Goal: Task Accomplishment & Management: Manage account settings

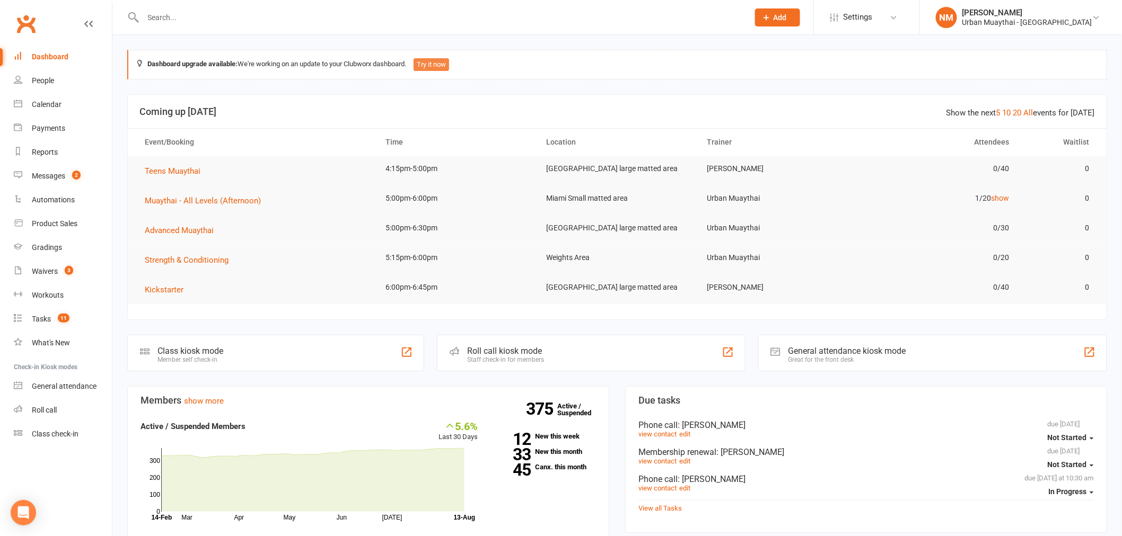
click at [449, 58] on button "Try it now" at bounding box center [431, 64] width 36 height 13
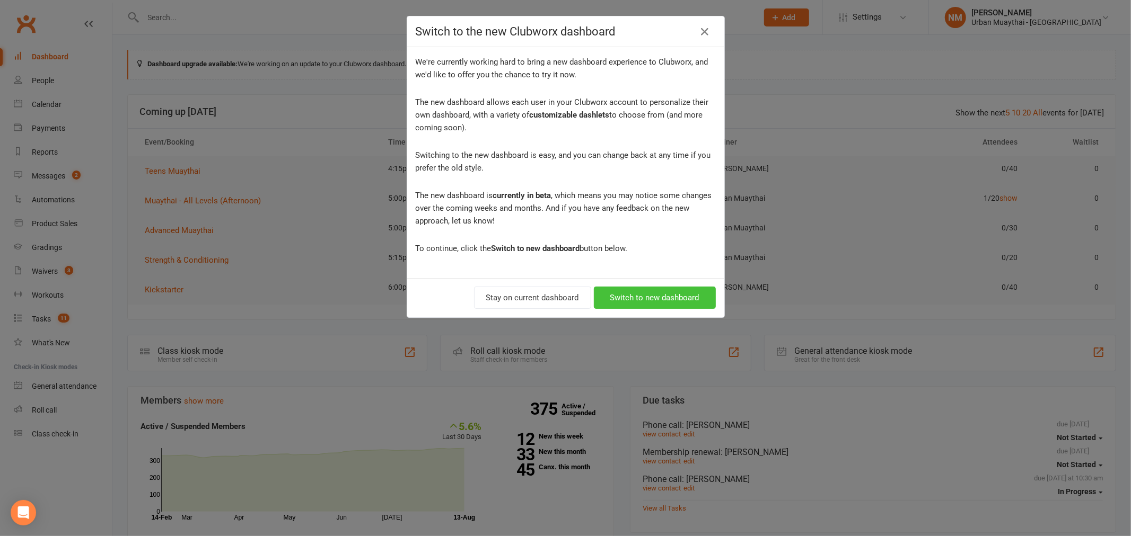
click at [645, 294] on button "Switch to new dashboard" at bounding box center [655, 298] width 122 height 22
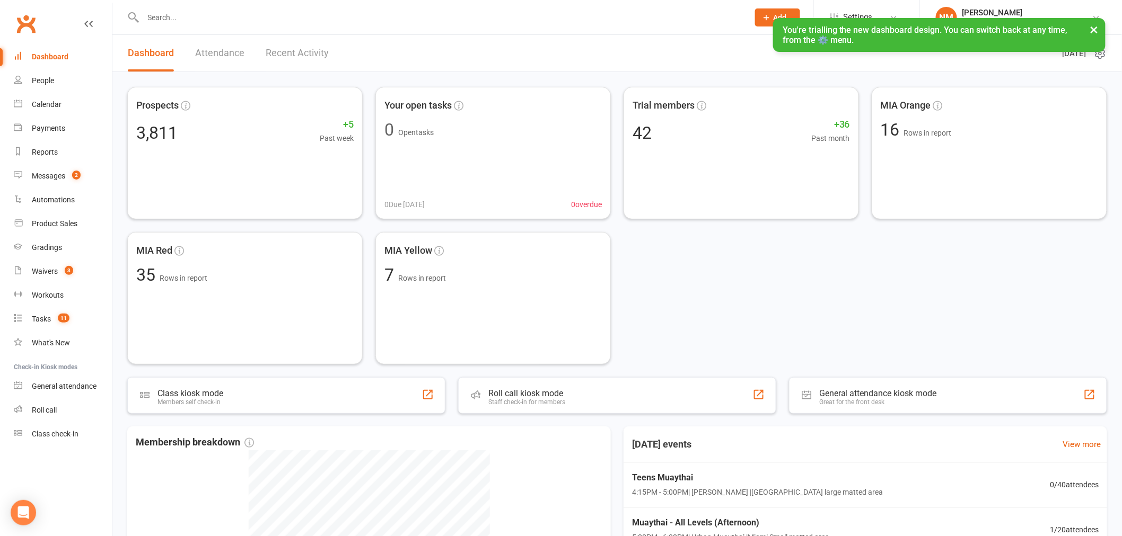
click at [1093, 25] on button "×" at bounding box center [1094, 29] width 19 height 23
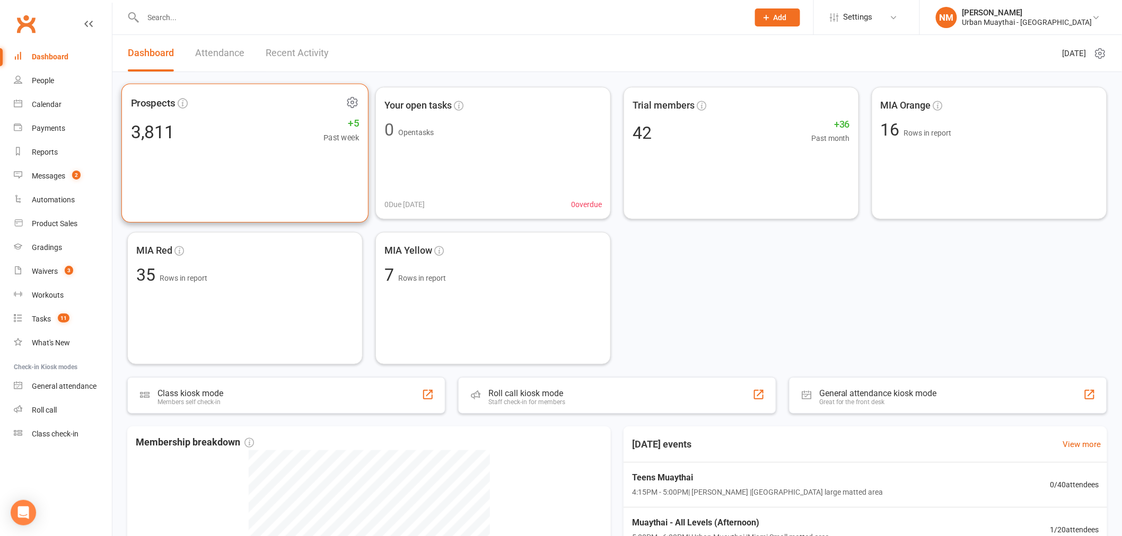
click at [222, 151] on div "Prospects 3,811 +5 Past week" at bounding box center [244, 153] width 247 height 139
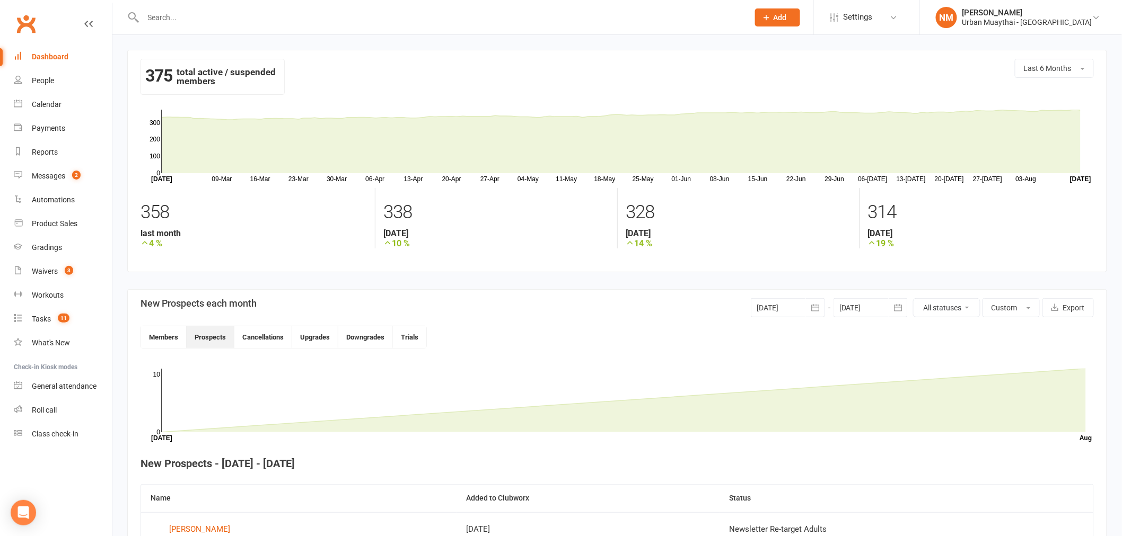
click at [96, 18] on div "Clubworx" at bounding box center [56, 30] width 112 height 39
click at [78, 24] on div "Clubworx" at bounding box center [56, 30] width 112 height 39
click at [94, 25] on div "Clubworx" at bounding box center [56, 30] width 112 height 39
click at [82, 19] on div "Clubworx" at bounding box center [56, 30] width 112 height 39
click at [86, 27] on icon at bounding box center [88, 24] width 8 height 8
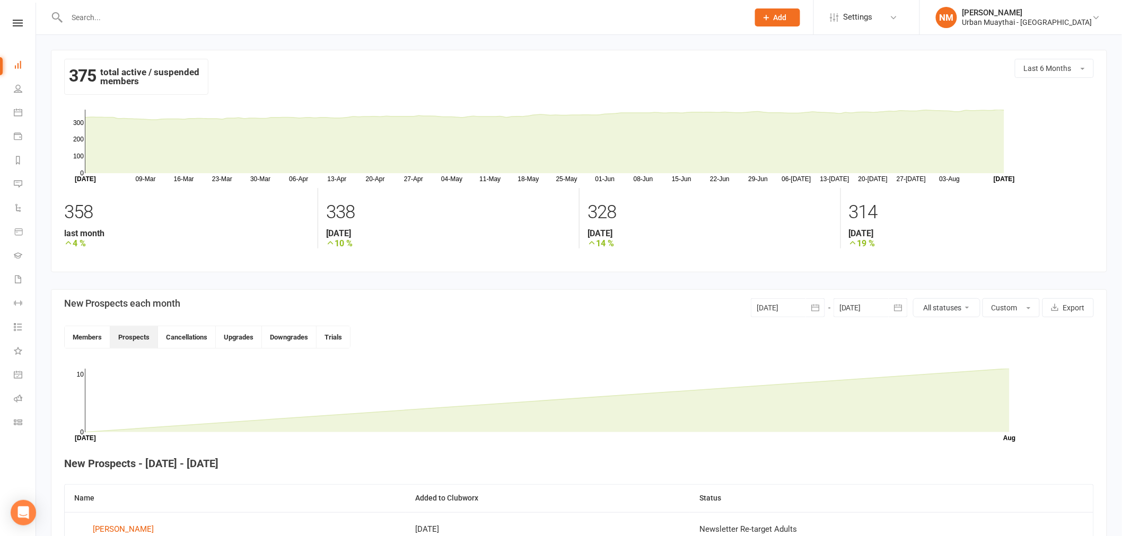
click at [27, 25] on link at bounding box center [18, 23] width 36 height 7
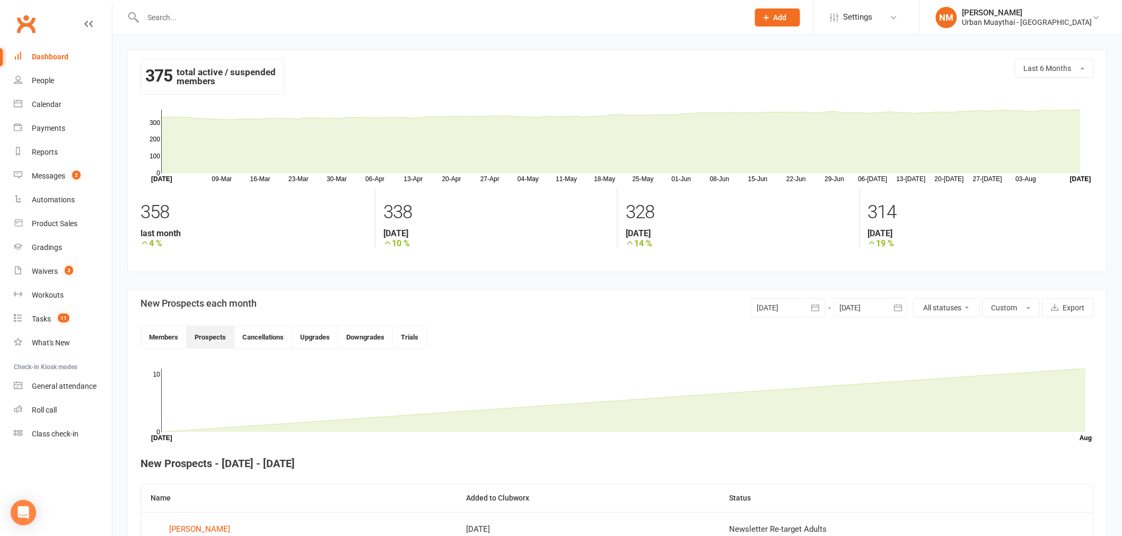
click at [40, 58] on div "Dashboard" at bounding box center [50, 56] width 37 height 8
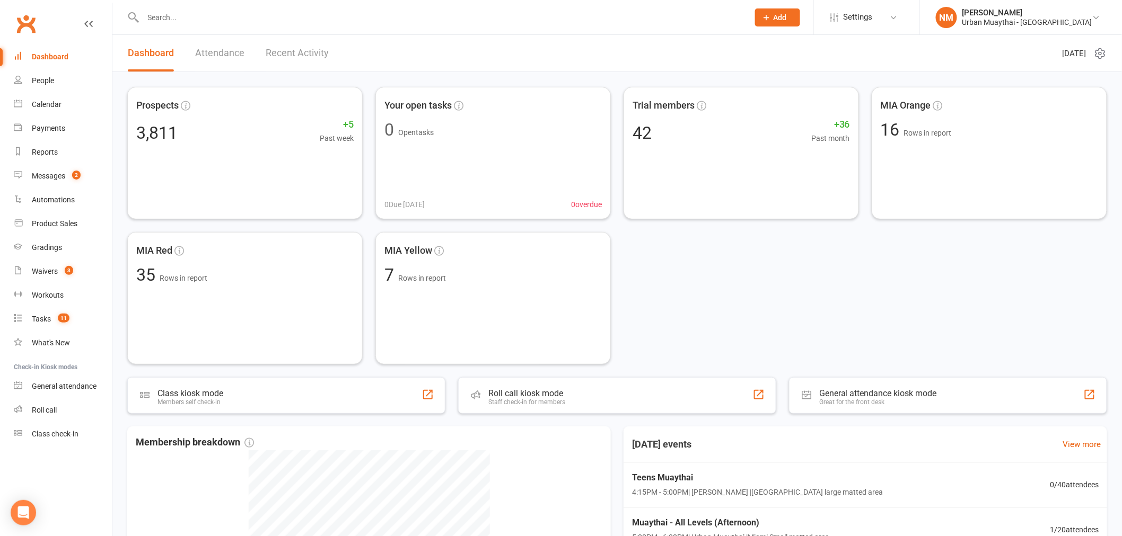
click at [189, 18] on input "text" at bounding box center [441, 17] width 602 height 15
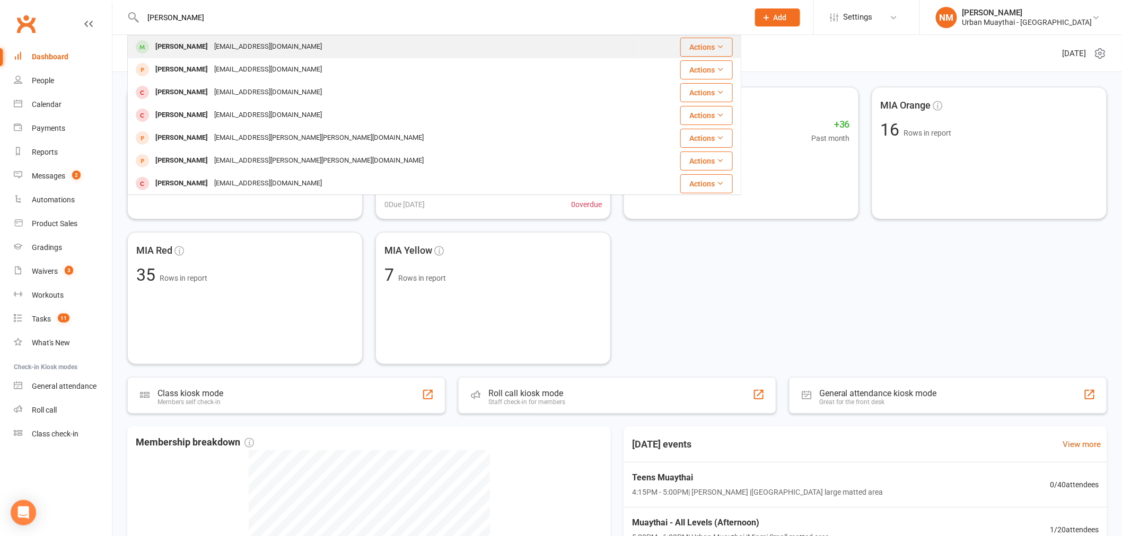
type input "liam pace"
click at [160, 53] on div "Liam Pace" at bounding box center [181, 46] width 59 height 15
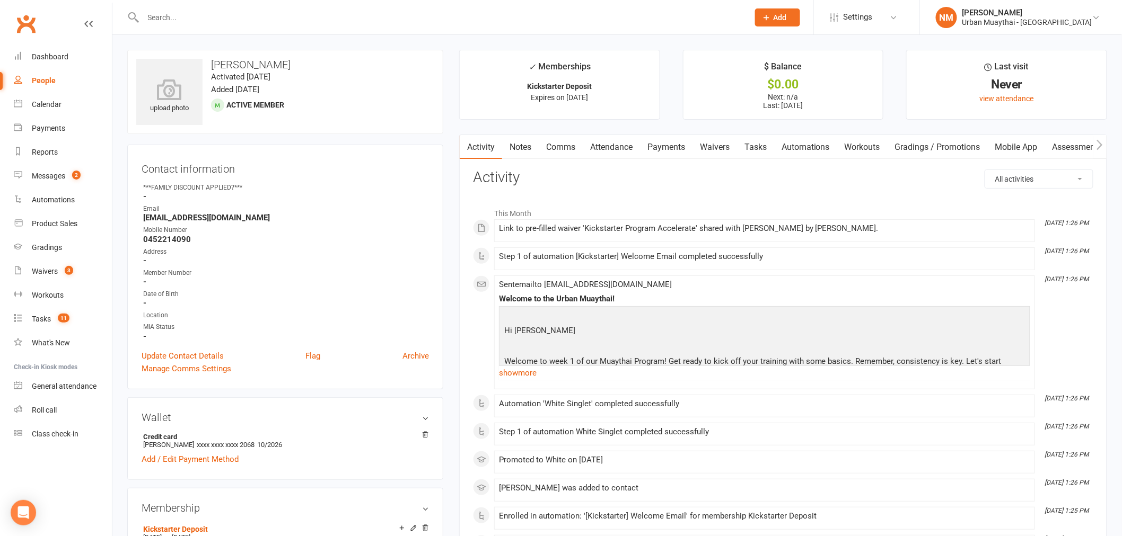
click at [562, 145] on link "Comms" at bounding box center [561, 147] width 44 height 24
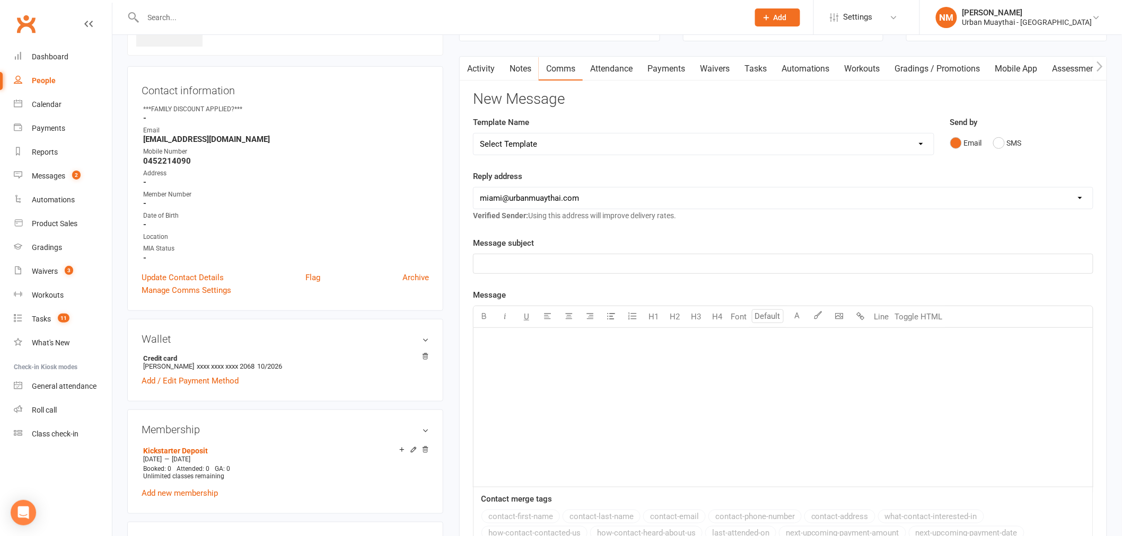
scroll to position [59, 0]
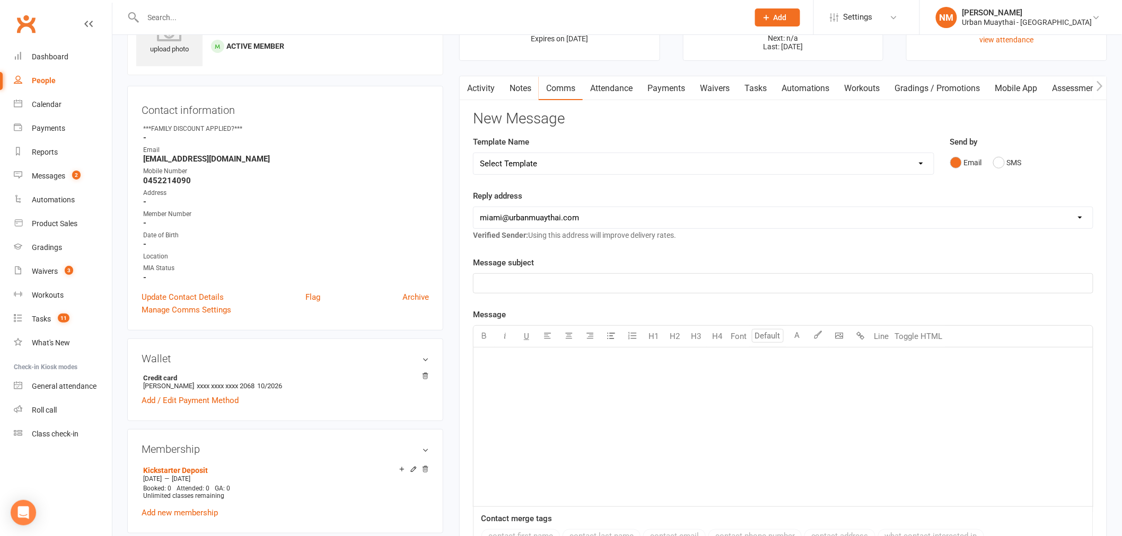
click at [828, 172] on select "Select Template [Email] 2nd Failure [Email] 4th Payment Failure [Email] Cancell…" at bounding box center [703, 163] width 460 height 21
click at [1006, 395] on div "﻿" at bounding box center [782, 427] width 619 height 159
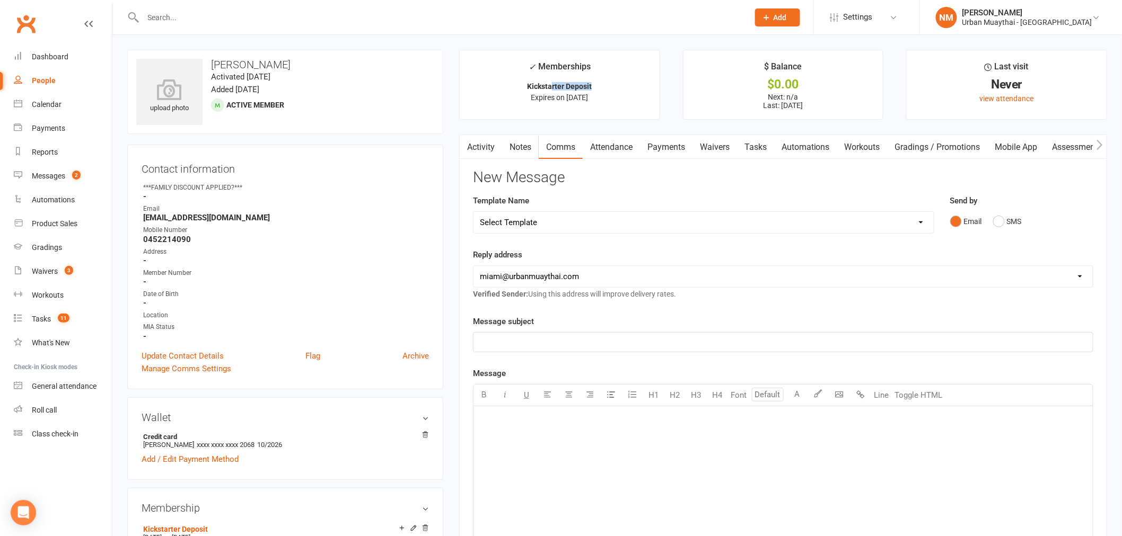
drag, startPoint x: 559, startPoint y: 86, endPoint x: 610, endPoint y: 89, distance: 51.0
click at [610, 89] on p "Kickstarter Deposit" at bounding box center [559, 86] width 181 height 8
click at [612, 86] on p "Kickstarter Deposit" at bounding box center [559, 86] width 181 height 8
click at [37, 68] on link "Dashboard" at bounding box center [63, 57] width 98 height 24
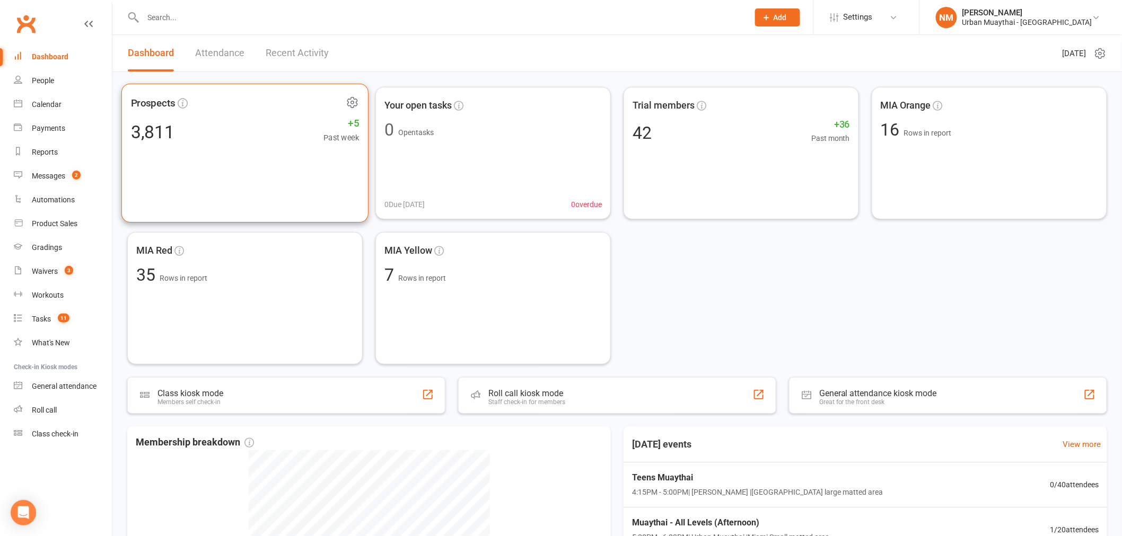
click at [301, 154] on div "Prospects 3,811 +5 Past week" at bounding box center [244, 153] width 247 height 139
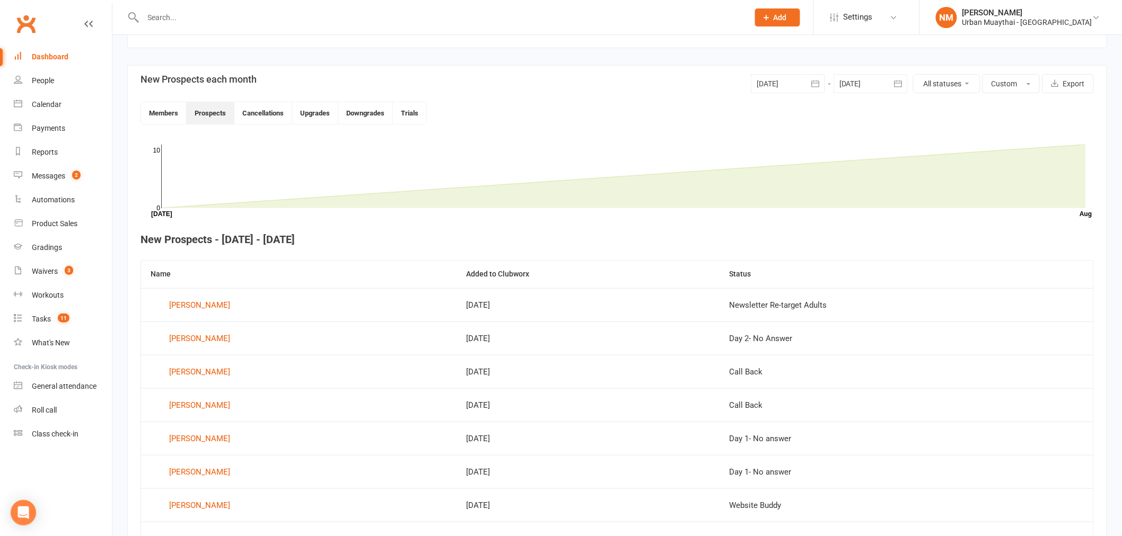
scroll to position [108, 0]
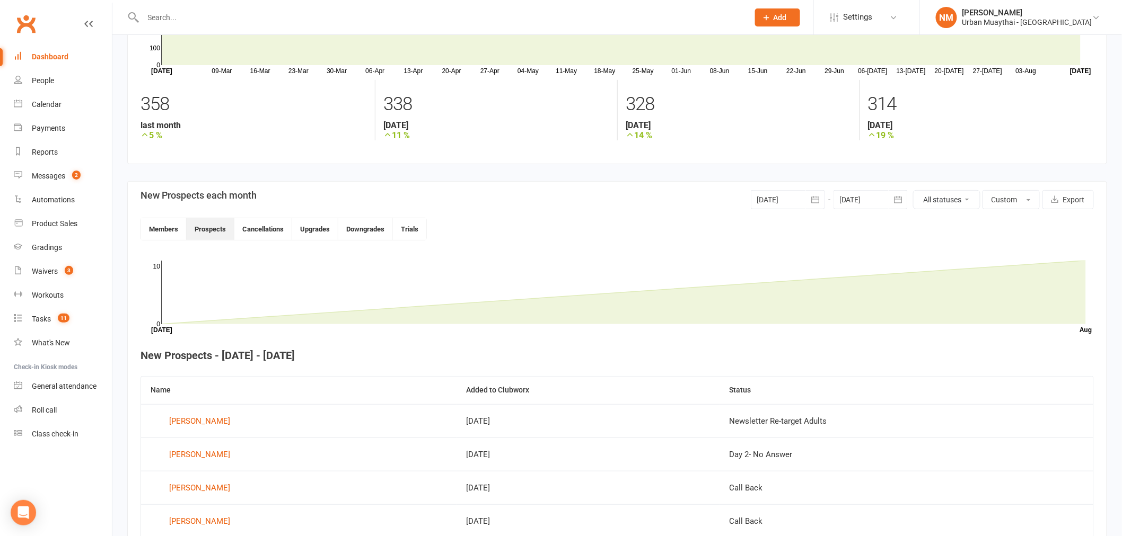
drag, startPoint x: 783, startPoint y: 192, endPoint x: 778, endPoint y: 191, distance: 5.4
click at [780, 191] on div at bounding box center [788, 199] width 74 height 19
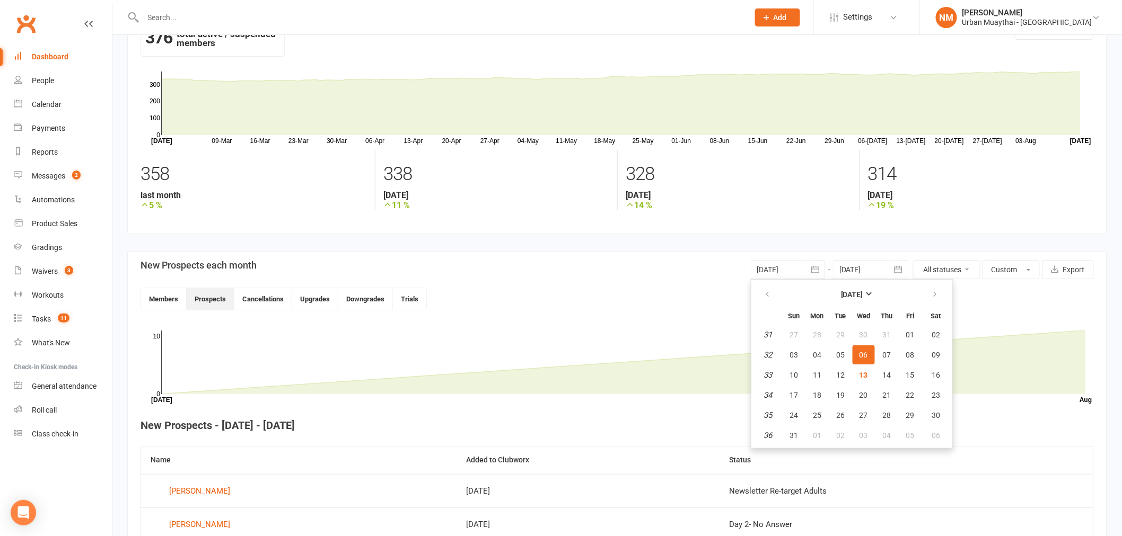
scroll to position [59, 0]
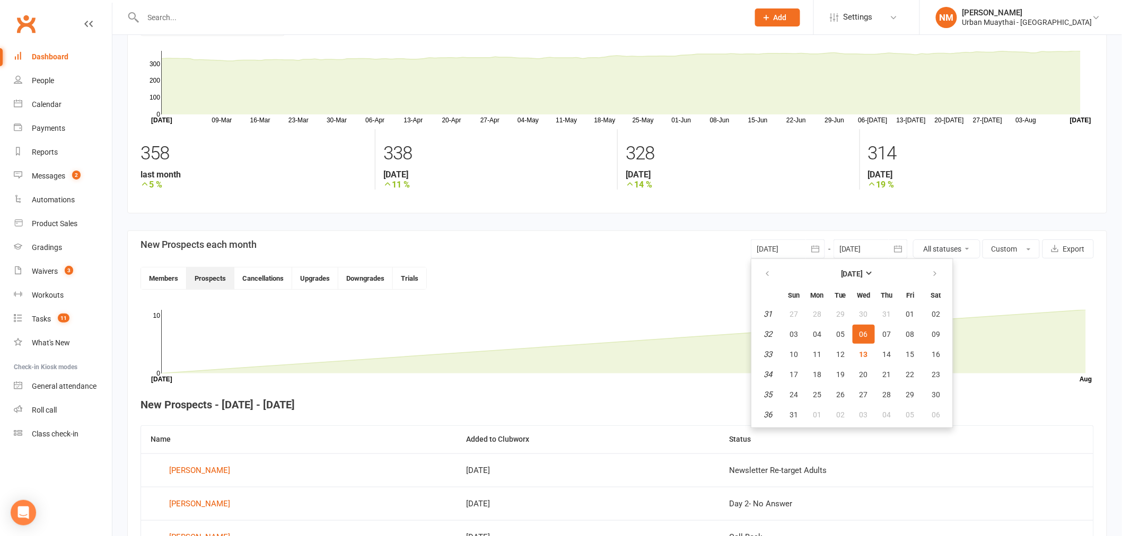
click at [771, 256] on div at bounding box center [788, 249] width 74 height 19
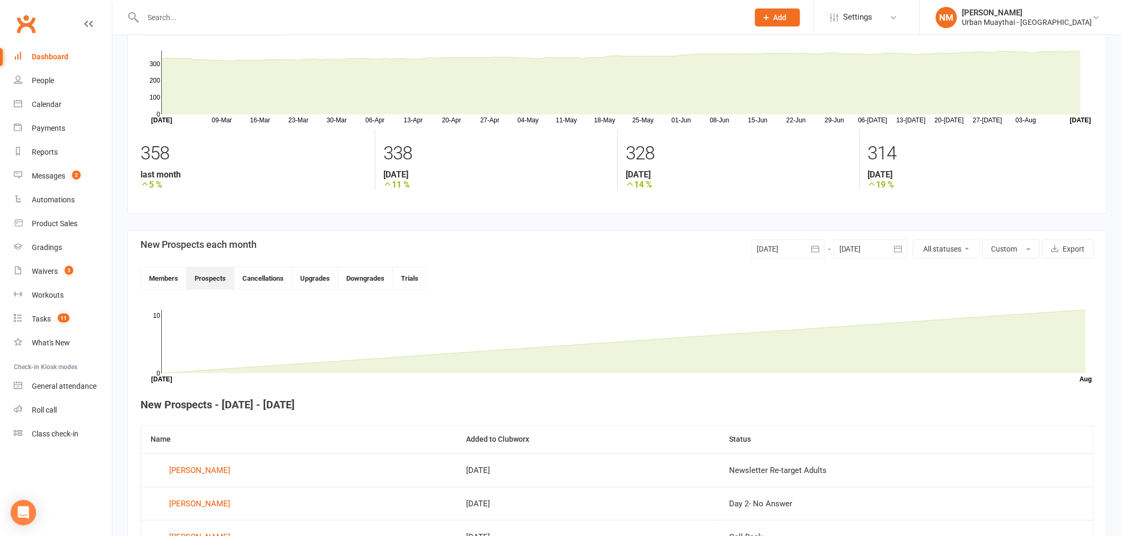
click at [788, 248] on div at bounding box center [788, 249] width 74 height 19
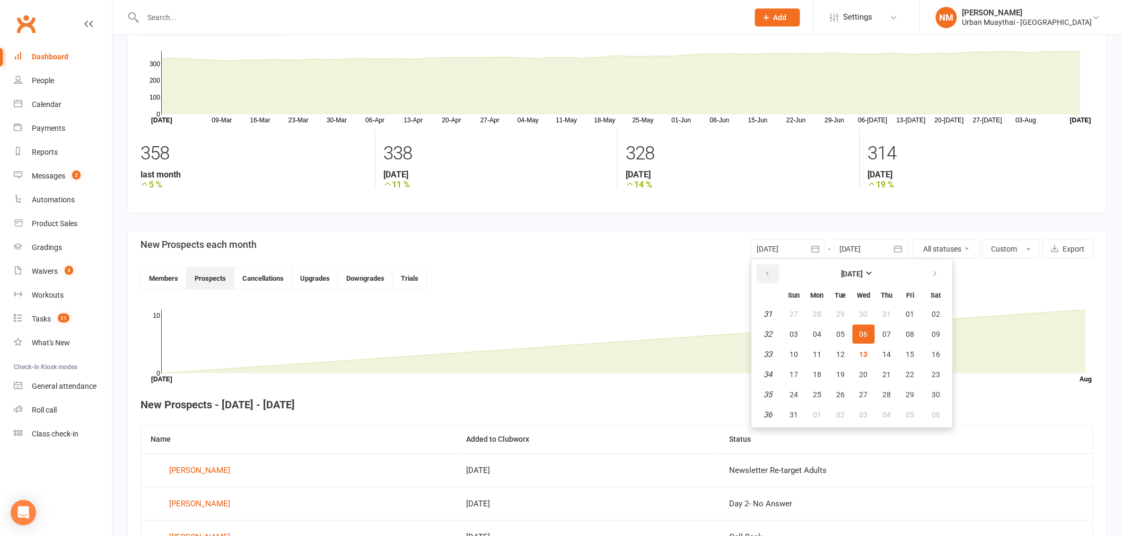
click at [760, 277] on button "button" at bounding box center [767, 274] width 23 height 19
click at [790, 371] on span "20" at bounding box center [793, 375] width 8 height 8
type input "20 Jul 2025"
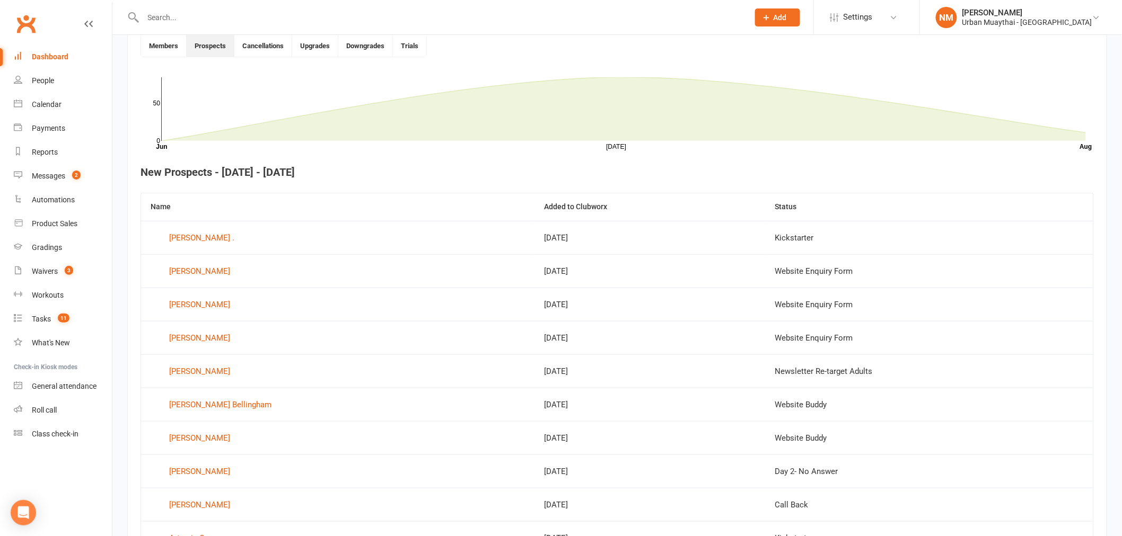
scroll to position [294, 0]
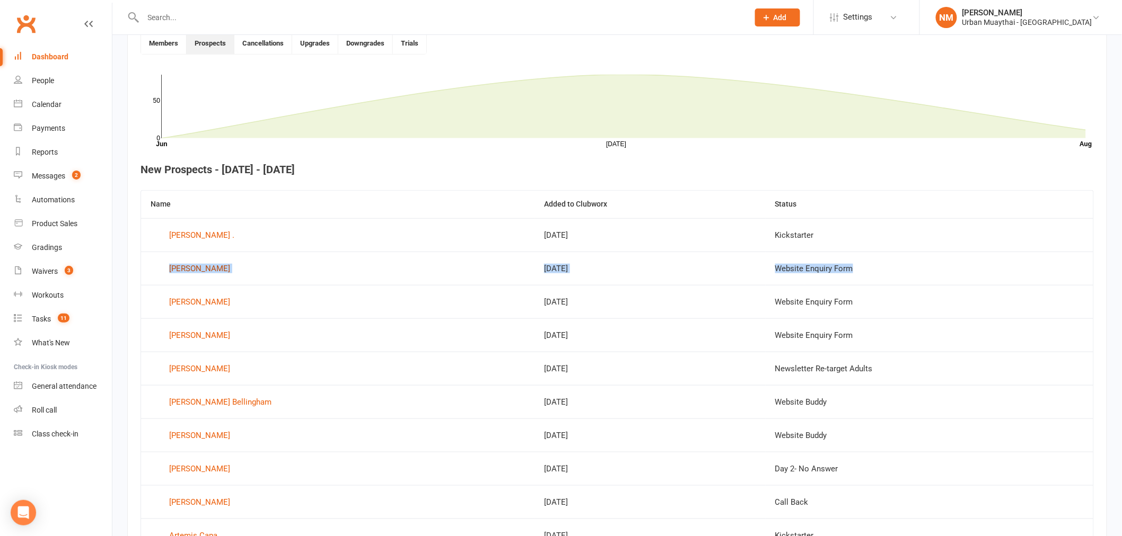
drag, startPoint x: 810, startPoint y: 268, endPoint x: 152, endPoint y: 273, distance: 658.4
click at [152, 273] on tr "Luke Amey Jul 27, 2025 Website Enquiry Form" at bounding box center [617, 268] width 952 height 33
click at [171, 272] on div "Luke Amey" at bounding box center [199, 269] width 61 height 16
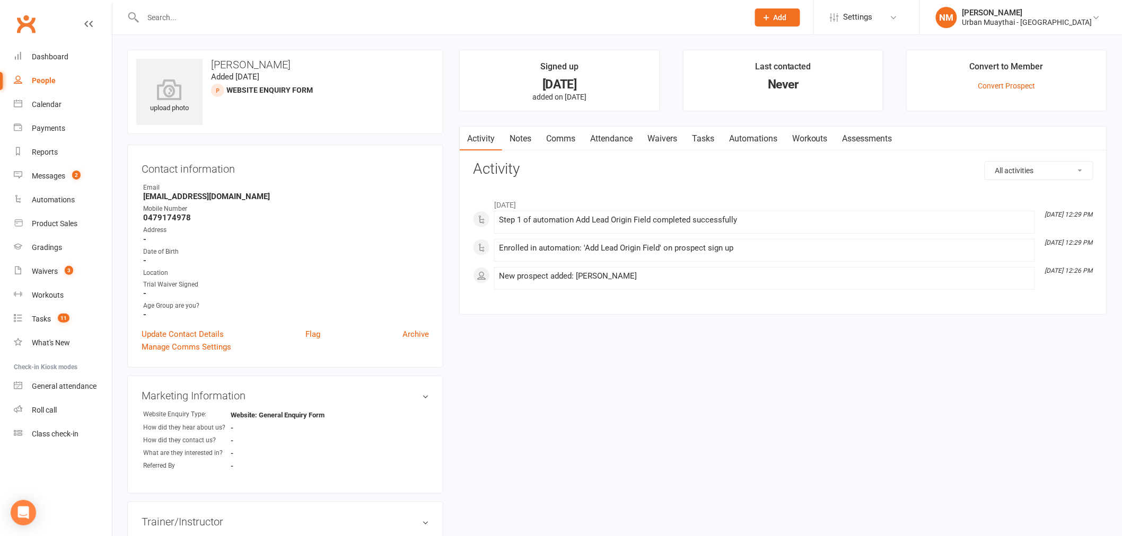
click at [50, 87] on link "People" at bounding box center [63, 81] width 98 height 24
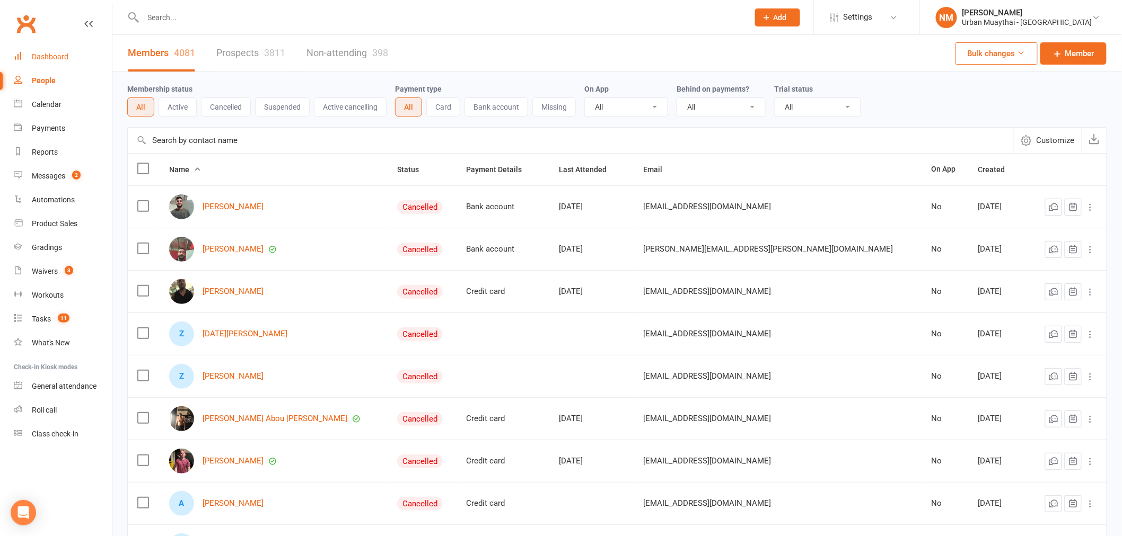
click at [48, 64] on link "Dashboard" at bounding box center [63, 57] width 98 height 24
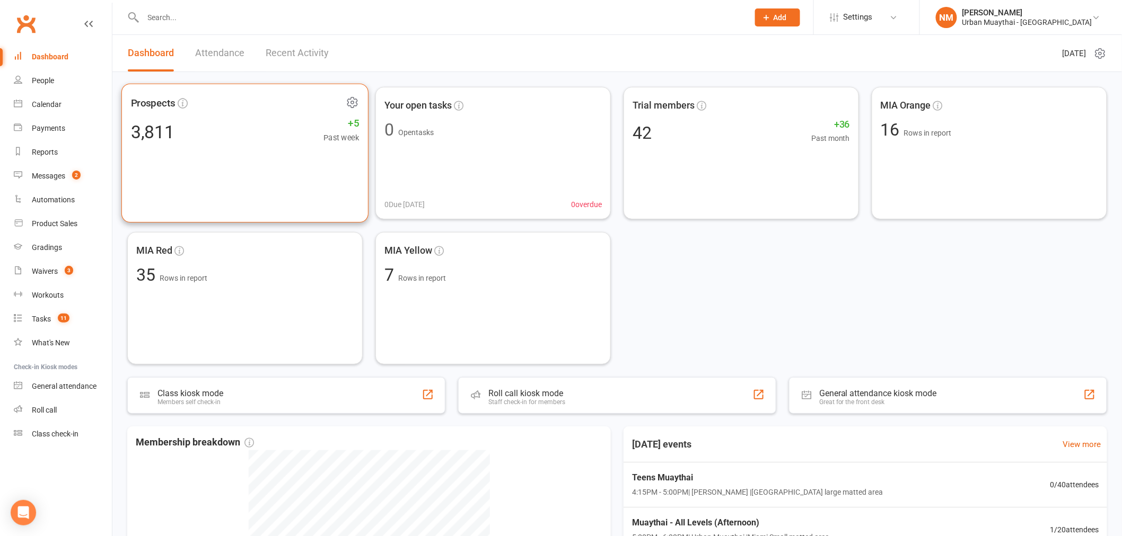
click at [224, 146] on div "Prospects 3,811 +5 Past week" at bounding box center [244, 153] width 247 height 139
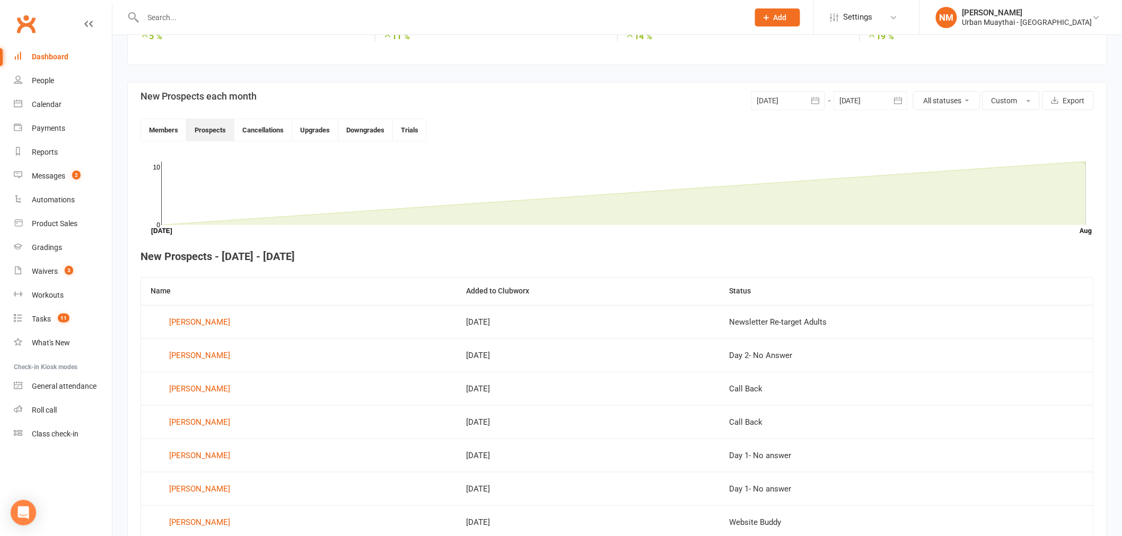
scroll to position [167, 0]
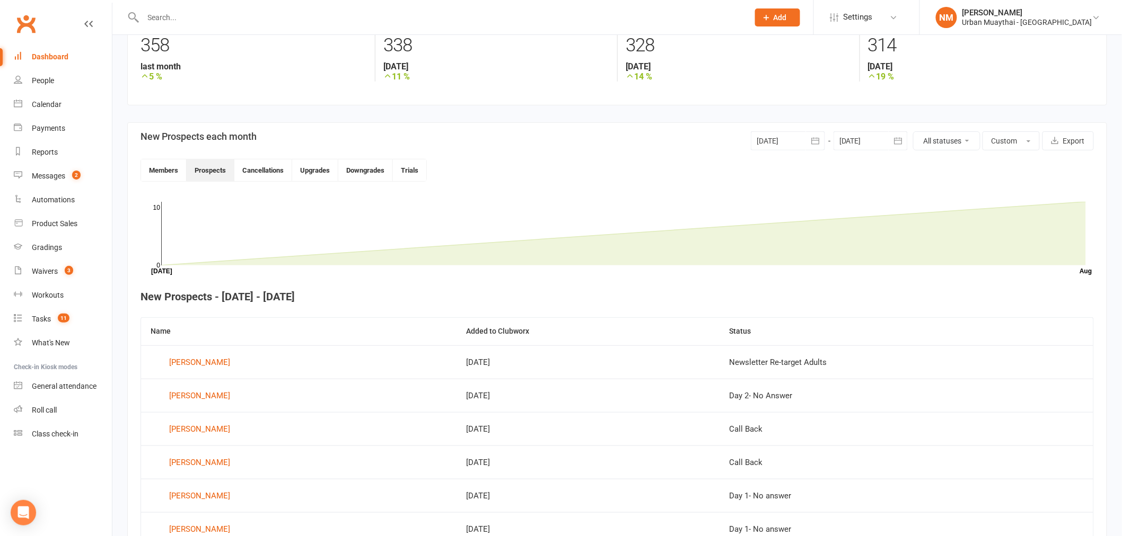
click at [777, 131] on div at bounding box center [788, 140] width 74 height 19
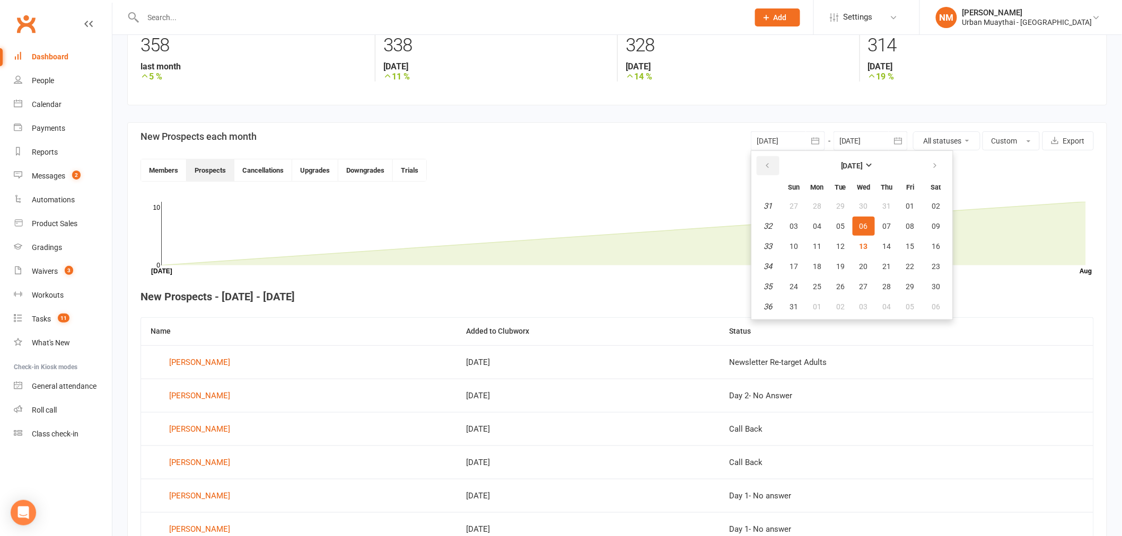
click at [759, 164] on button "button" at bounding box center [767, 165] width 23 height 19
click at [836, 205] on span "01" at bounding box center [840, 206] width 8 height 8
type input "01 Jul 2025"
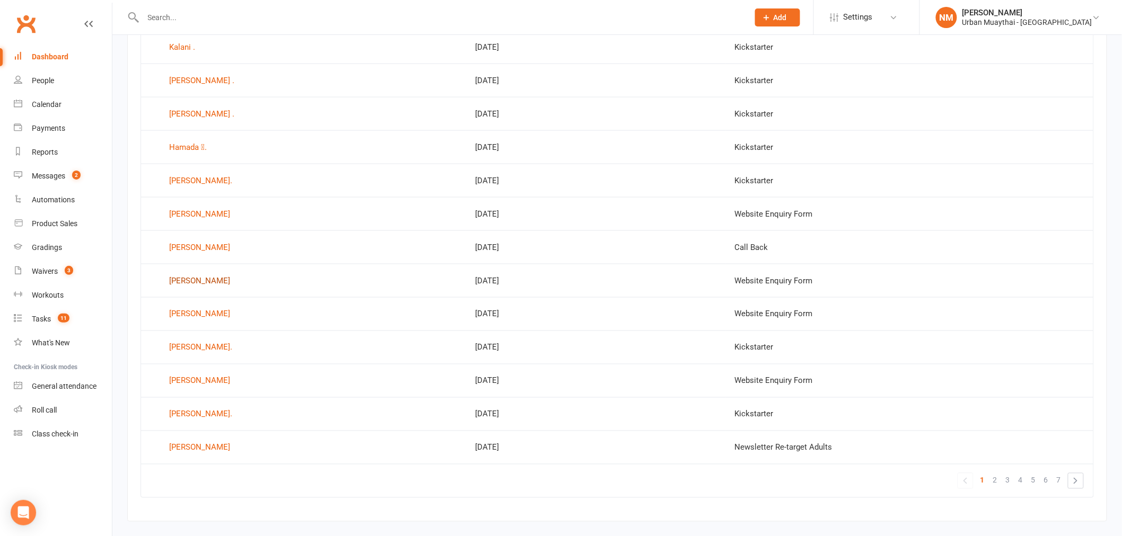
scroll to position [568, 0]
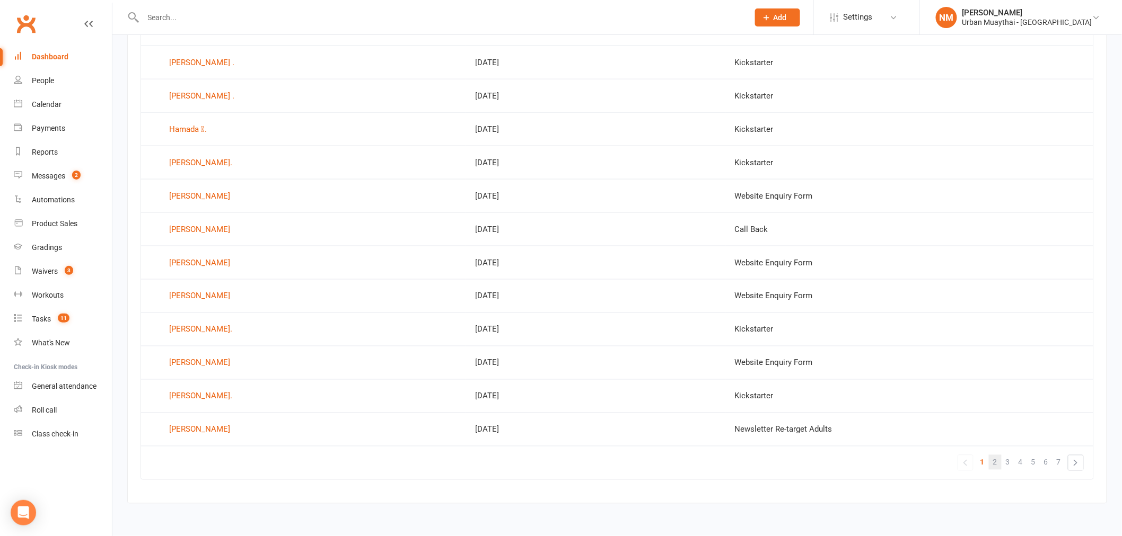
click at [993, 463] on span "2" at bounding box center [995, 462] width 4 height 15
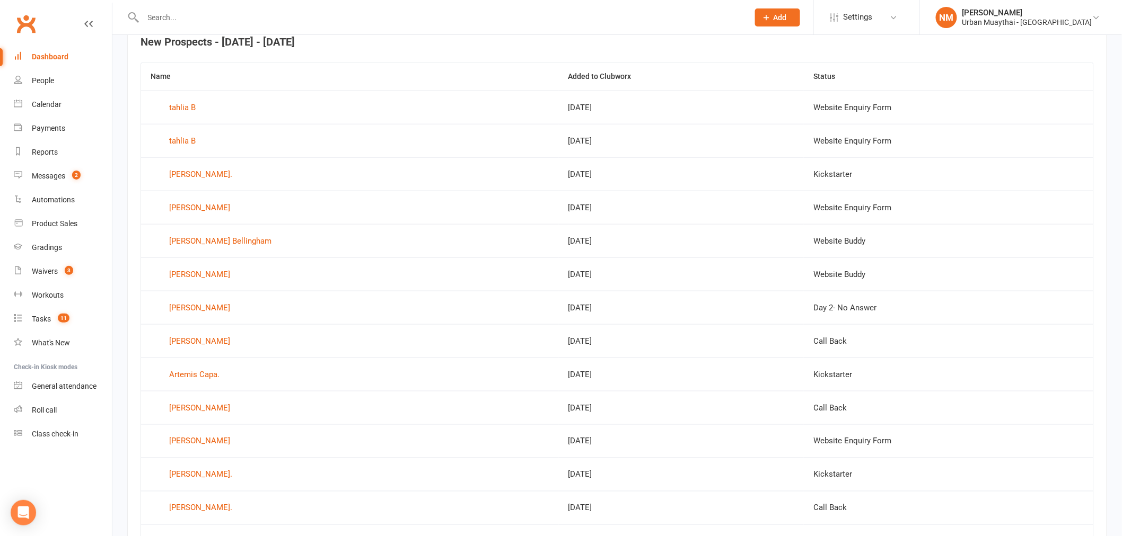
scroll to position [391, 0]
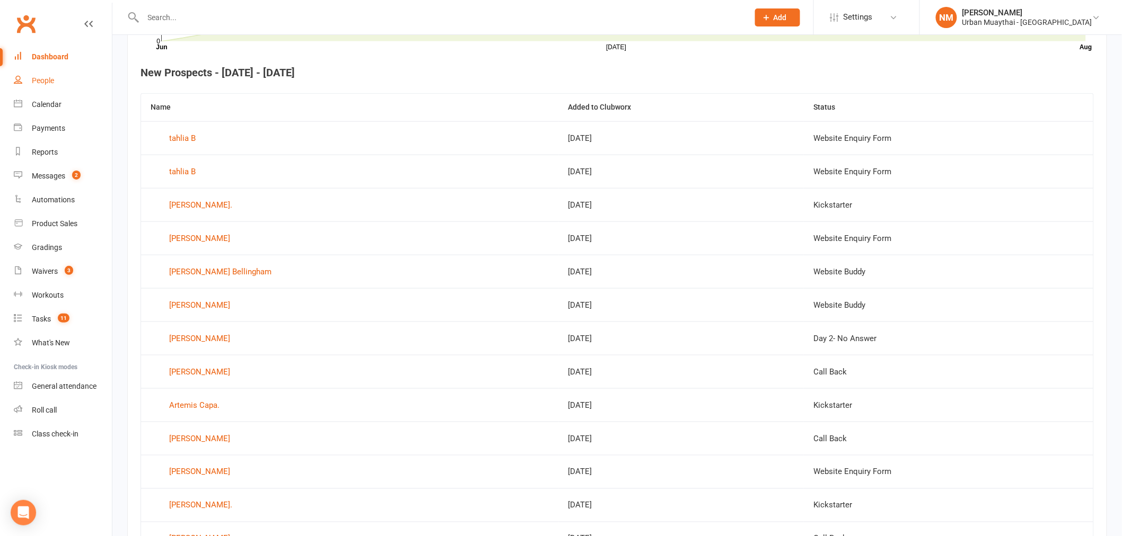
click at [36, 70] on link "People" at bounding box center [63, 81] width 98 height 24
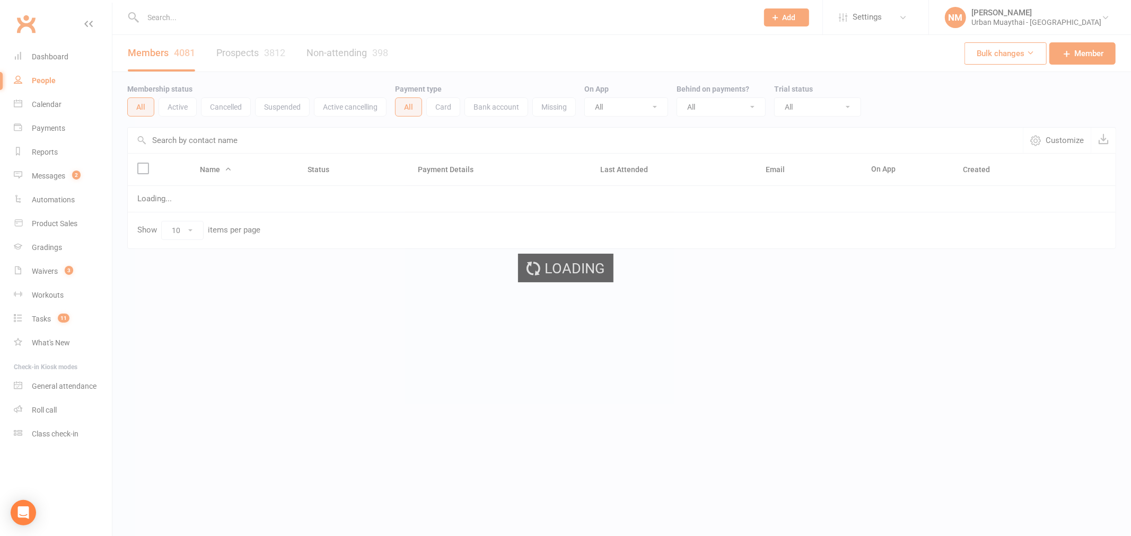
click at [50, 57] on div "Loading" at bounding box center [565, 268] width 1131 height 536
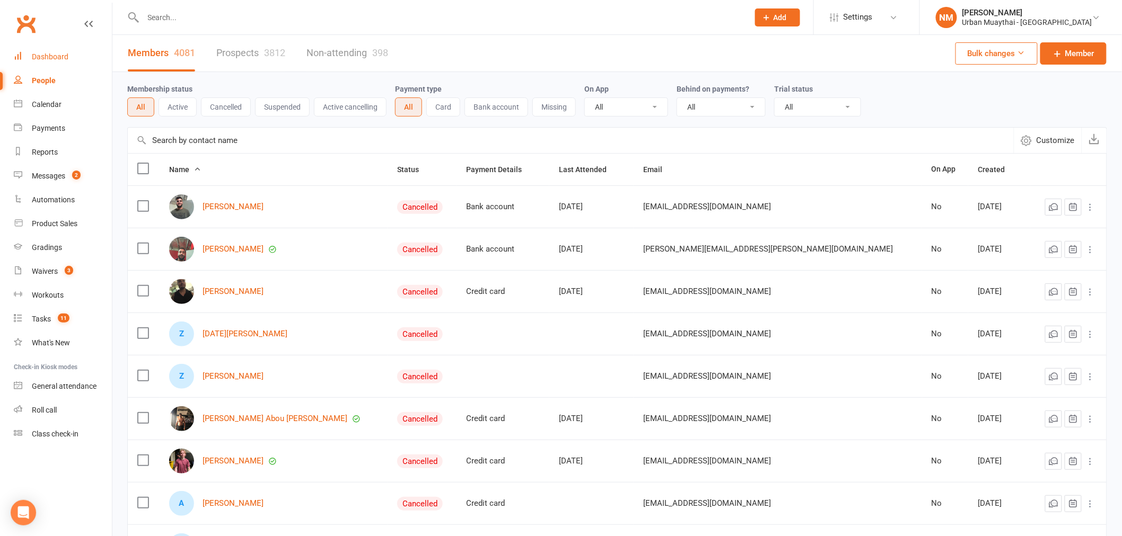
click at [44, 59] on div "Dashboard" at bounding box center [50, 56] width 37 height 8
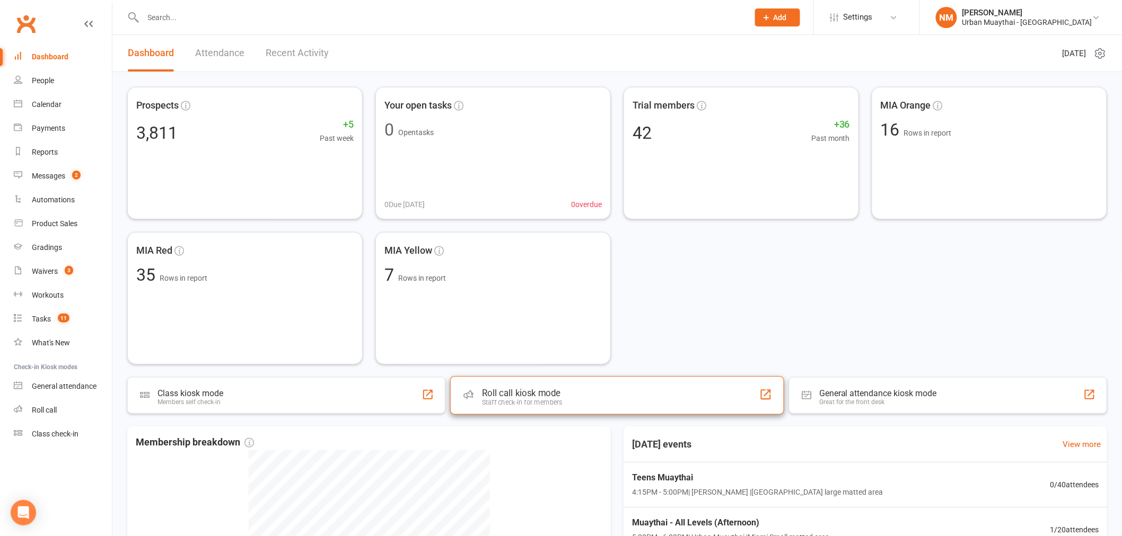
click at [534, 405] on div "Staff check-in for members" at bounding box center [522, 403] width 81 height 8
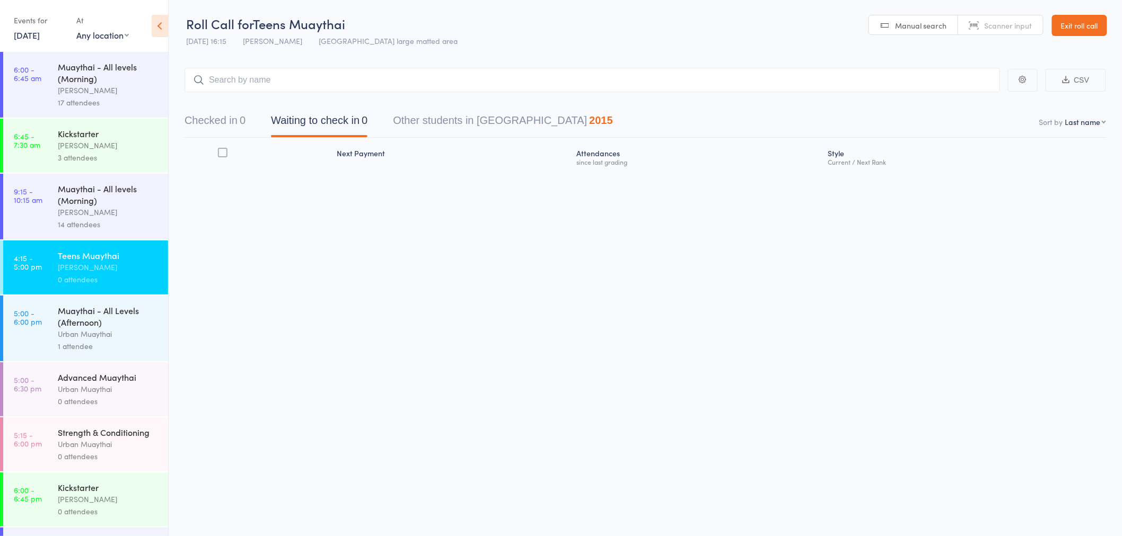
click at [50, 325] on link "5:00 - 6:00 pm Muaythai - All Levels (Afternoon) Urban Muaythai 1 attendee" at bounding box center [85, 329] width 165 height 66
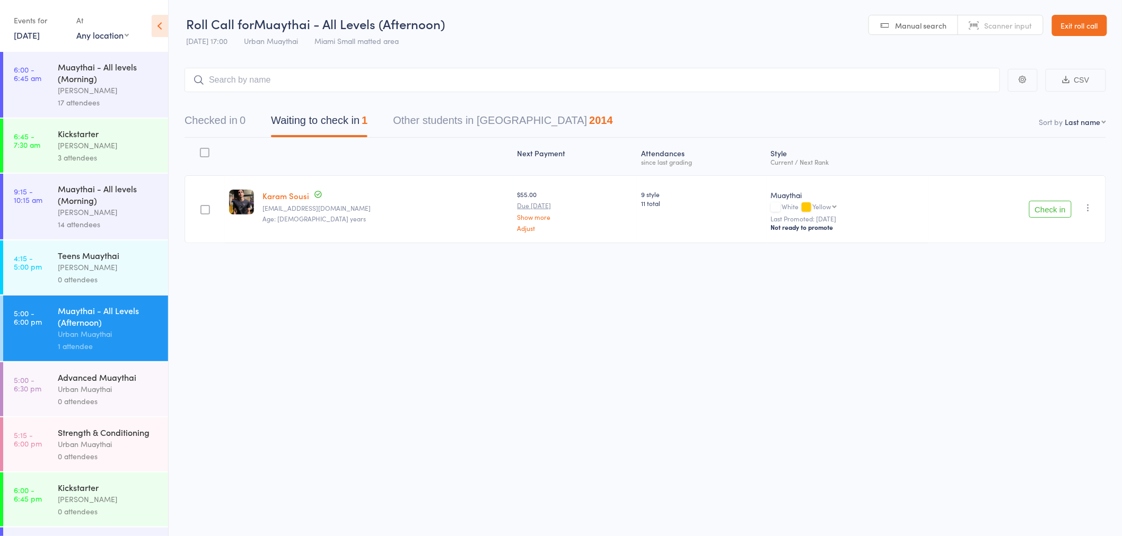
click at [108, 380] on div "Advanced Muaythai" at bounding box center [108, 378] width 101 height 12
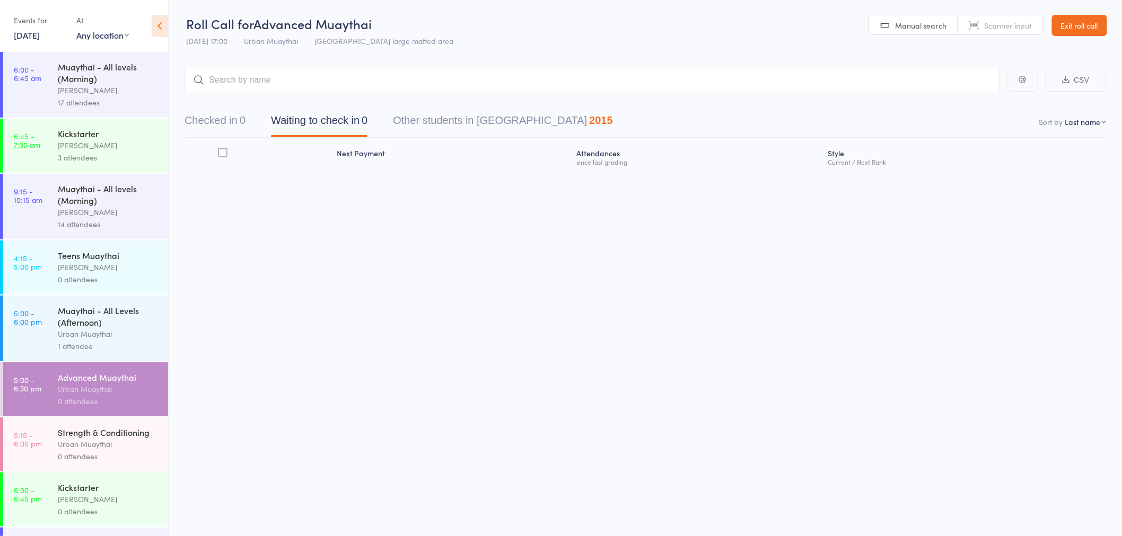
click at [99, 437] on div "Strength & Conditioning" at bounding box center [108, 433] width 101 height 12
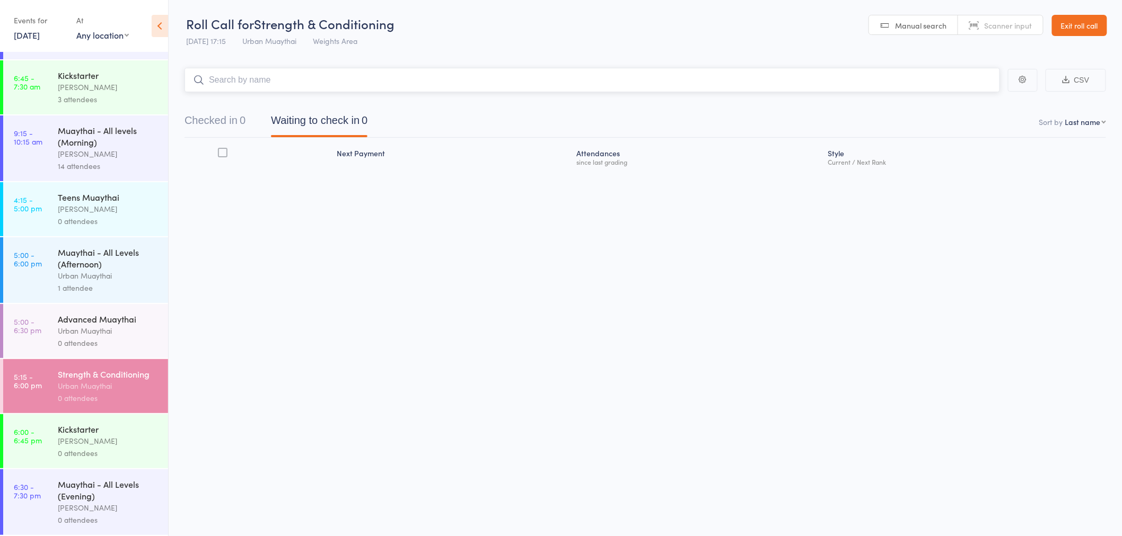
scroll to position [59, 0]
click at [104, 435] on div "Kickstarter" at bounding box center [108, 430] width 101 height 12
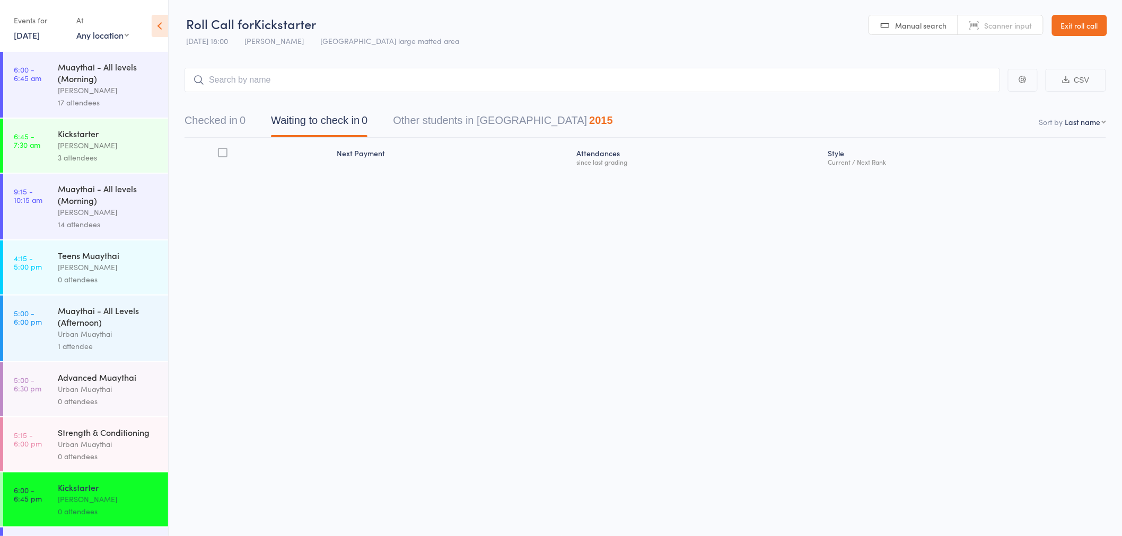
click at [96, 98] on div "17 attendees" at bounding box center [108, 102] width 101 height 12
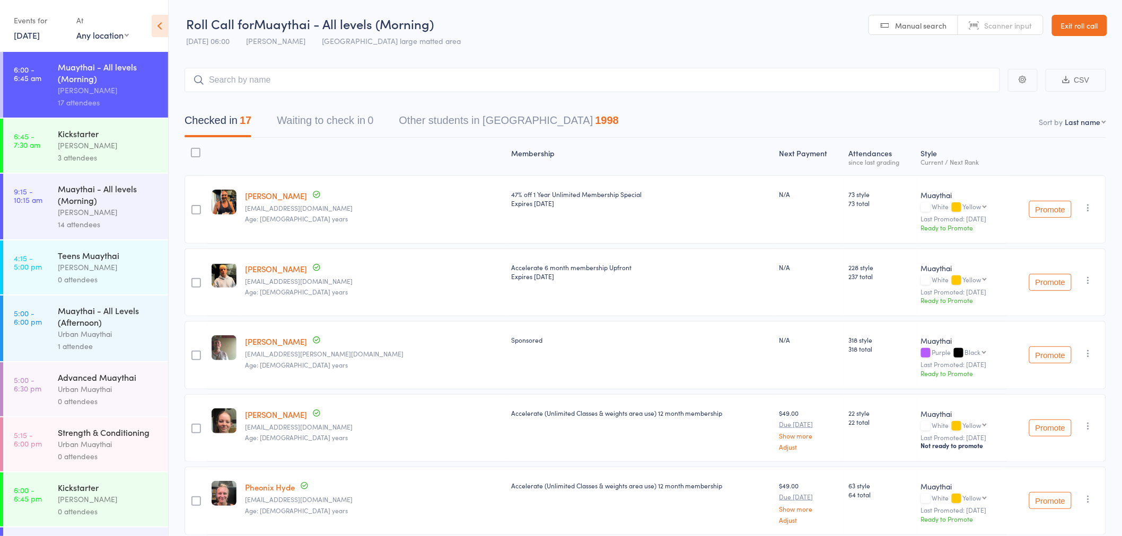
click at [963, 276] on select "Yellow Blue Green Purple Black Black / Red Red" at bounding box center [975, 279] width 24 height 7
click at [844, 290] on div "228 style 237 total" at bounding box center [880, 283] width 73 height 68
click at [984, 21] on span "Scanner input" at bounding box center [1008, 25] width 48 height 11
click at [1087, 126] on select "First name Last name Birthday today? Behind on payments? Check in time Next pay…" at bounding box center [1085, 122] width 41 height 11
select select "4"
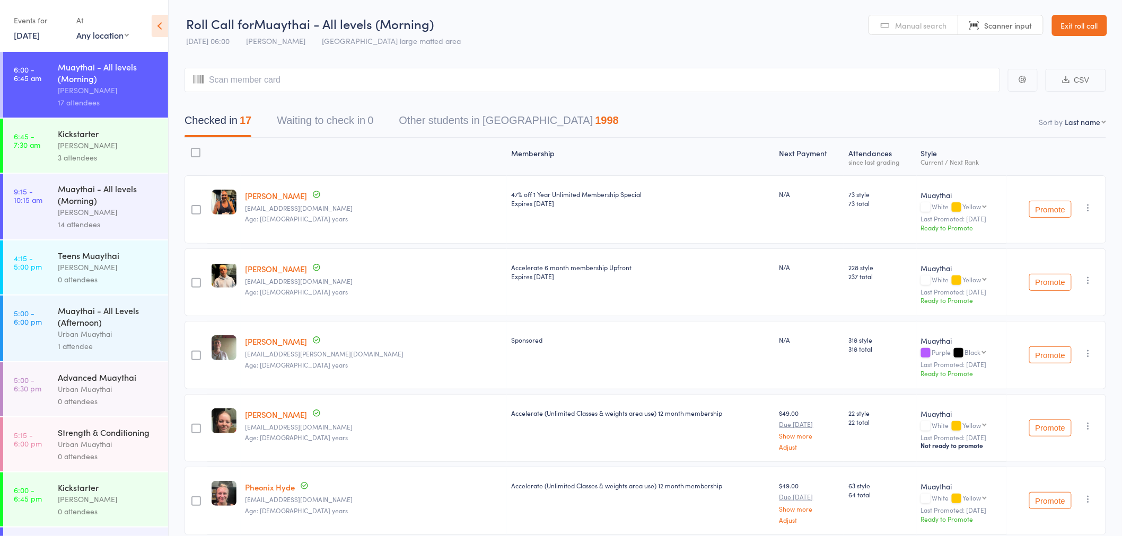
click at [1065, 117] on select "First name Last name Birthday today? Behind on payments? Check in time Next pay…" at bounding box center [1085, 122] width 41 height 11
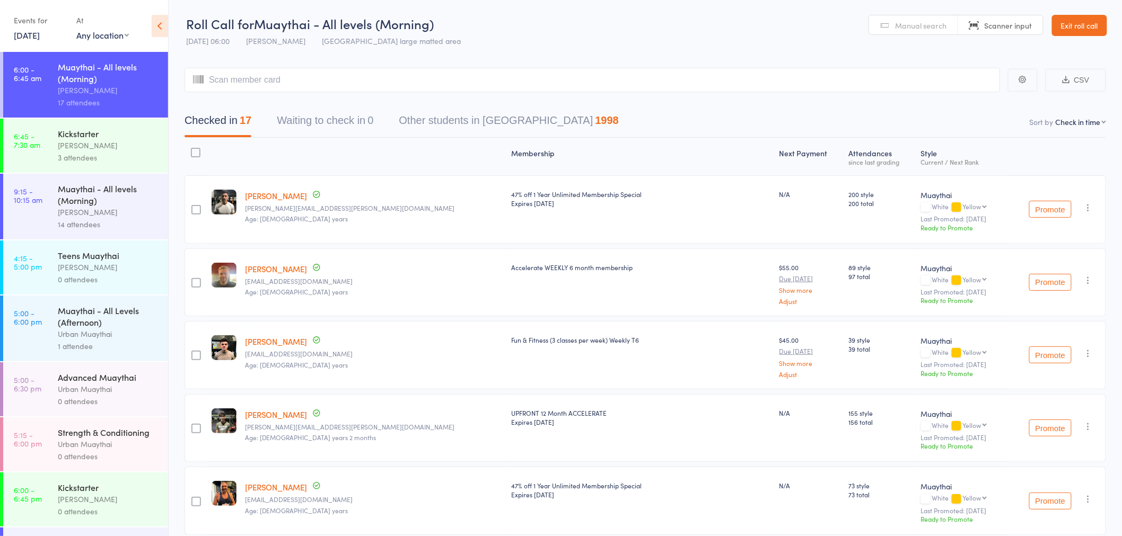
click at [637, 115] on nav "Checked in 17 Waiting to check in 0 Other students in Muaythai 1998" at bounding box center [645, 123] width 947 height 28
click at [78, 267] on div "Tiago Zanon" at bounding box center [108, 267] width 101 height 12
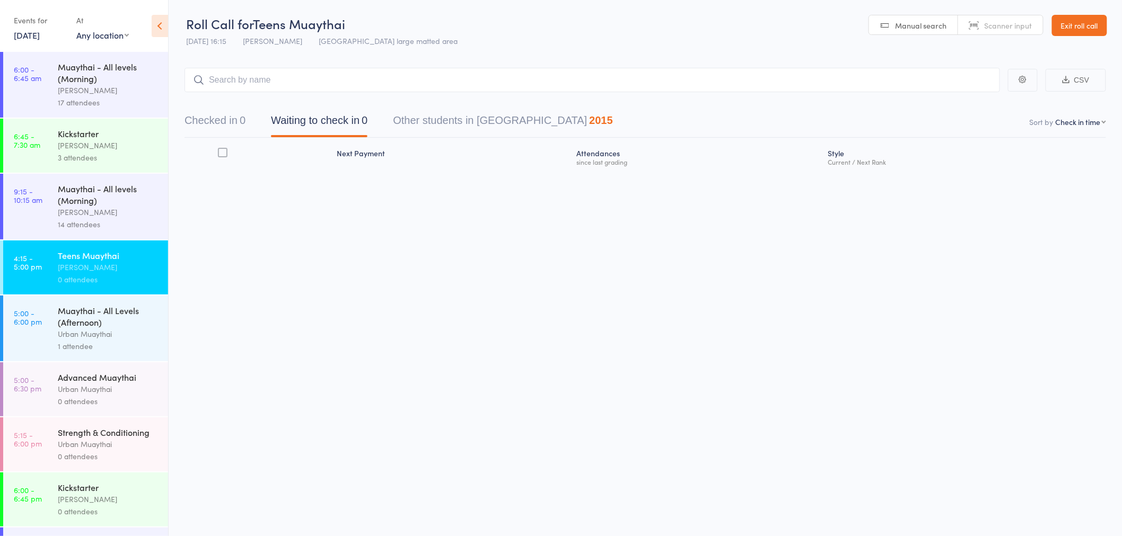
click at [72, 322] on div "Muaythai - All Levels (Afternoon)" at bounding box center [108, 316] width 101 height 23
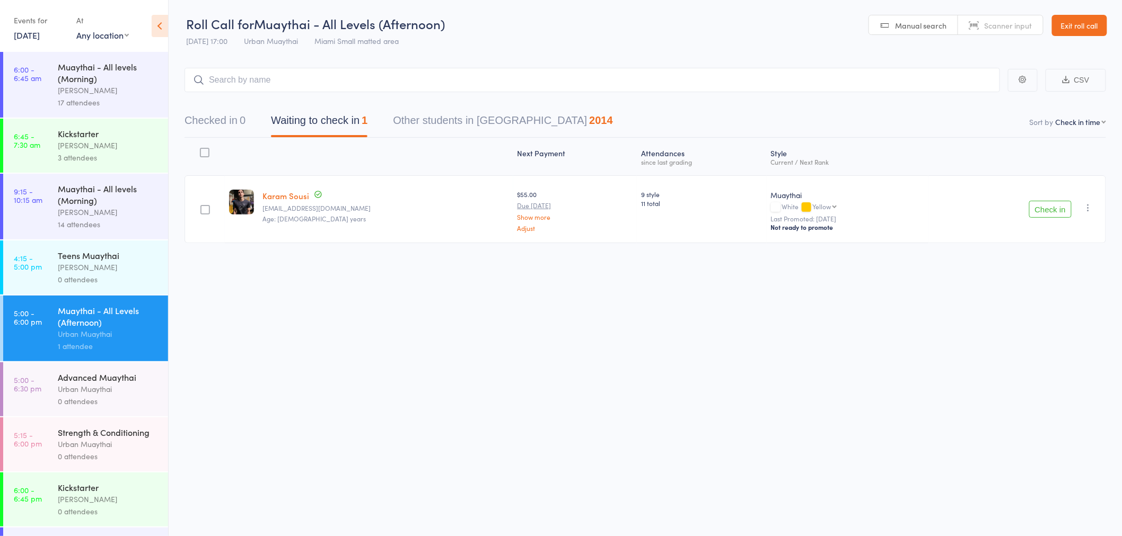
click at [71, 400] on div "0 attendees" at bounding box center [108, 401] width 101 height 12
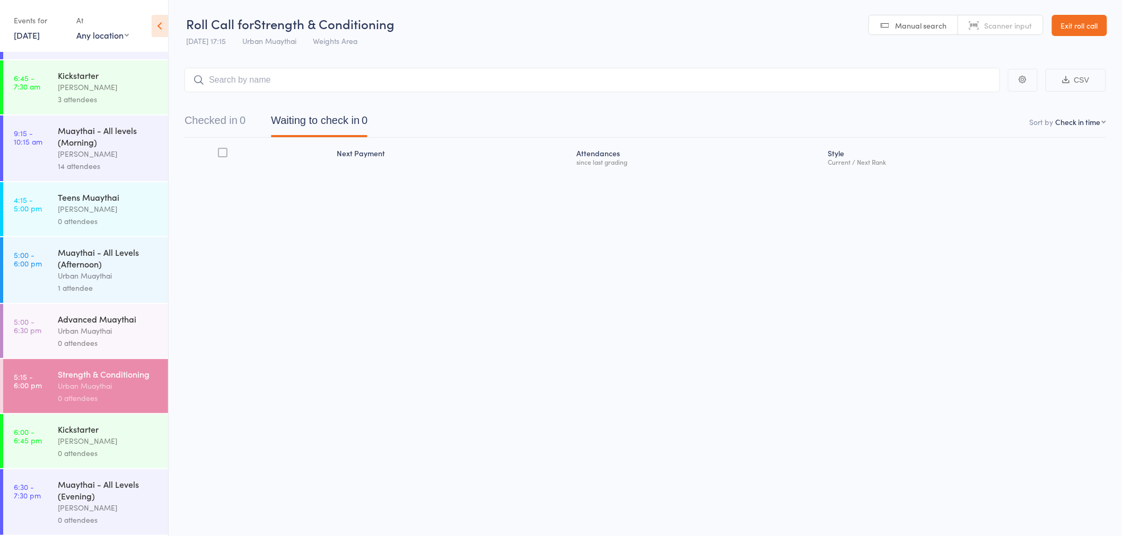
click at [91, 469] on div "Kickstarter Richard Walsh 0 attendees" at bounding box center [113, 442] width 110 height 54
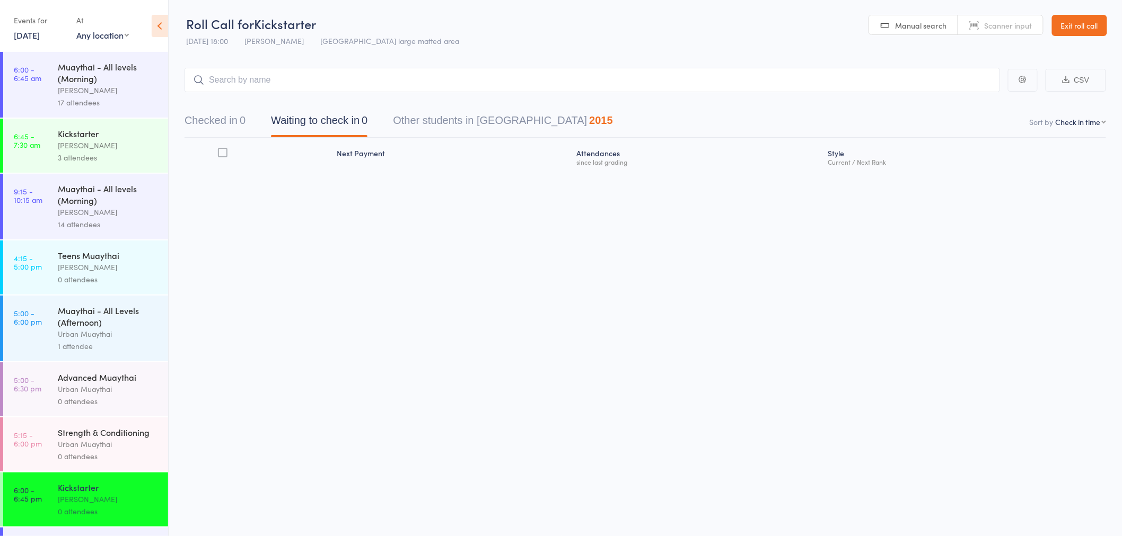
click at [70, 67] on div "Muaythai - All levels (Morning)" at bounding box center [108, 72] width 101 height 23
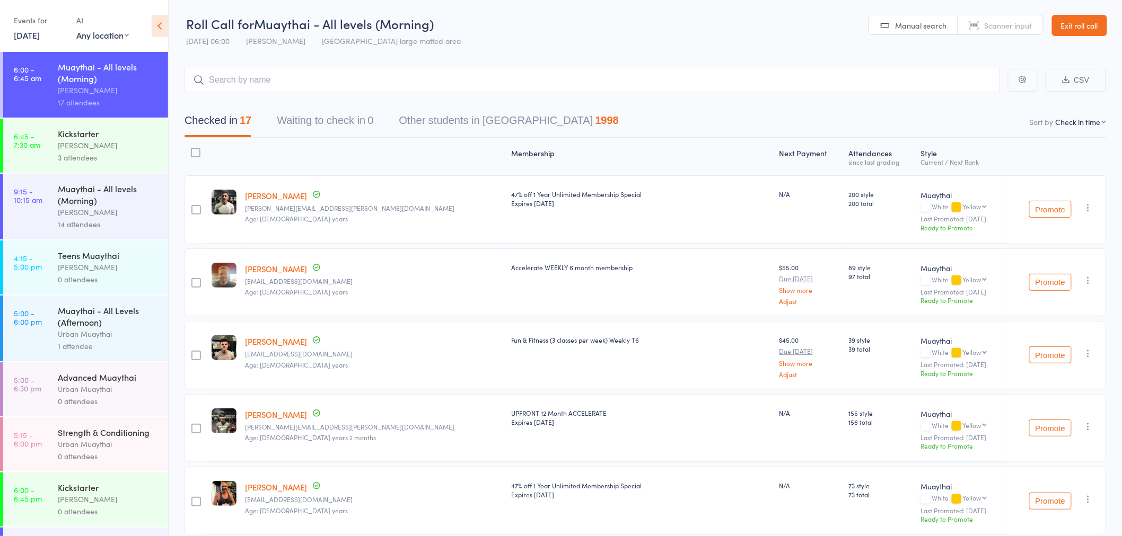
click at [94, 138] on div "Kickstarter" at bounding box center [108, 134] width 101 height 12
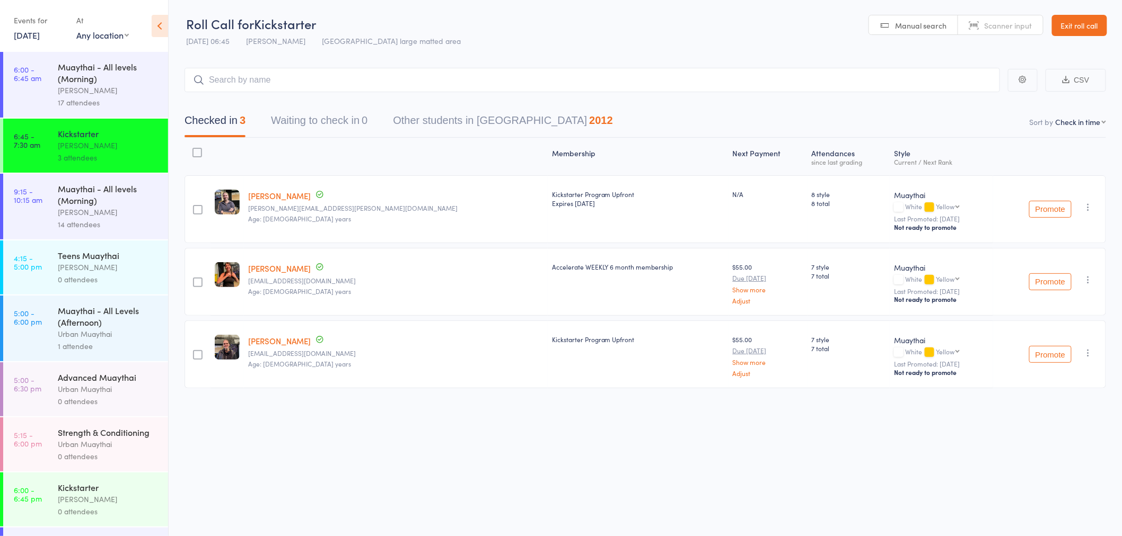
click at [78, 205] on div "Muaythai - All levels (Morning)" at bounding box center [108, 194] width 101 height 23
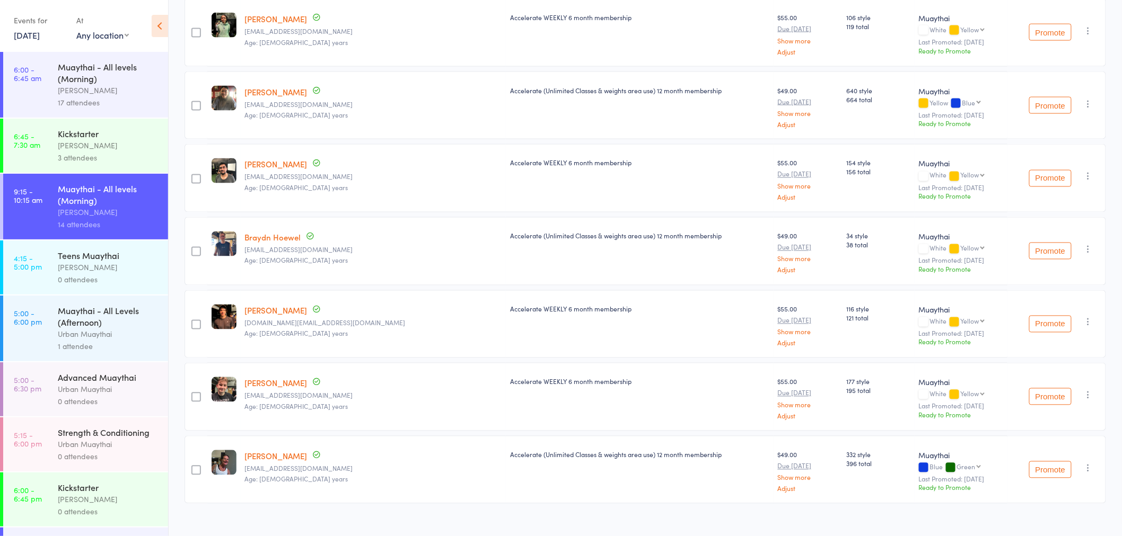
scroll to position [697, 0]
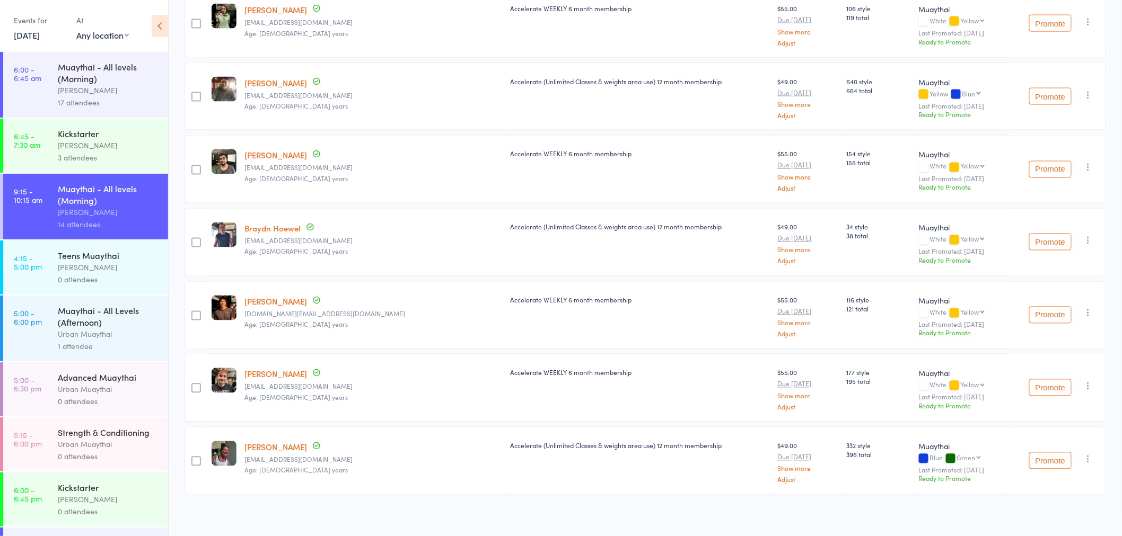
click at [68, 267] on div "[PERSON_NAME]" at bounding box center [108, 267] width 101 height 12
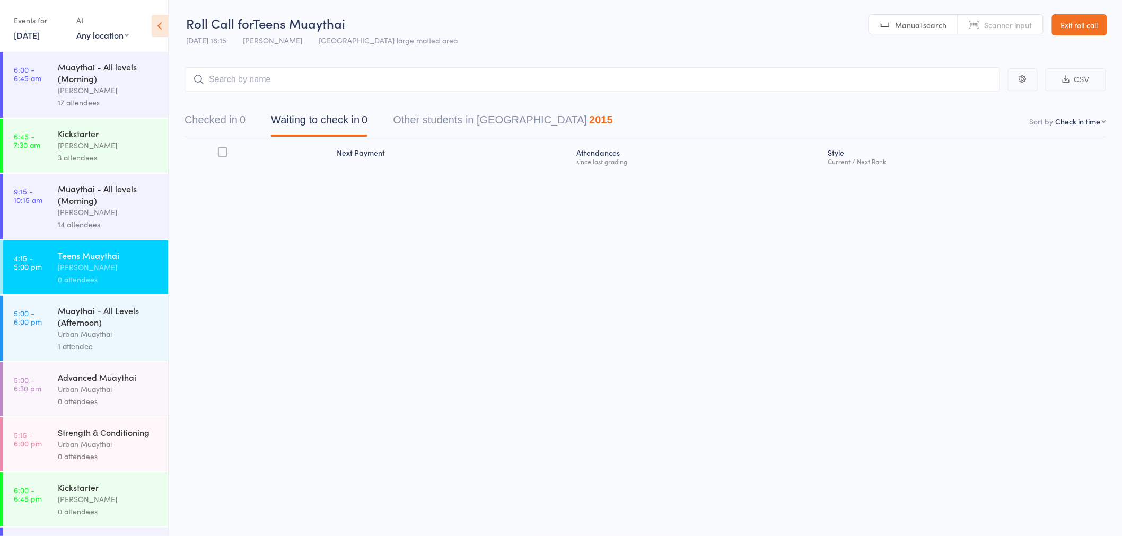
click at [107, 321] on div "Muaythai - All Levels (Afternoon)" at bounding box center [108, 316] width 101 height 23
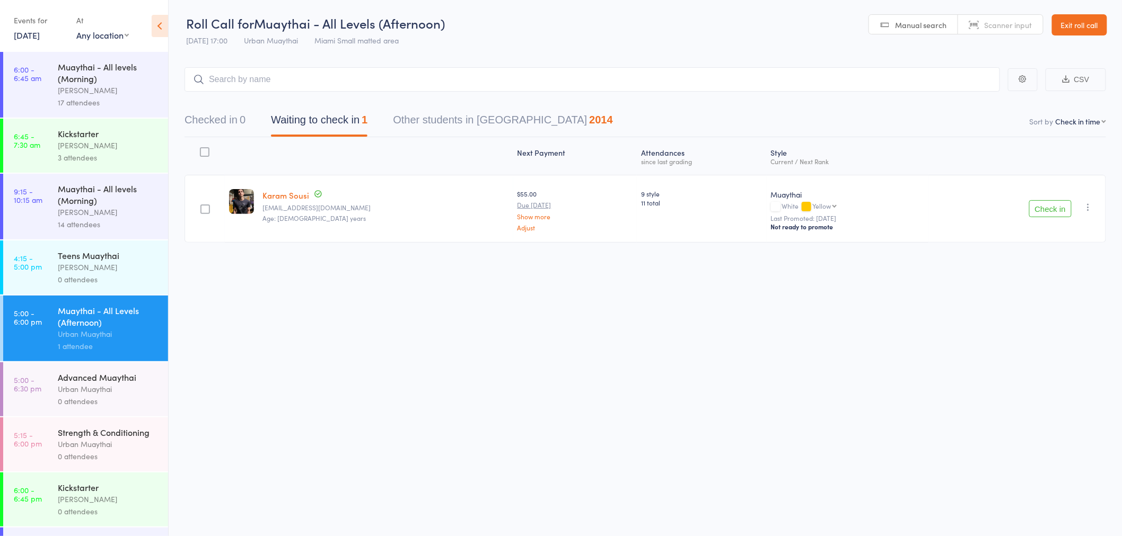
click at [134, 390] on div "Urban Muaythai" at bounding box center [108, 389] width 101 height 12
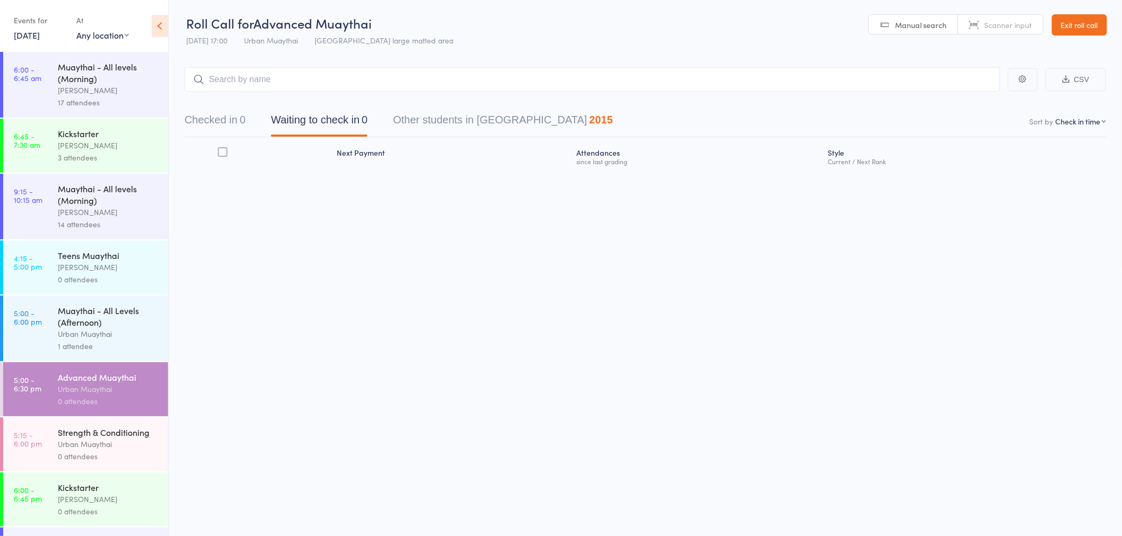
click at [87, 266] on div "[PERSON_NAME]" at bounding box center [108, 267] width 101 height 12
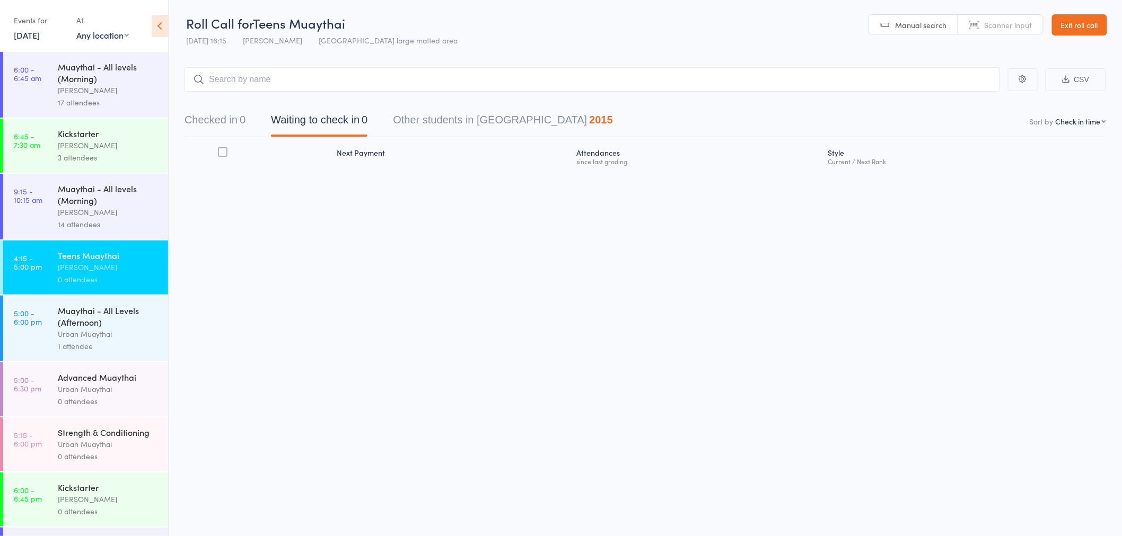
click at [1116, 29] on header "Roll Call for Teens Muaythai [DATE] 16:15 [PERSON_NAME] Miami large matted area…" at bounding box center [645, 25] width 953 height 52
click at [1094, 23] on link "Exit roll call" at bounding box center [1079, 24] width 55 height 21
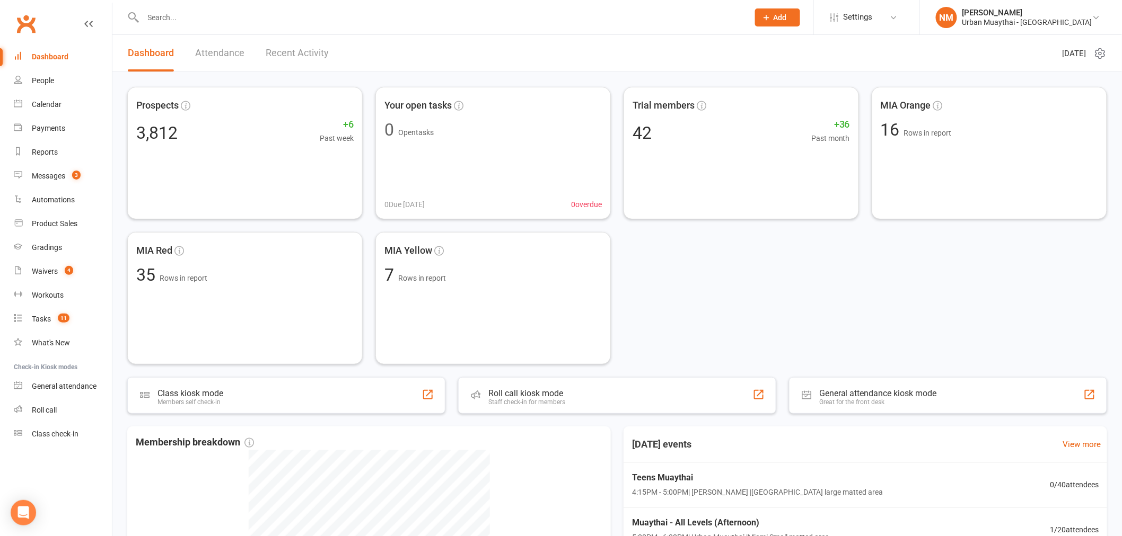
click at [787, 13] on span "Add" at bounding box center [779, 17] width 13 height 8
click at [796, 51] on link "Prospect" at bounding box center [766, 47] width 94 height 24
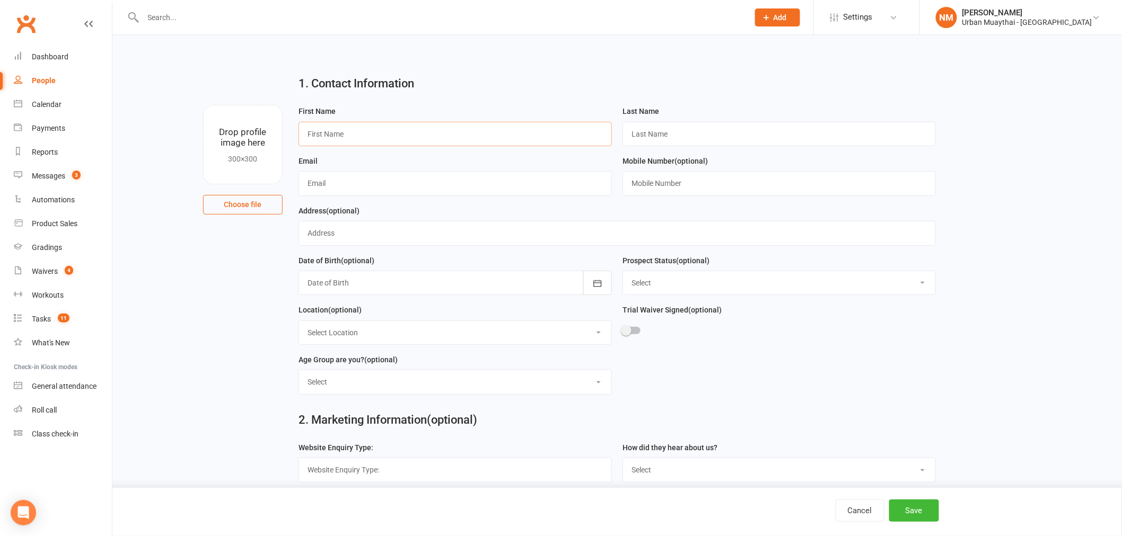
click at [381, 128] on input "text" at bounding box center [454, 134] width 313 height 24
type input "Nick"
type input "May"
type input "njmay.1993@gmail.com"
click at [740, 322] on div at bounding box center [778, 333] width 313 height 24
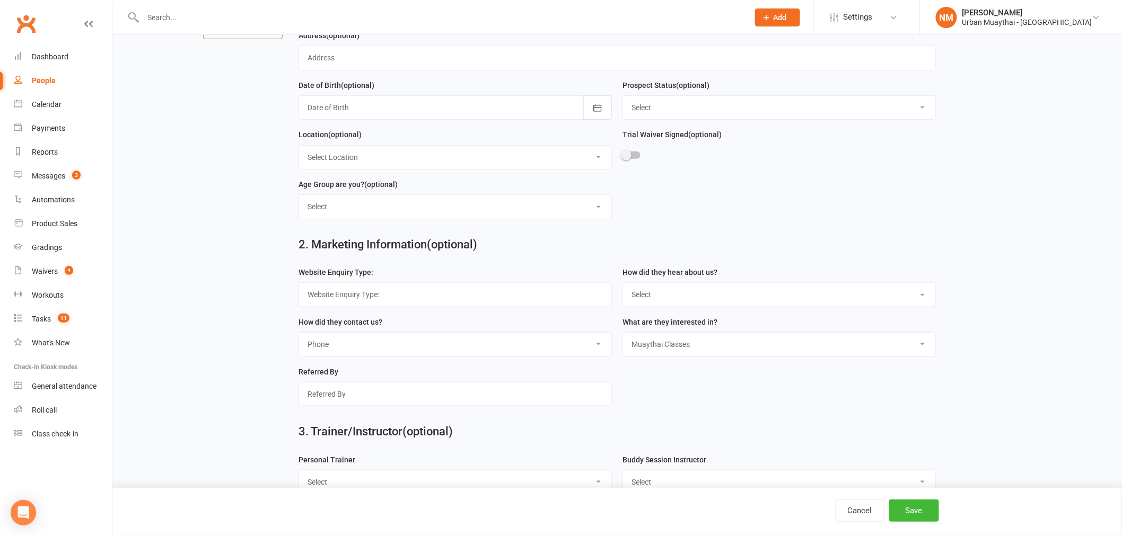
scroll to position [177, 0]
click at [427, 202] on select "Select I am 16-18 years I am 19-21 years I am 22-24 years I am 25+ years & abov…" at bounding box center [455, 205] width 312 height 23
select select "I am 25+ years & above"
click at [299, 195] on select "Select I am 16-18 years I am 19-21 years I am 22-24 years I am 25+ years & abov…" at bounding box center [455, 205] width 312 height 23
click at [646, 244] on h2 "2. Marketing Information (optional)" at bounding box center [616, 243] width 637 height 13
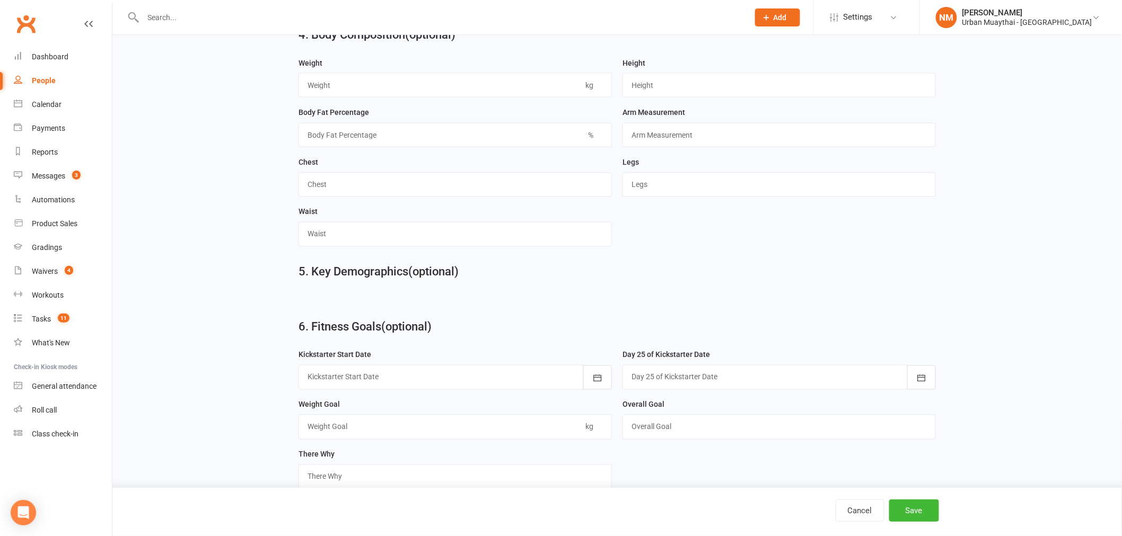
scroll to position [683, 0]
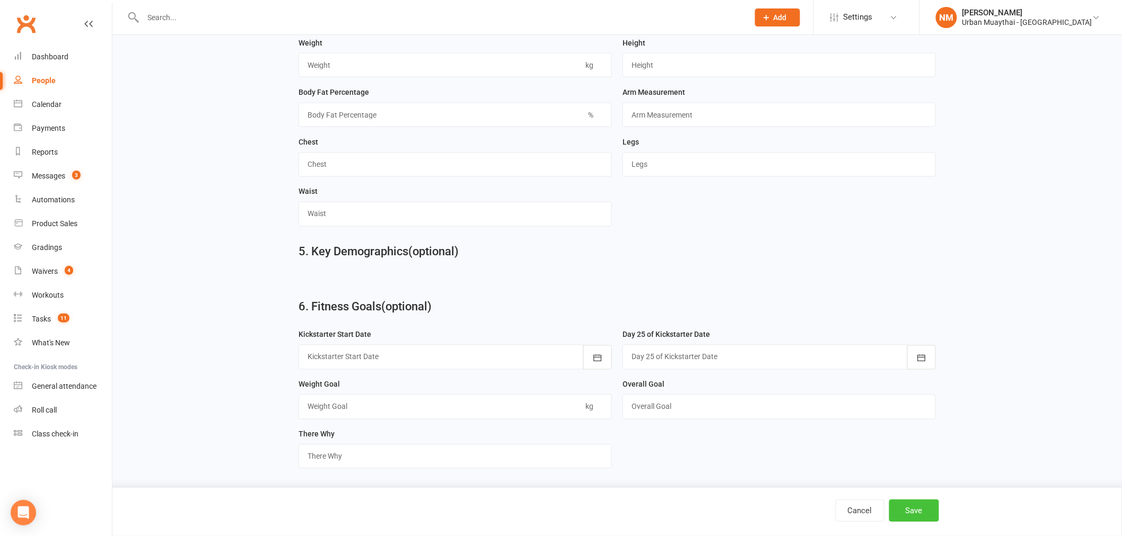
click at [909, 510] on button "Save" at bounding box center [914, 511] width 50 height 22
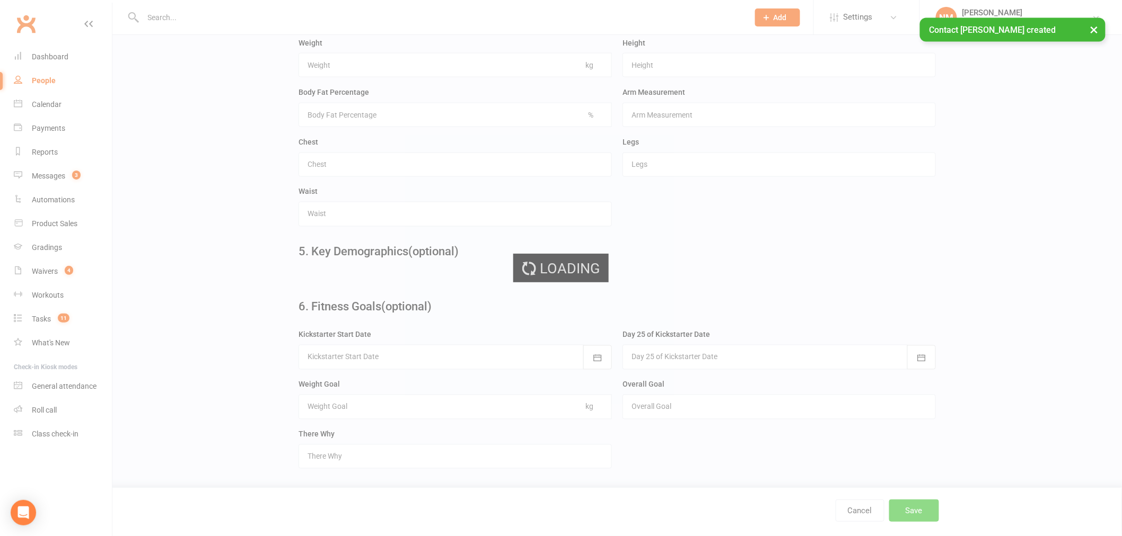
scroll to position [0, 0]
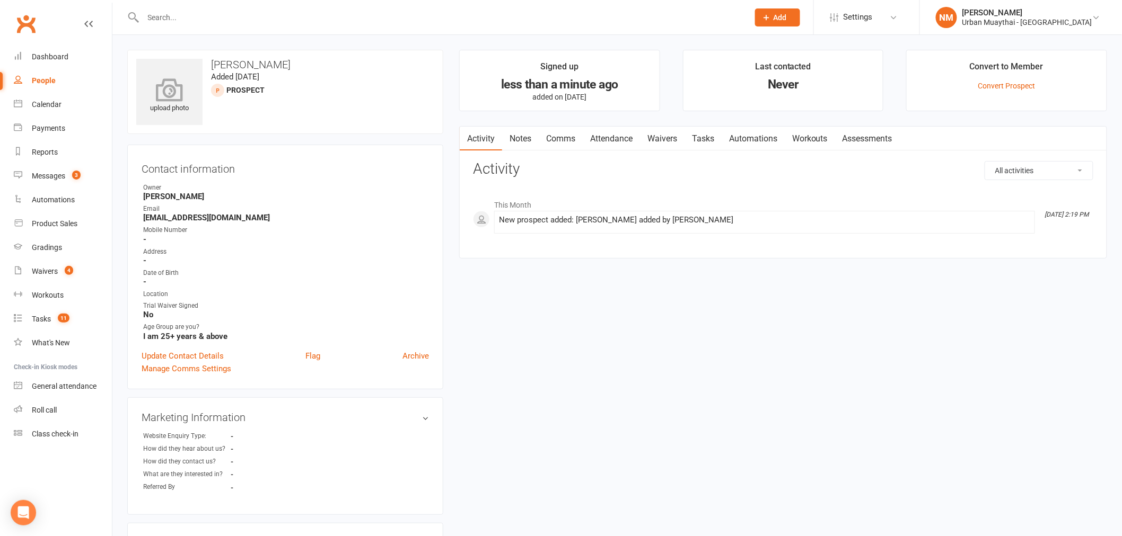
click at [167, 86] on icon at bounding box center [169, 89] width 73 height 23
click at [1009, 89] on link "Convert Prospect" at bounding box center [1006, 86] width 57 height 8
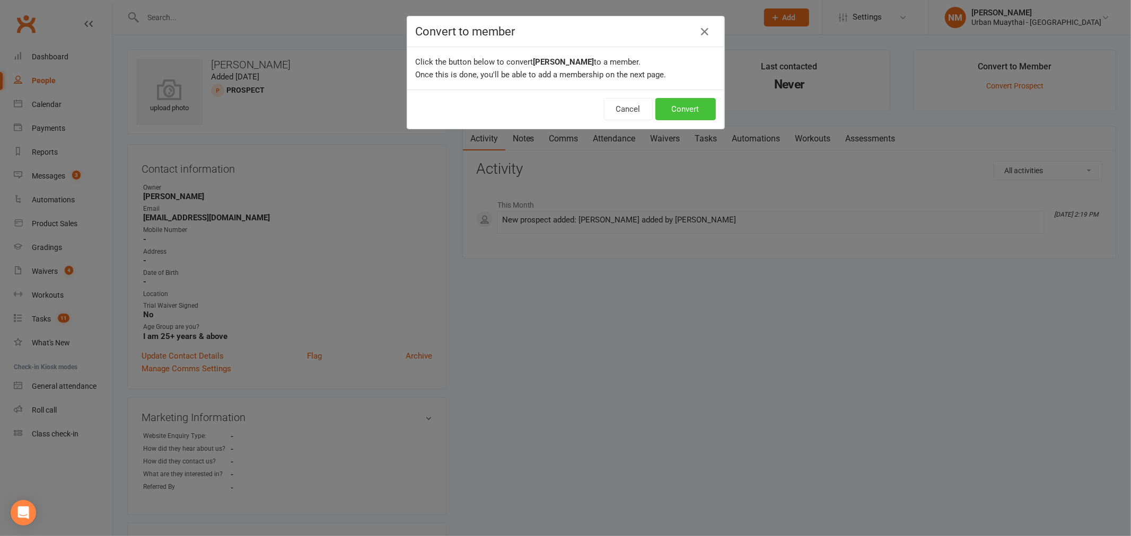
click at [668, 107] on button "Convert" at bounding box center [685, 109] width 60 height 22
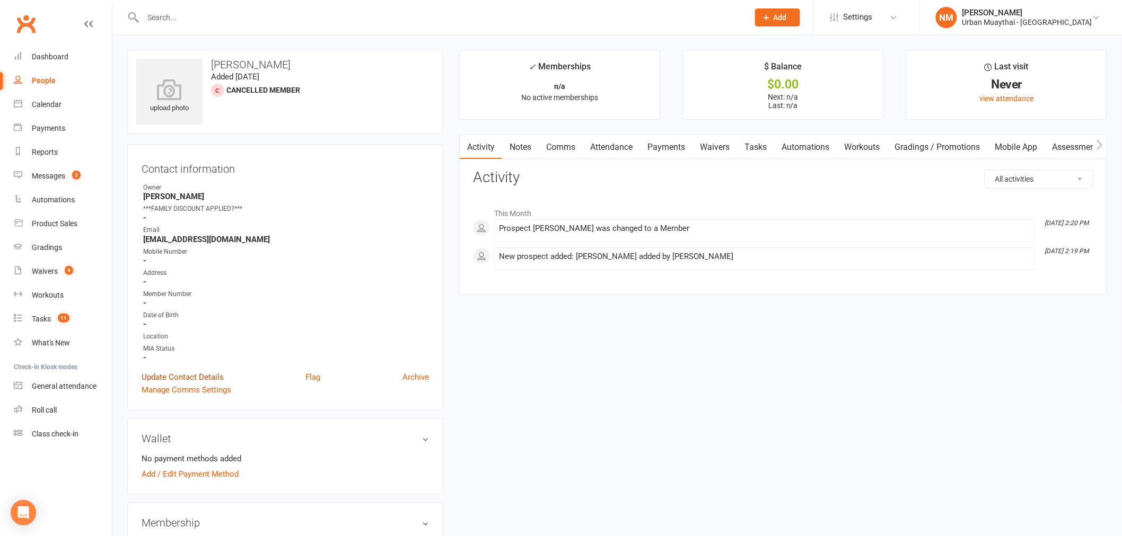
click at [188, 372] on link "Update Contact Details" at bounding box center [183, 377] width 82 height 13
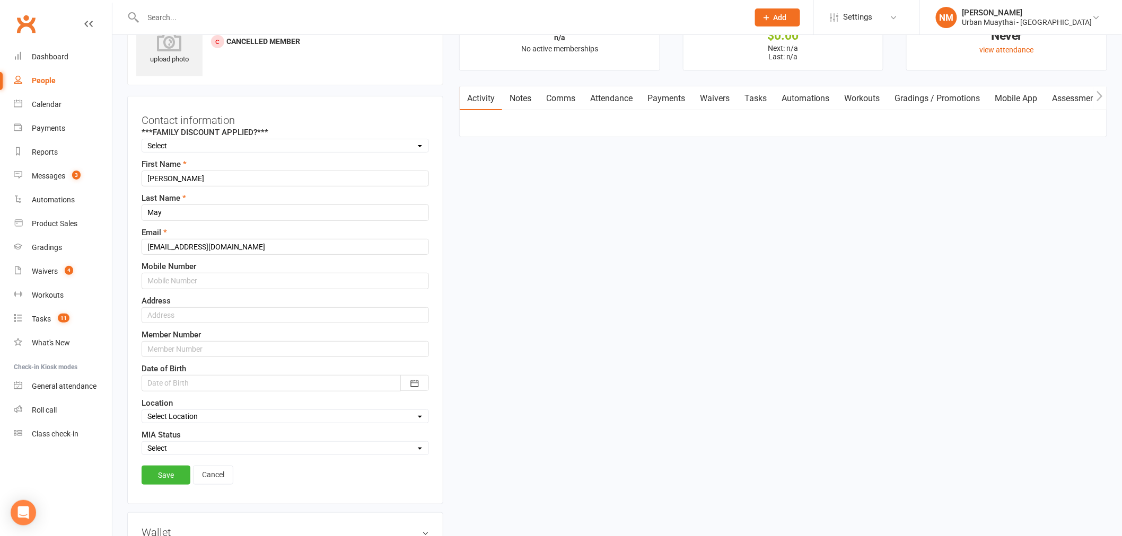
scroll to position [50, 0]
click at [181, 344] on input "text" at bounding box center [285, 348] width 287 height 16
type input "6104"
click at [165, 476] on link "Save" at bounding box center [166, 474] width 49 height 19
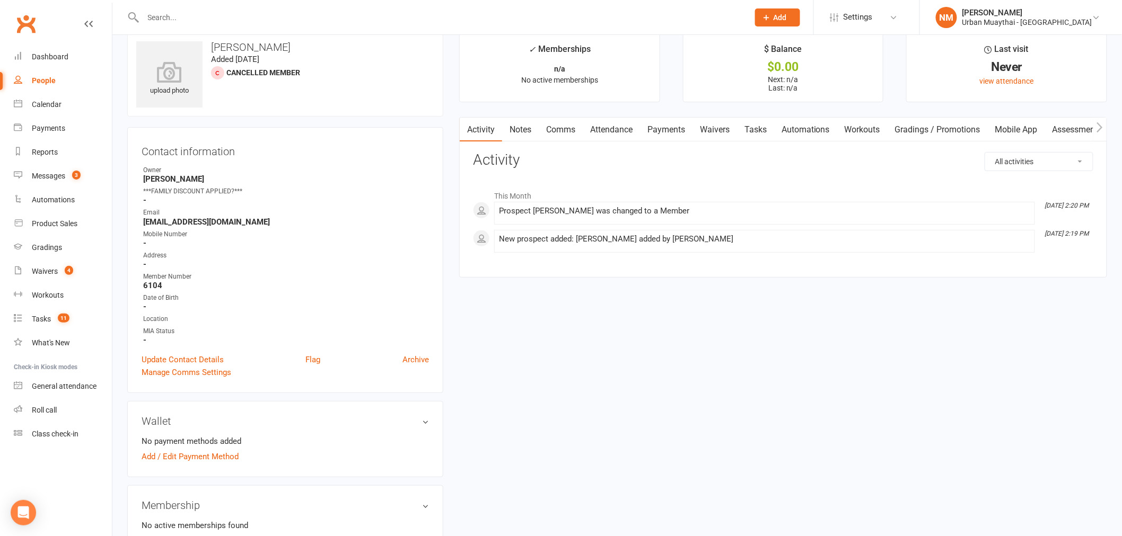
scroll to position [0, 0]
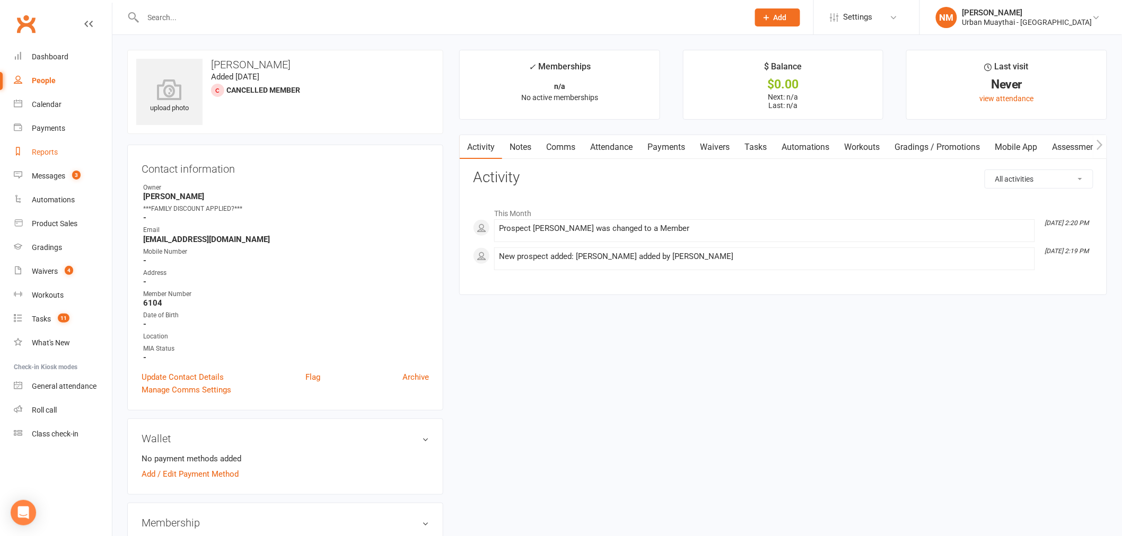
click at [47, 151] on div "Reports" at bounding box center [45, 152] width 26 height 8
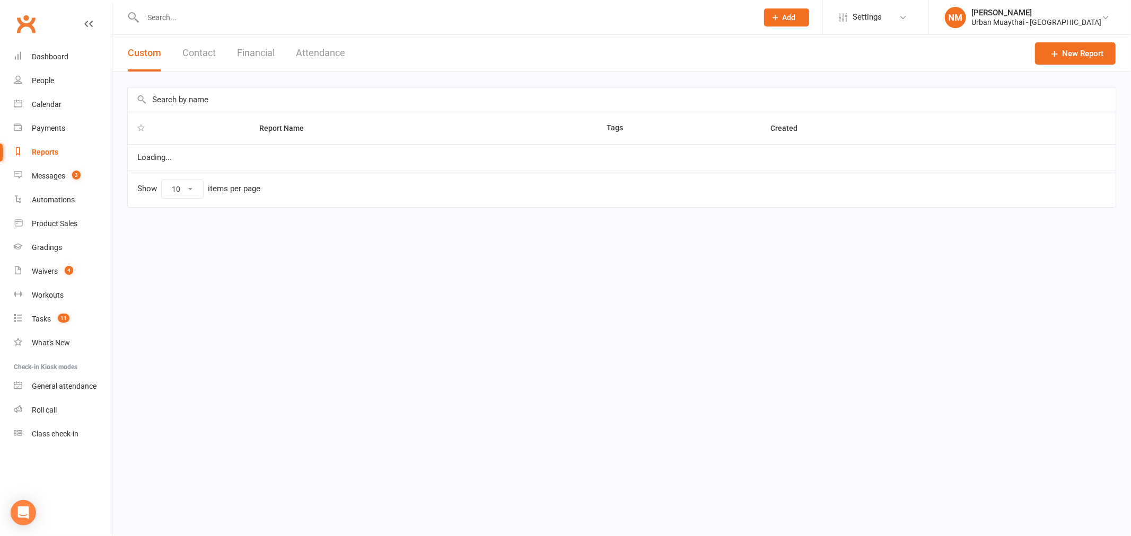
click at [191, 53] on button "Contact" at bounding box center [198, 53] width 33 height 37
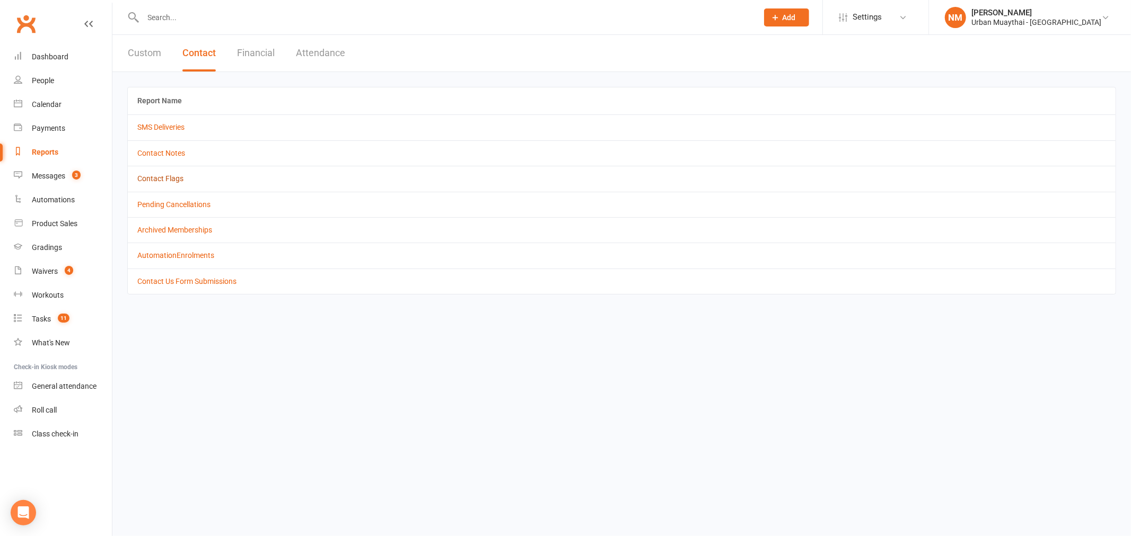
click at [168, 175] on link "Contact Flags" at bounding box center [160, 178] width 46 height 8
select select "active_only"
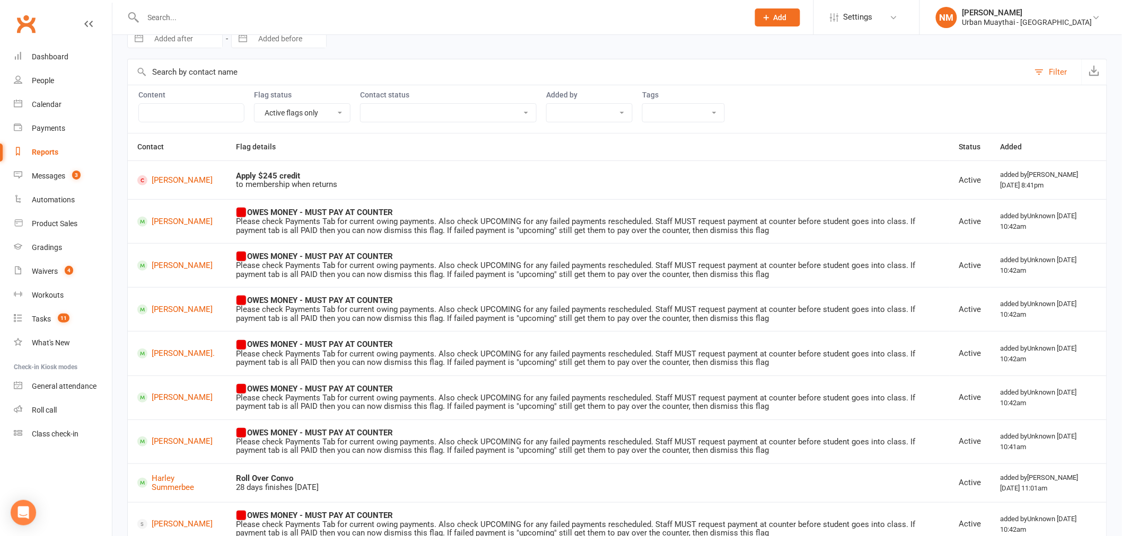
scroll to position [174, 0]
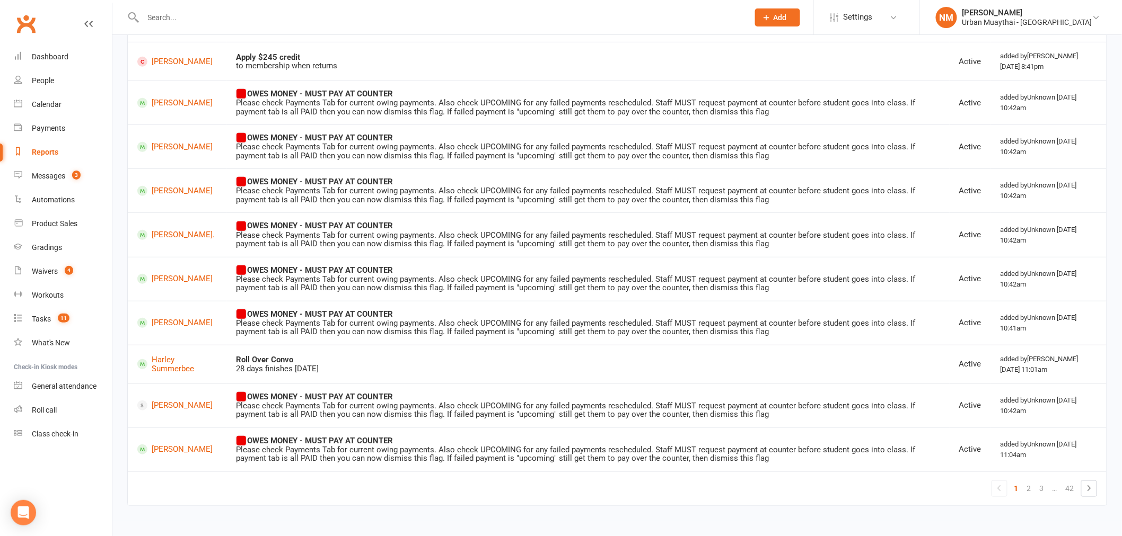
drag, startPoint x: 233, startPoint y: 367, endPoint x: 363, endPoint y: 374, distance: 129.6
click at [363, 374] on td "Roll Over Convo 28 days finishes Tues 12th August" at bounding box center [588, 364] width 723 height 39
click at [360, 368] on div "28 days finishes Tues 12th August" at bounding box center [587, 369] width 703 height 9
click at [1025, 487] on link "2" at bounding box center [1029, 488] width 13 height 15
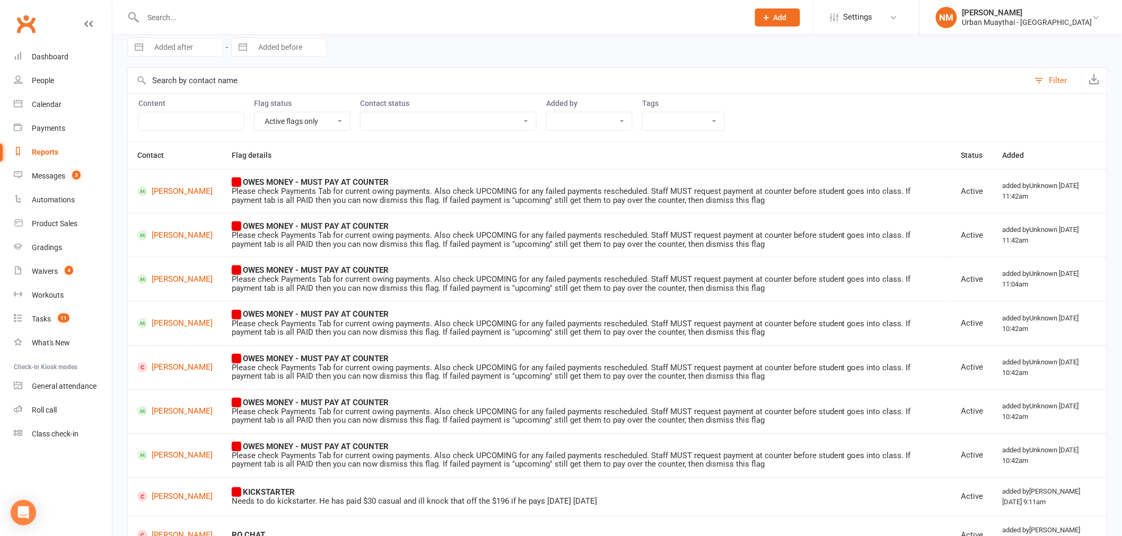
scroll to position [0, 0]
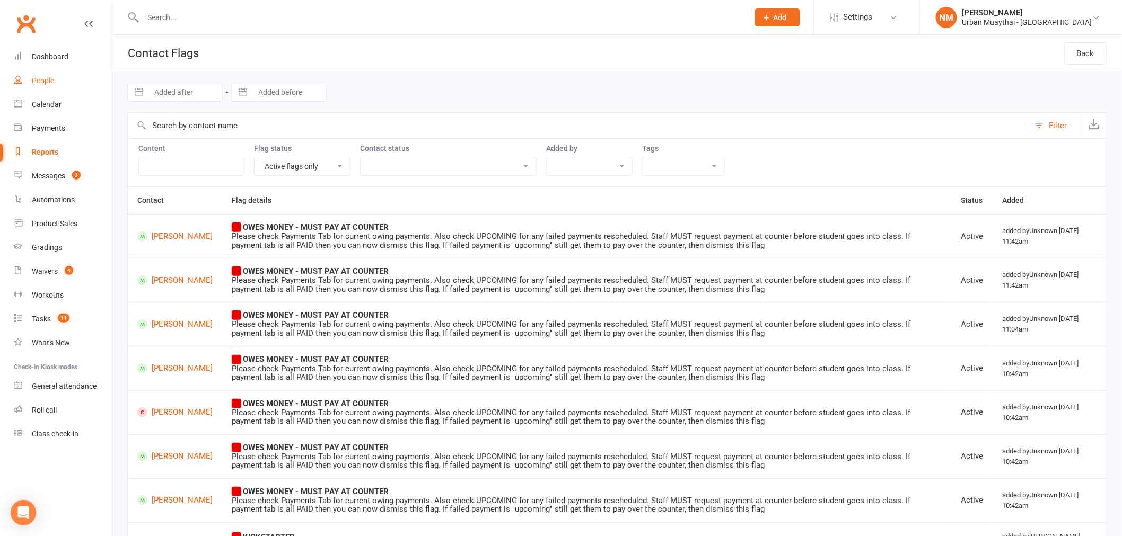
click at [38, 80] on div "People" at bounding box center [43, 80] width 22 height 8
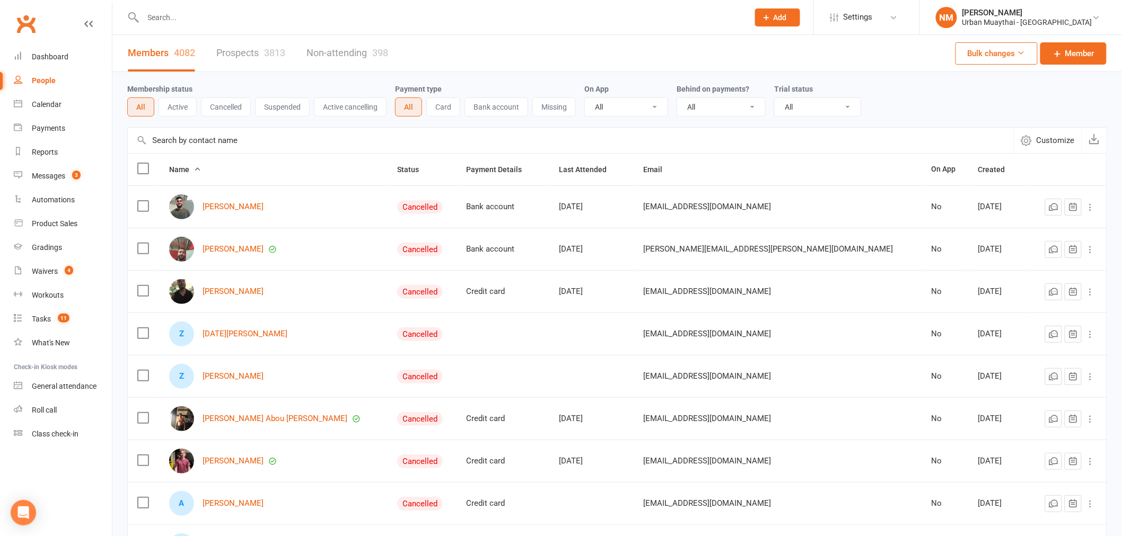
click at [178, 101] on button "Active" at bounding box center [178, 107] width 38 height 19
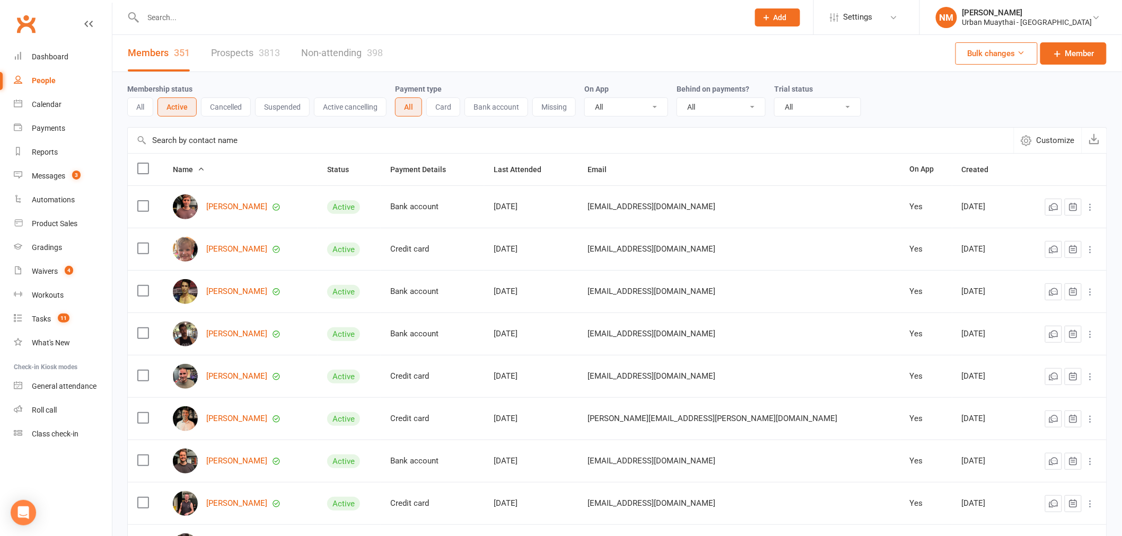
click at [287, 107] on button "Suspended" at bounding box center [282, 107] width 55 height 19
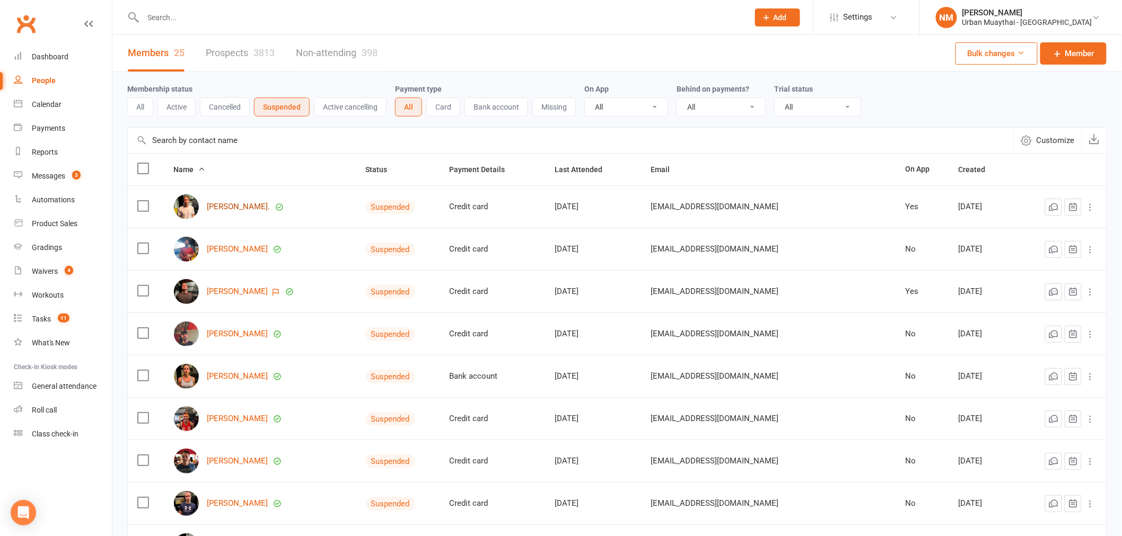
click at [231, 207] on link "Daniel Booth." at bounding box center [238, 207] width 63 height 9
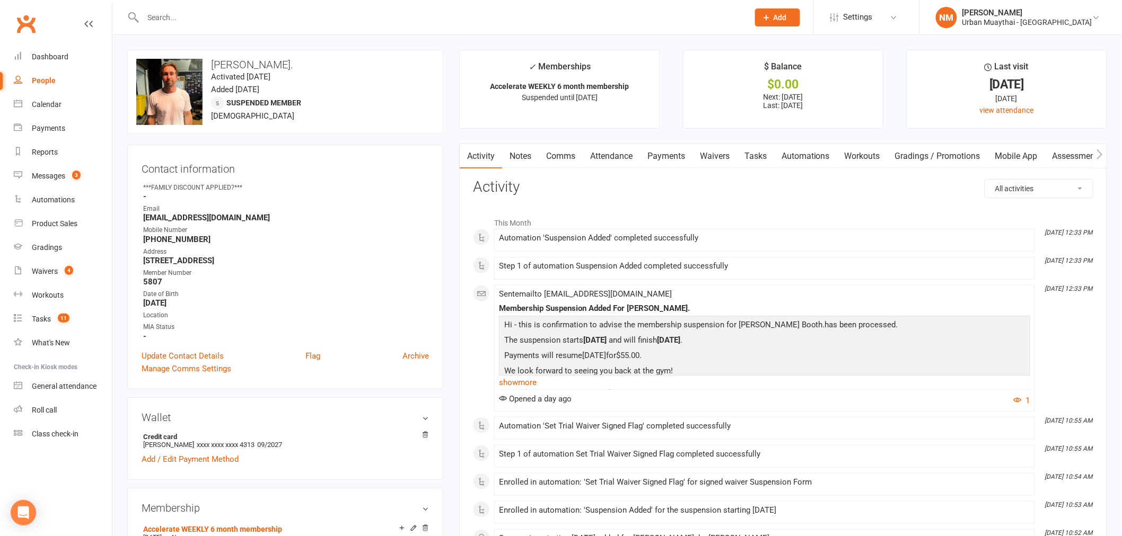
click at [1052, 5] on li "NM Nick May Urban Muaythai - Miami My profile Help Terms & conditions Privacy p…" at bounding box center [1020, 17] width 203 height 34
click at [1058, 22] on div "Urban Muaythai - Miami" at bounding box center [1027, 22] width 130 height 10
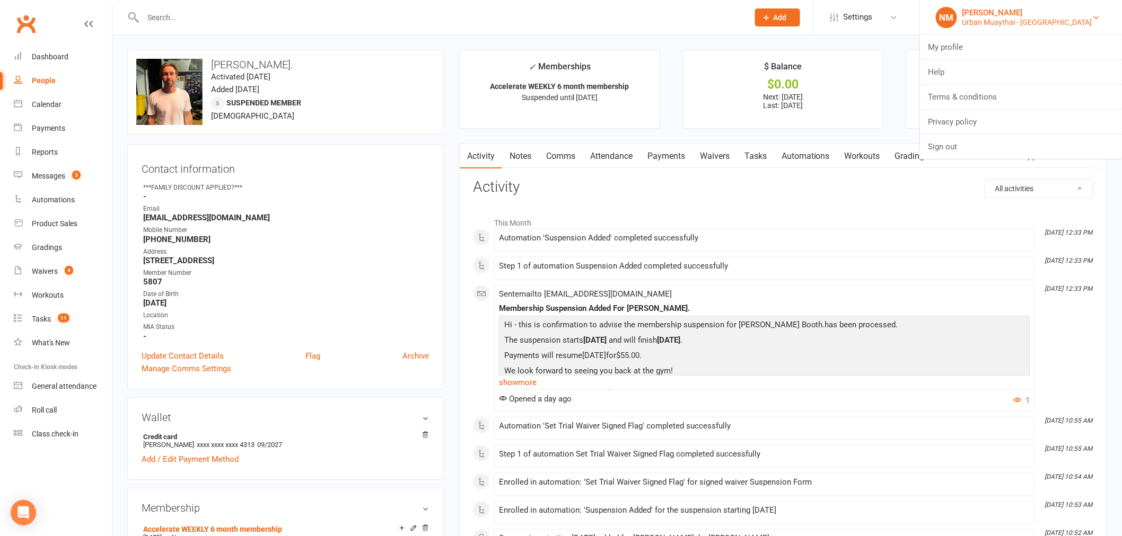
click at [1050, 12] on div "Nick May" at bounding box center [1027, 13] width 130 height 10
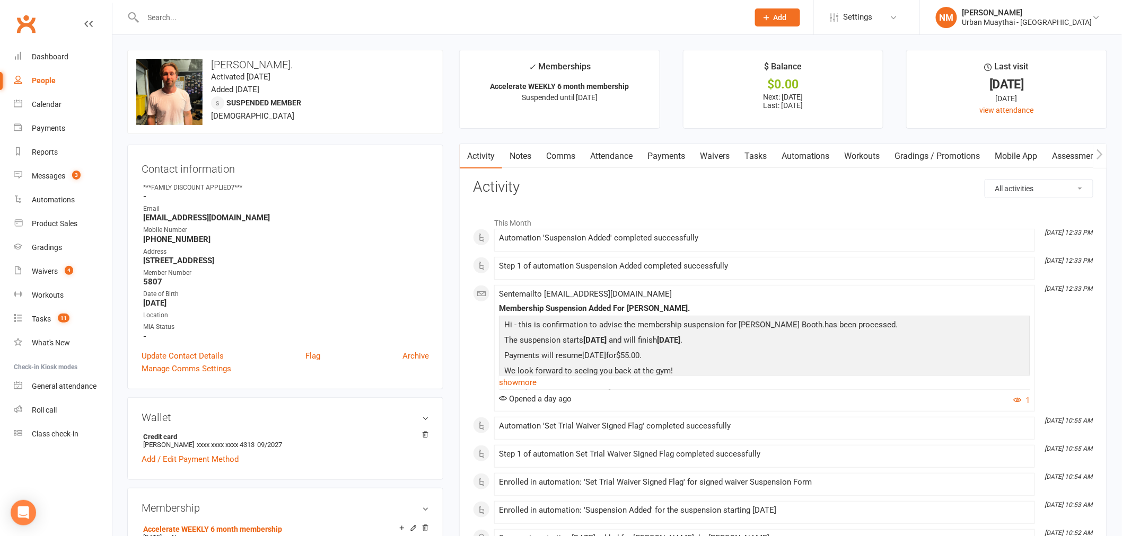
click at [526, 155] on link "Notes" at bounding box center [520, 156] width 37 height 24
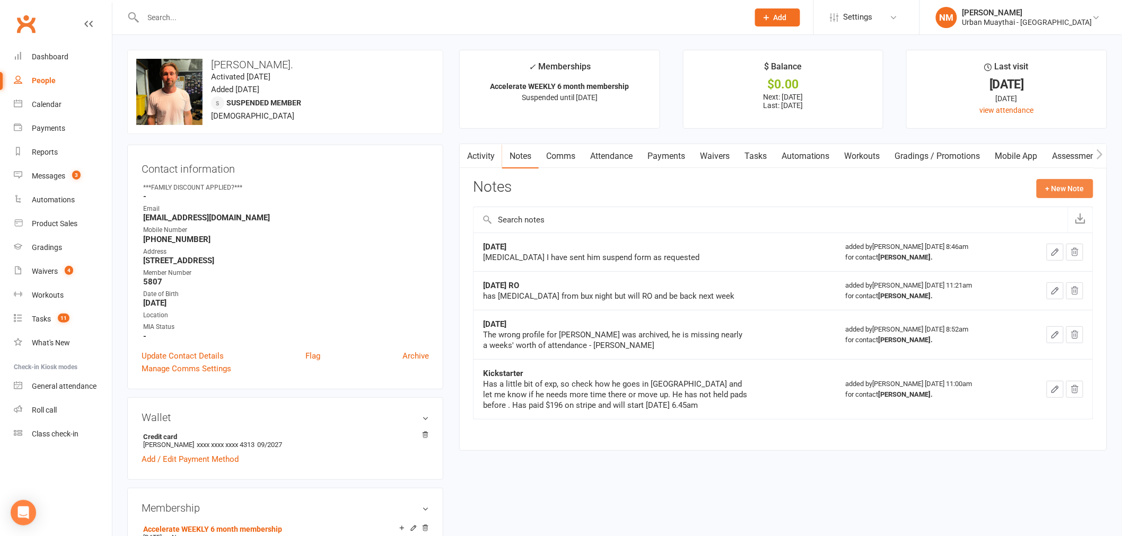
click at [1082, 184] on button "+ New Note" at bounding box center [1064, 188] width 57 height 19
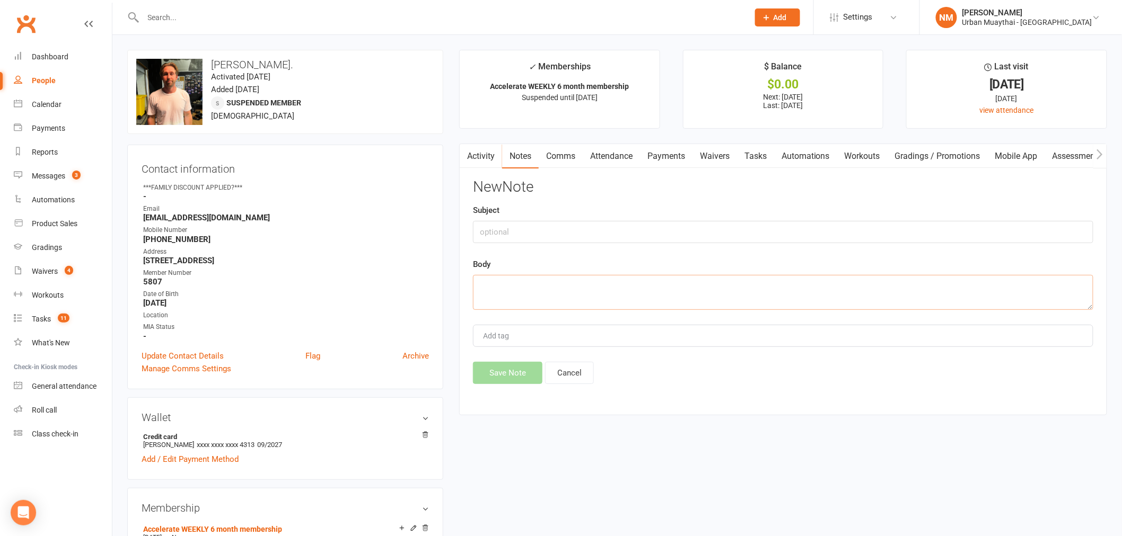
click at [542, 289] on textarea at bounding box center [783, 292] width 620 height 35
click at [516, 145] on link "Notes" at bounding box center [520, 156] width 37 height 24
click at [569, 382] on button "Cancel" at bounding box center [569, 373] width 49 height 22
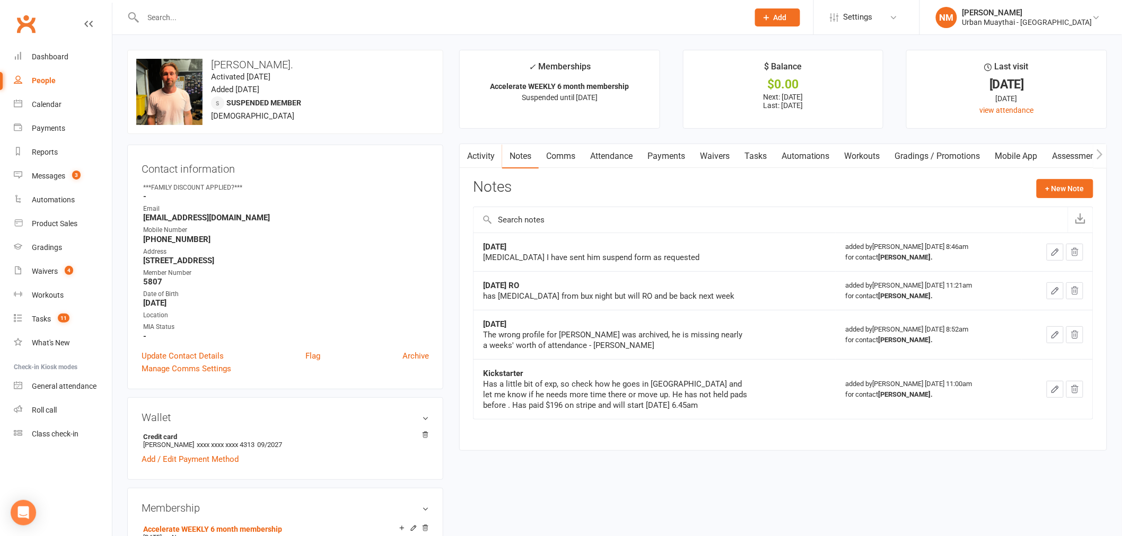
click at [46, 80] on div "People" at bounding box center [44, 80] width 24 height 8
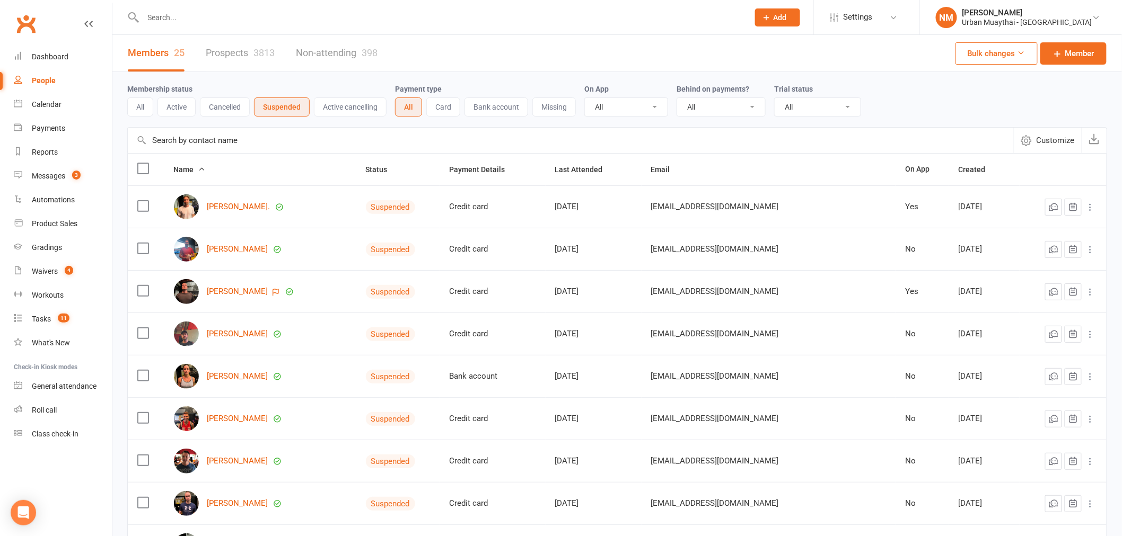
click at [283, 20] on input "text" at bounding box center [441, 17] width 602 height 15
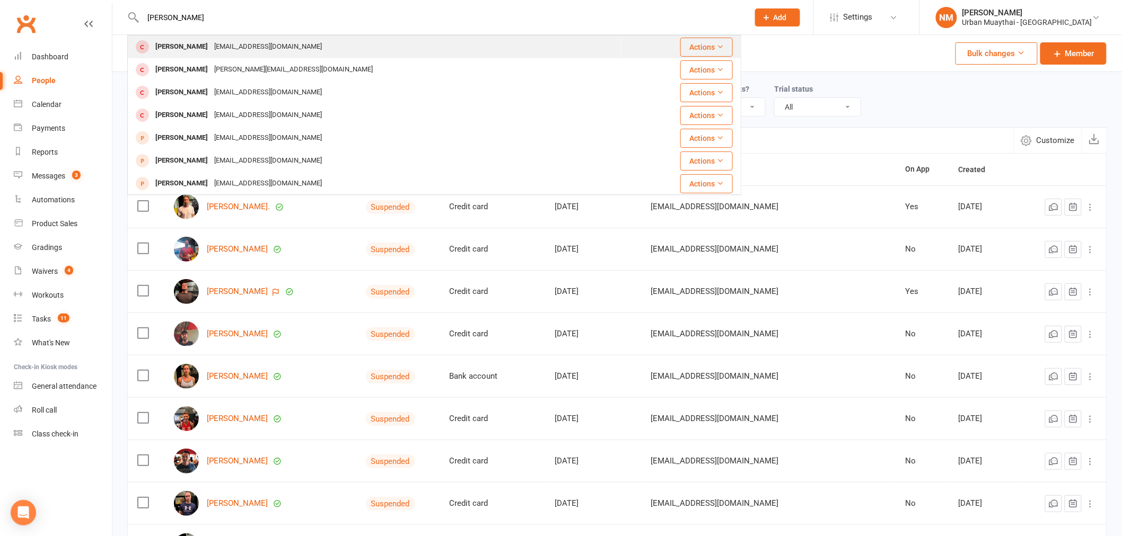
type input "nick may"
click at [260, 49] on div "njmay.1993@gmail.com" at bounding box center [268, 46] width 114 height 15
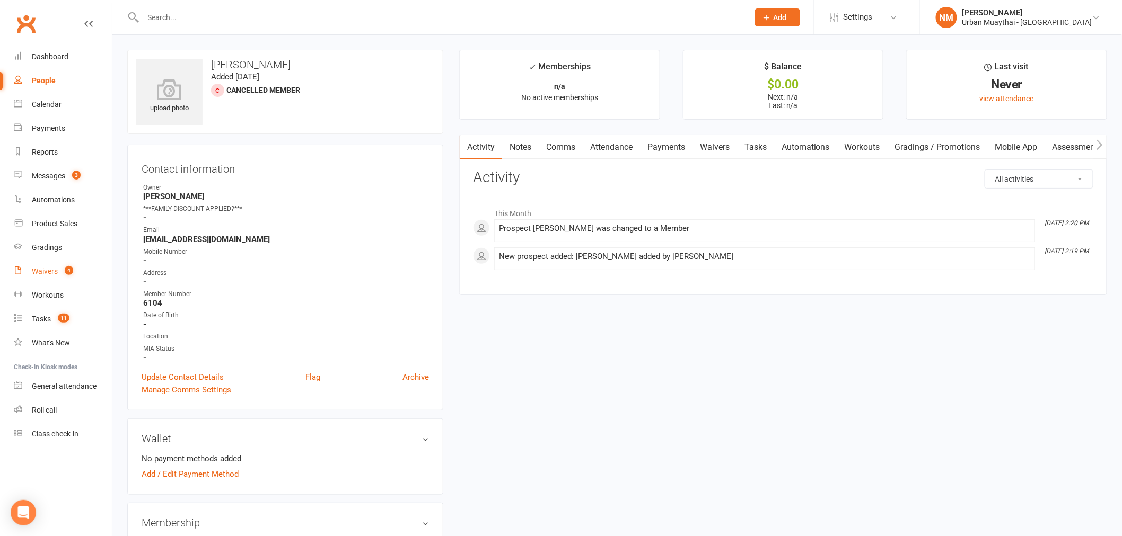
click at [40, 276] on link "Waivers 4" at bounding box center [63, 272] width 98 height 24
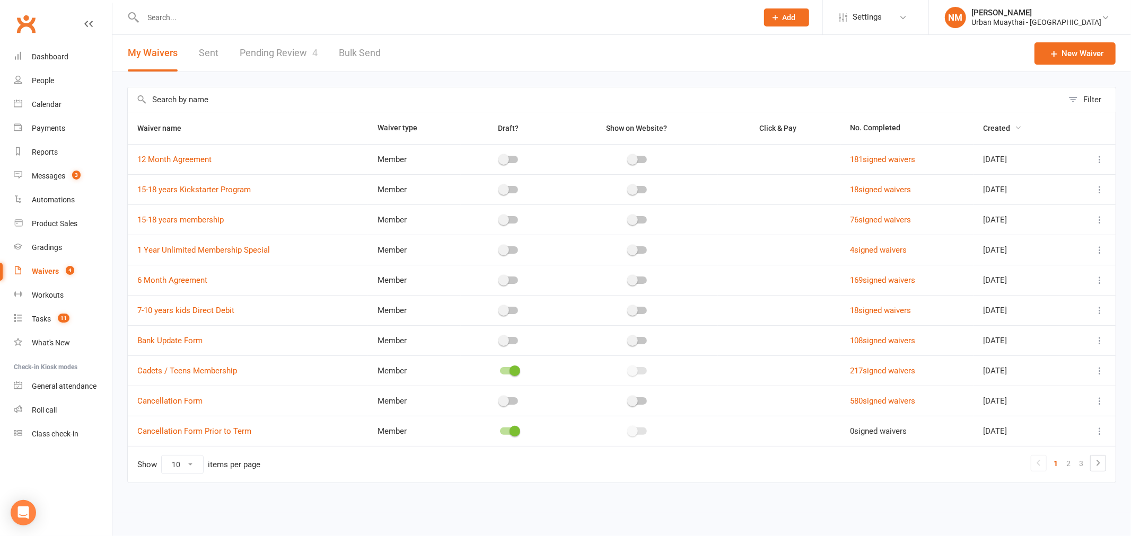
click at [999, 131] on span "Created" at bounding box center [1002, 128] width 39 height 8
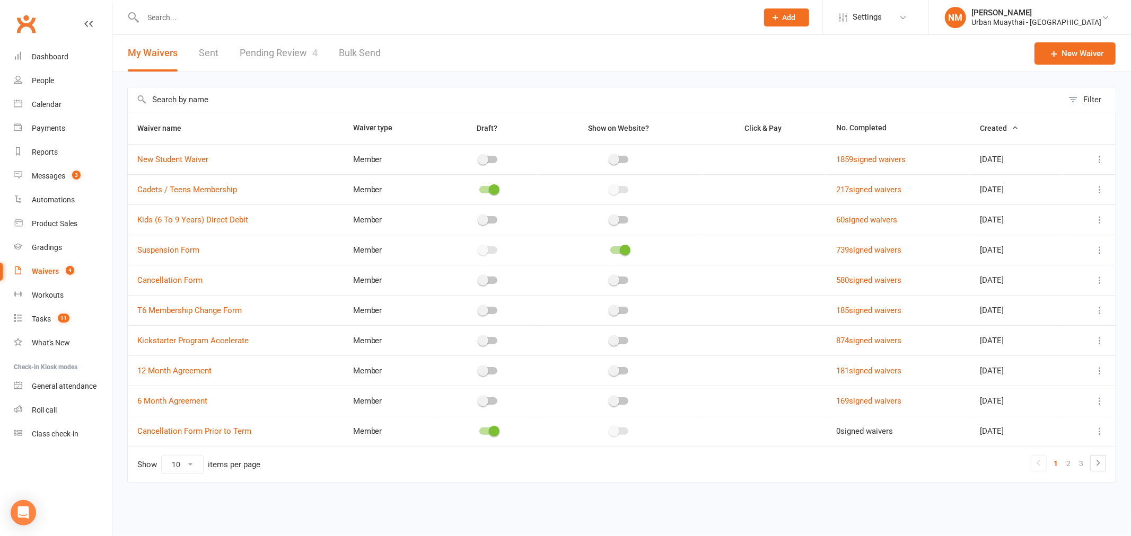
click at [987, 129] on span "Created" at bounding box center [999, 128] width 39 height 8
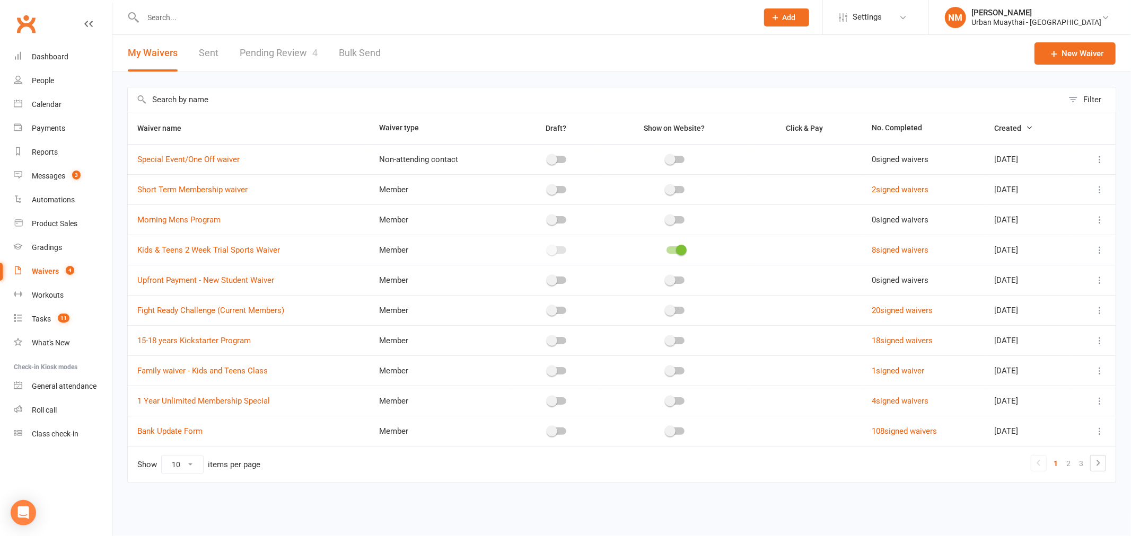
click at [258, 47] on link "Pending Review 4" at bounding box center [279, 53] width 78 height 37
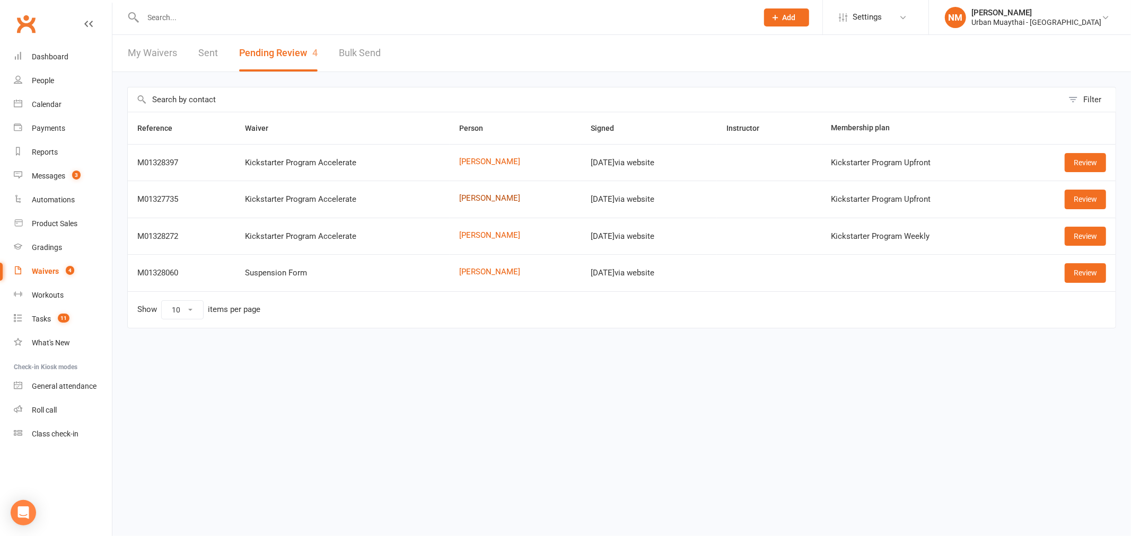
click at [485, 202] on link "Daniel De Freitas" at bounding box center [515, 198] width 112 height 9
click at [49, 220] on div "Product Sales" at bounding box center [55, 223] width 46 height 8
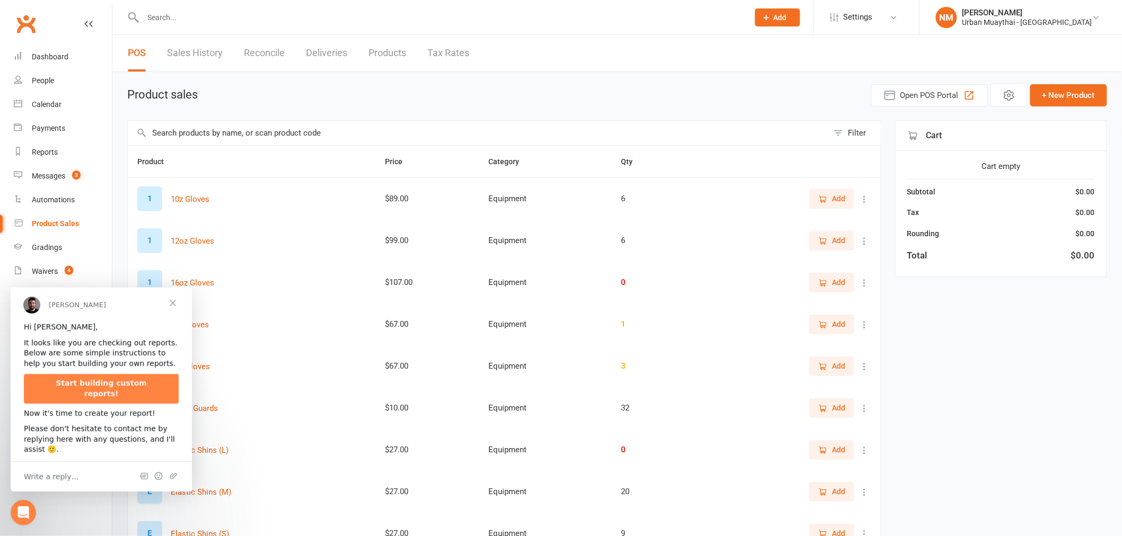
click at [175, 301] on span "Close" at bounding box center [173, 303] width 38 height 38
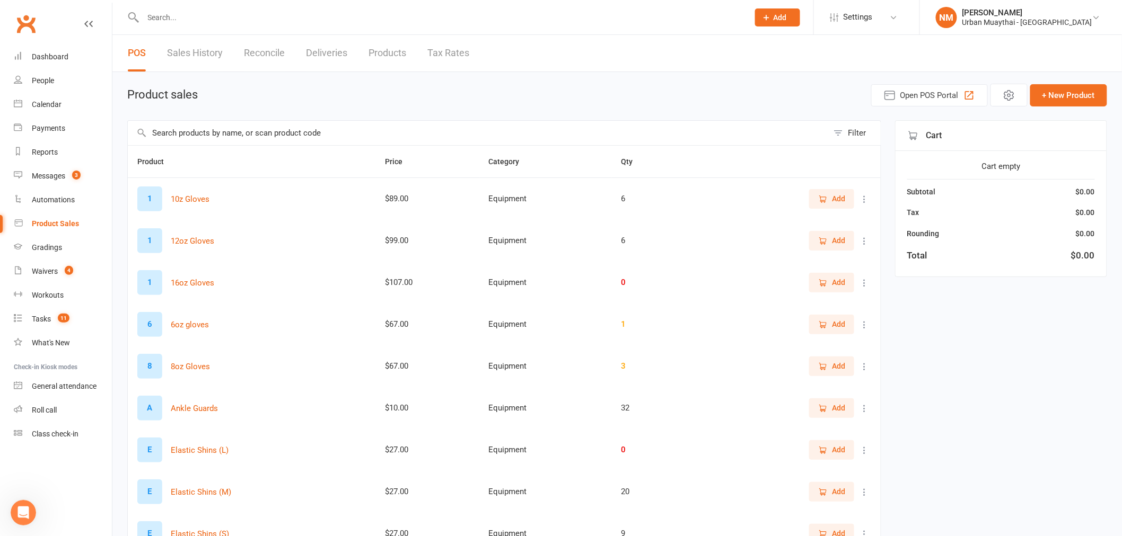
click at [239, 135] on input "text" at bounding box center [478, 133] width 700 height 24
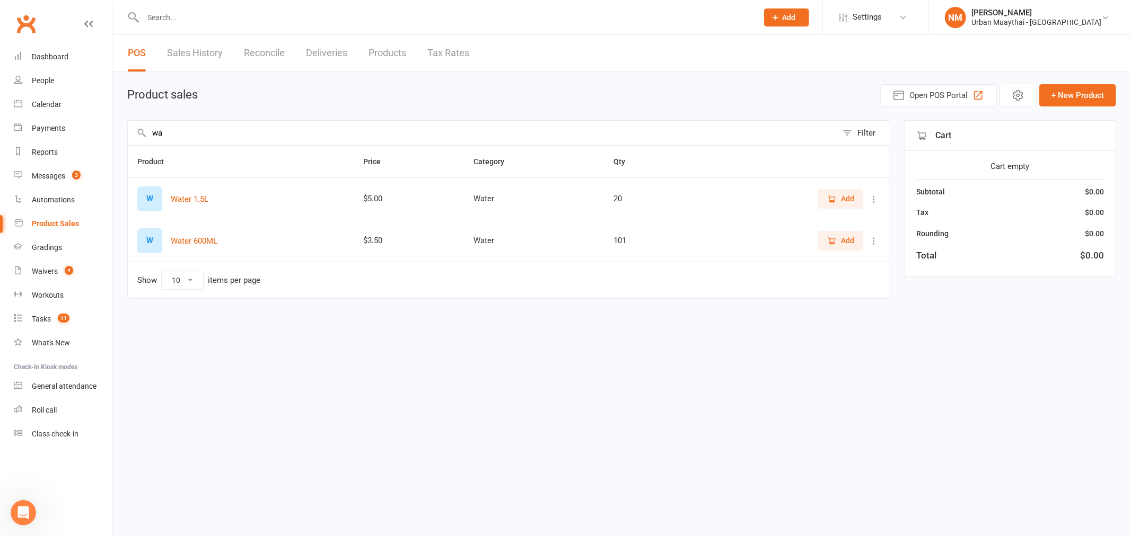
type input "w"
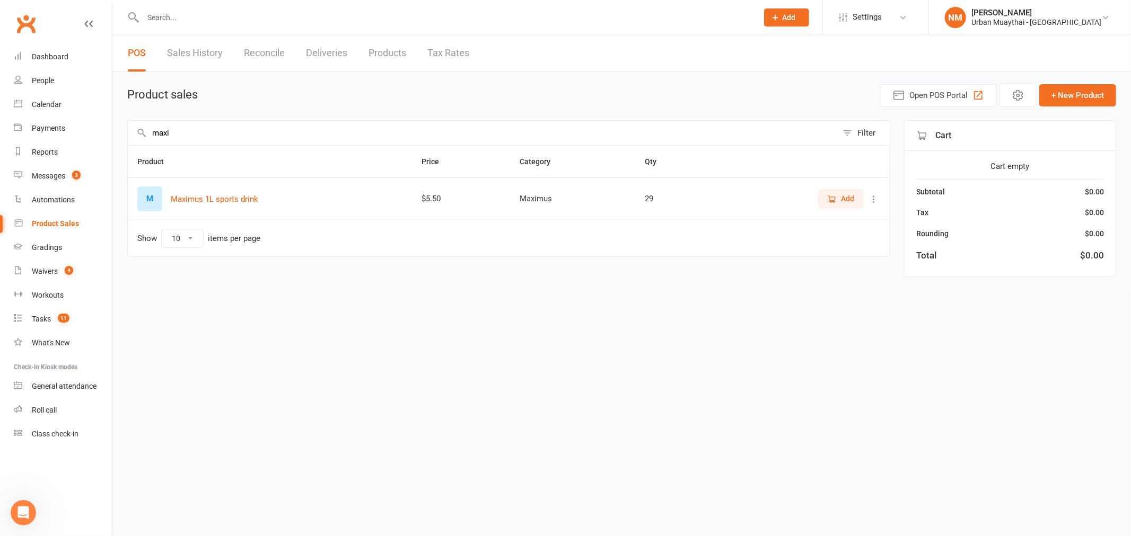
type input "maxi"
click at [844, 200] on span "Add" at bounding box center [847, 199] width 13 height 12
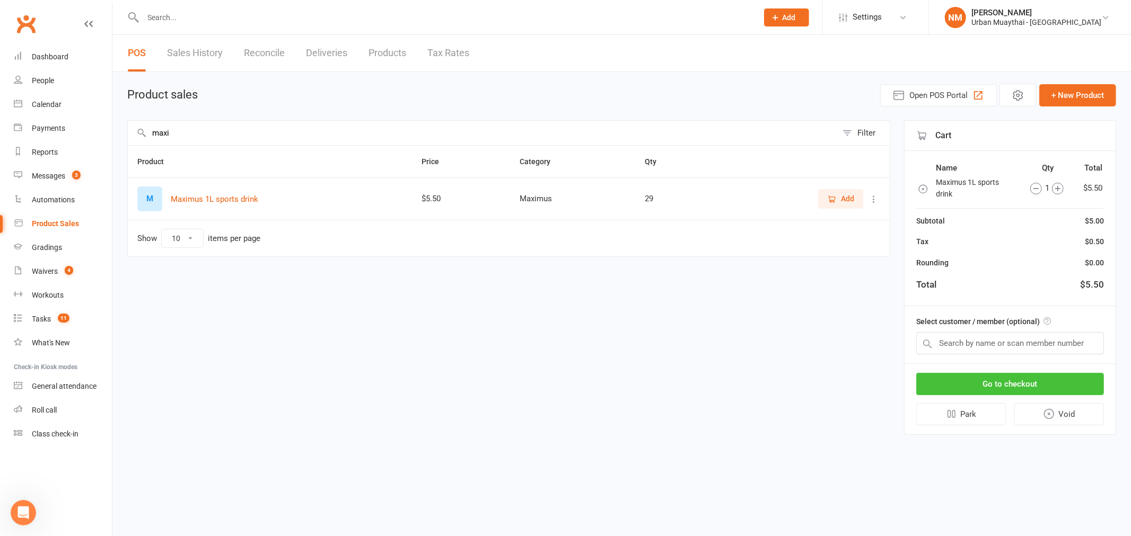
click at [1000, 385] on button "Go to checkout" at bounding box center [1010, 384] width 188 height 22
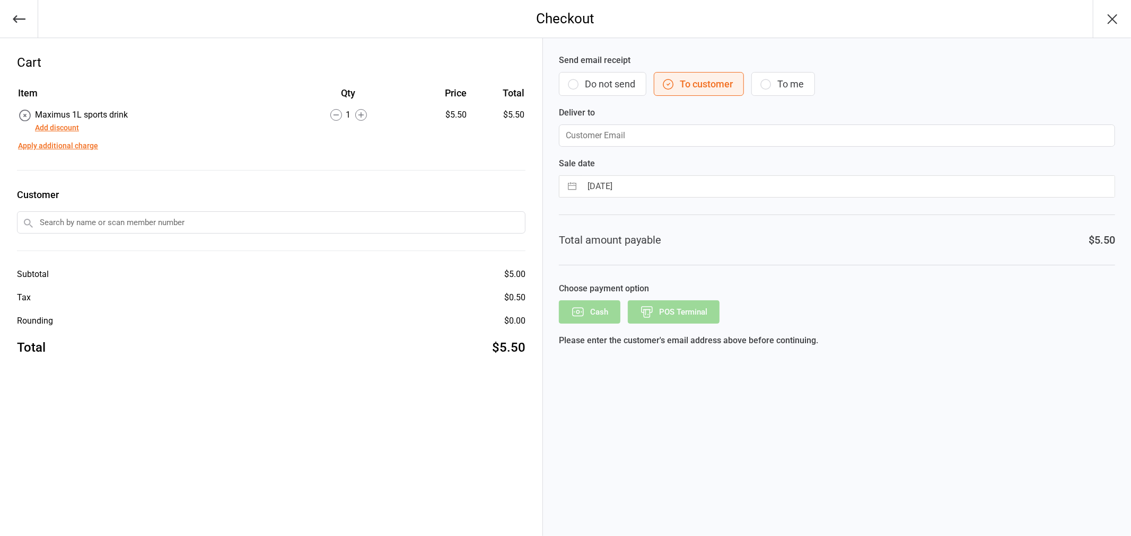
click at [600, 77] on button "Do not send" at bounding box center [602, 84] width 87 height 24
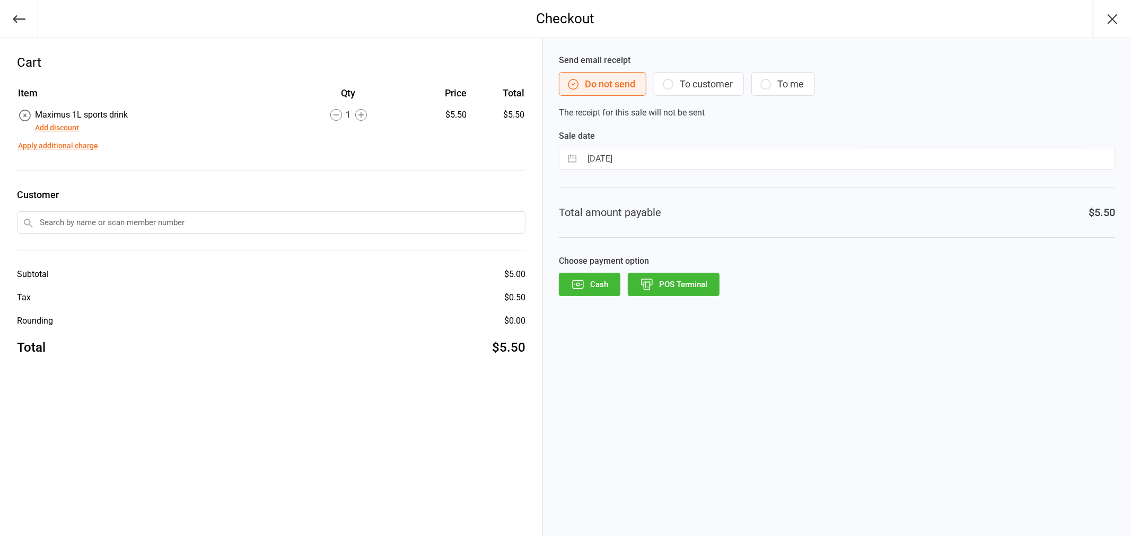
click at [689, 294] on button "POS Terminal" at bounding box center [674, 284] width 92 height 23
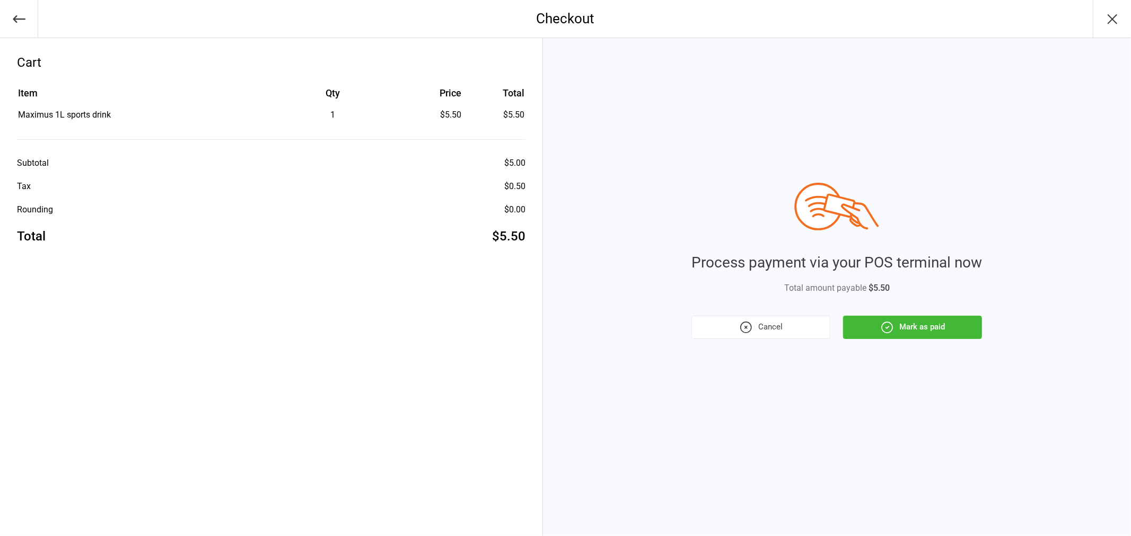
click at [934, 330] on button "Mark as paid" at bounding box center [912, 327] width 139 height 23
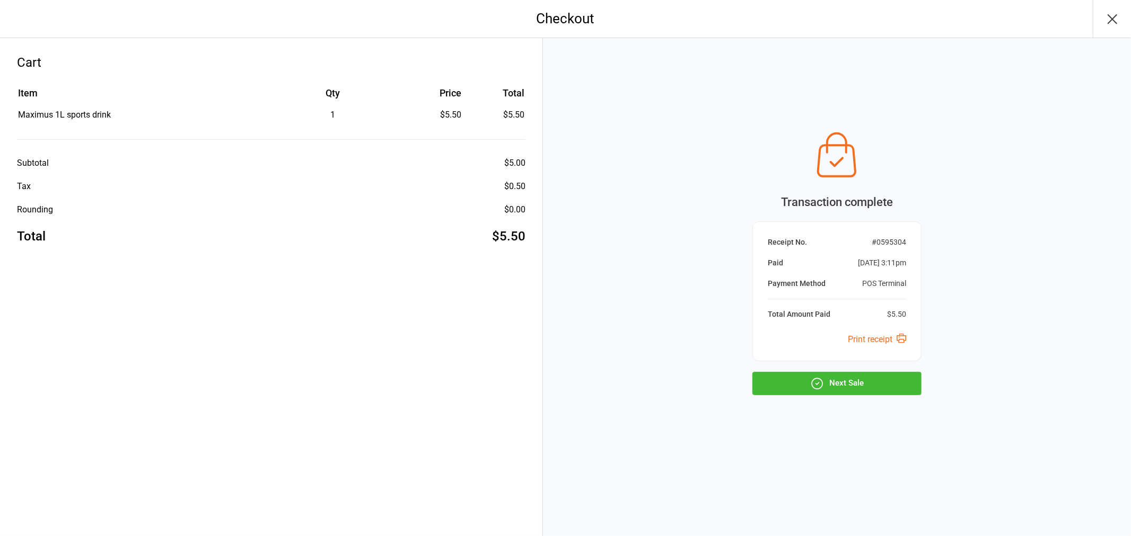
click at [1108, 18] on icon "button" at bounding box center [1112, 19] width 17 height 17
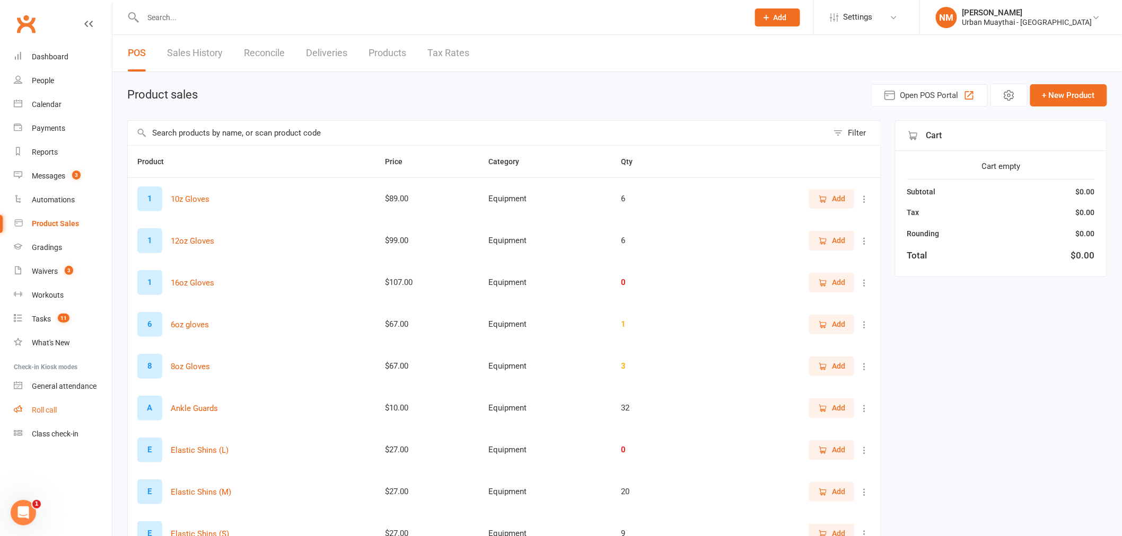
click at [64, 408] on link "Roll call" at bounding box center [63, 411] width 98 height 24
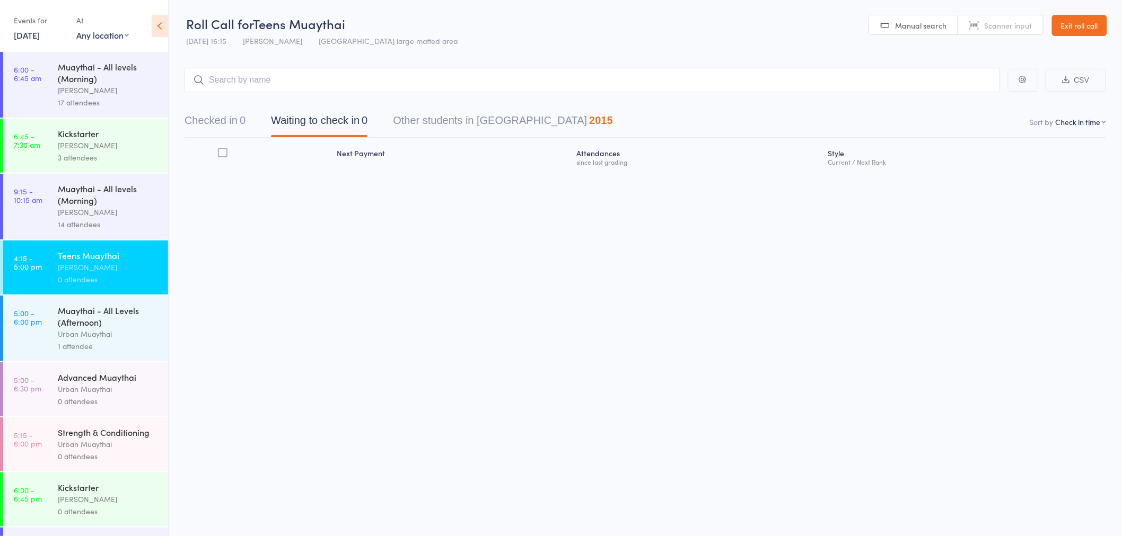
click at [86, 254] on div "Teens Muaythai" at bounding box center [108, 256] width 101 height 12
click at [982, 25] on link "Scanner input" at bounding box center [1000, 25] width 85 height 20
click at [907, 19] on link "Manual search" at bounding box center [913, 25] width 89 height 20
click at [460, 85] on input "search" at bounding box center [591, 80] width 815 height 24
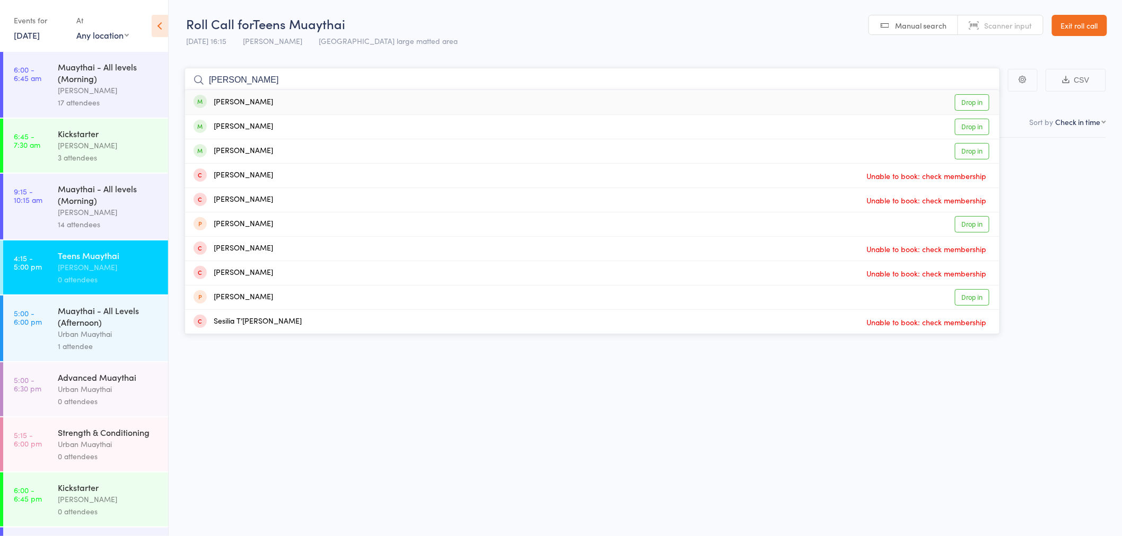
type input "[PERSON_NAME]"
click at [252, 102] on div "[PERSON_NAME]" at bounding box center [233, 102] width 80 height 12
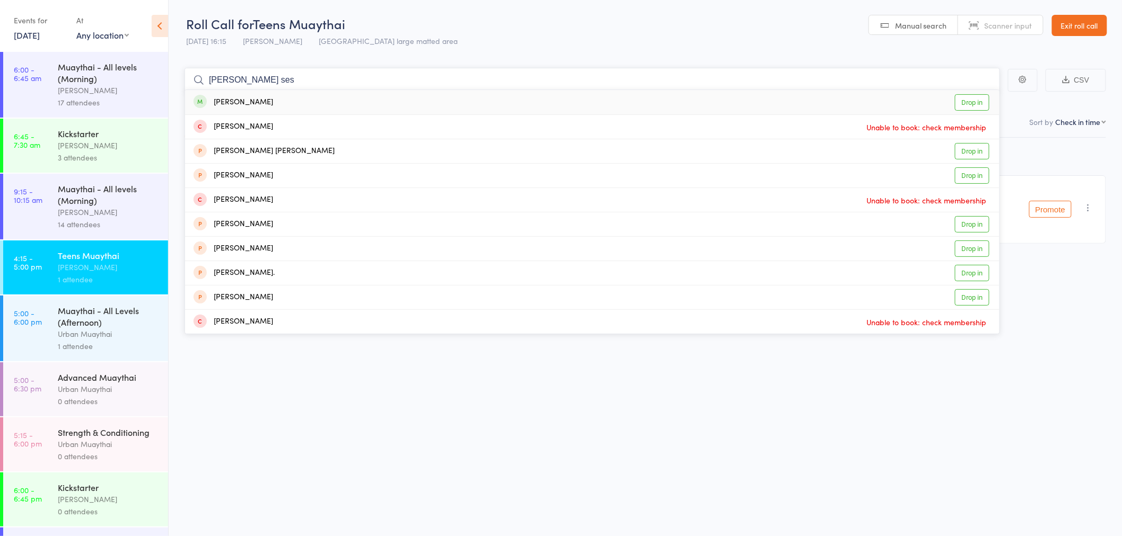
type input "[PERSON_NAME] ses"
click at [245, 97] on div "[PERSON_NAME]" at bounding box center [233, 102] width 80 height 12
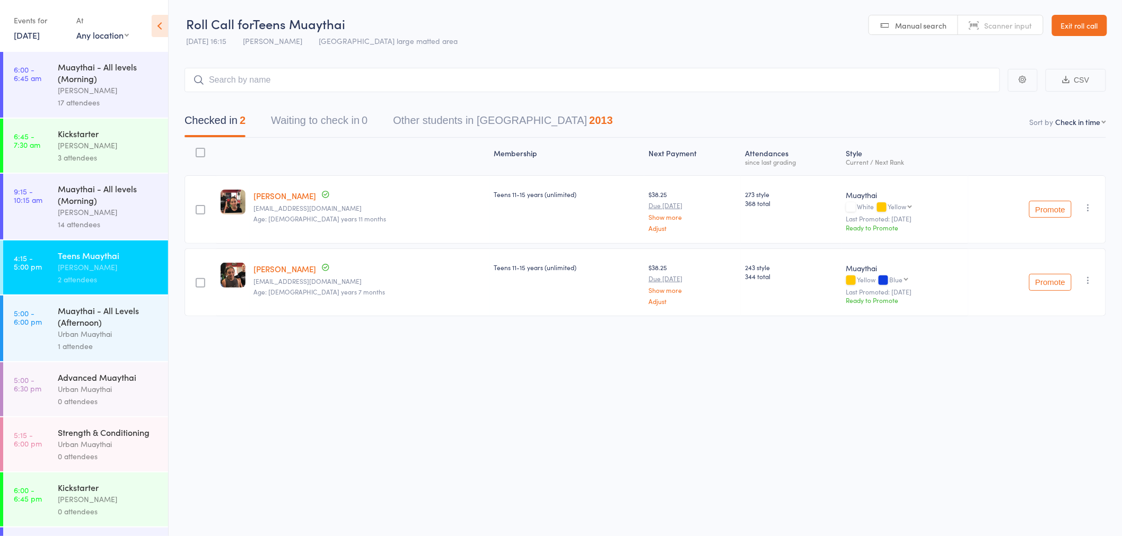
click at [1023, 23] on span "Scanner input" at bounding box center [1008, 25] width 48 height 11
click at [250, 80] on input "search" at bounding box center [591, 80] width 815 height 24
click at [230, 83] on input "search" at bounding box center [591, 80] width 815 height 24
type input "5438"
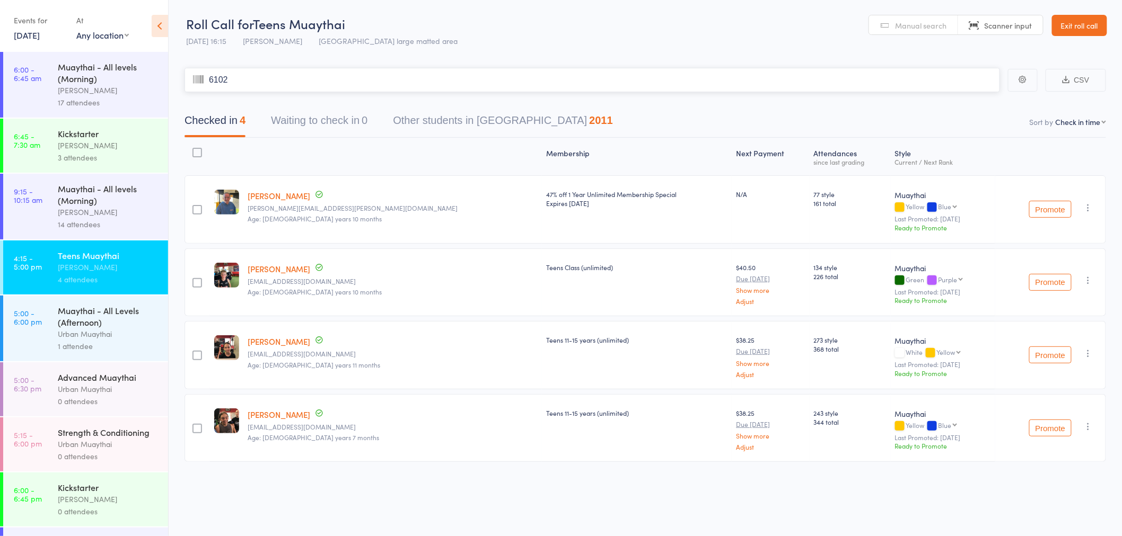
type input "6102"
click at [935, 21] on span "Manual search" at bounding box center [920, 25] width 51 height 11
click at [258, 80] on input "search" at bounding box center [591, 80] width 815 height 24
type input "6"
click at [616, 27] on header "Roll Call for Teens Muaythai [DATE] 16:15 [PERSON_NAME] Miami large matted area…" at bounding box center [645, 26] width 953 height 52
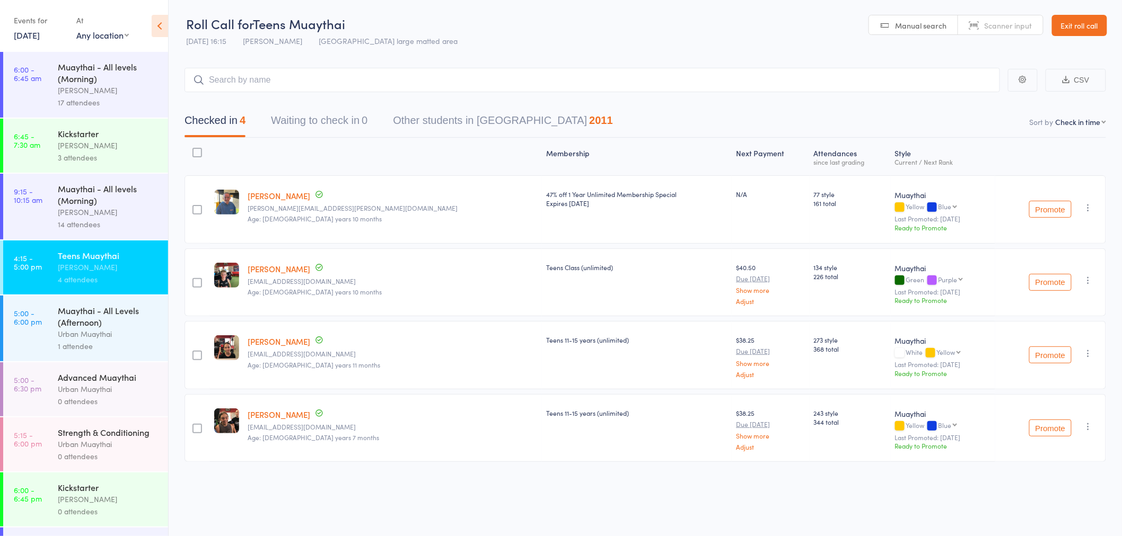
click at [979, 27] on link "Scanner input" at bounding box center [1000, 25] width 85 height 20
type input "c"
type input "l"
click at [903, 30] on span "Manual search" at bounding box center [920, 25] width 51 height 11
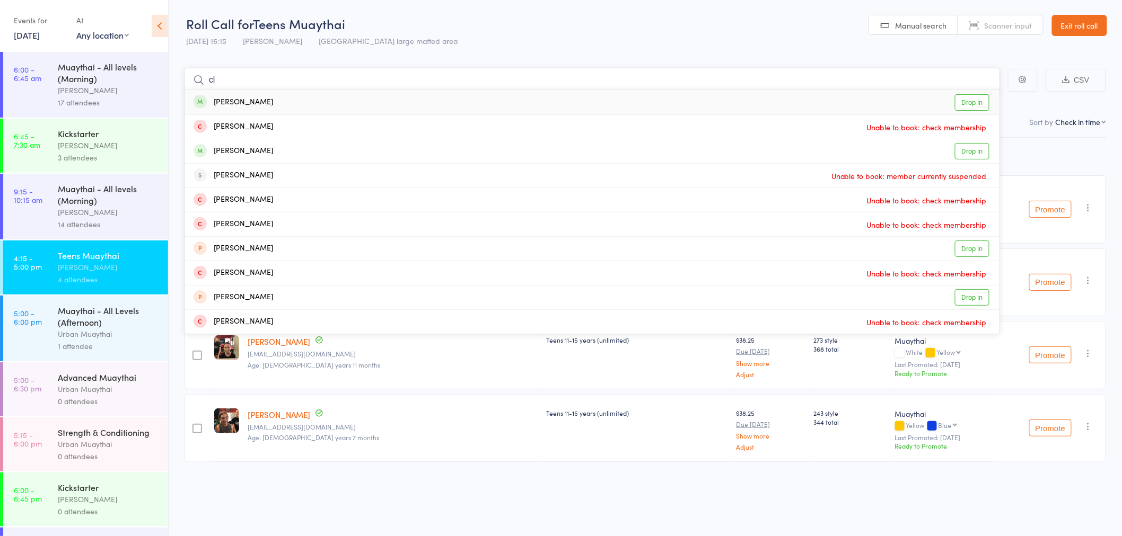
type input "c"
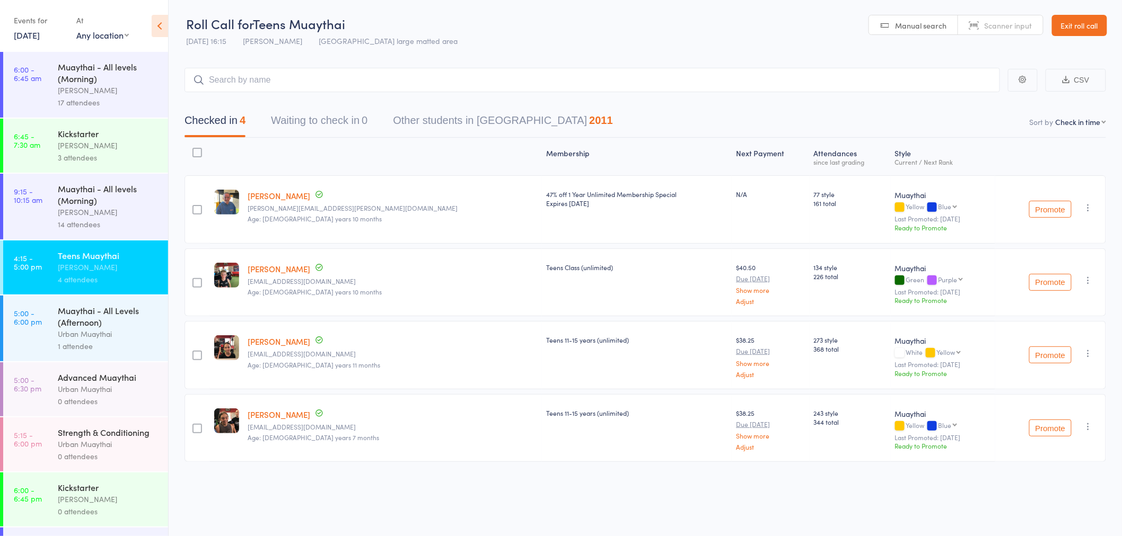
click at [1030, 23] on span "Scanner input" at bounding box center [1008, 25] width 48 height 11
click at [215, 76] on input "search" at bounding box center [591, 80] width 815 height 24
type input "5979"
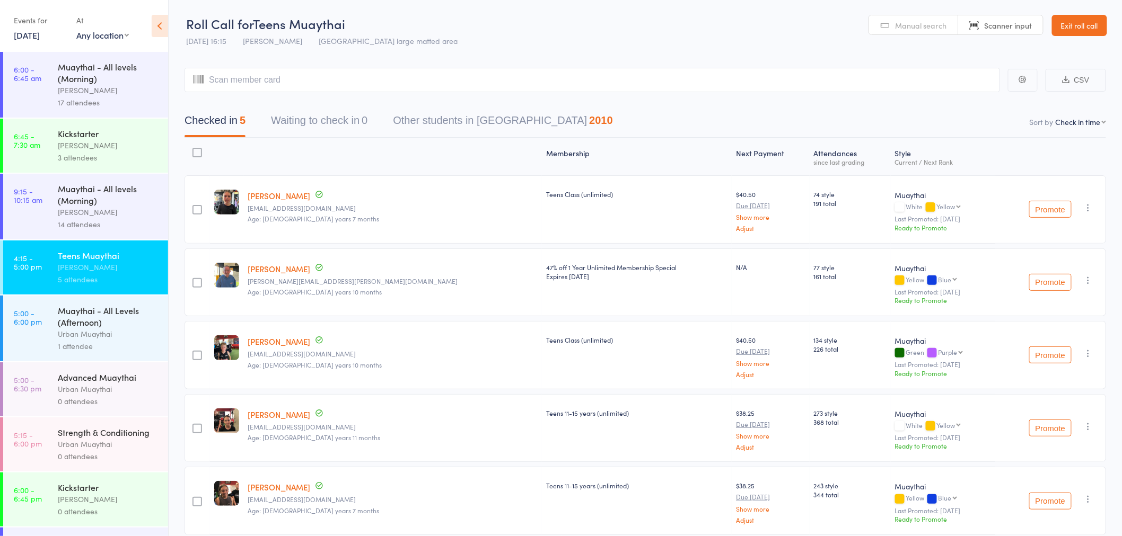
click at [118, 339] on div "Urban Muaythai" at bounding box center [108, 334] width 101 height 12
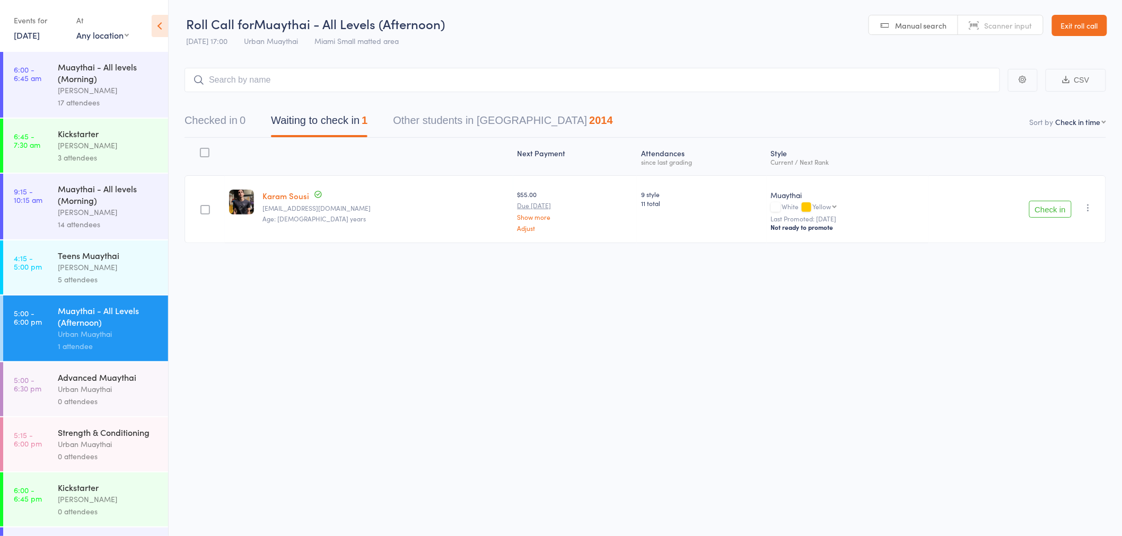
click at [117, 390] on div "Urban Muaythai" at bounding box center [108, 389] width 101 height 12
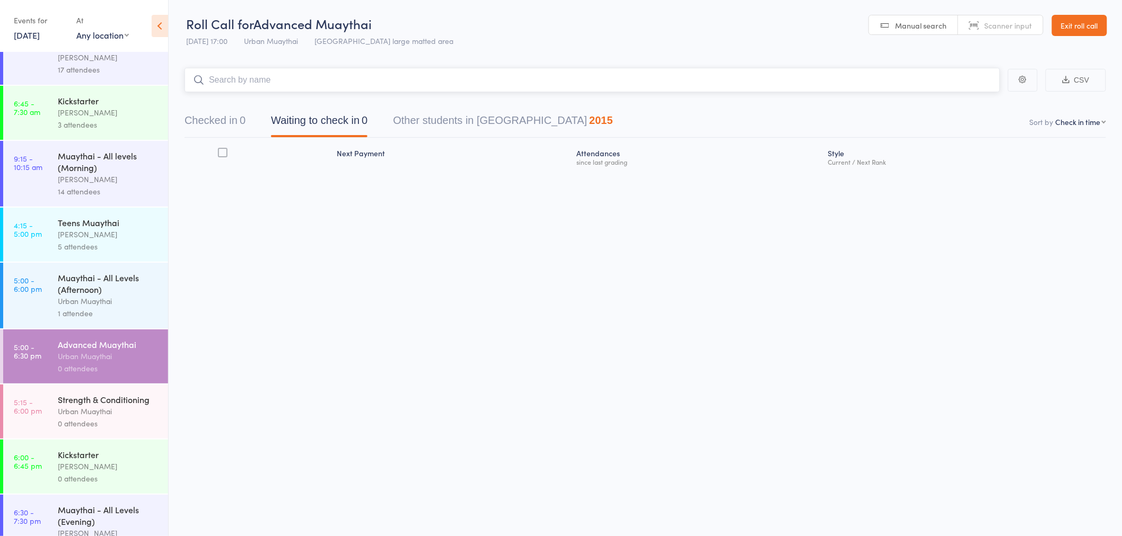
scroll to position [59, 0]
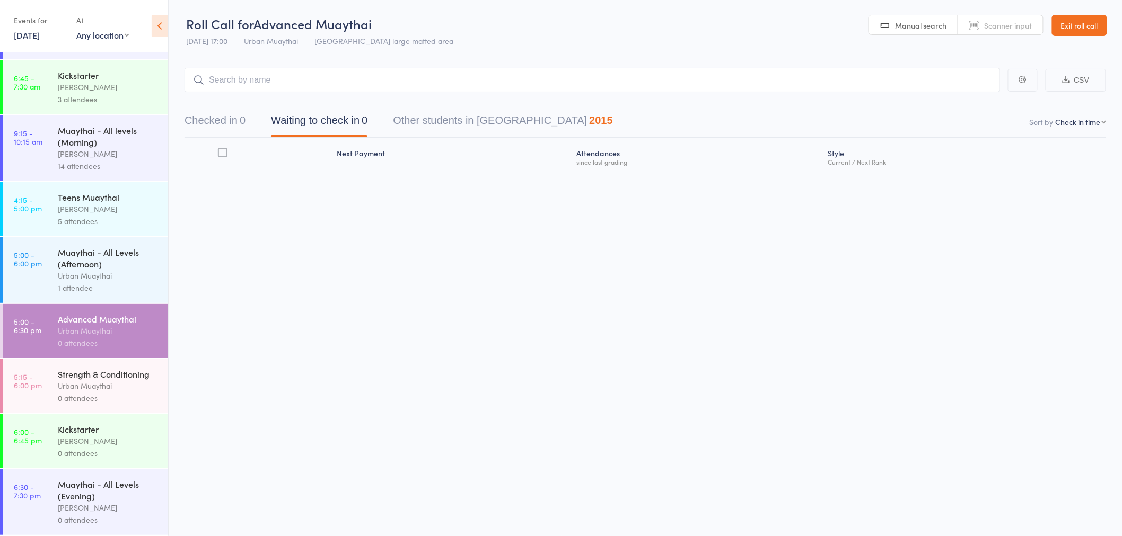
click at [105, 460] on div "0 attendees" at bounding box center [108, 453] width 101 height 12
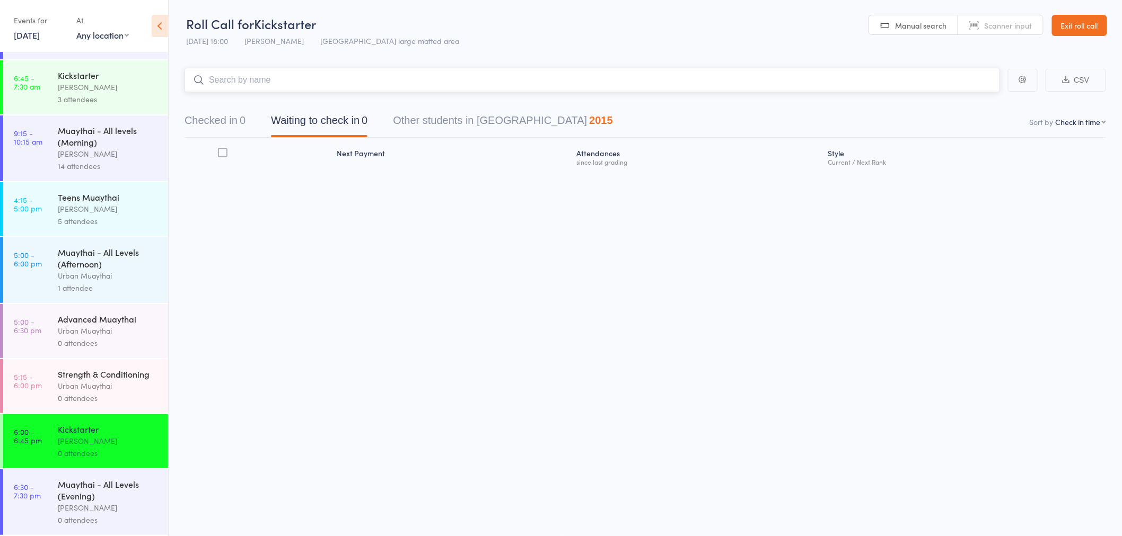
scroll to position [1, 0]
click at [163, 22] on icon at bounding box center [160, 26] width 16 height 22
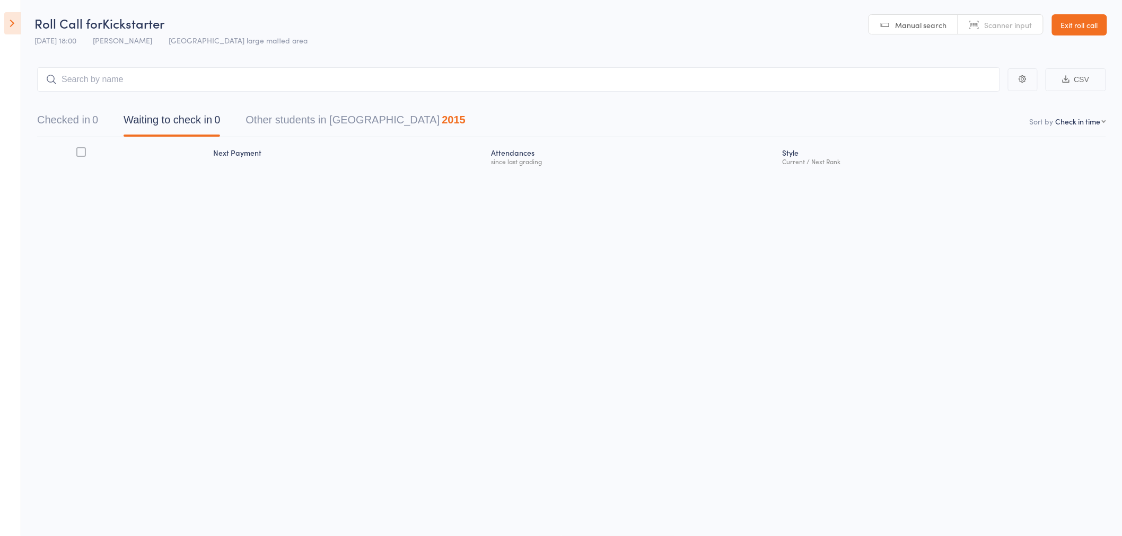
click at [10, 22] on icon at bounding box center [12, 23] width 16 height 22
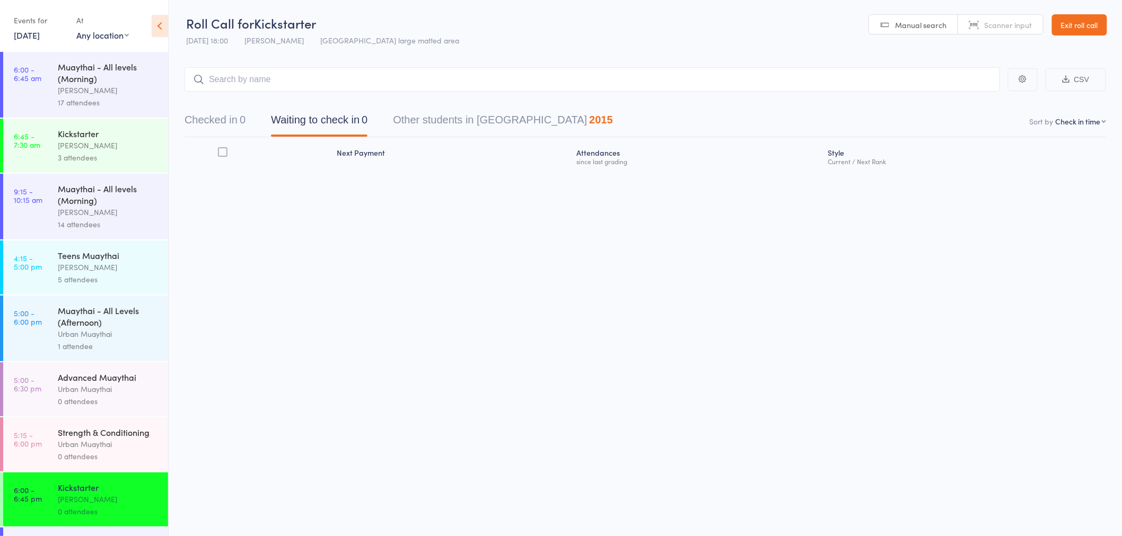
scroll to position [0, 0]
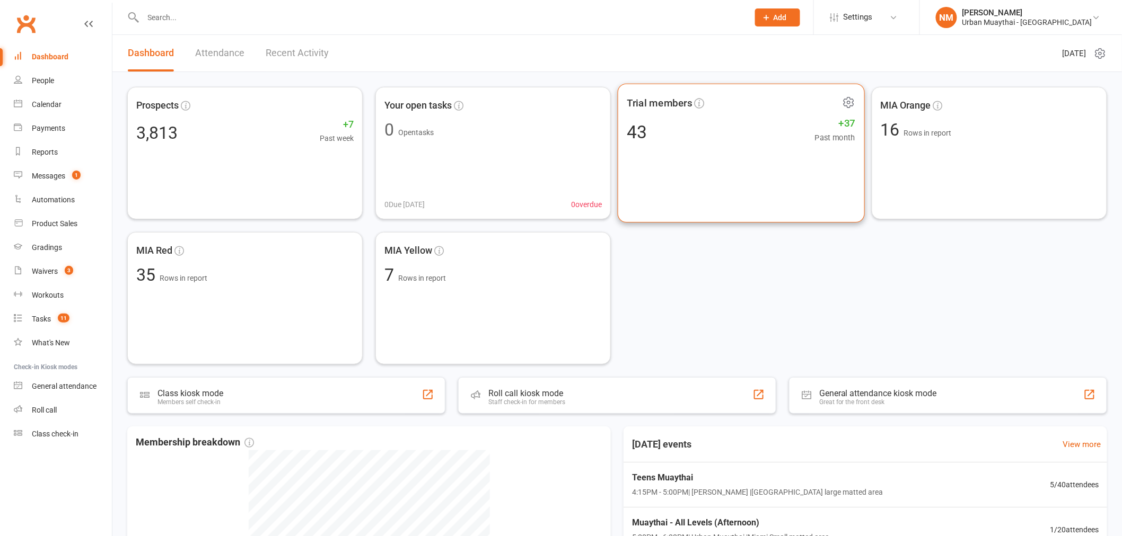
click at [670, 142] on div "43 +37 Past month" at bounding box center [741, 132] width 228 height 24
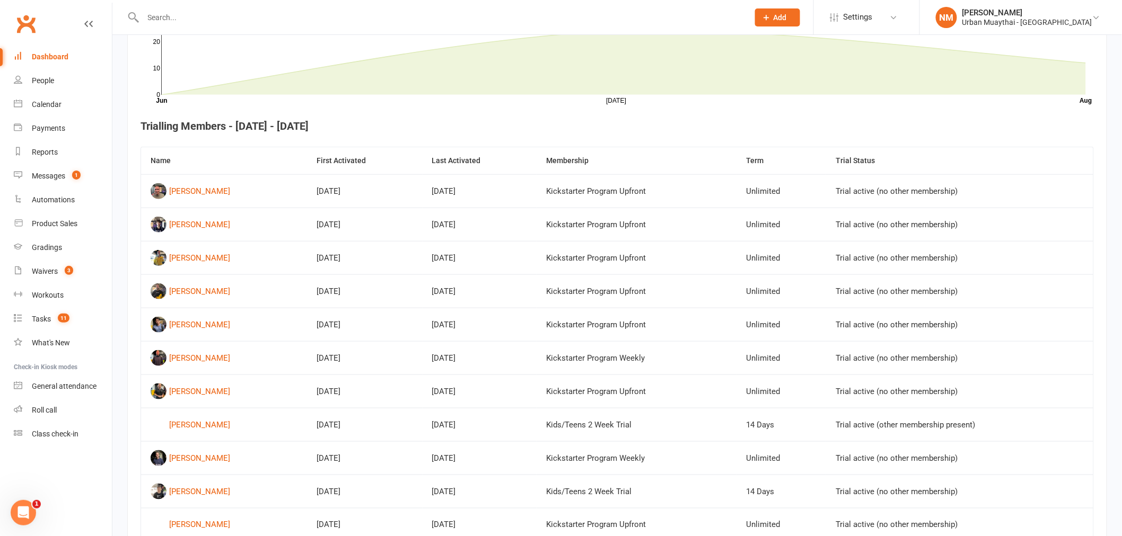
scroll to position [407, 0]
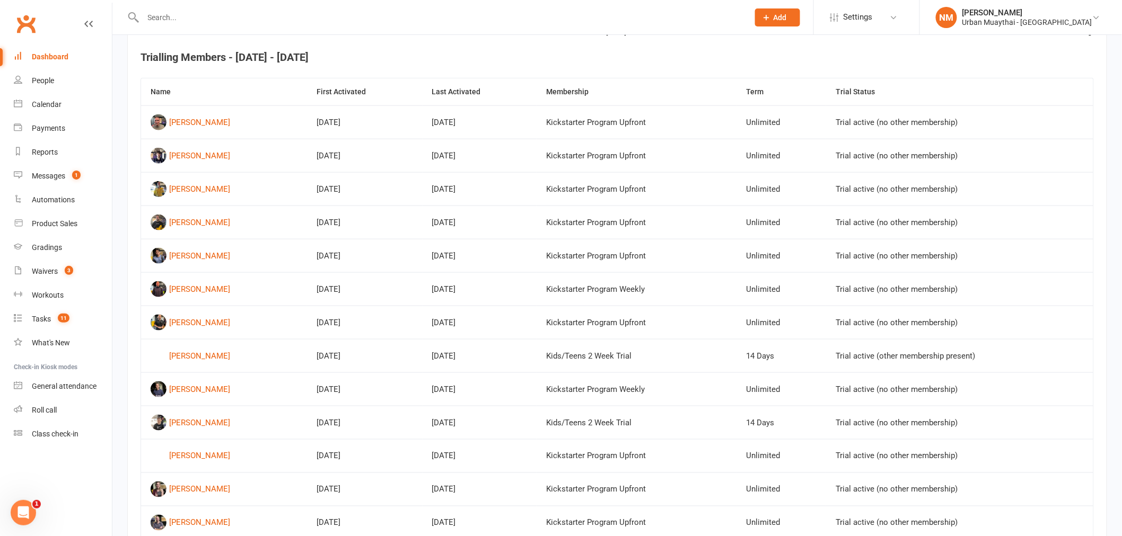
click at [356, 92] on th "First Activated" at bounding box center [364, 91] width 115 height 27
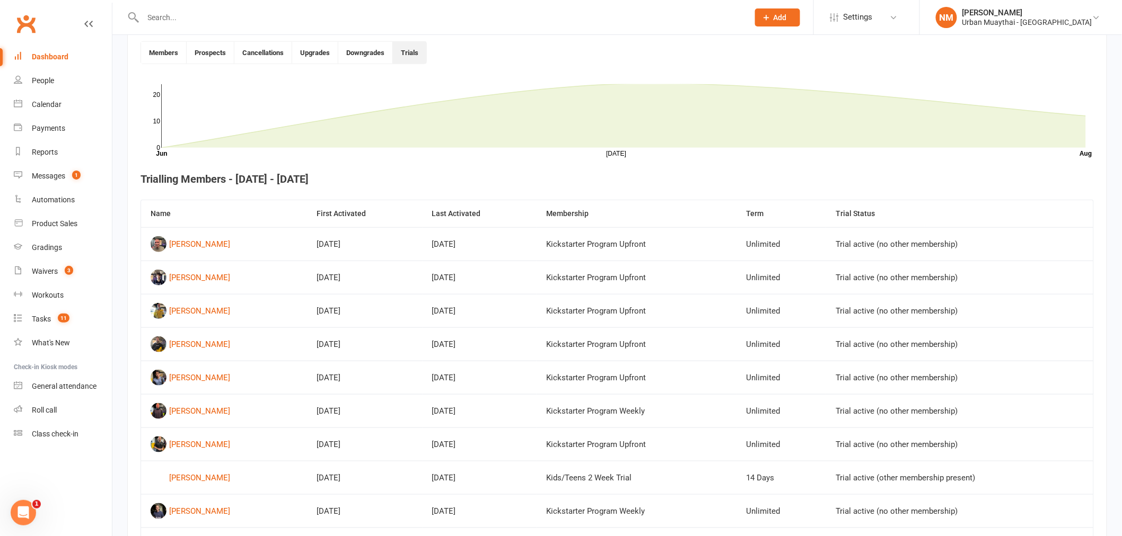
scroll to position [215, 0]
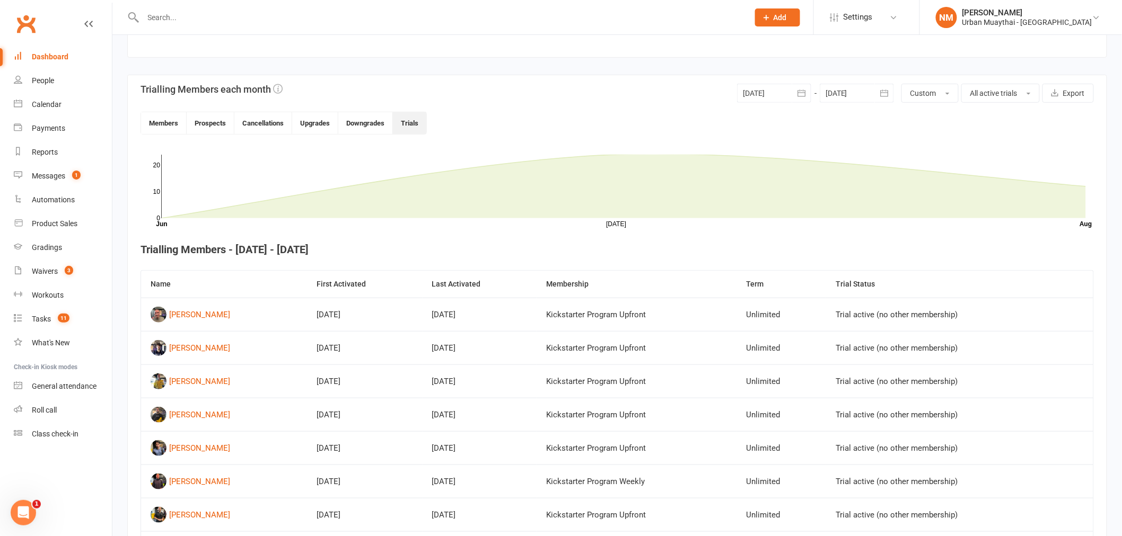
click at [462, 284] on th "Last Activated" at bounding box center [480, 284] width 115 height 27
click at [363, 287] on th "First Activated" at bounding box center [364, 284] width 115 height 27
click at [196, 313] on div "Ryan Amey" at bounding box center [199, 315] width 61 height 16
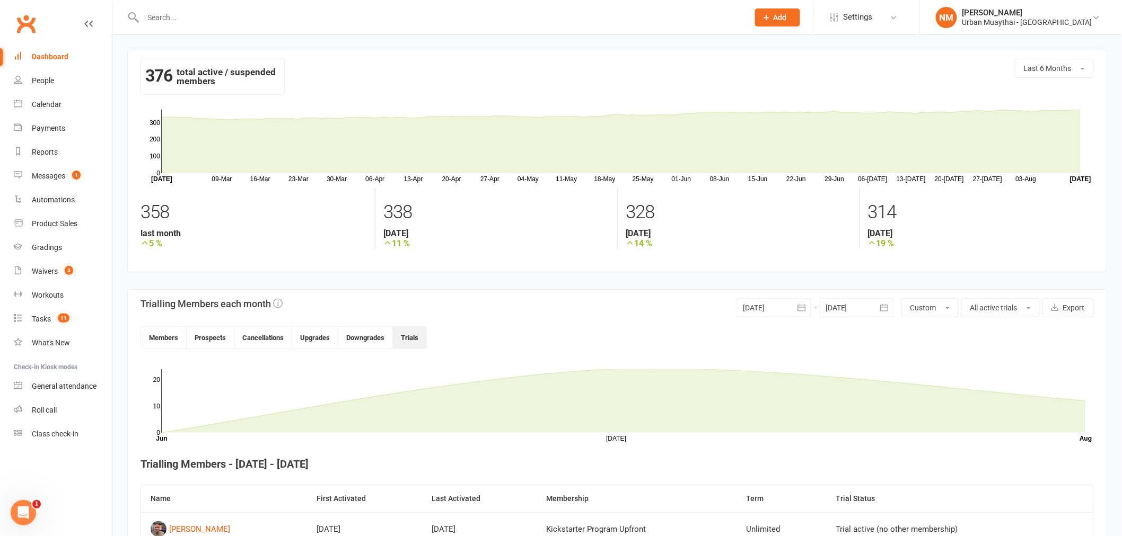
click at [43, 39] on div "Clubworx" at bounding box center [56, 30] width 112 height 39
click at [48, 55] on div "Dashboard" at bounding box center [50, 56] width 37 height 8
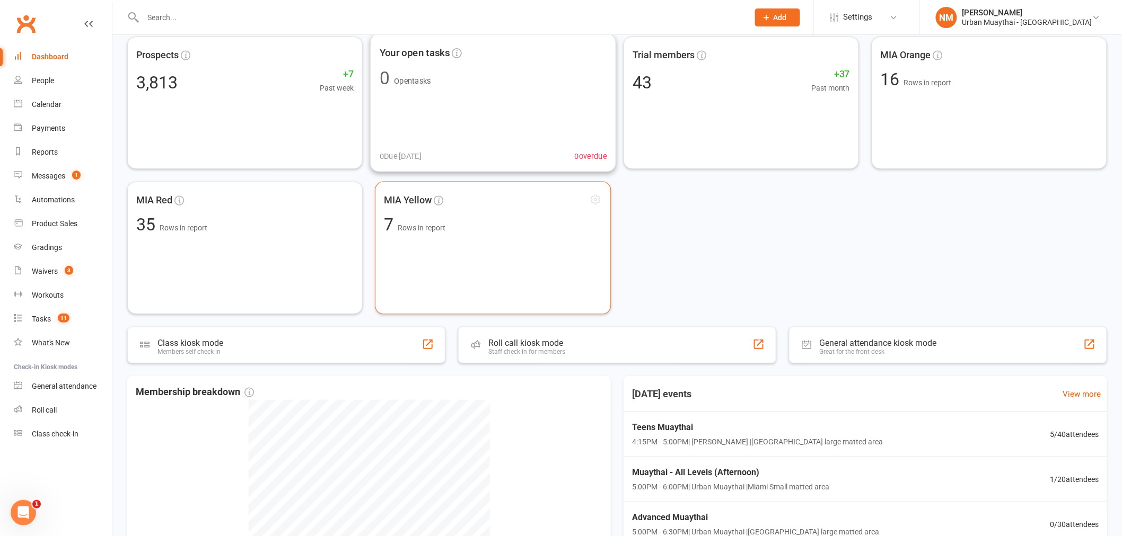
scroll to position [118, 0]
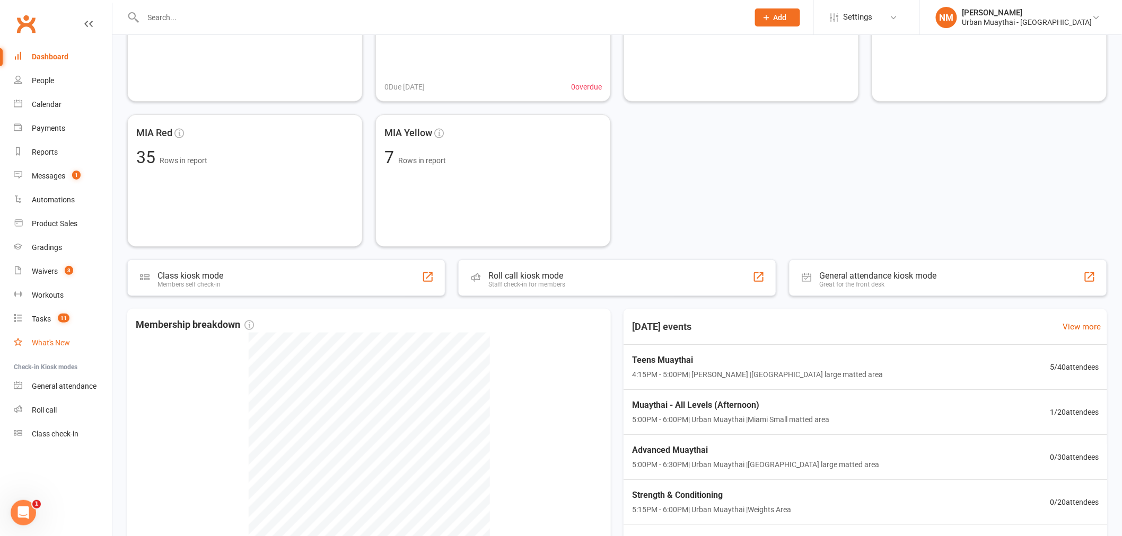
click at [51, 345] on div "What's New" at bounding box center [51, 343] width 38 height 8
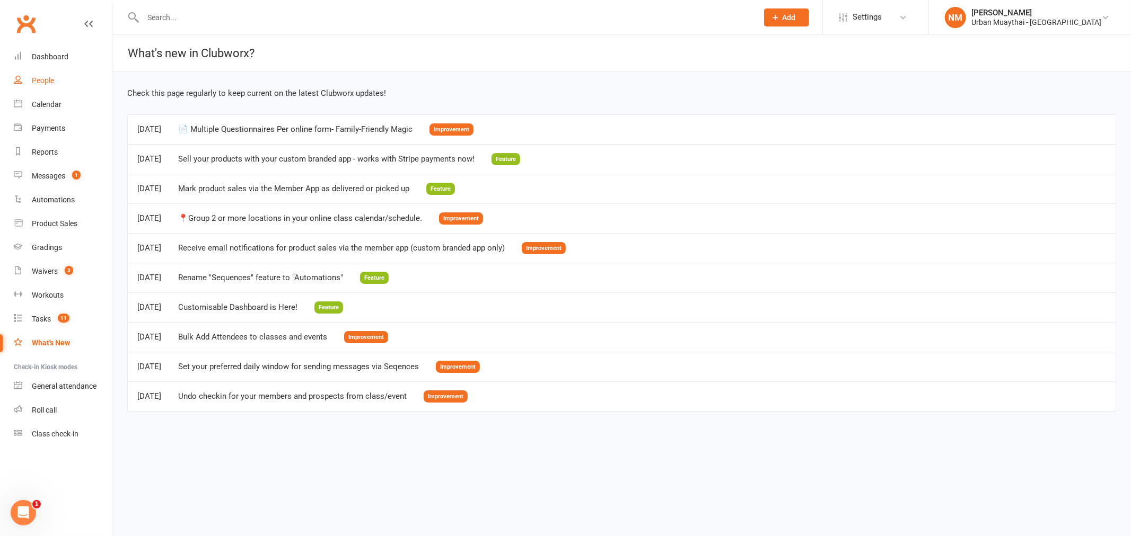
click at [54, 86] on link "People" at bounding box center [63, 81] width 98 height 24
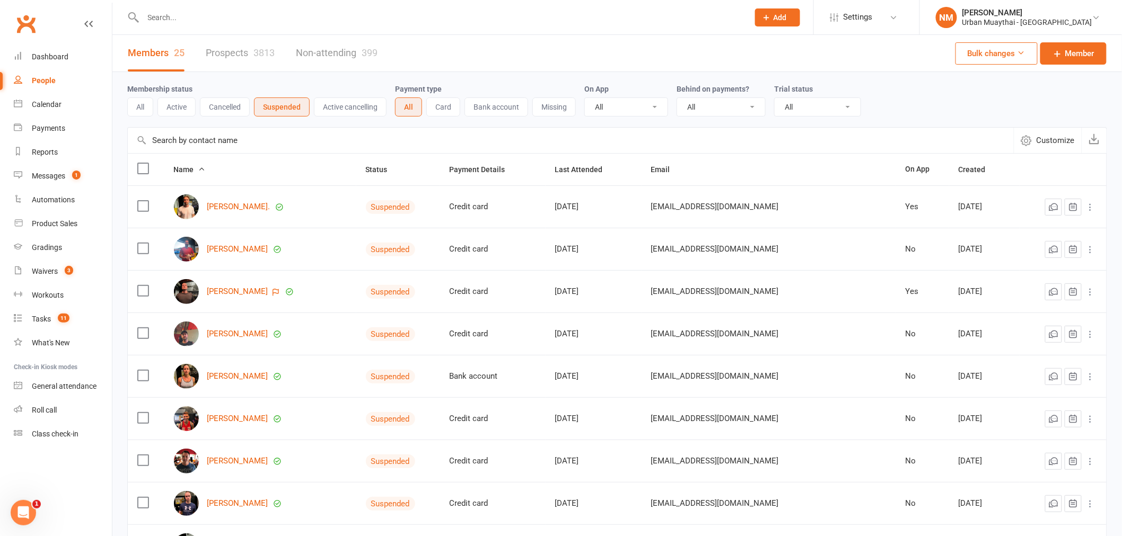
click at [142, 108] on button "All" at bounding box center [140, 107] width 26 height 19
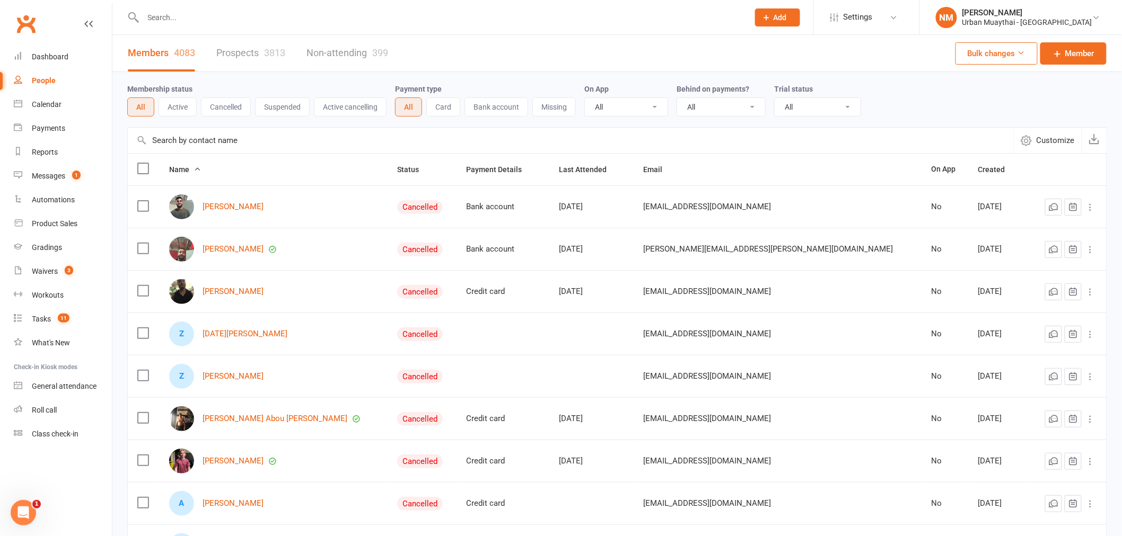
click at [258, 49] on link "Prospects 3813" at bounding box center [250, 53] width 69 height 37
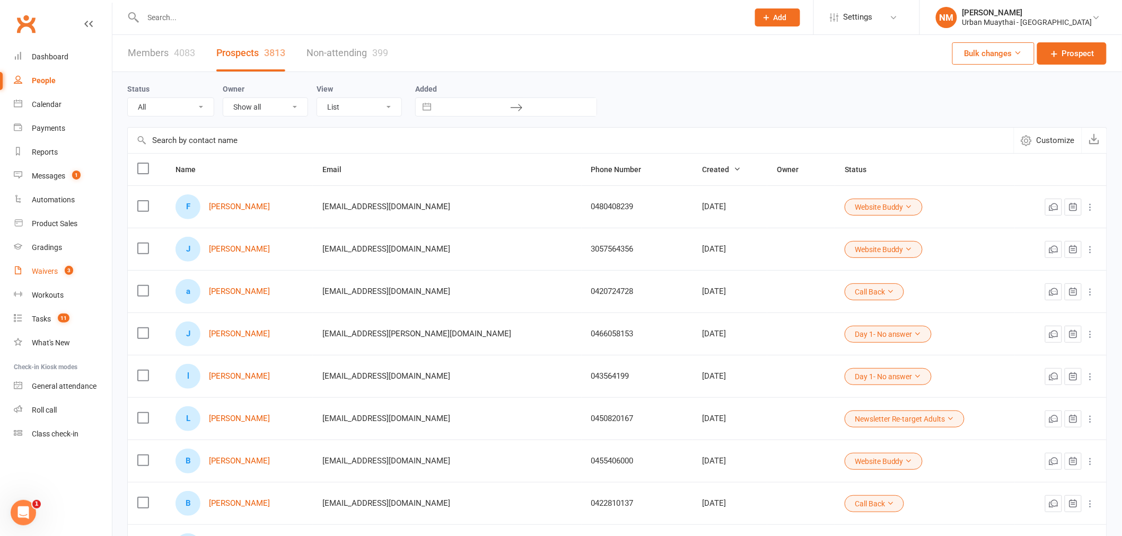
click at [52, 272] on div "Waivers" at bounding box center [45, 271] width 26 height 8
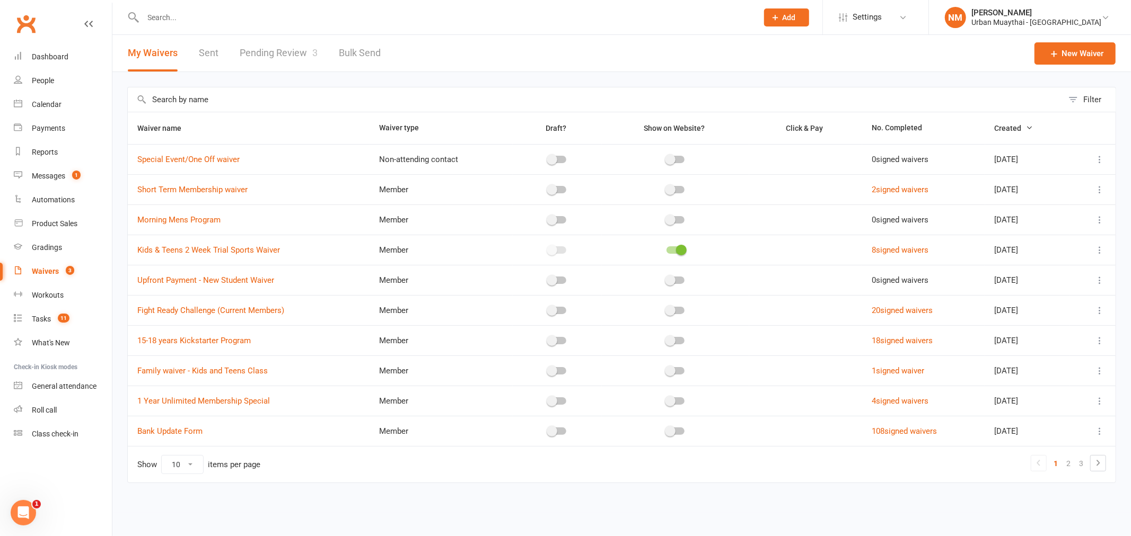
click at [303, 47] on link "Pending Review 3" at bounding box center [279, 53] width 78 height 37
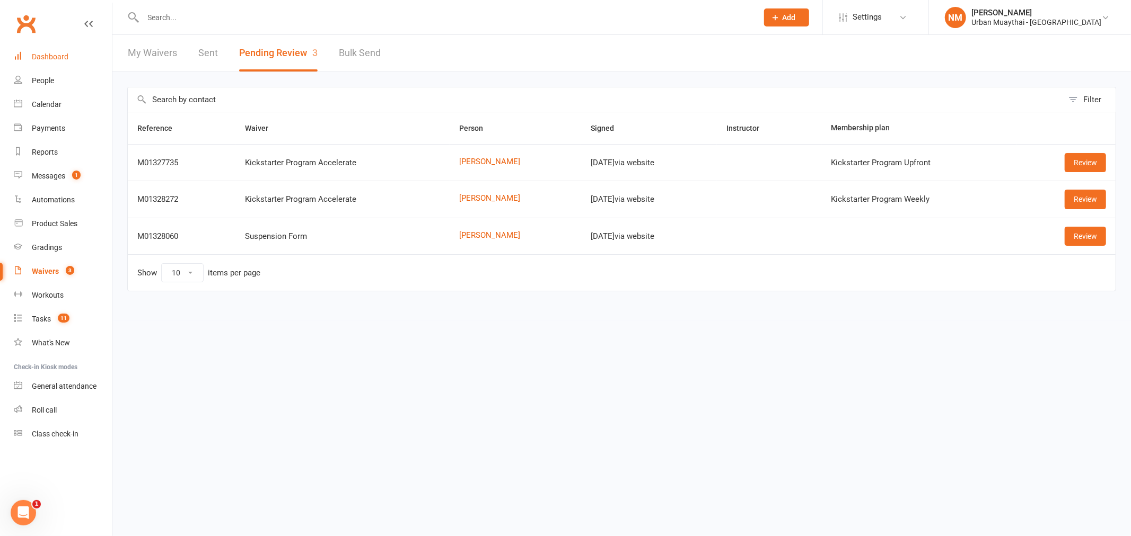
click at [49, 60] on div "Dashboard" at bounding box center [50, 56] width 37 height 8
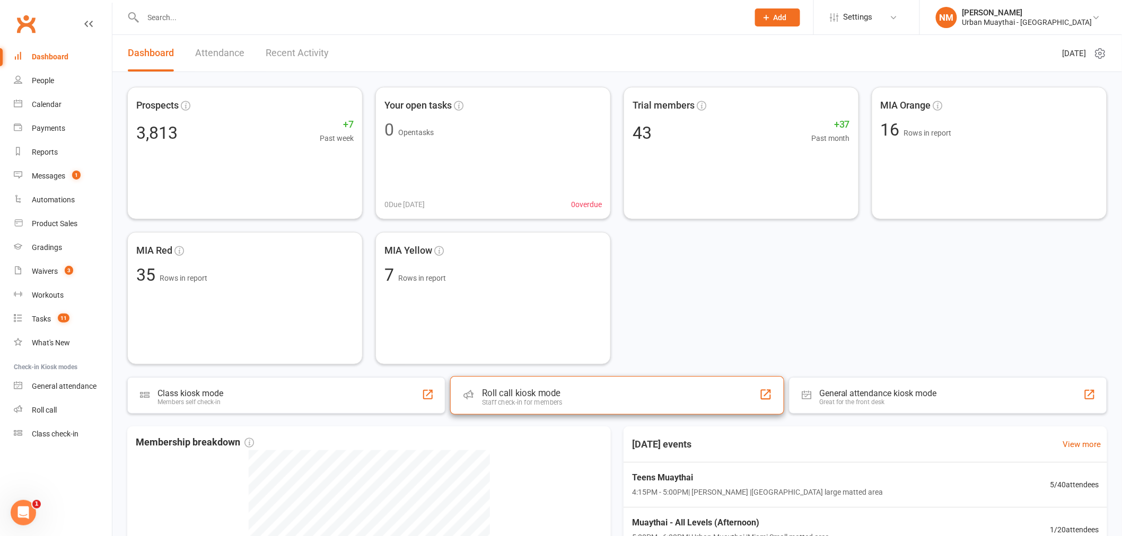
click at [563, 395] on div "Roll call kiosk mode Staff check-in for members" at bounding box center [617, 395] width 334 height 38
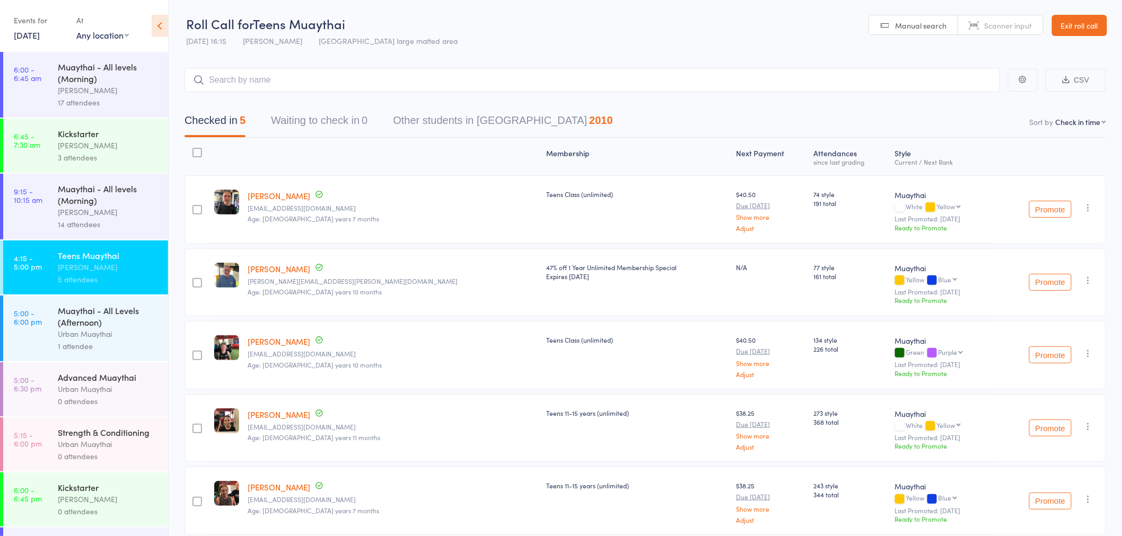
click at [290, 80] on input "search" at bounding box center [591, 80] width 815 height 24
click at [262, 87] on input "search" at bounding box center [591, 80] width 815 height 24
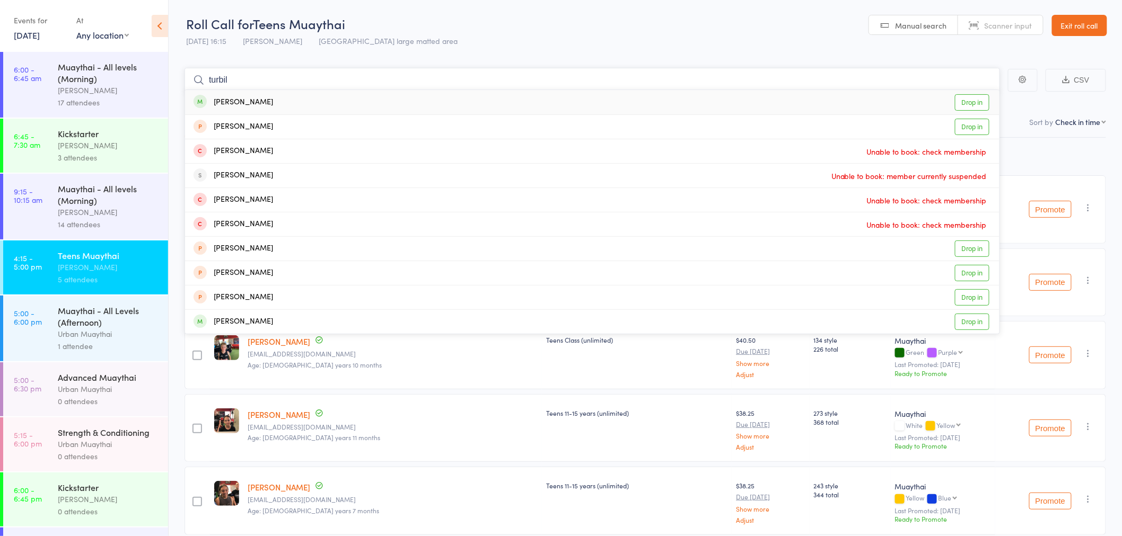
type input "turbil"
click at [973, 103] on link "Drop in" at bounding box center [972, 102] width 34 height 16
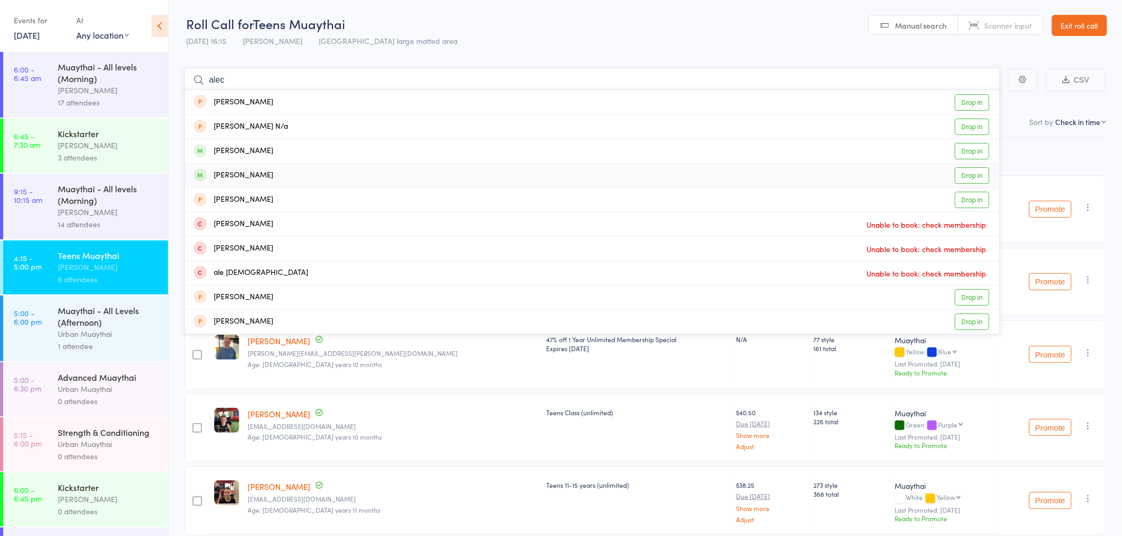
type input "alec"
click at [974, 177] on link "Drop in" at bounding box center [972, 176] width 34 height 16
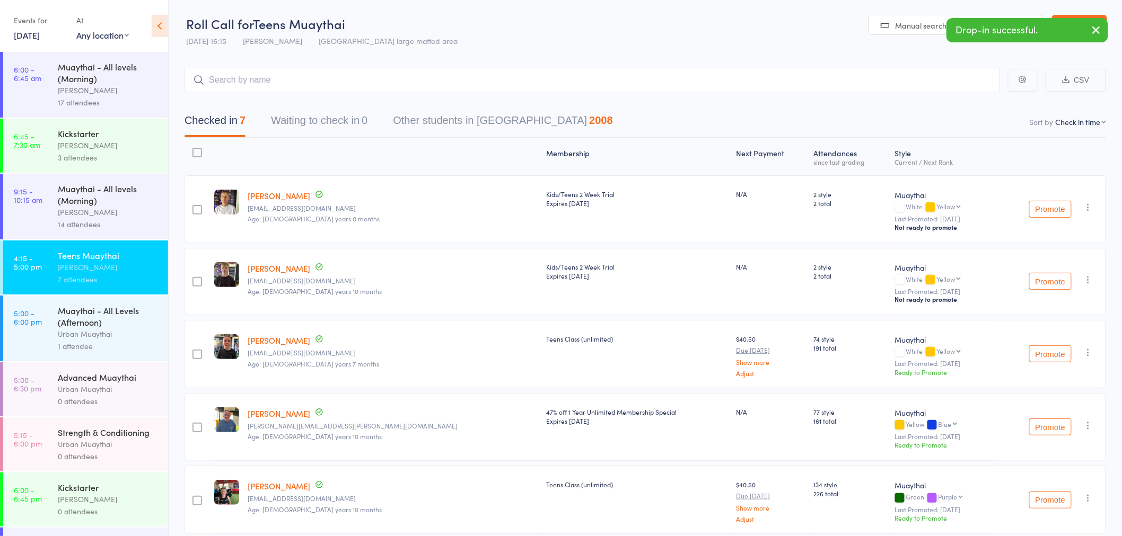
click at [1088, 30] on button "button" at bounding box center [1096, 31] width 23 height 24
click at [1005, 24] on span "Scanner input" at bounding box center [1008, 25] width 48 height 11
click at [383, 74] on input "search" at bounding box center [591, 80] width 815 height 24
type input "5941"
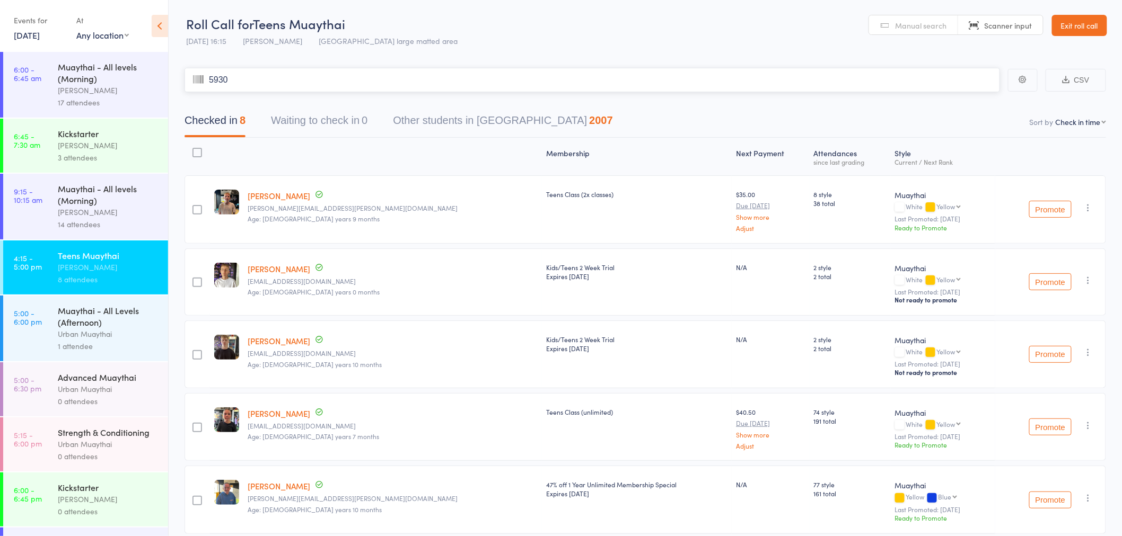
type input "5930"
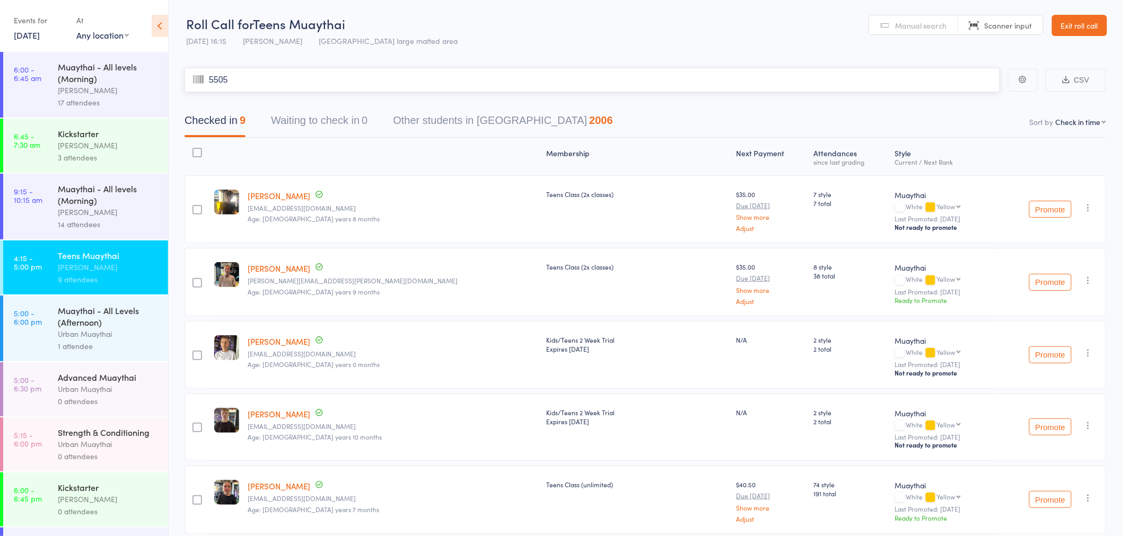
type input "5505"
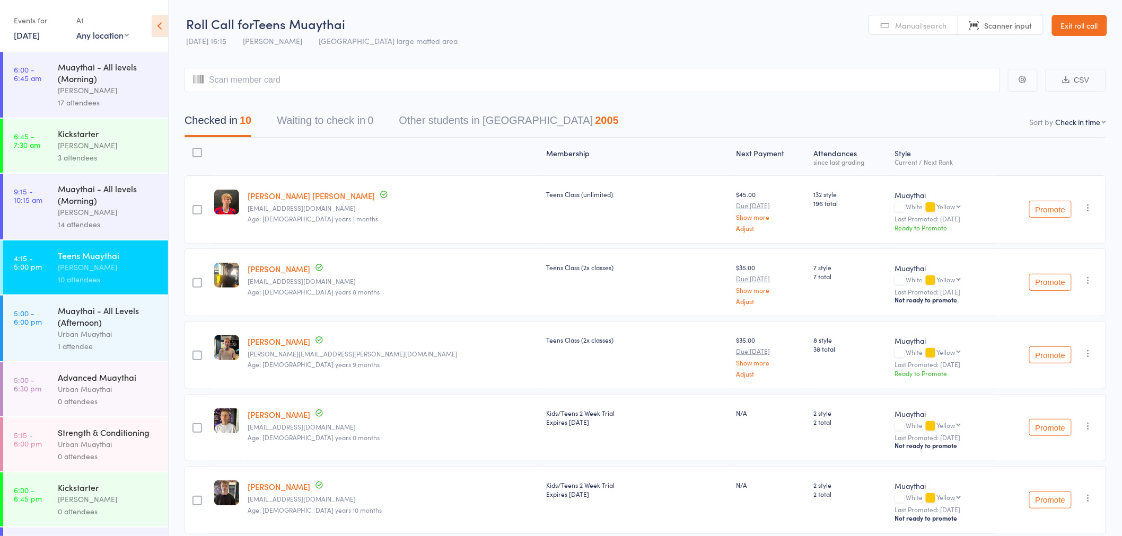
click at [916, 24] on span "Manual search" at bounding box center [920, 25] width 51 height 11
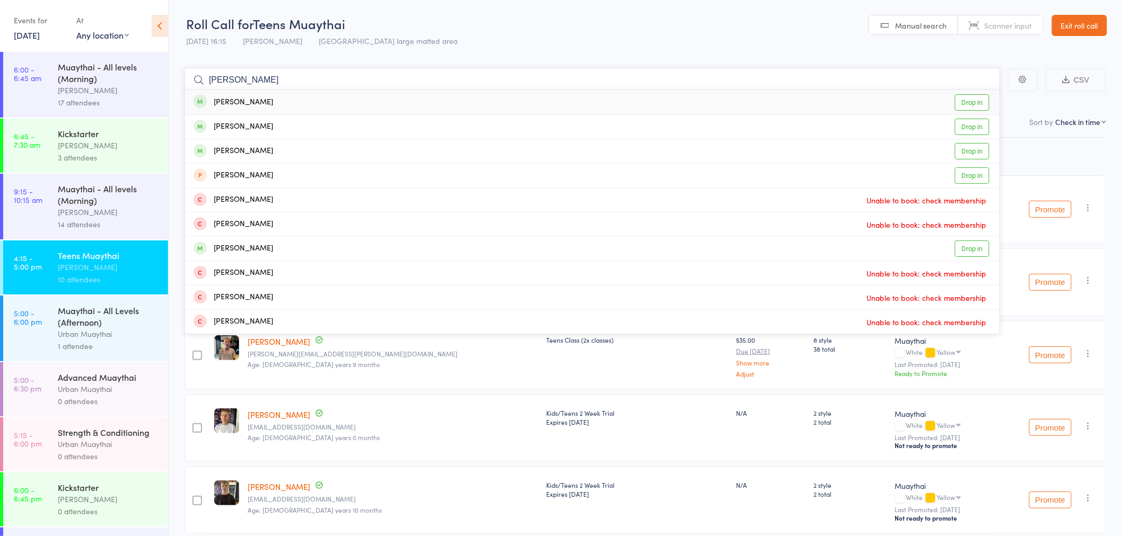
type input "max dun"
click at [973, 102] on link "Drop in" at bounding box center [972, 102] width 34 height 16
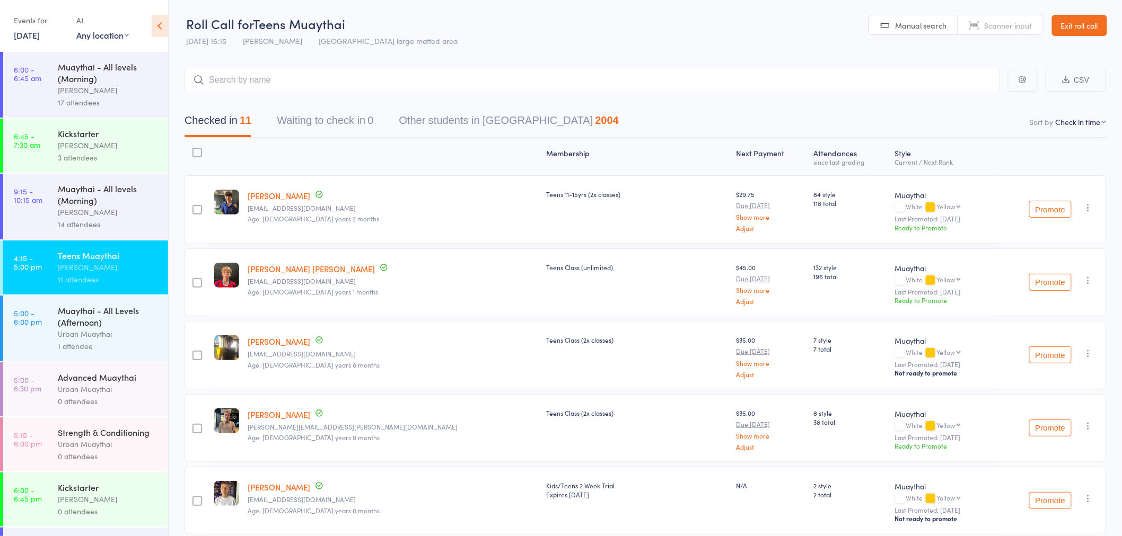
click at [1096, 29] on link "Exit roll call" at bounding box center [1079, 25] width 55 height 21
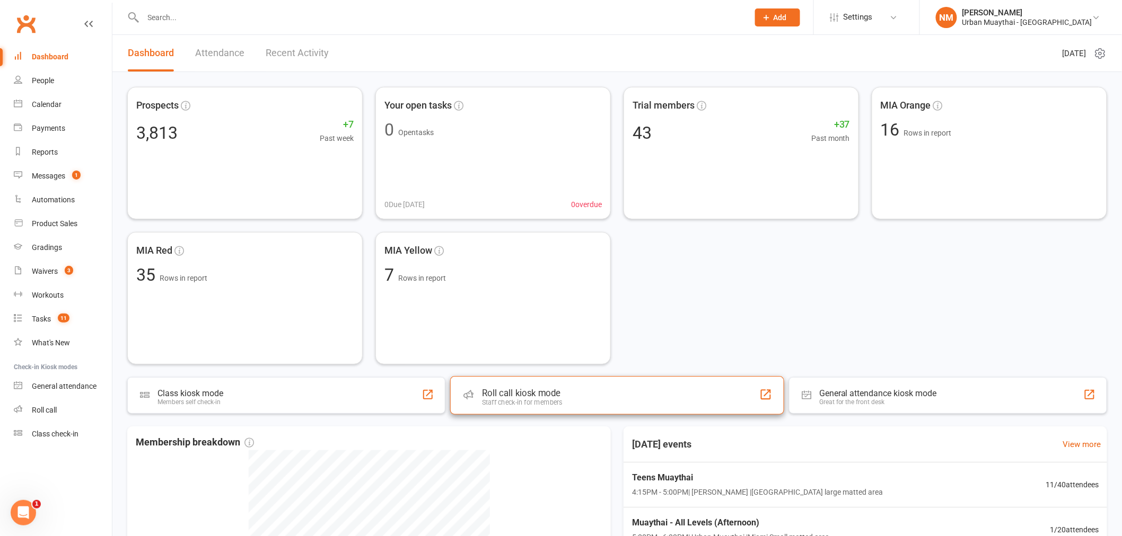
click at [592, 386] on div "Roll call kiosk mode Staff check-in for members" at bounding box center [617, 395] width 334 height 38
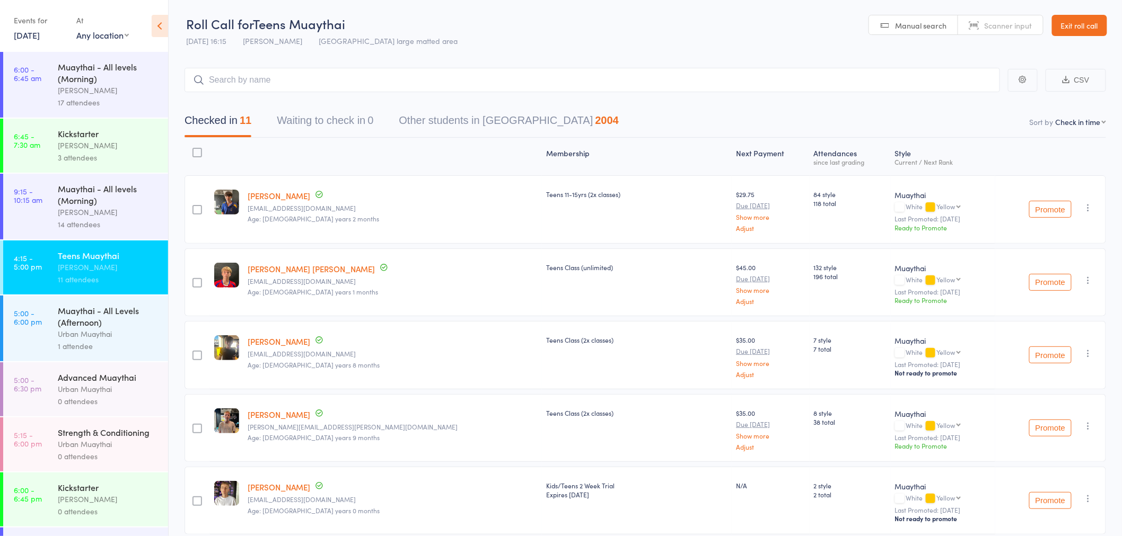
click at [1015, 27] on span "Scanner input" at bounding box center [1008, 25] width 48 height 11
click at [228, 78] on input "search" at bounding box center [591, 80] width 815 height 24
click at [310, 86] on input "search" at bounding box center [591, 80] width 815 height 24
type input "5542"
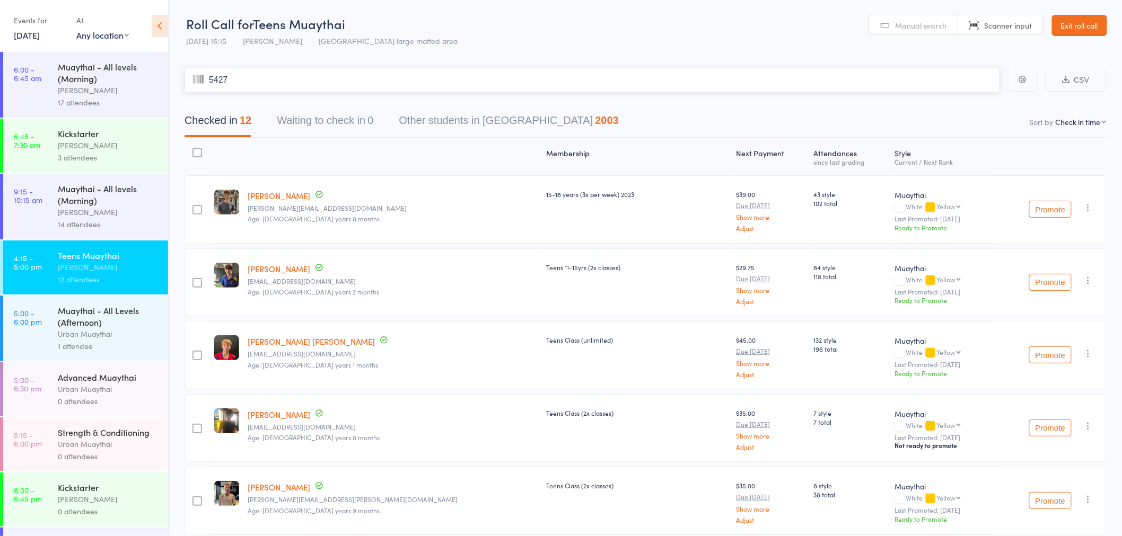
type input "5427"
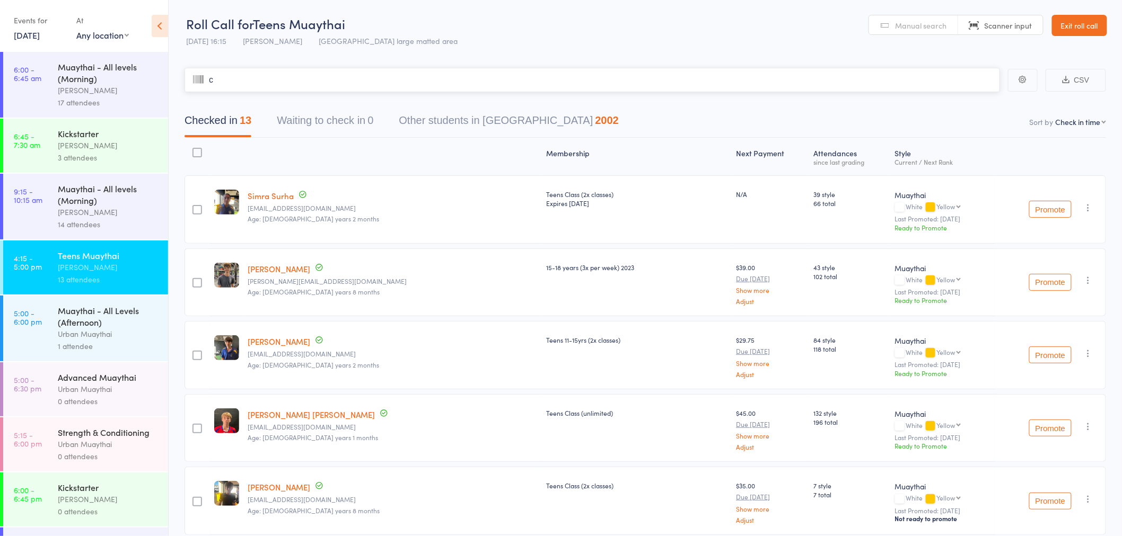
type input "co"
type input "yle"
click at [937, 24] on span "Manual search" at bounding box center [920, 25] width 51 height 11
type input "x"
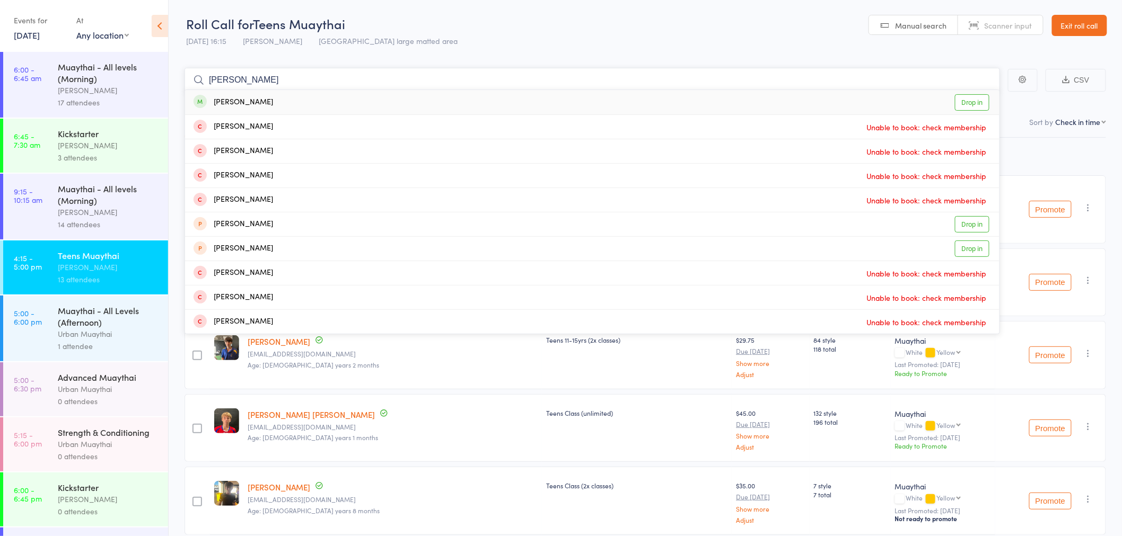
type input "coyle"
click at [241, 106] on div "Finn Coyle" at bounding box center [233, 102] width 80 height 12
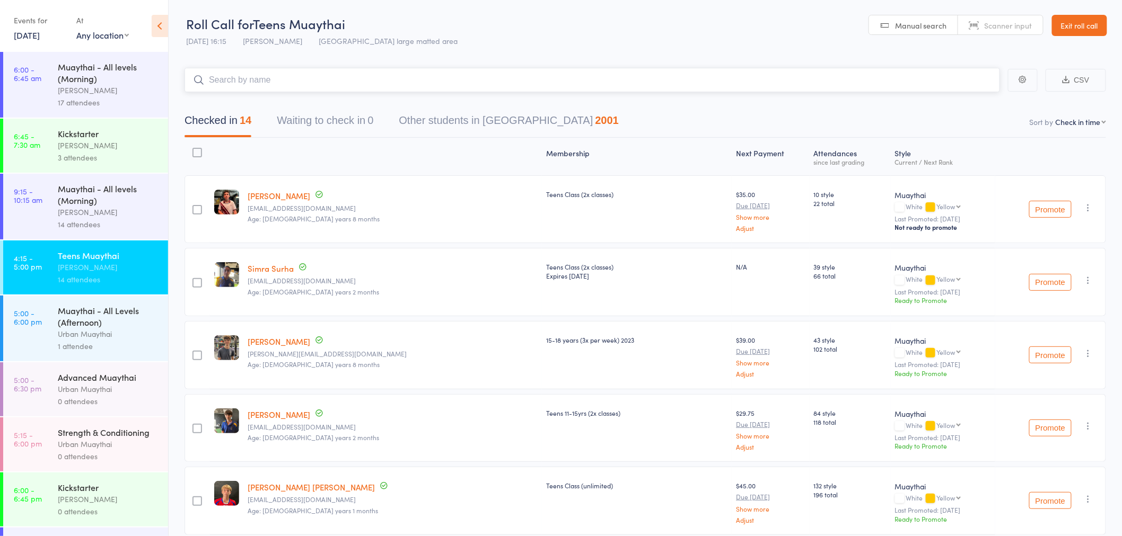
type input "b"
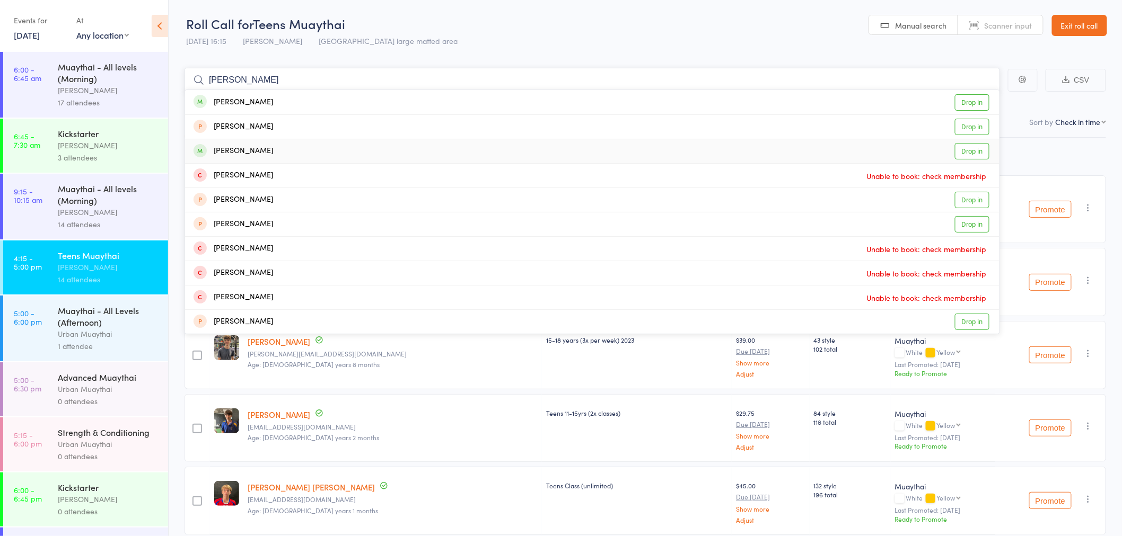
type input "brookes"
click at [271, 146] on div "Bailey Brookes Drop in" at bounding box center [592, 151] width 814 height 24
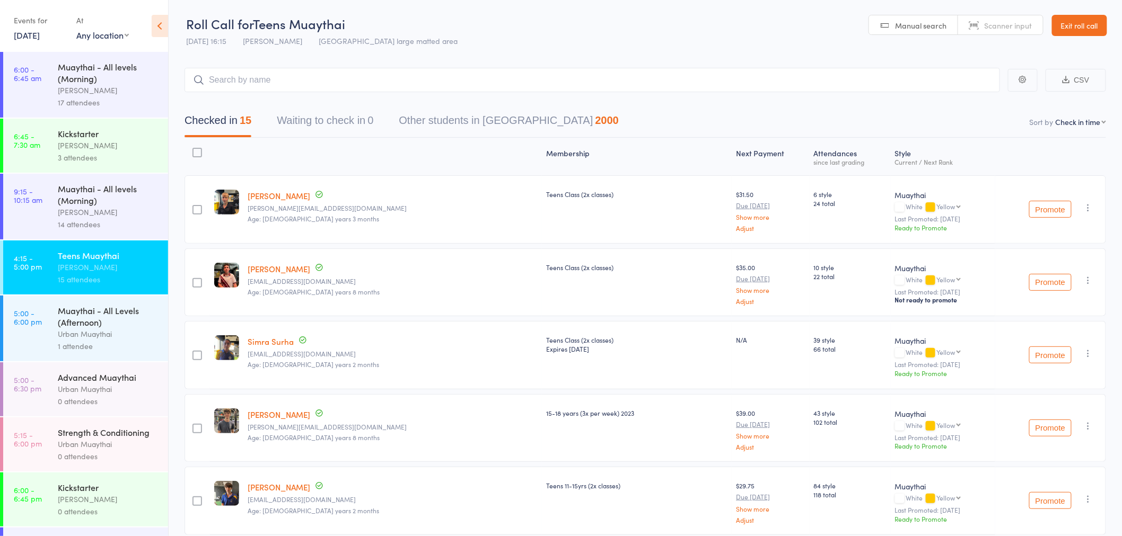
click at [973, 15] on div "Manual search Scanner input" at bounding box center [955, 25] width 175 height 20
click at [981, 28] on link "Scanner input" at bounding box center [1000, 25] width 85 height 20
click at [86, 381] on div "Advanced Muaythai" at bounding box center [108, 378] width 101 height 12
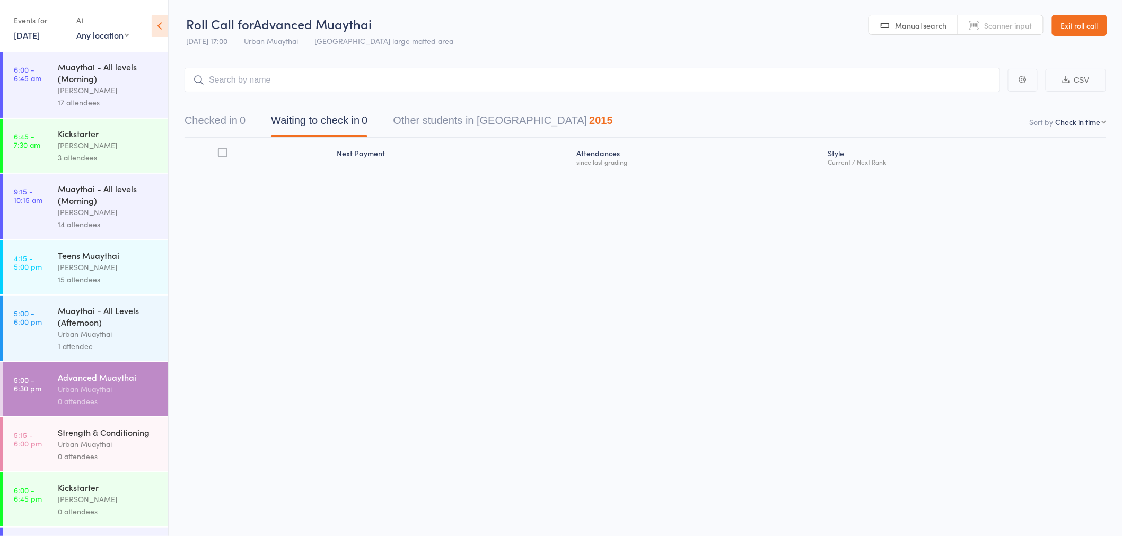
click at [990, 27] on span "Scanner input" at bounding box center [1008, 25] width 48 height 11
click at [243, 81] on input "search" at bounding box center [591, 80] width 815 height 24
type input "0728"
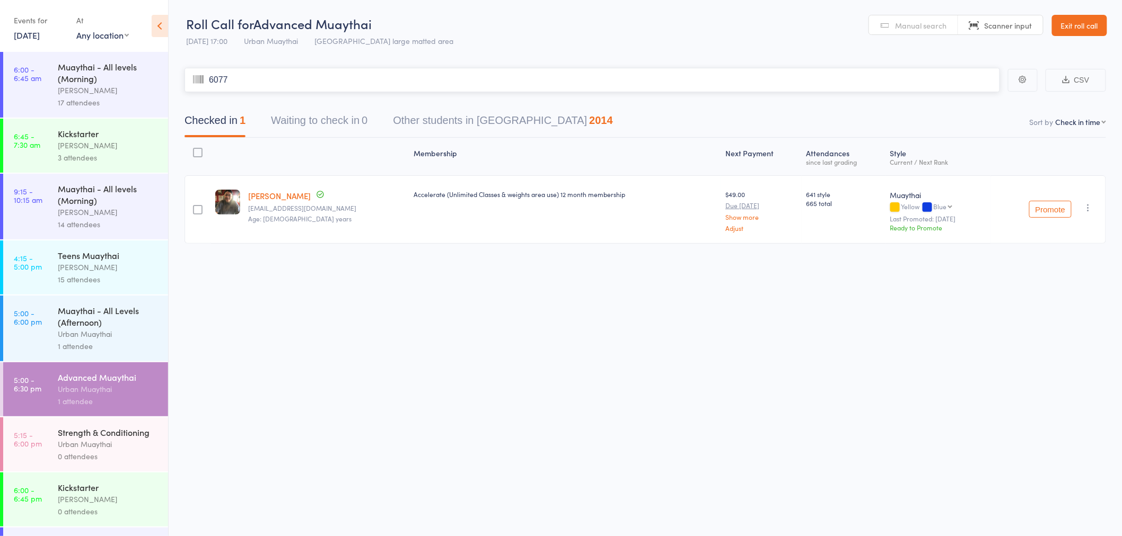
type input "6077"
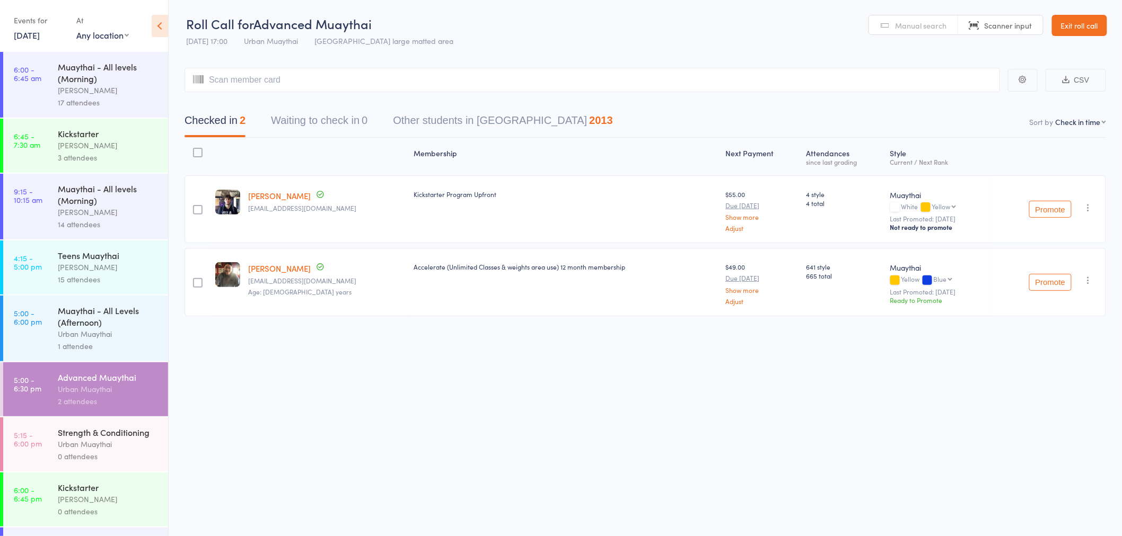
click at [1004, 24] on span "Scanner input" at bounding box center [1008, 25] width 48 height 11
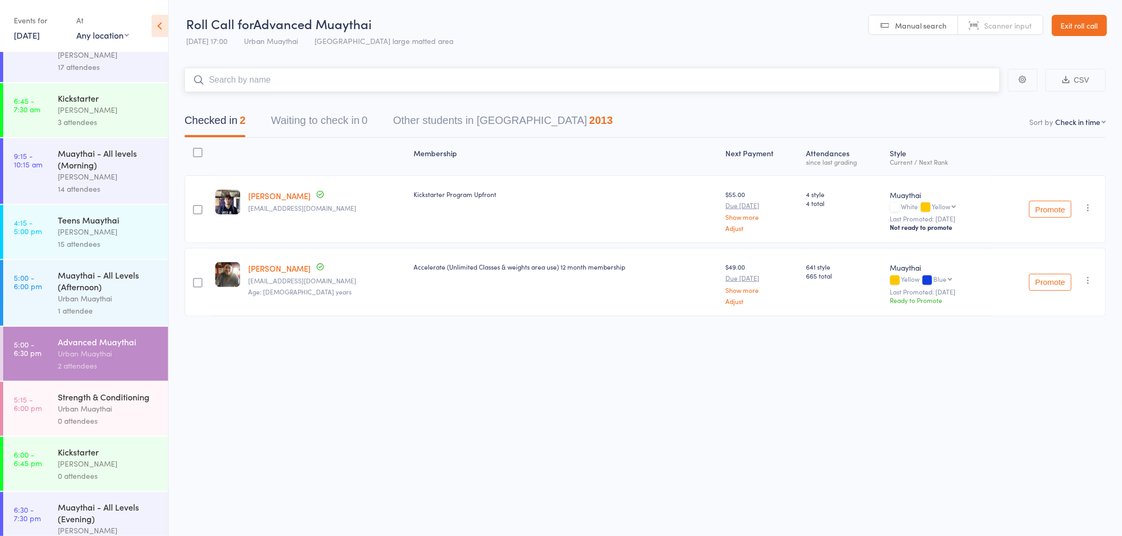
scroll to position [71, 0]
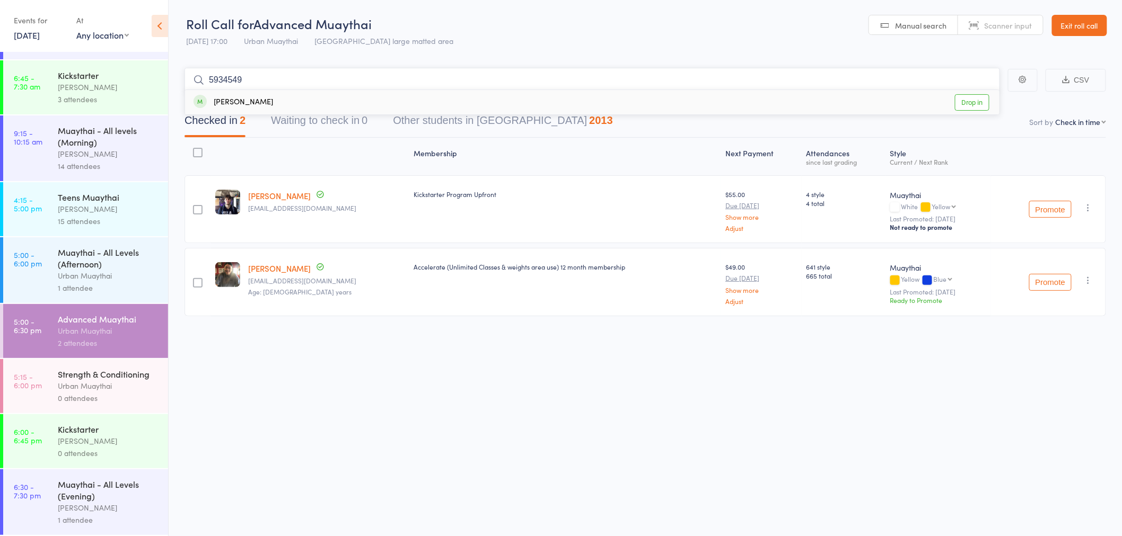
type input "59345495"
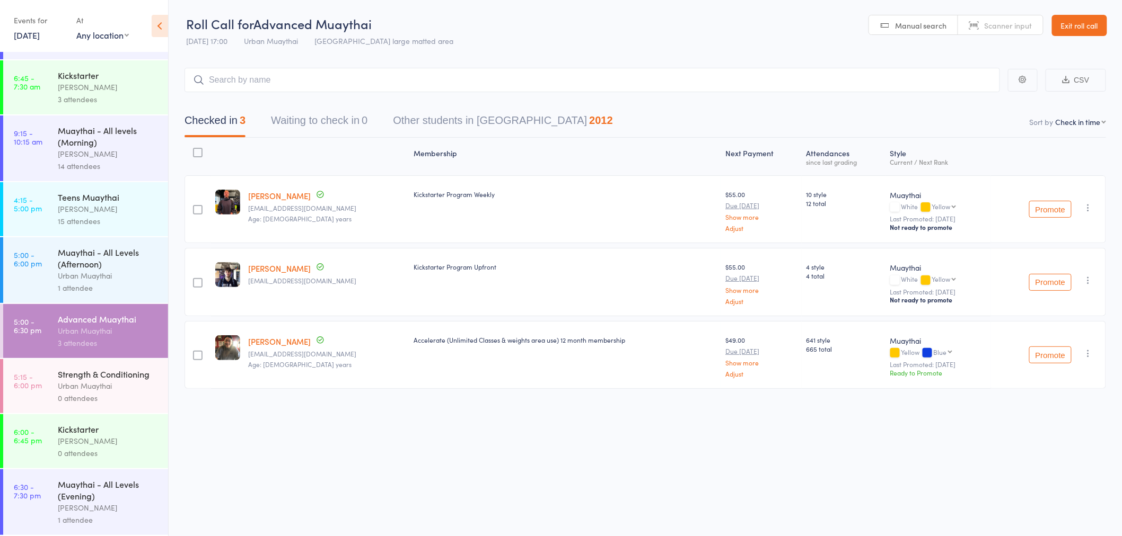
click at [1003, 23] on span "Scanner input" at bounding box center [1008, 25] width 48 height 11
click at [918, 25] on span "Manual search" at bounding box center [920, 25] width 51 height 11
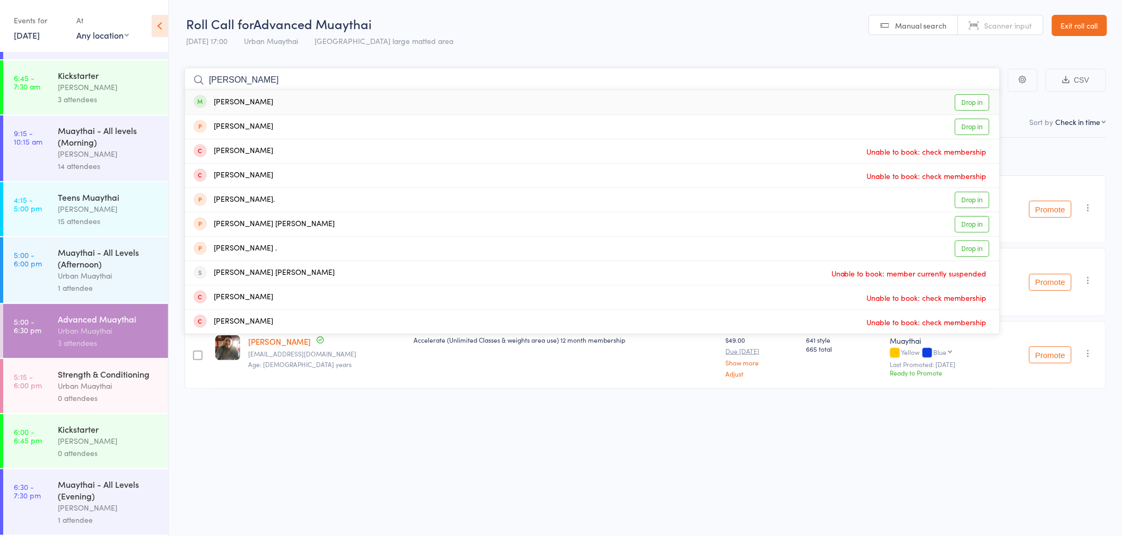
type input "lundy"
click at [978, 98] on link "Drop in" at bounding box center [972, 102] width 34 height 16
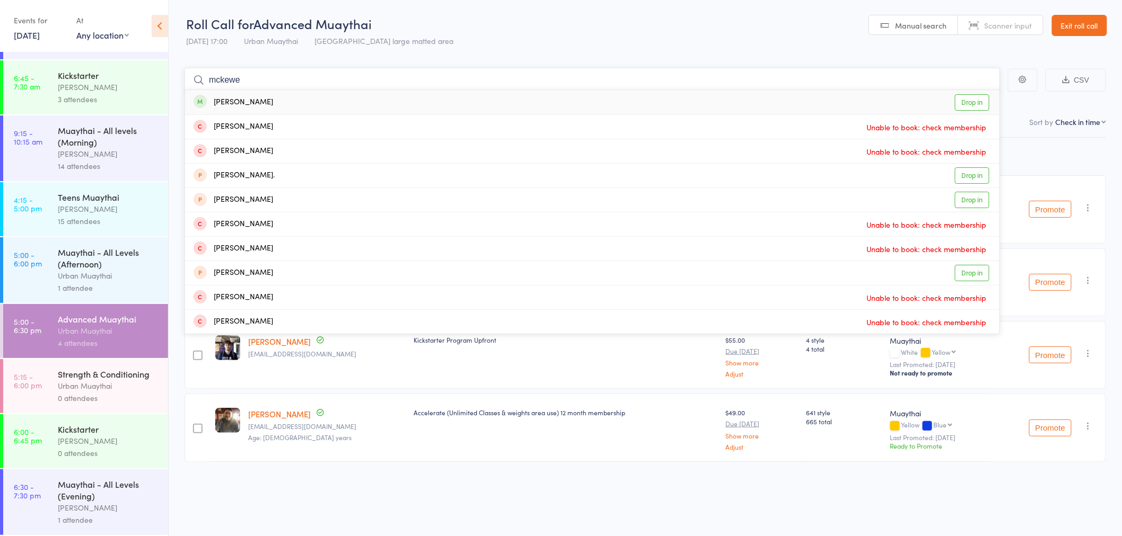
type input "mckewe"
click at [982, 100] on link "Drop in" at bounding box center [972, 102] width 34 height 16
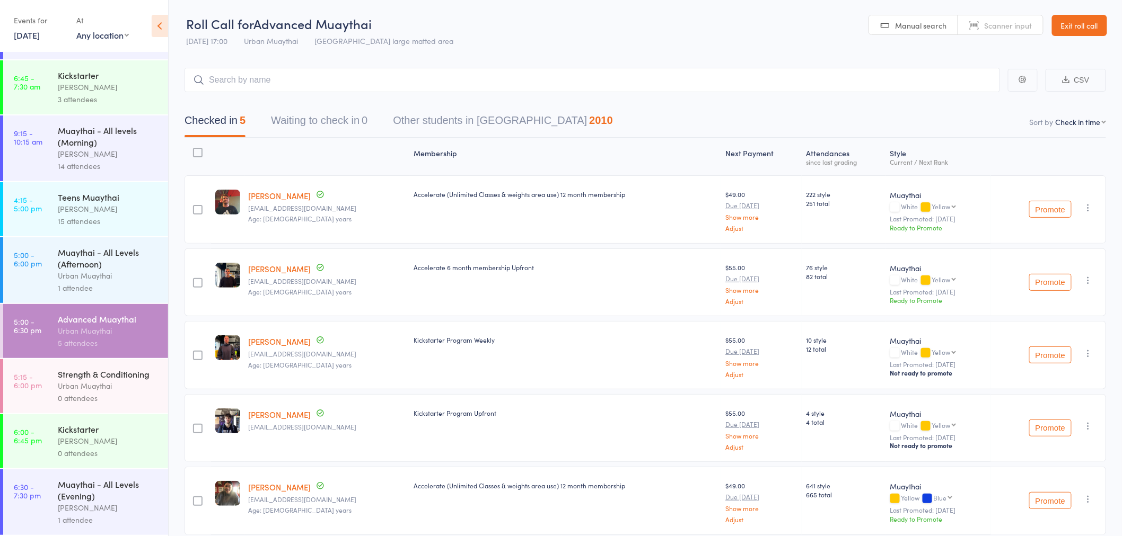
click at [1004, 22] on span "Scanner input" at bounding box center [1008, 25] width 48 height 11
click at [260, 76] on input "search" at bounding box center [591, 80] width 815 height 24
click at [916, 22] on span "Manual search" at bounding box center [920, 25] width 51 height 11
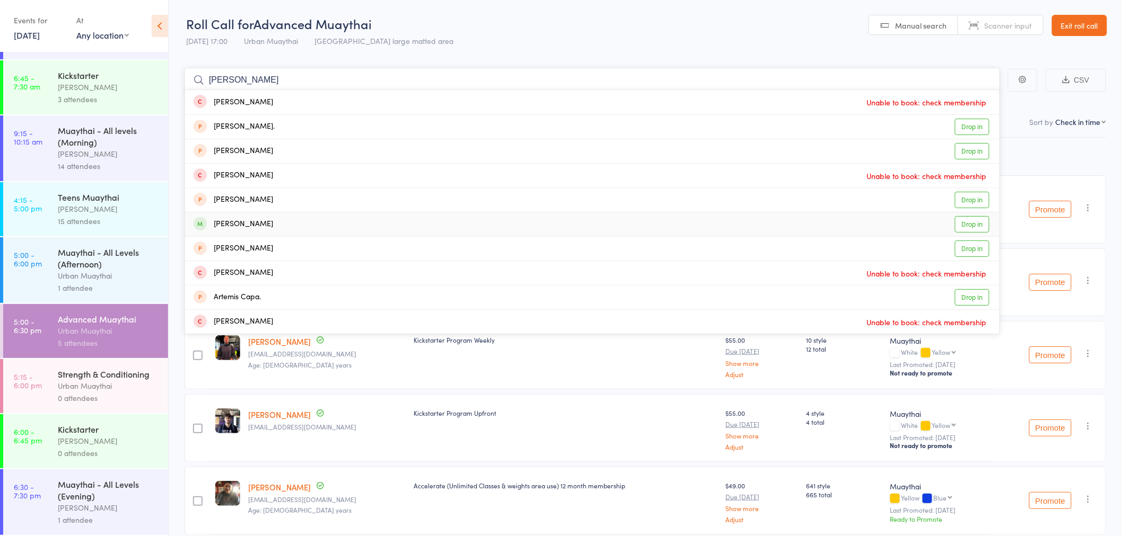
type input "arthur"
click at [971, 225] on link "Drop in" at bounding box center [972, 224] width 34 height 16
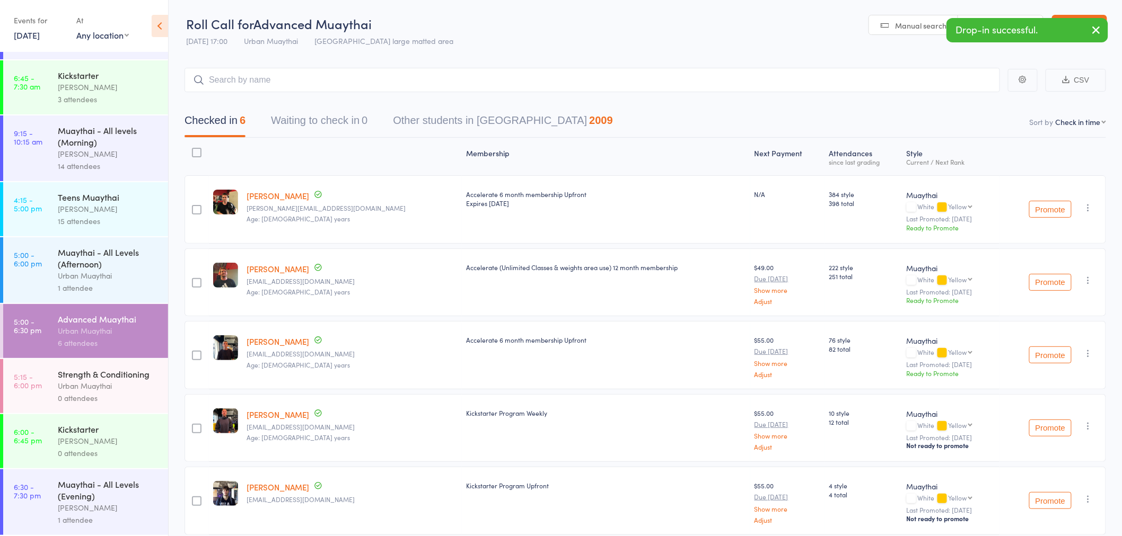
click at [1098, 27] on icon "button" at bounding box center [1096, 29] width 13 height 13
click at [997, 23] on span "Scanner input" at bounding box center [1008, 25] width 48 height 11
click at [325, 80] on input "search" at bounding box center [591, 80] width 815 height 24
click at [236, 83] on input "search" at bounding box center [591, 80] width 815 height 24
type input "5924"
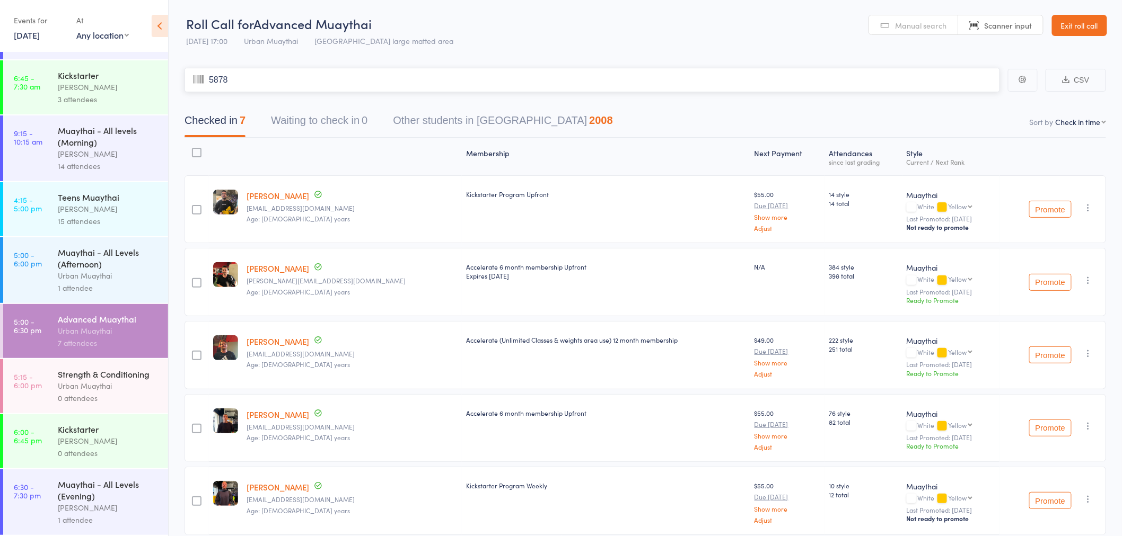
type input "5878"
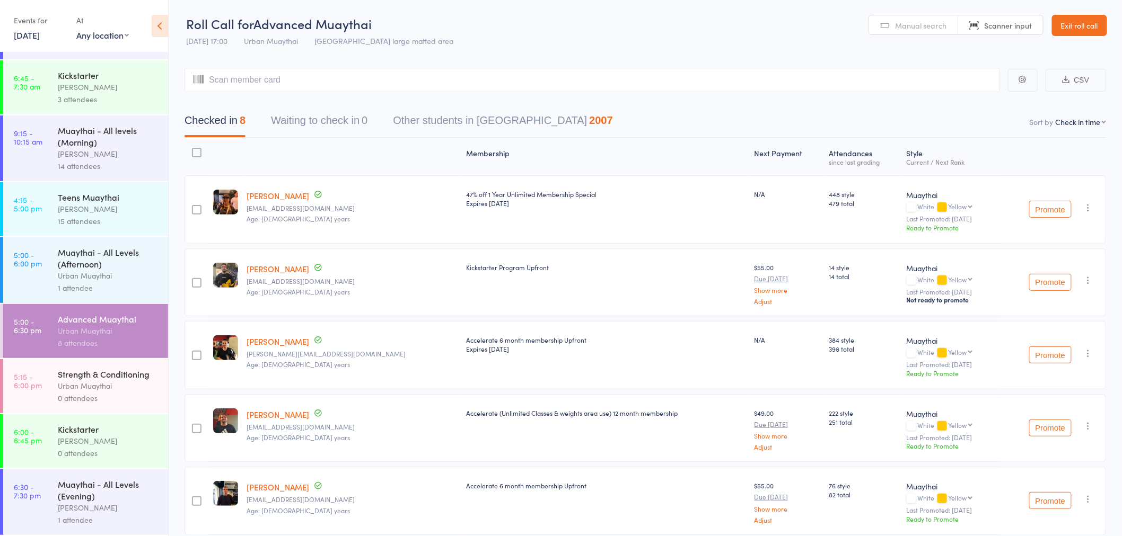
click at [911, 27] on span "Manual search" at bounding box center [920, 25] width 51 height 11
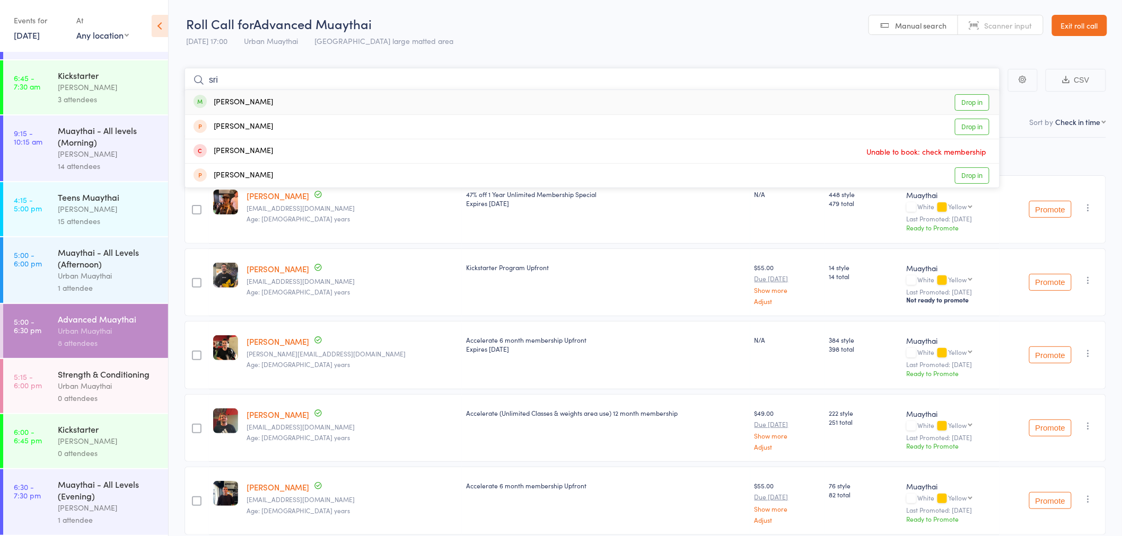
type input "sri"
click at [972, 102] on link "Drop in" at bounding box center [972, 102] width 34 height 16
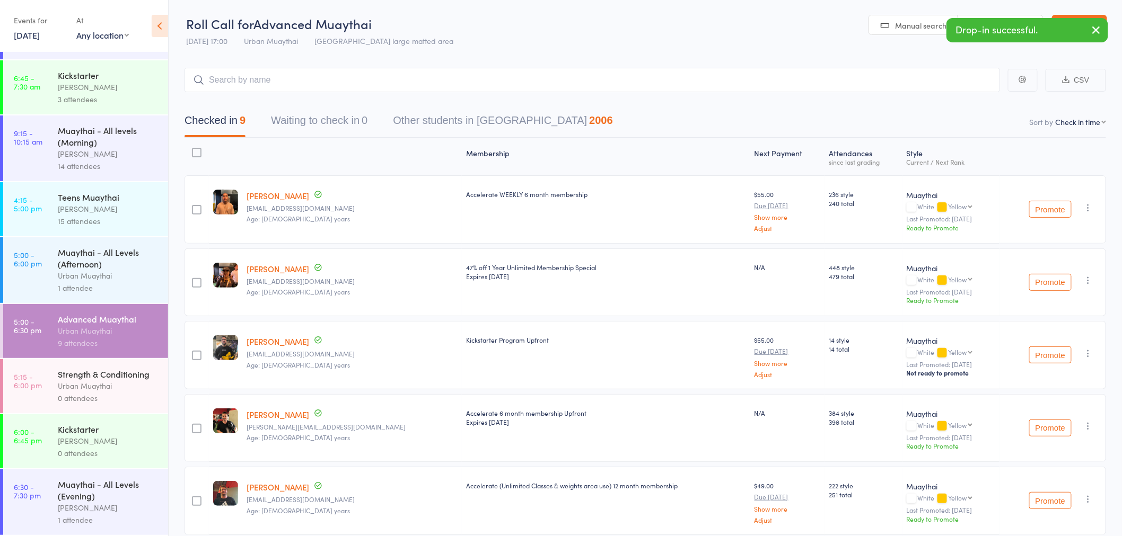
click at [1096, 28] on icon "button" at bounding box center [1096, 29] width 13 height 13
click at [1002, 27] on span "Scanner input" at bounding box center [1008, 25] width 48 height 11
click at [246, 78] on input "search" at bounding box center [591, 80] width 815 height 24
type input "6239"
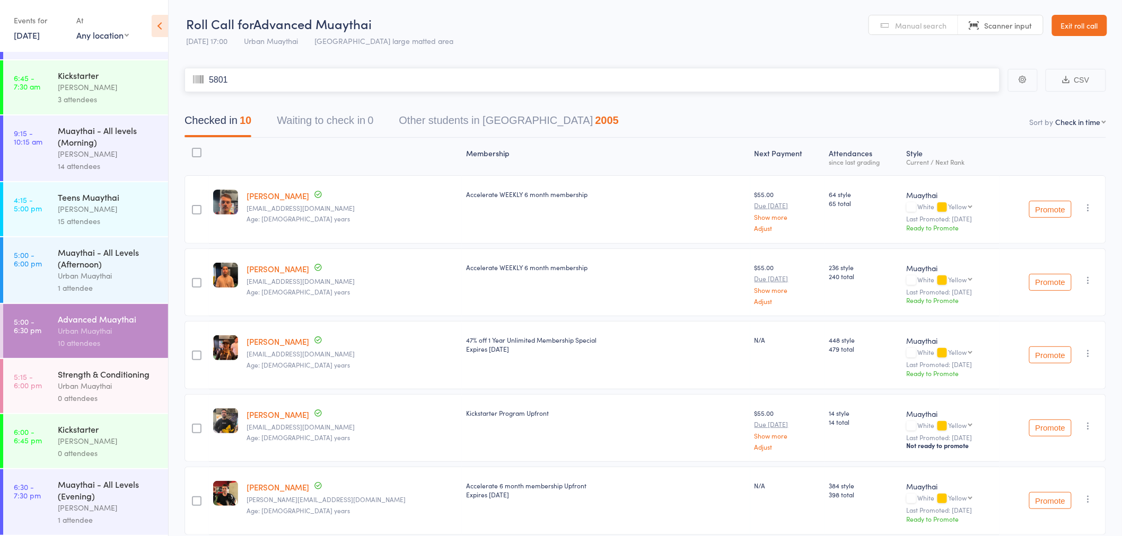
type input "5801"
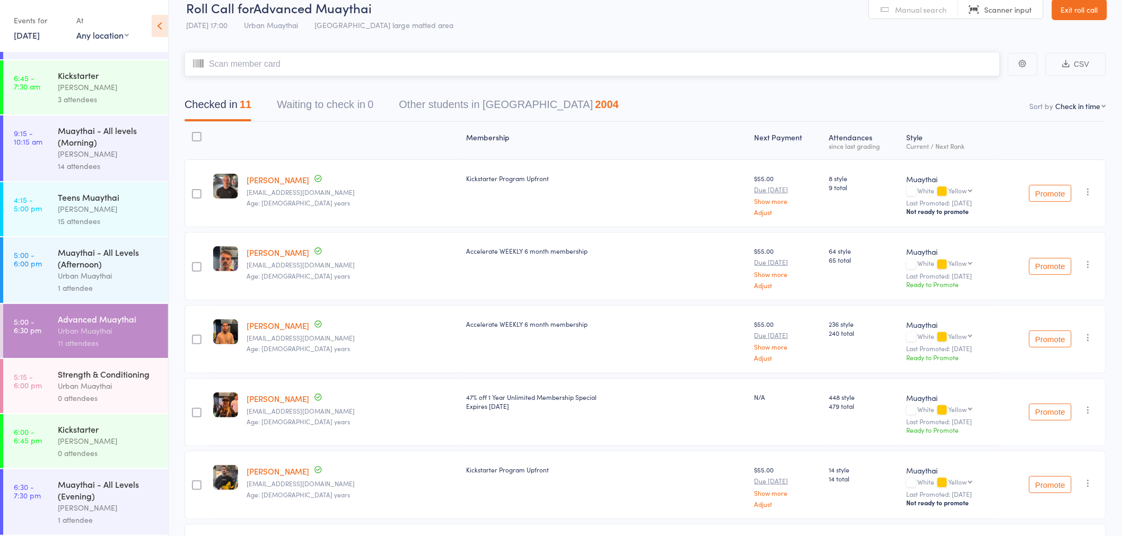
scroll to position [0, 0]
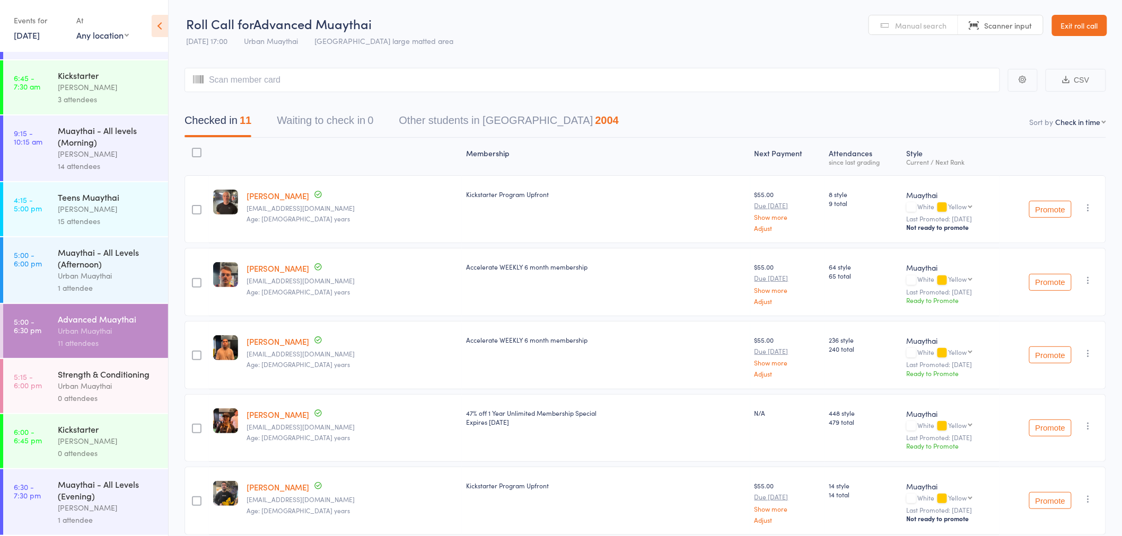
click at [926, 27] on span "Manual search" at bounding box center [920, 25] width 51 height 11
click at [728, 86] on input "search" at bounding box center [591, 80] width 815 height 24
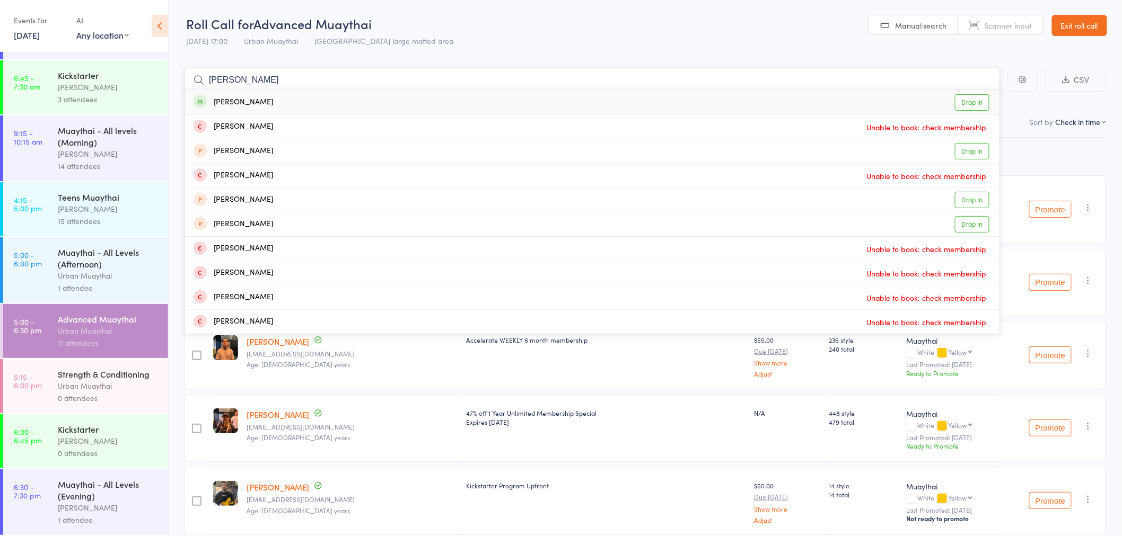
type input "ewan tay"
click at [318, 93] on div "Ewan Taylor Drop in" at bounding box center [592, 102] width 814 height 24
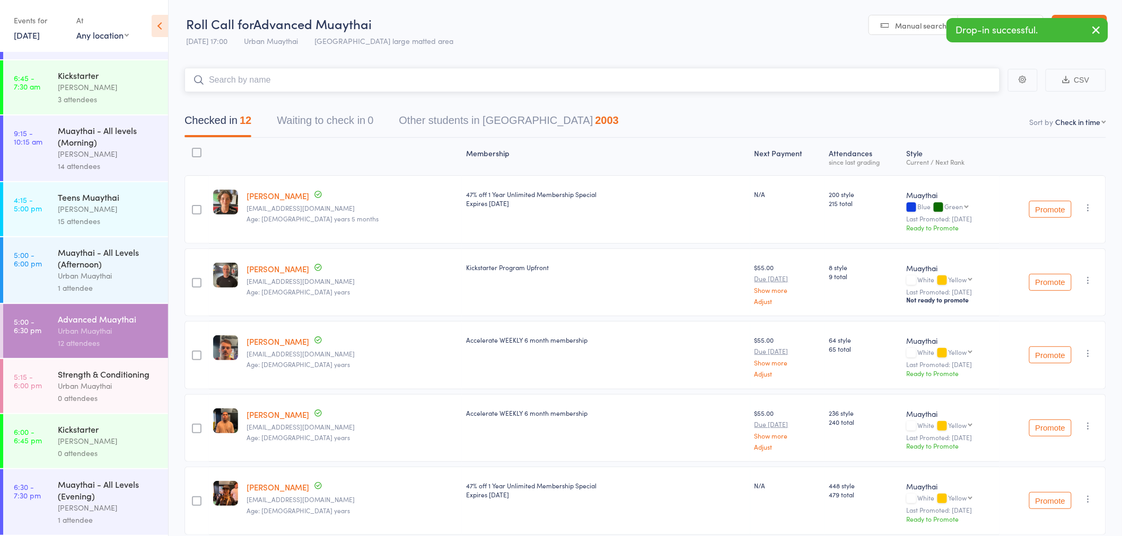
click at [310, 82] on input "search" at bounding box center [591, 80] width 815 height 24
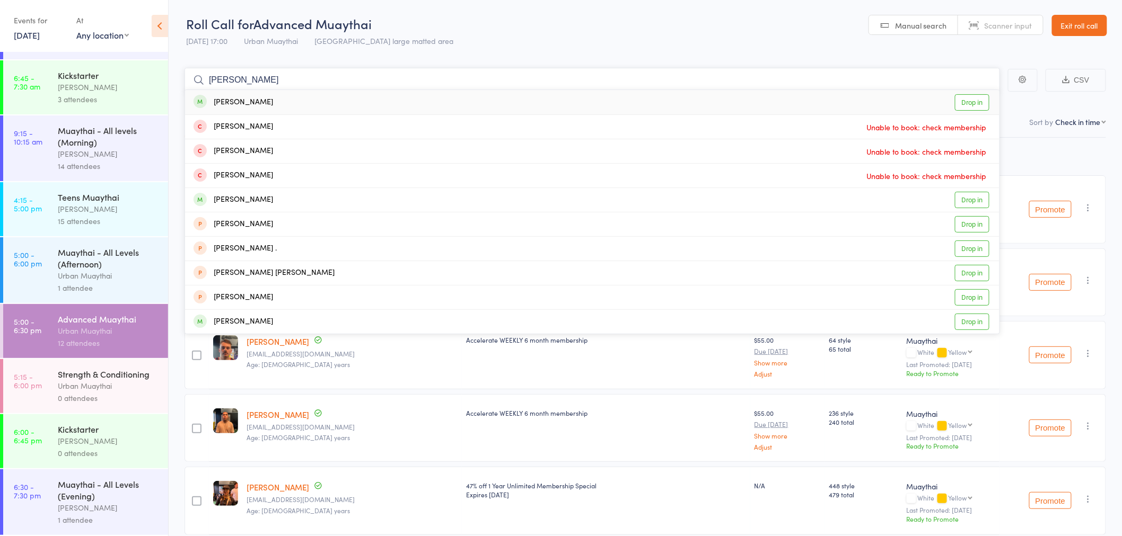
type input "luigi"
click at [299, 98] on div "Luigi Dime Drop in" at bounding box center [592, 102] width 814 height 24
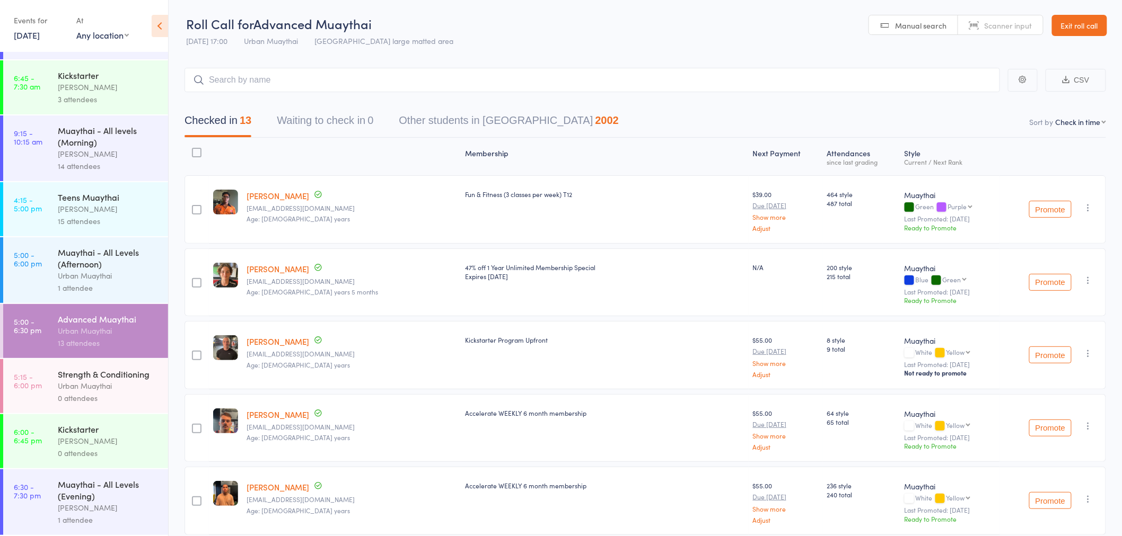
click at [81, 386] on div "Urban Muaythai" at bounding box center [108, 386] width 101 height 12
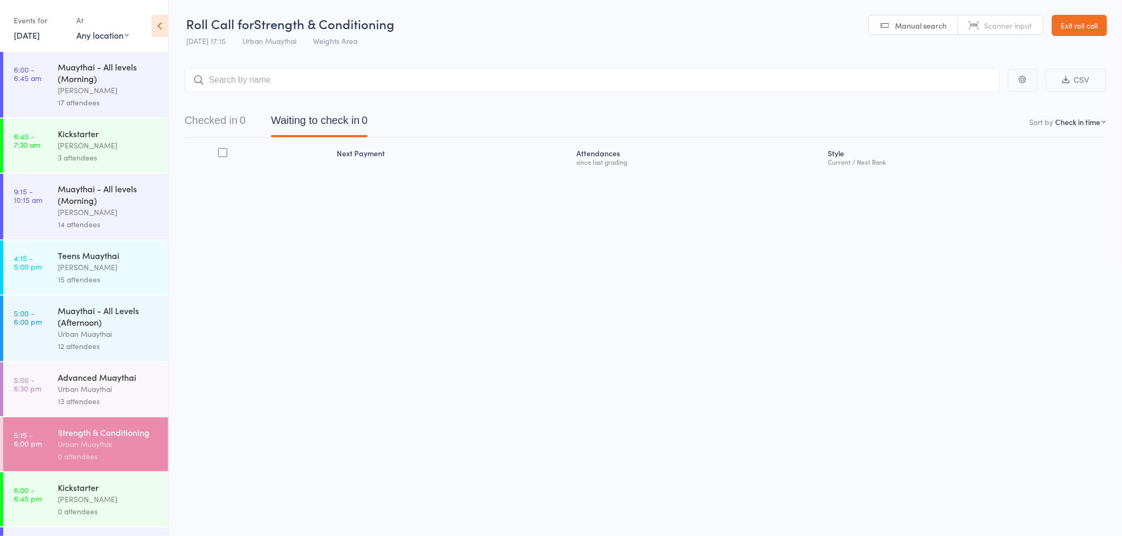
drag, startPoint x: 982, startPoint y: 24, endPoint x: 952, endPoint y: 32, distance: 31.2
click at [981, 24] on link "Scanner input" at bounding box center [1000, 25] width 85 height 20
click at [946, 27] on span "Manual search" at bounding box center [920, 25] width 51 height 11
click at [412, 90] on input "search" at bounding box center [591, 80] width 815 height 24
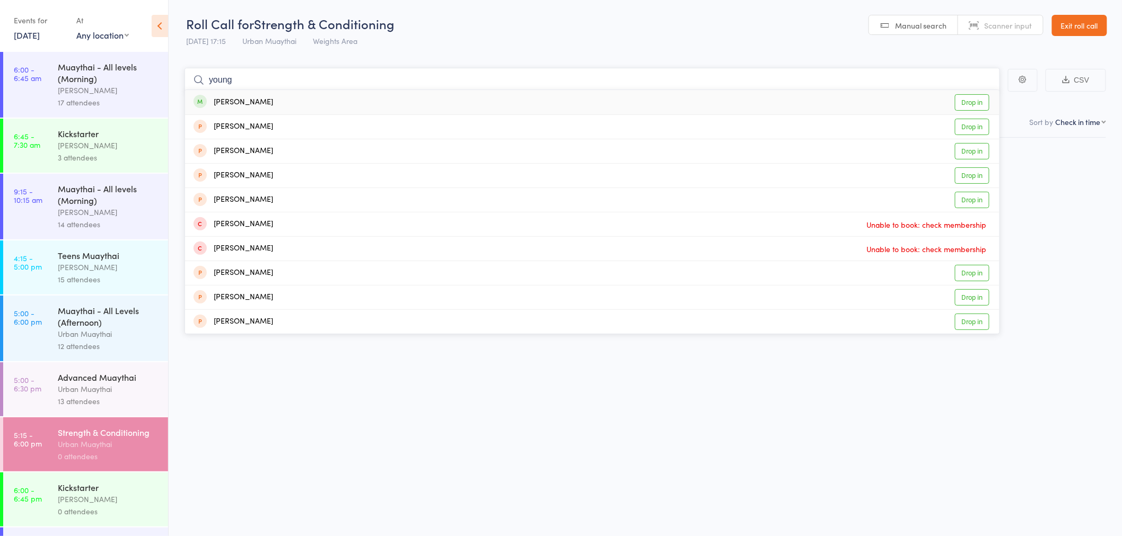
type input "young"
click at [220, 100] on div "Jade Young" at bounding box center [233, 102] width 80 height 12
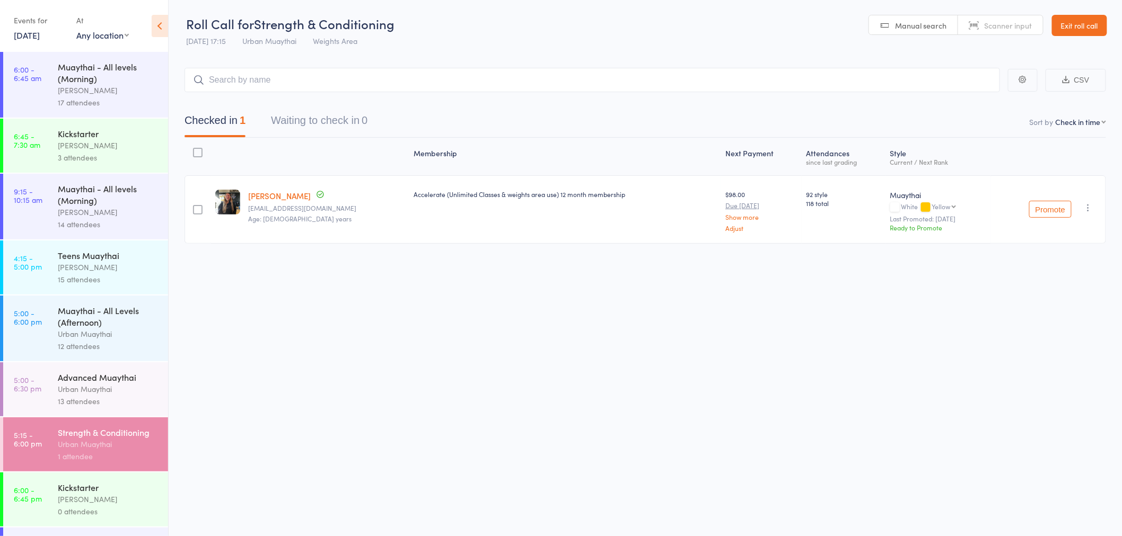
click at [120, 206] on div "Muaythai - All levels (Morning)" at bounding box center [108, 194] width 101 height 23
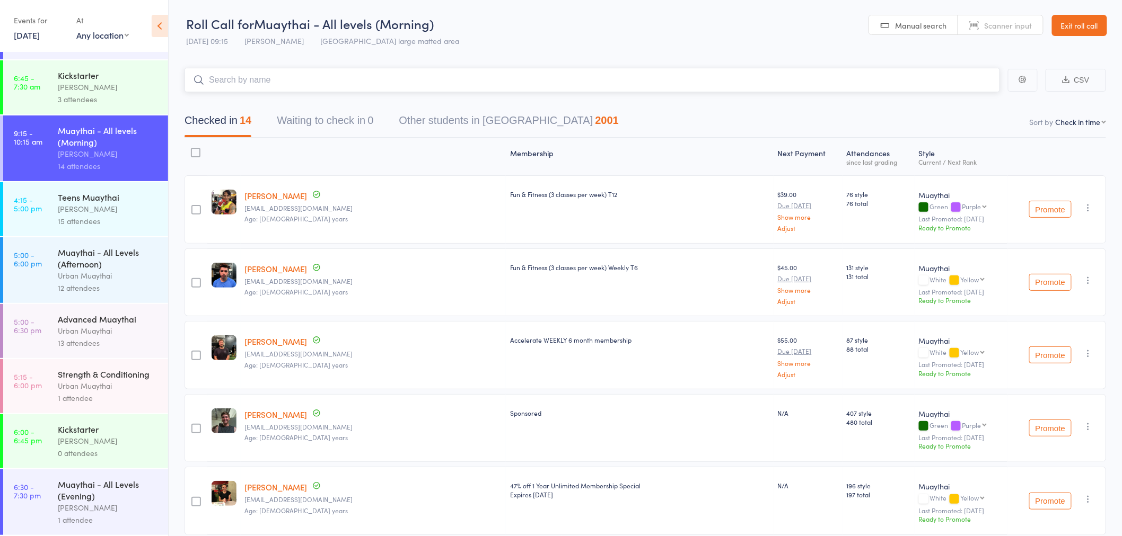
scroll to position [71, 0]
click at [139, 252] on div "Muaythai - All Levels (Afternoon)" at bounding box center [108, 258] width 101 height 23
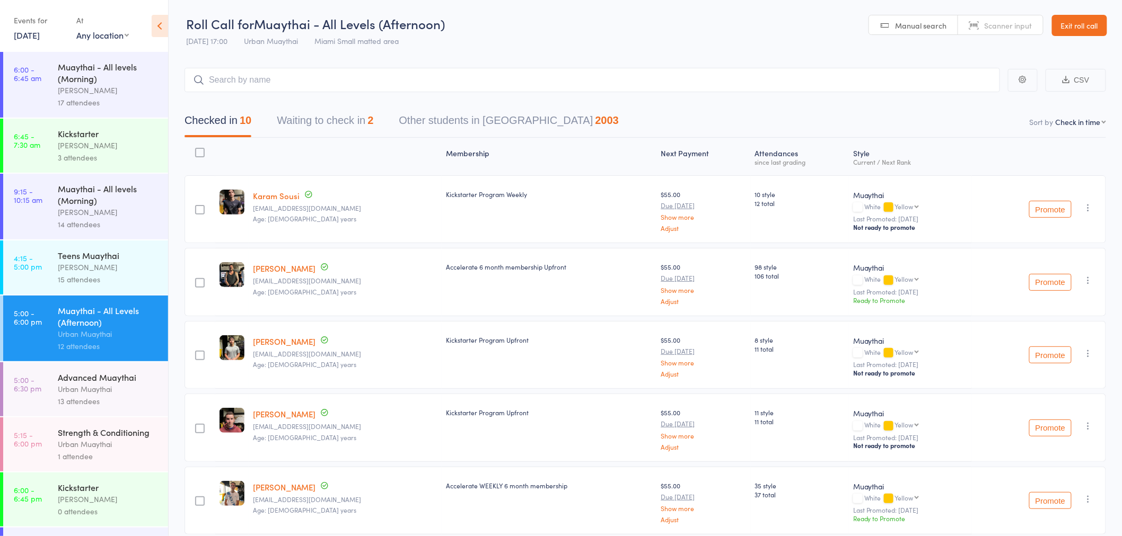
click at [1003, 38] on header "Roll Call for Muaythai - All Levels (Afternoon) 13 Aug 17:00 Urban Muaythai Mia…" at bounding box center [645, 26] width 953 height 52
click at [996, 27] on span "Scanner input" at bounding box center [1008, 25] width 48 height 11
click at [95, 369] on div "Advanced Muaythai Urban Muaythai 13 attendees" at bounding box center [113, 390] width 110 height 54
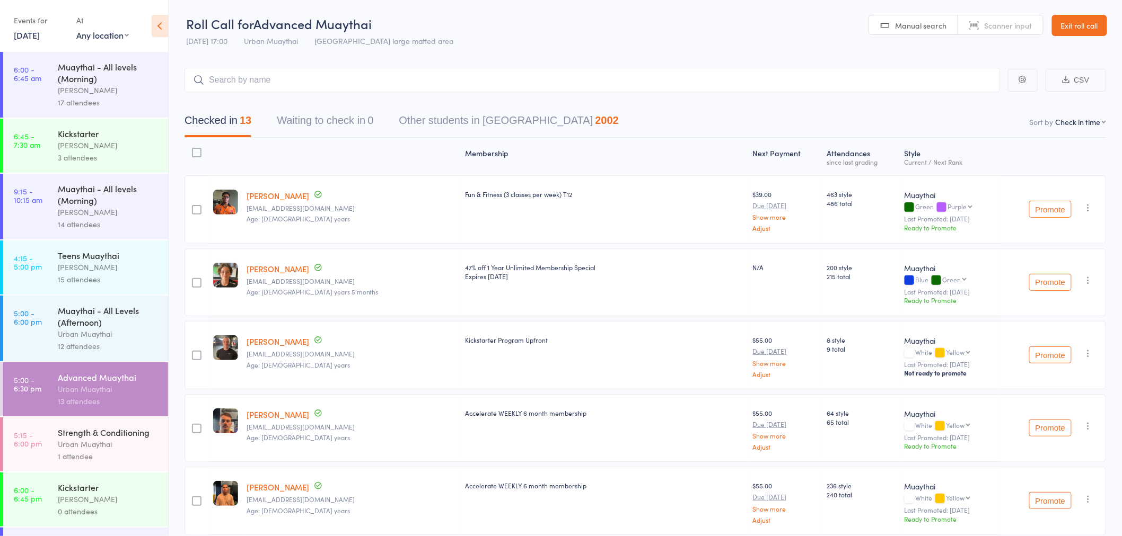
click at [1003, 22] on span "Scanner input" at bounding box center [1008, 25] width 48 height 11
click at [407, 83] on input "search" at bounding box center [591, 80] width 815 height 24
type input "5735"
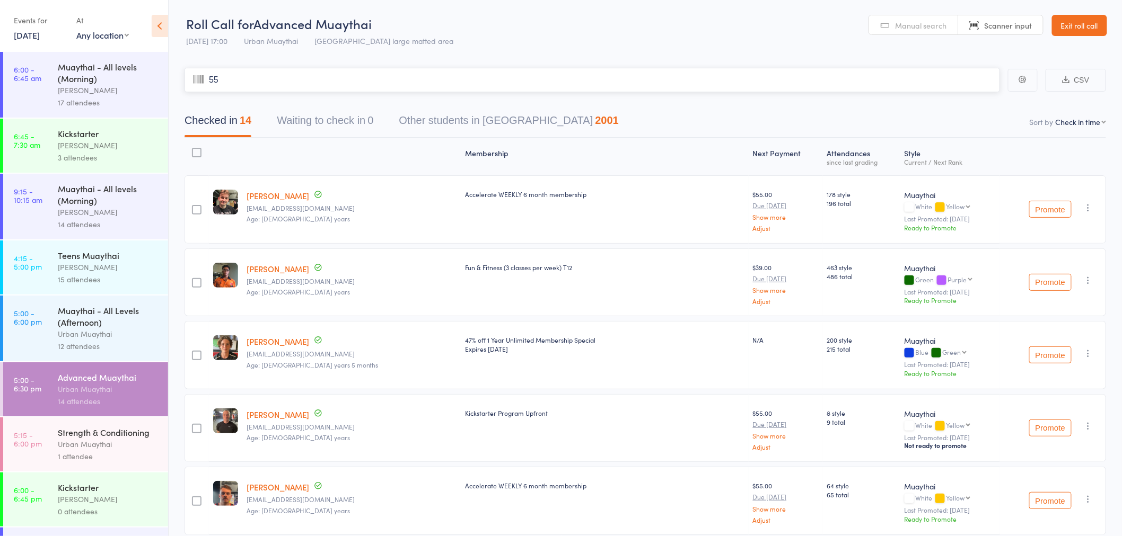
type input "55/"
type input "85"
type input "5585"
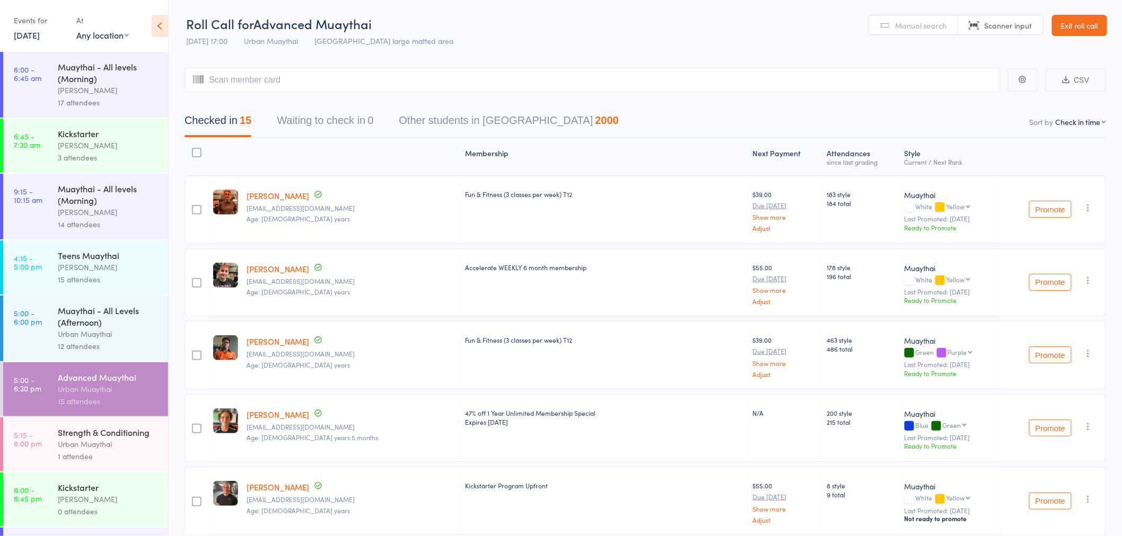
click at [82, 438] on div "Strength & Conditioning" at bounding box center [108, 433] width 101 height 12
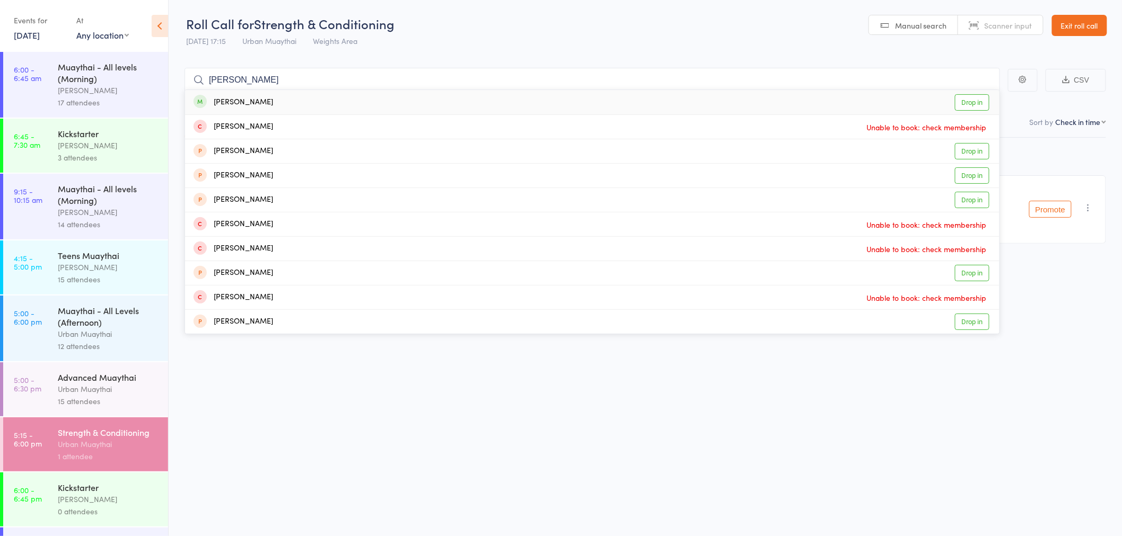
type input "jack harrison"
click at [256, 104] on div "Jack Harrison" at bounding box center [233, 102] width 80 height 12
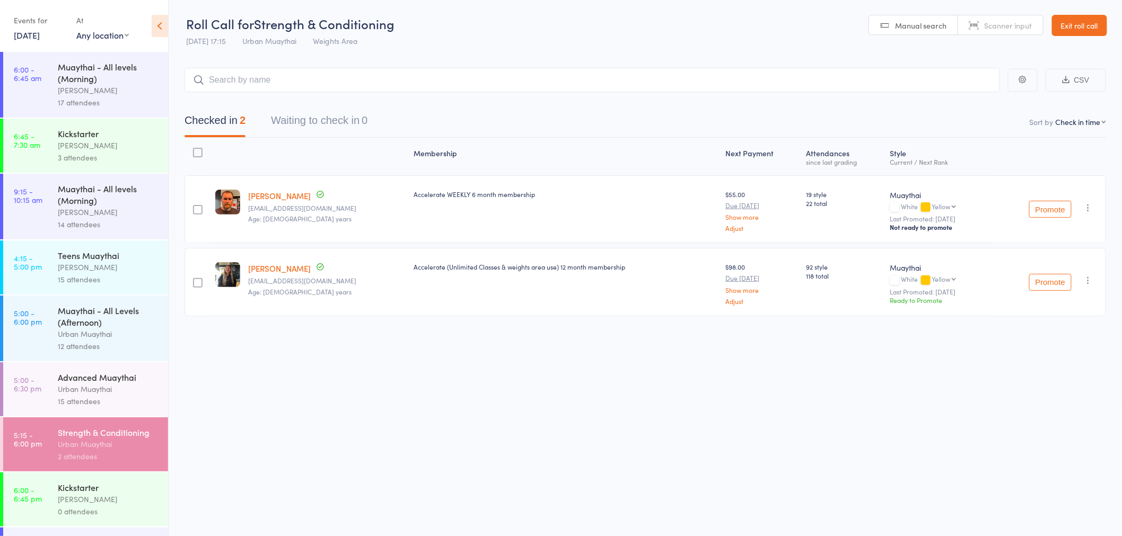
click at [70, 385] on div "Urban Muaythai" at bounding box center [108, 389] width 101 height 12
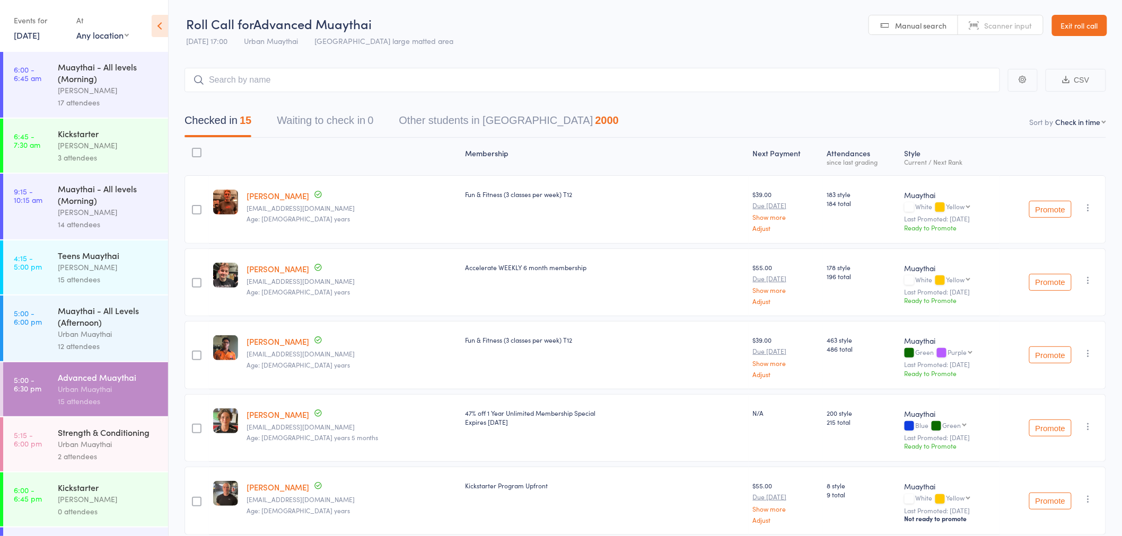
click at [93, 451] on div "Urban Muaythai" at bounding box center [108, 444] width 101 height 12
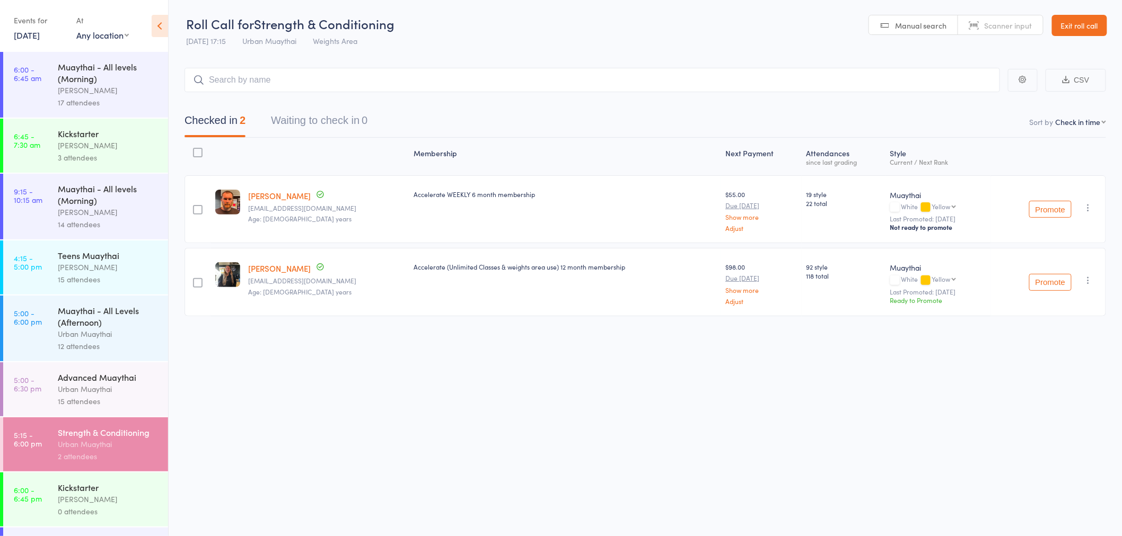
click at [288, 77] on input "search" at bounding box center [591, 80] width 815 height 24
click at [1014, 49] on header "Roll Call for Strength & Conditioning 13 Aug 17:15 Urban Muaythai Weights Area …" at bounding box center [645, 26] width 953 height 52
click at [994, 8] on header "Roll Call for Strength & Conditioning 13 Aug 17:15 Urban Muaythai Weights Area …" at bounding box center [645, 26] width 953 height 52
click at [993, 24] on span "Scanner input" at bounding box center [1008, 25] width 48 height 11
click at [514, 84] on input "search" at bounding box center [591, 80] width 815 height 24
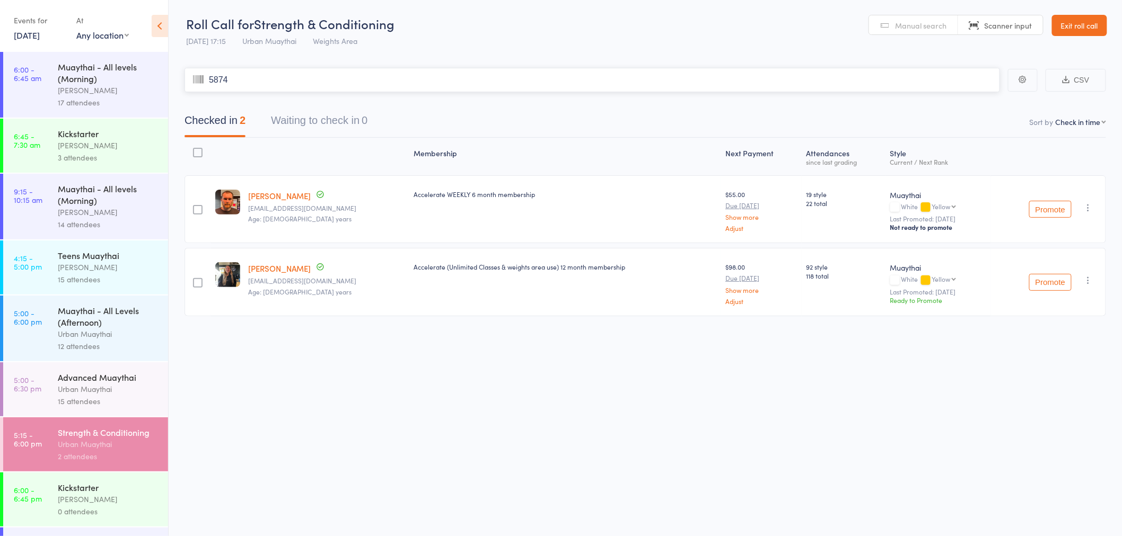
type input "5874"
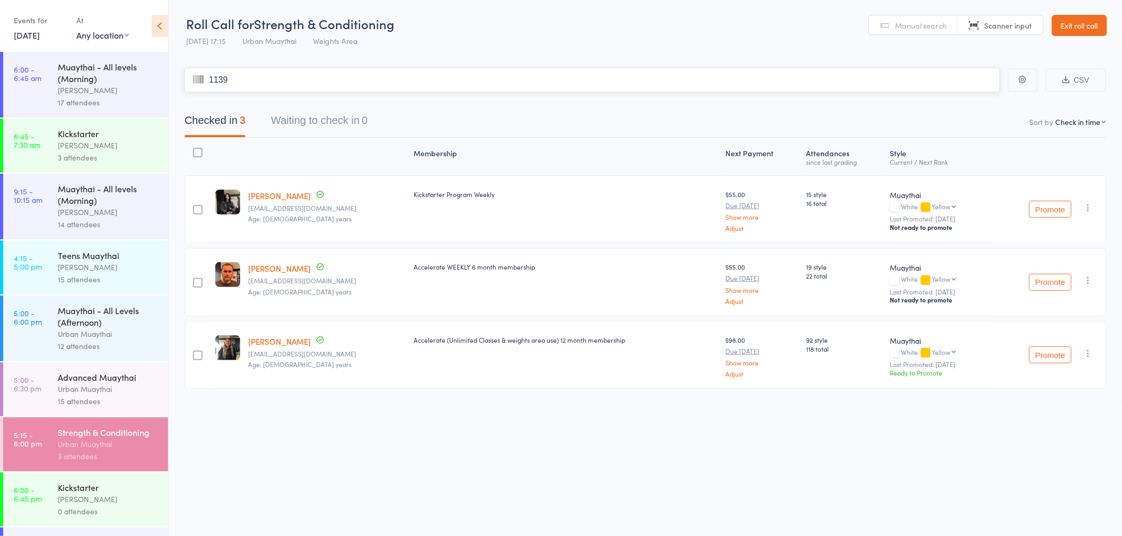
type input "1139"
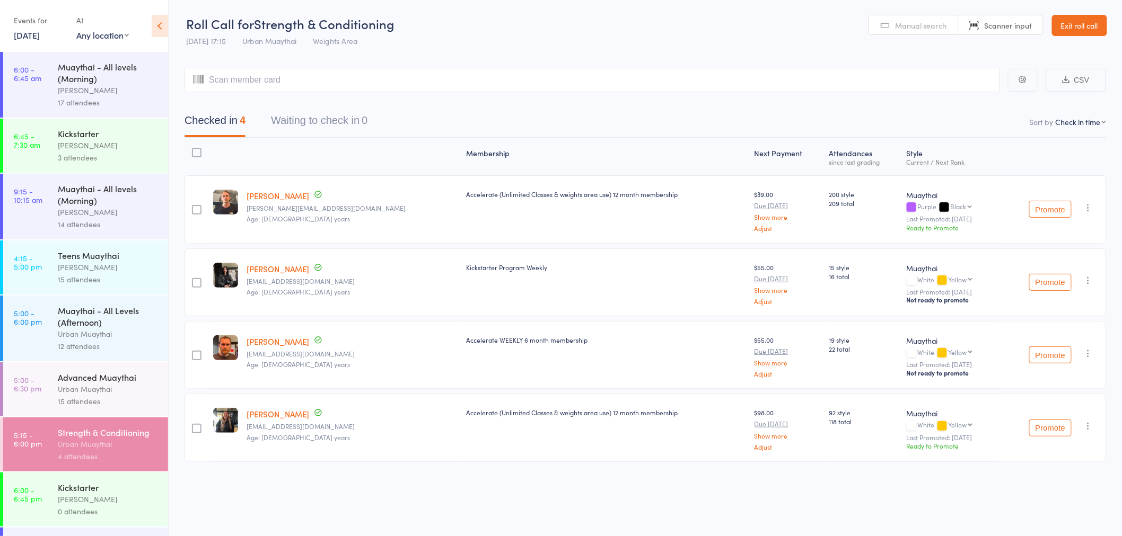
click at [86, 385] on div "Urban Muaythai" at bounding box center [108, 389] width 101 height 12
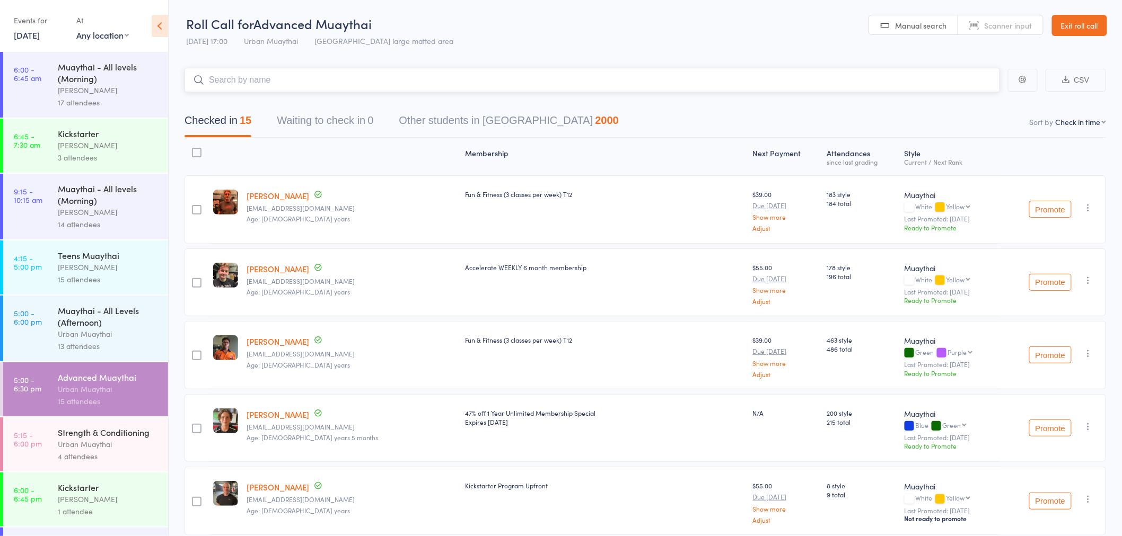
click at [276, 86] on input "search" at bounding box center [591, 80] width 815 height 24
type input "t"
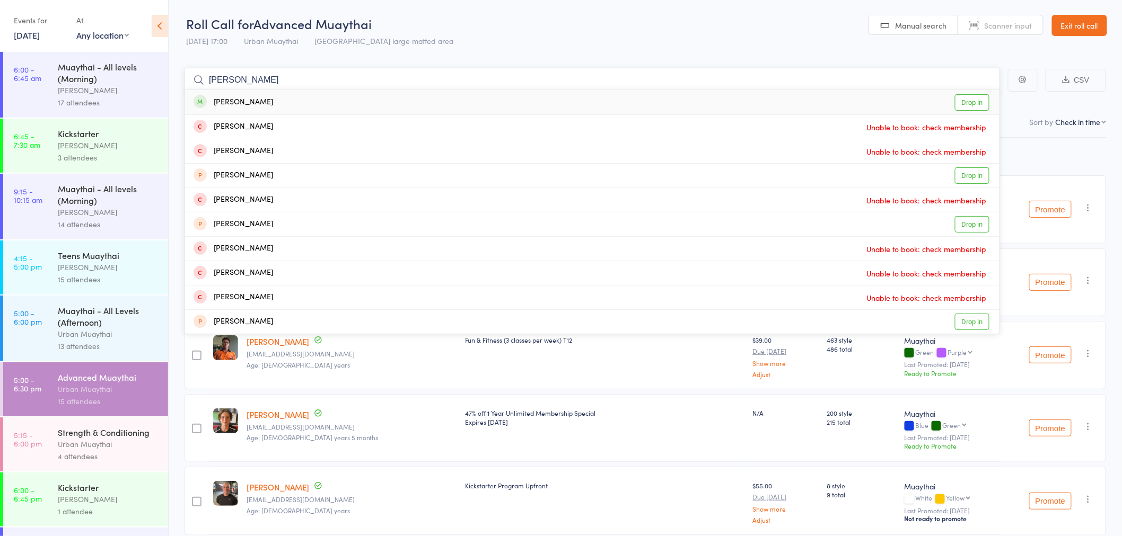
type input "tom pratt"
click at [267, 100] on div "Tom Pratt Drop in" at bounding box center [592, 102] width 814 height 24
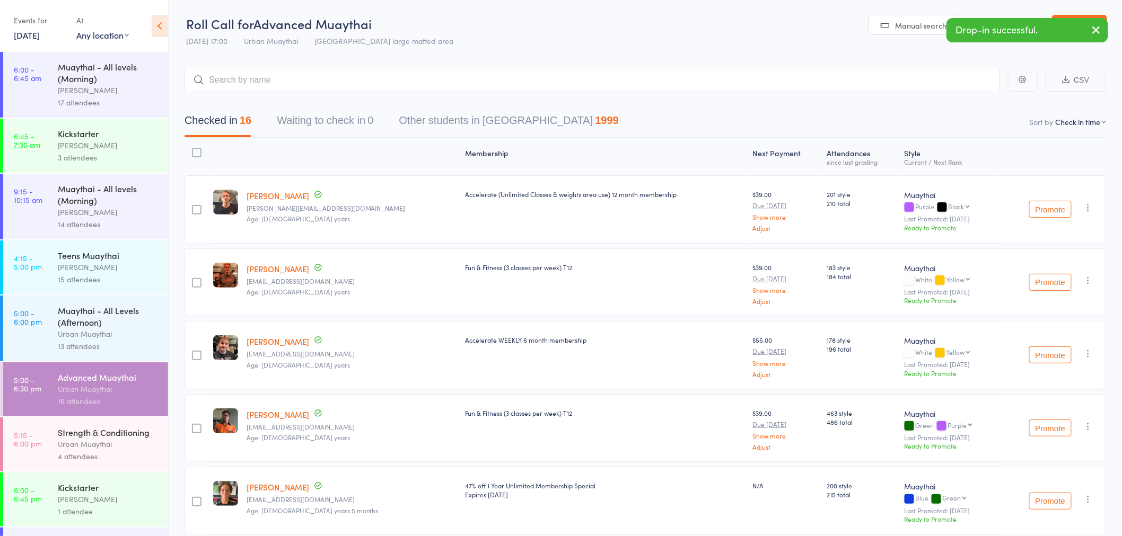
click at [850, 49] on header "Roll Call for Advanced Muaythai 13 Aug 17:00 Urban Muaythai Miami large matted …" at bounding box center [645, 26] width 953 height 52
click at [1098, 27] on icon "button" at bounding box center [1096, 29] width 13 height 13
click at [993, 22] on span "Scanner input" at bounding box center [1008, 25] width 48 height 11
click at [454, 28] on header "Roll Call for Advanced Muaythai 13 Aug 17:00 Urban Muaythai Miami large matted …" at bounding box center [645, 26] width 953 height 52
click at [298, 81] on input "search" at bounding box center [591, 80] width 815 height 24
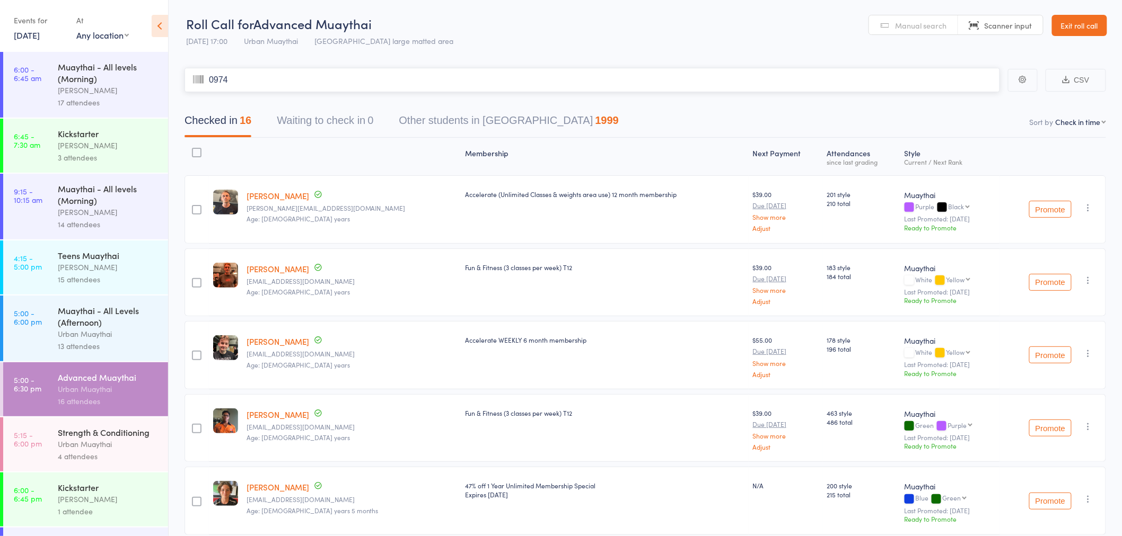
type input "0974"
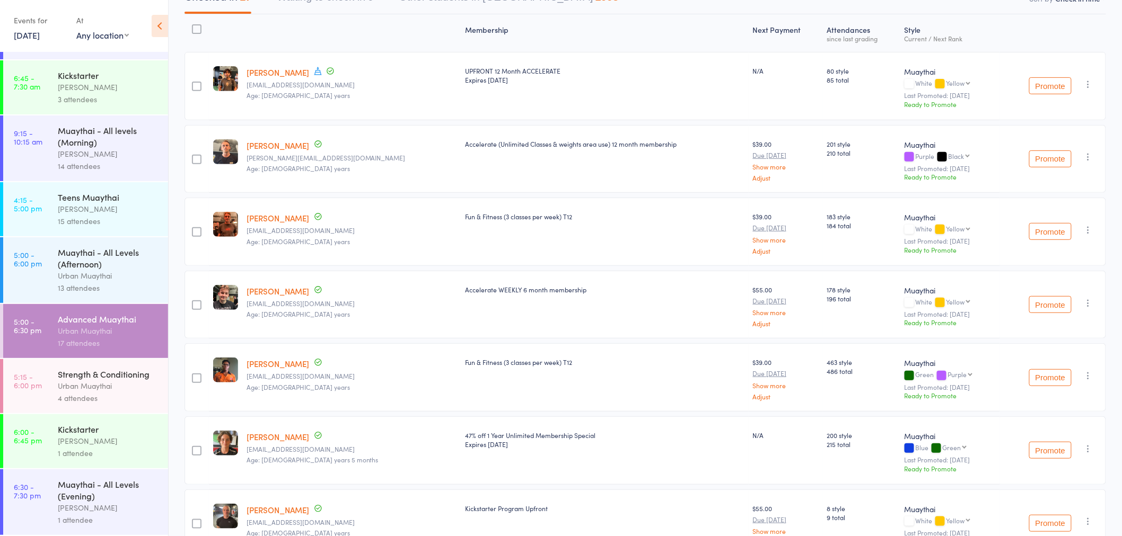
scroll to position [118, 0]
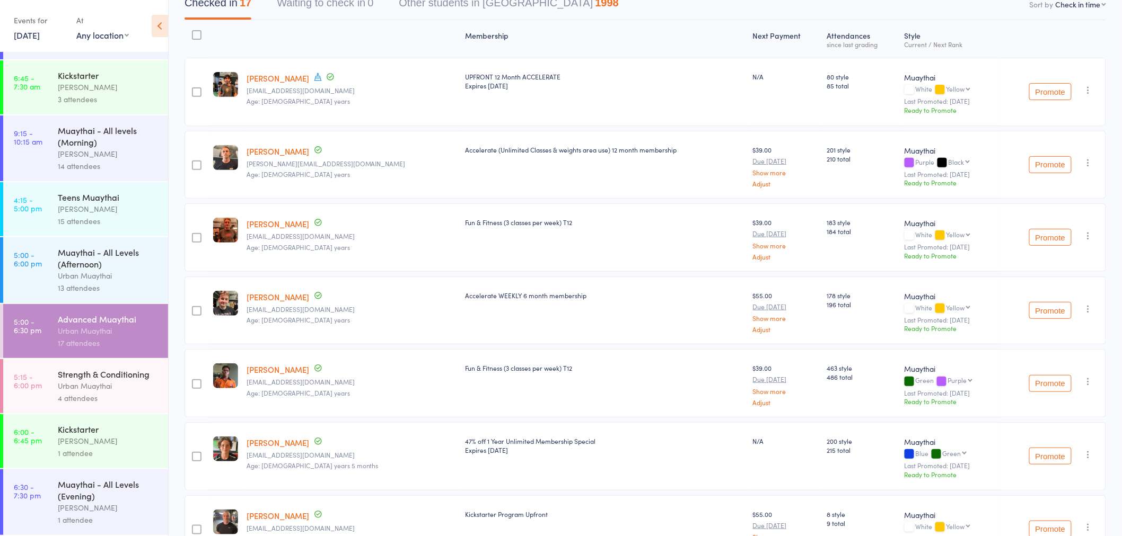
click at [72, 444] on div "Richard Walsh" at bounding box center [108, 441] width 101 height 12
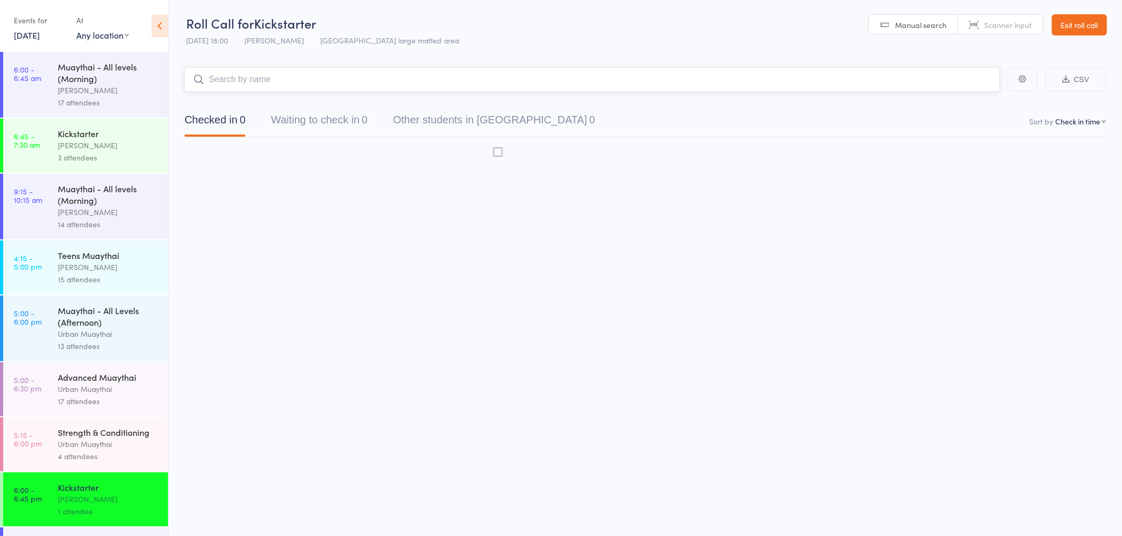
scroll to position [1, 0]
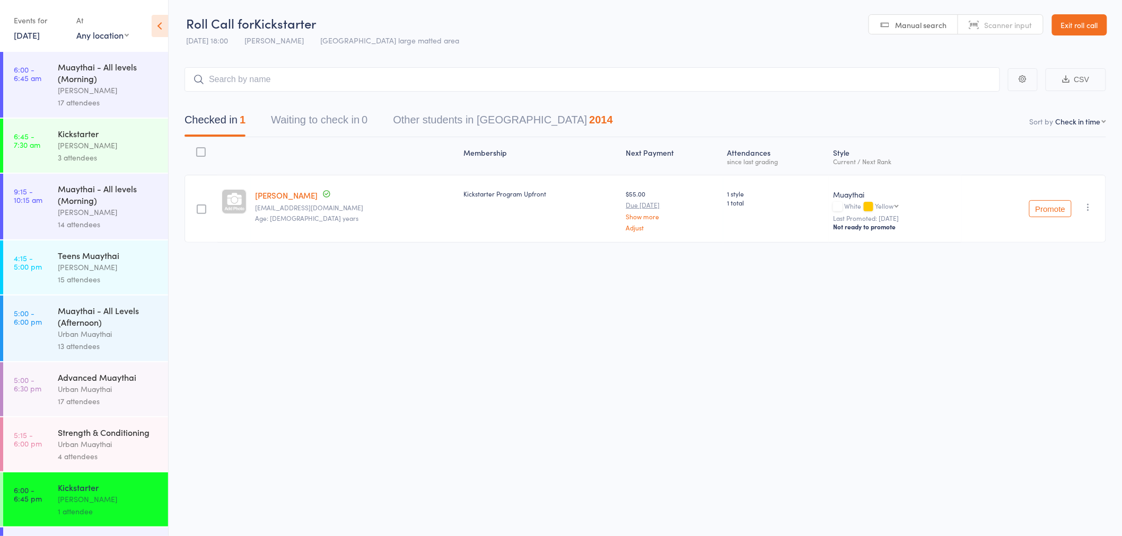
click at [56, 472] on link "5:15 - 6:00 pm Strength & Conditioning Urban Muaythai 4 attendees" at bounding box center [85, 445] width 165 height 54
click at [73, 425] on div "Strength & Conditioning Urban Muaythai 4 attendees" at bounding box center [113, 445] width 110 height 54
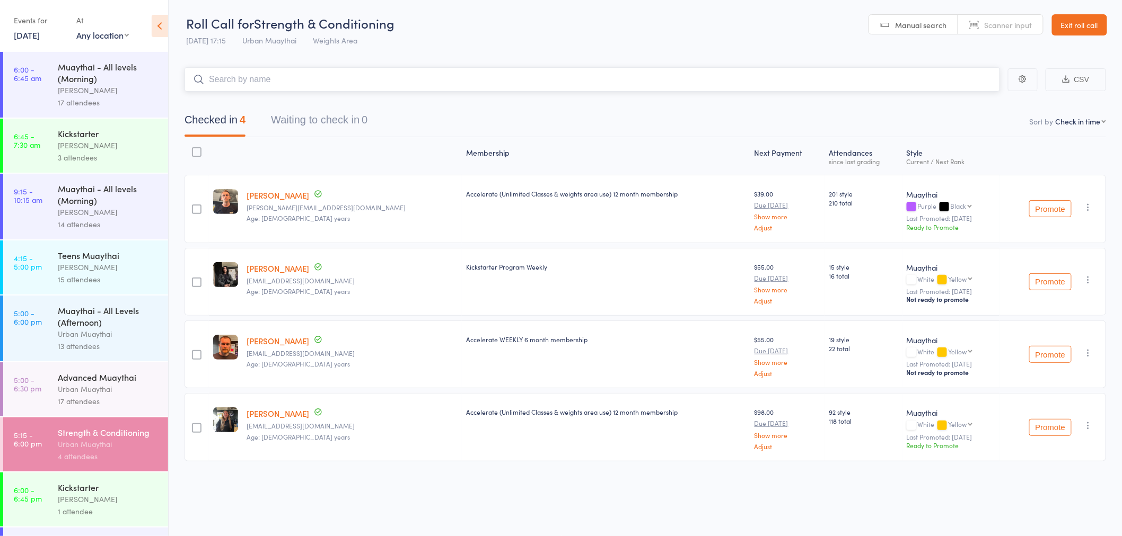
click at [270, 72] on input "search" at bounding box center [591, 79] width 815 height 24
click at [1084, 205] on icon "button" at bounding box center [1088, 207] width 11 height 11
click at [1034, 231] on li "Undo check-in" at bounding box center [1050, 228] width 87 height 13
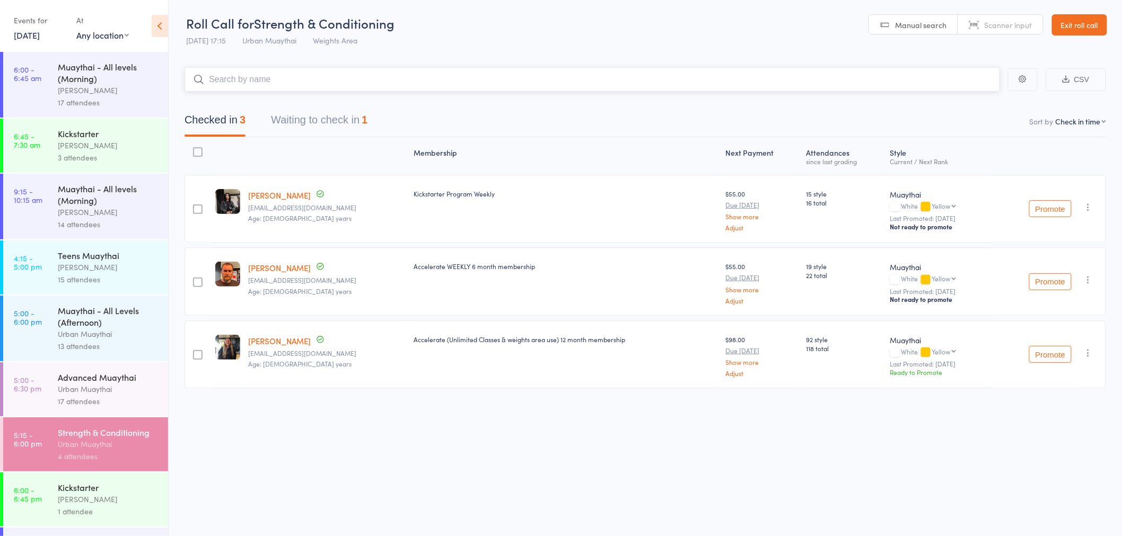
click at [348, 84] on input "search" at bounding box center [591, 79] width 815 height 24
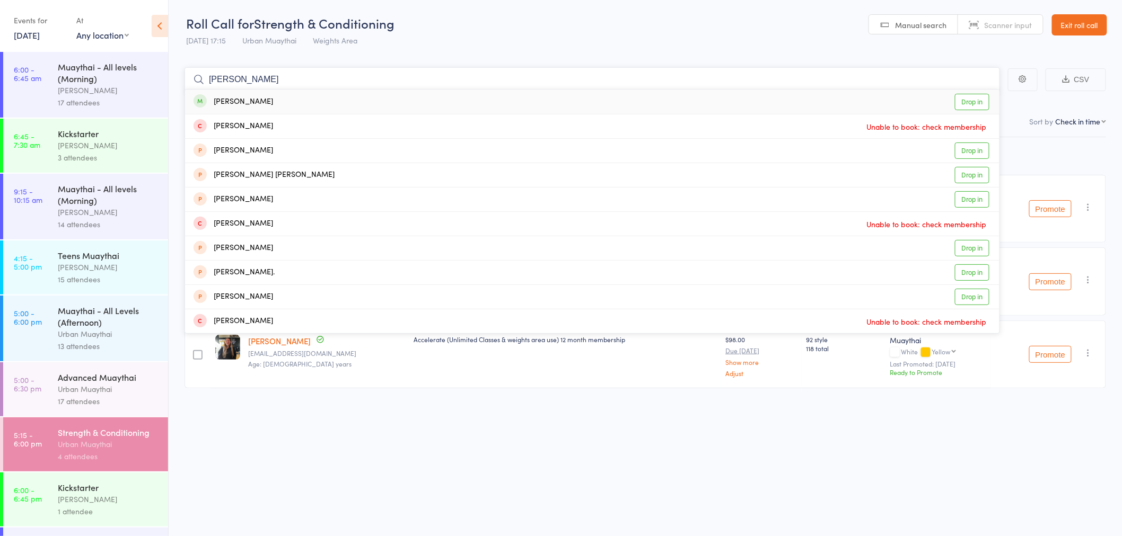
type input "ana s"
click at [284, 103] on div "Ana Seslic Drop in" at bounding box center [592, 102] width 814 height 24
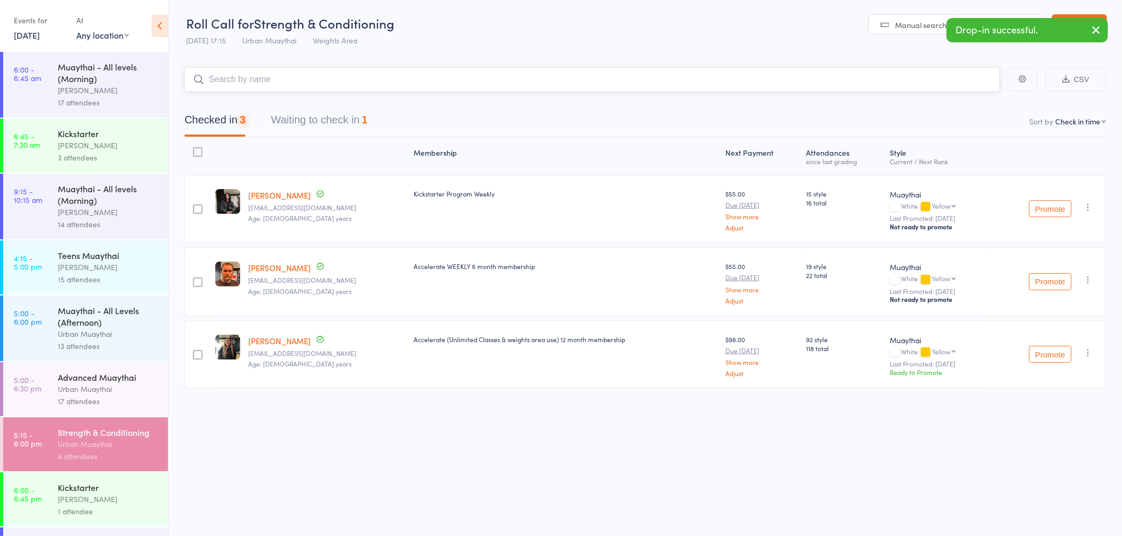
click at [279, 85] on input "search" at bounding box center [591, 79] width 815 height 24
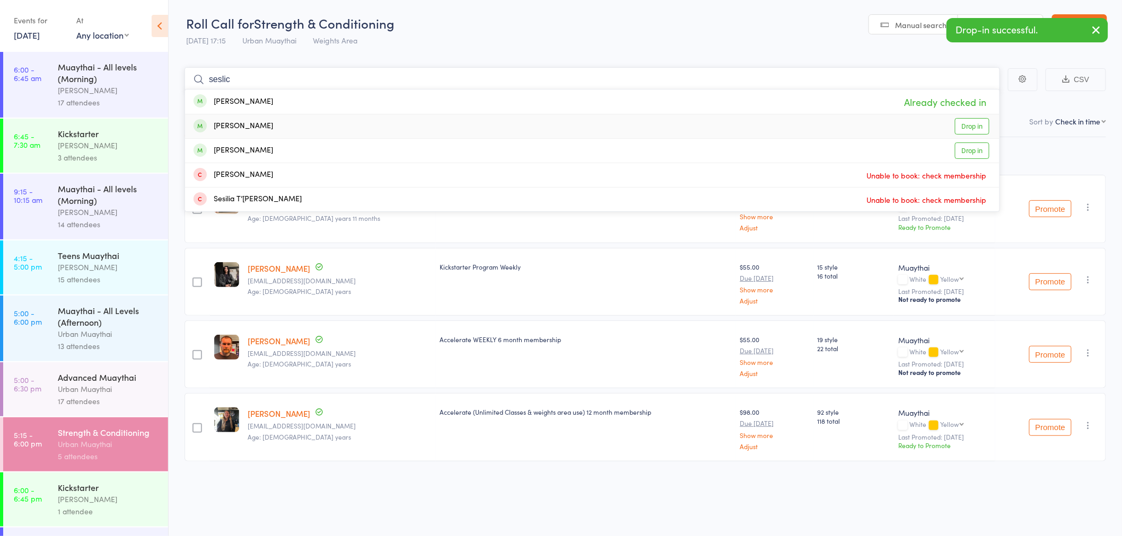
type input "seslic"
click at [258, 128] on div "Sophia Seslic Drop in" at bounding box center [592, 127] width 814 height 24
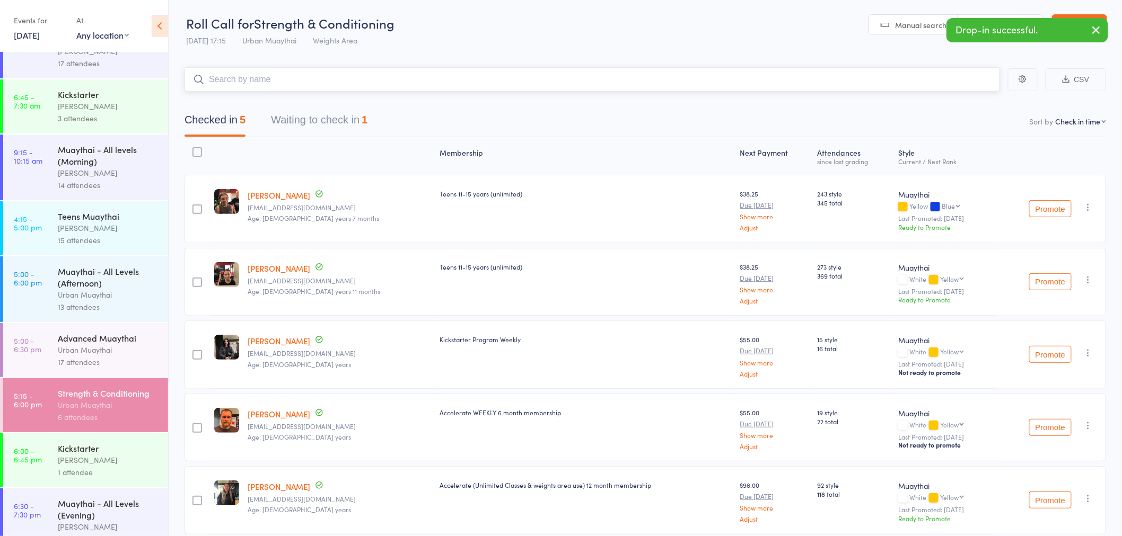
scroll to position [59, 0]
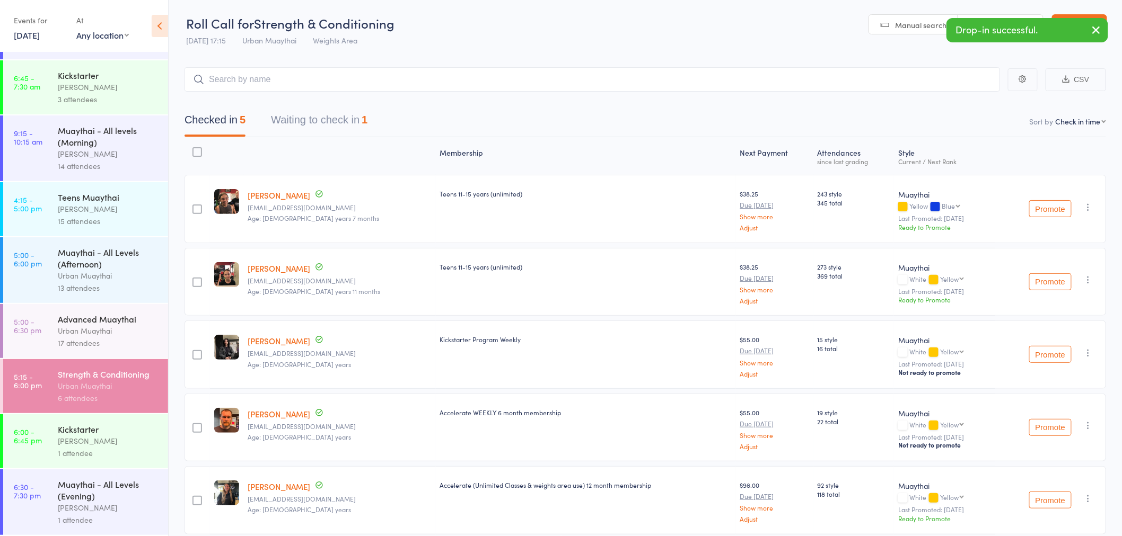
click at [73, 460] on div "1 attendee" at bounding box center [108, 453] width 101 height 12
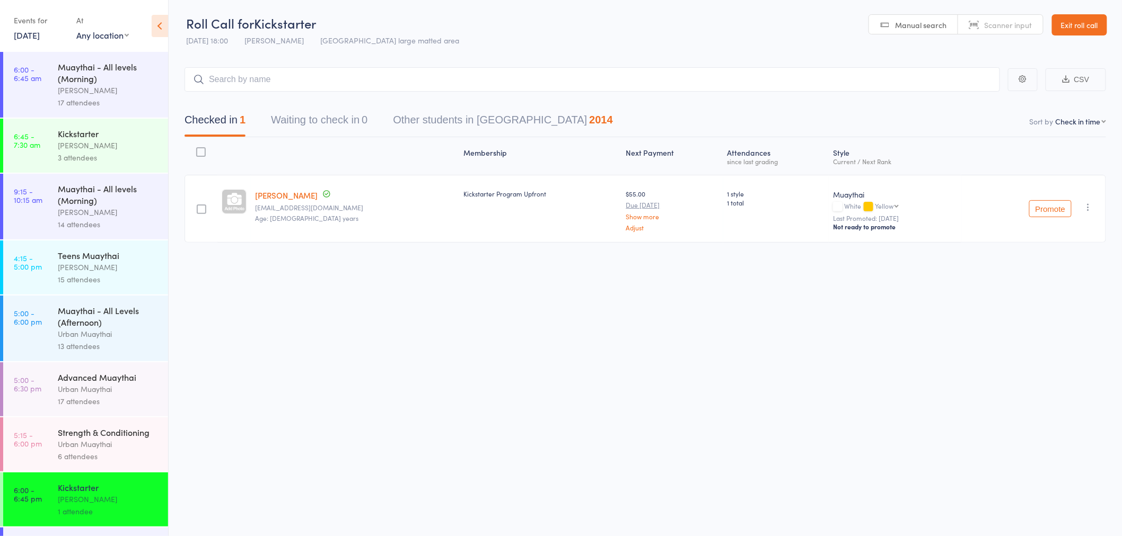
click at [261, 83] on input "search" at bounding box center [591, 79] width 815 height 24
click at [1019, 23] on span "Scanner input" at bounding box center [1008, 25] width 48 height 11
click at [251, 78] on input "search" at bounding box center [591, 79] width 815 height 24
type input "Ru"
type input "s"
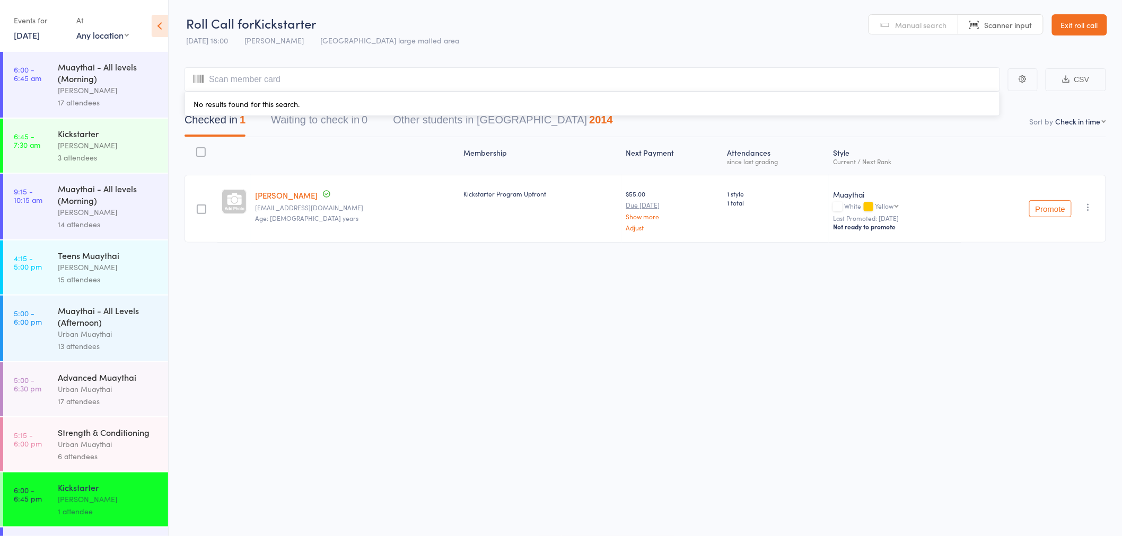
click at [940, 24] on span "Manual search" at bounding box center [920, 25] width 51 height 11
click at [253, 80] on input "search" at bounding box center [591, 79] width 815 height 24
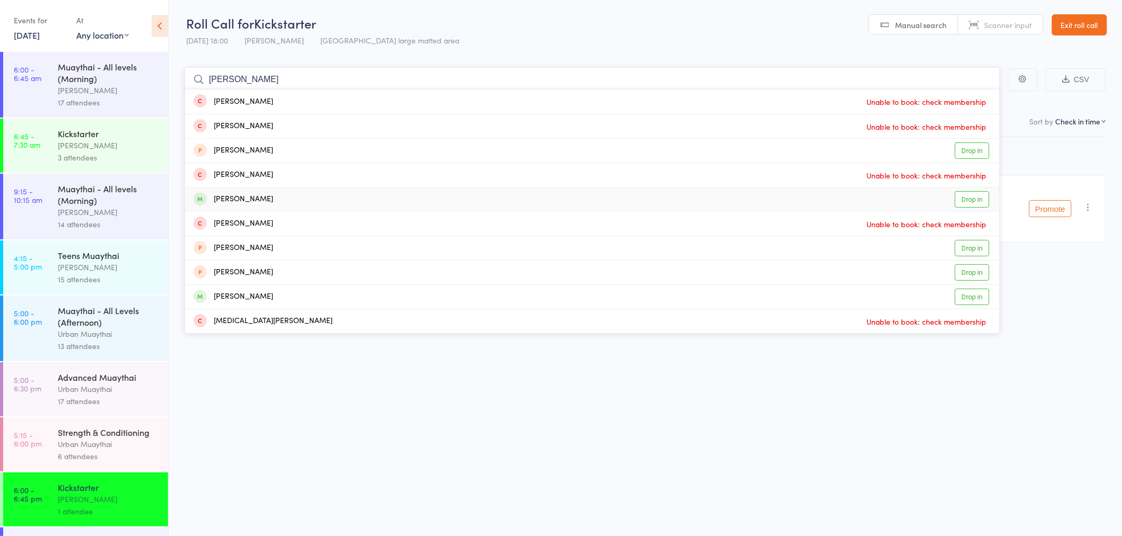
type input "Russel"
click at [254, 199] on div "Bailey Russell" at bounding box center [233, 199] width 80 height 12
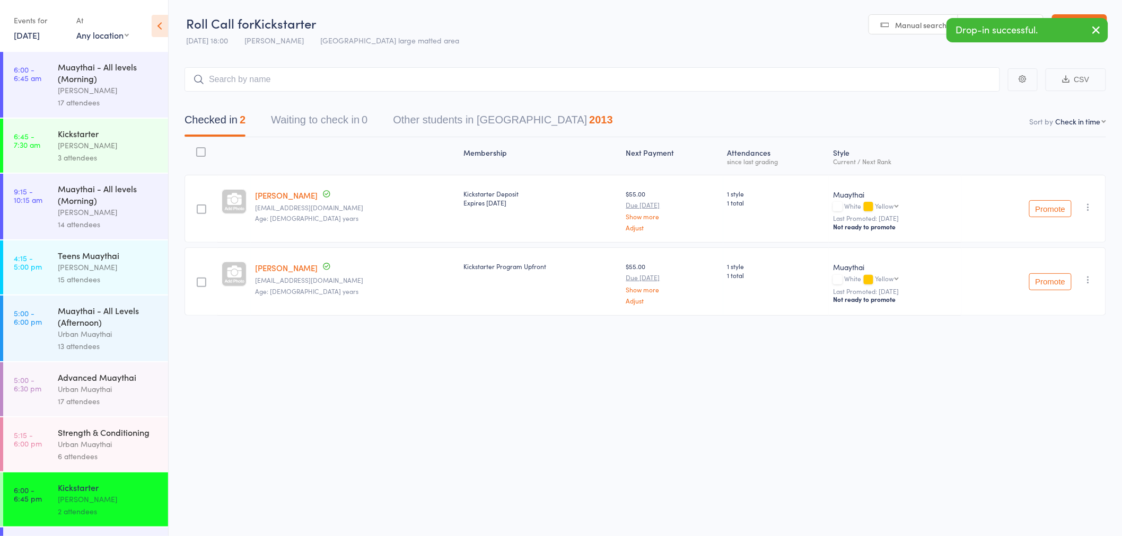
click at [276, 196] on link "Bailey Russell" at bounding box center [286, 195] width 63 height 11
click at [216, 80] on input "search" at bounding box center [591, 79] width 815 height 24
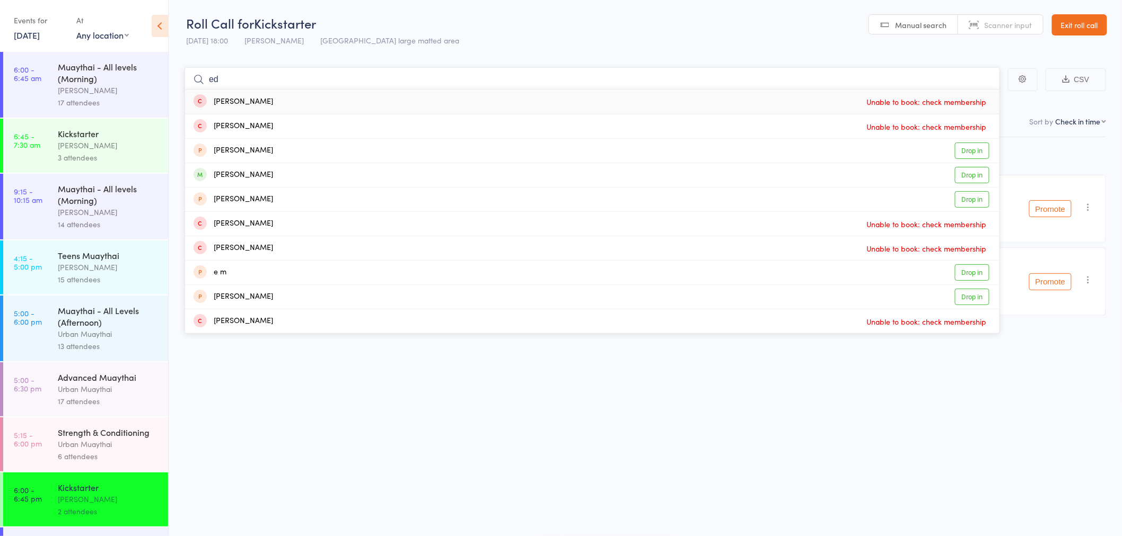
type input "e"
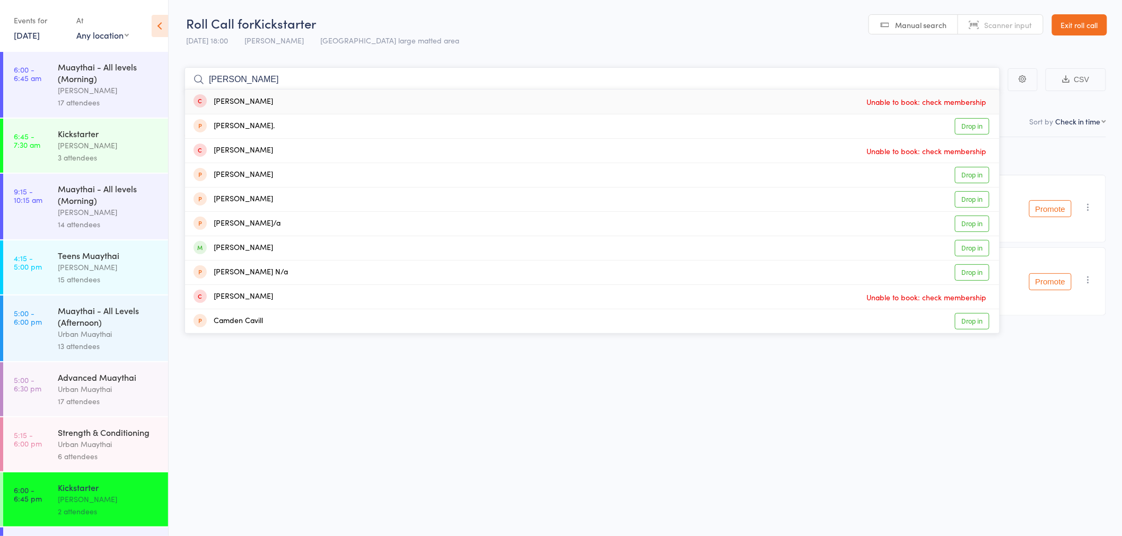
type input "ned cam"
click at [256, 96] on div "Ned Campbell" at bounding box center [233, 102] width 80 height 12
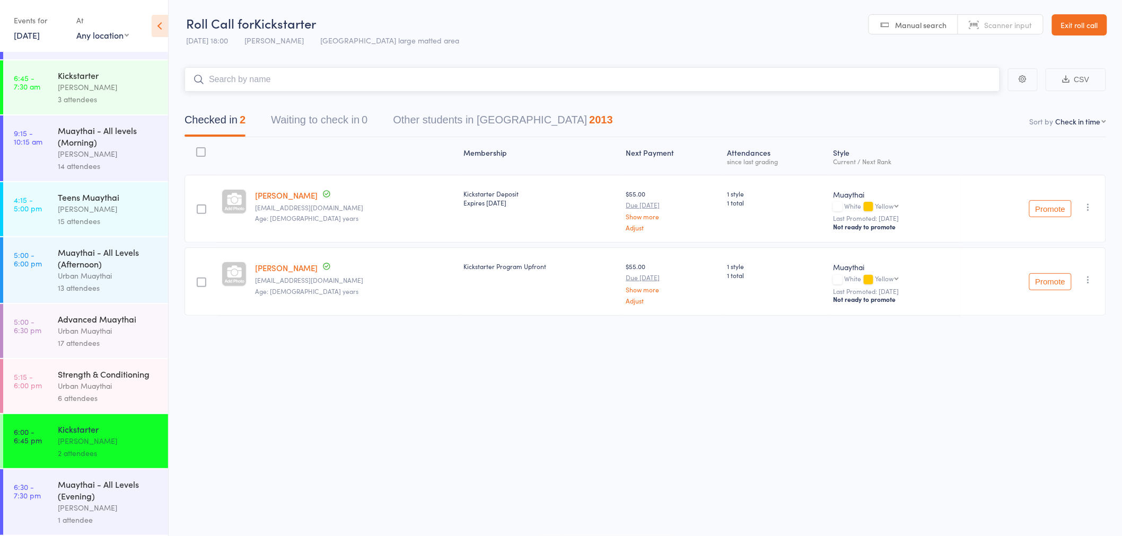
scroll to position [71, 0]
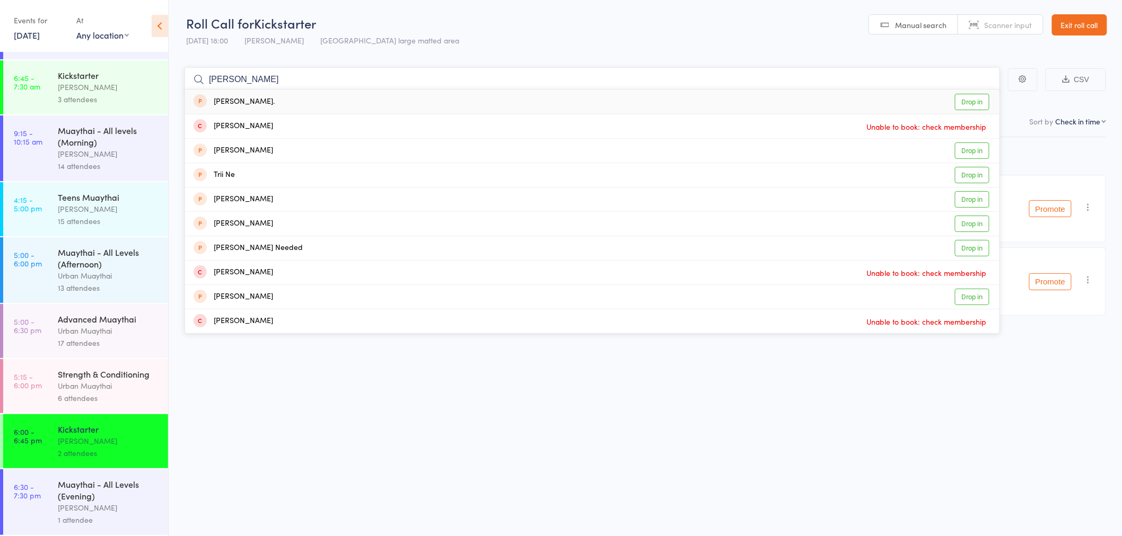
click at [294, 75] on input "ned" at bounding box center [591, 79] width 815 height 24
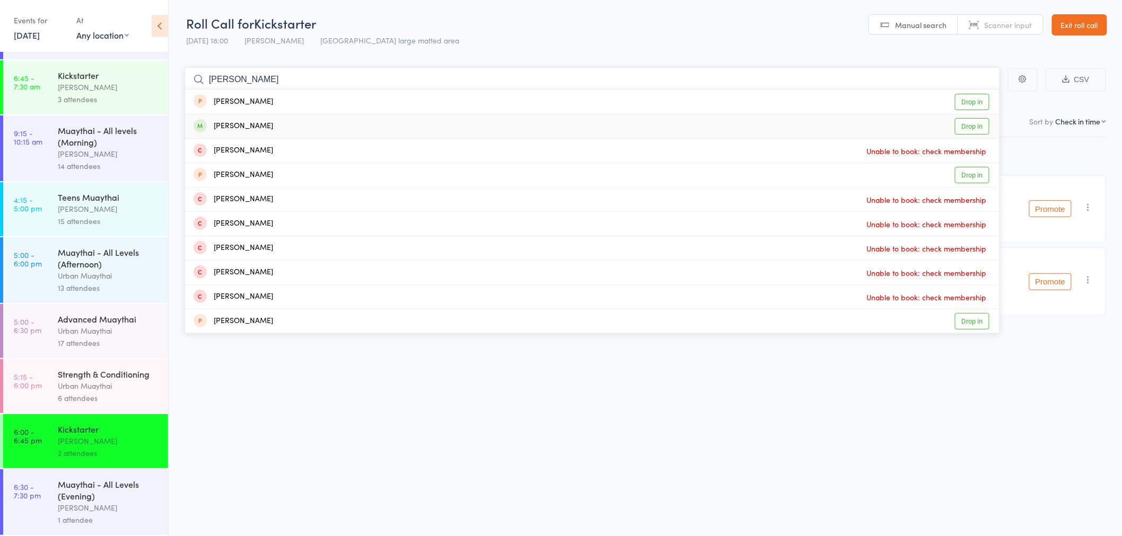
type input "liam pace"
click at [250, 131] on div "Liam Pace Drop in" at bounding box center [592, 127] width 814 height 24
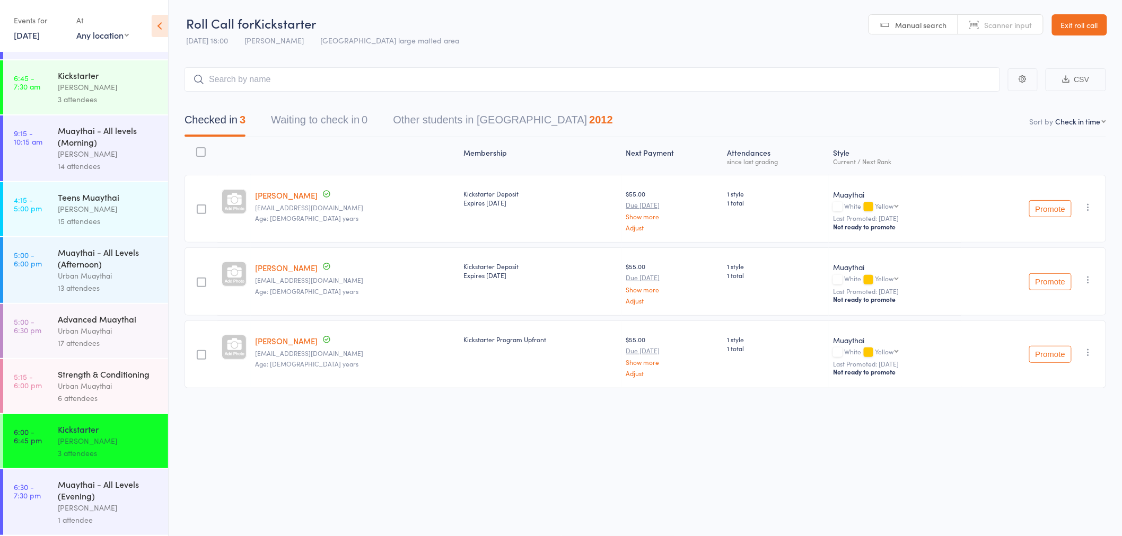
click at [273, 268] on link "Bailey Russell" at bounding box center [286, 267] width 63 height 11
click at [369, 75] on input "search" at bounding box center [591, 79] width 815 height 24
type input "c"
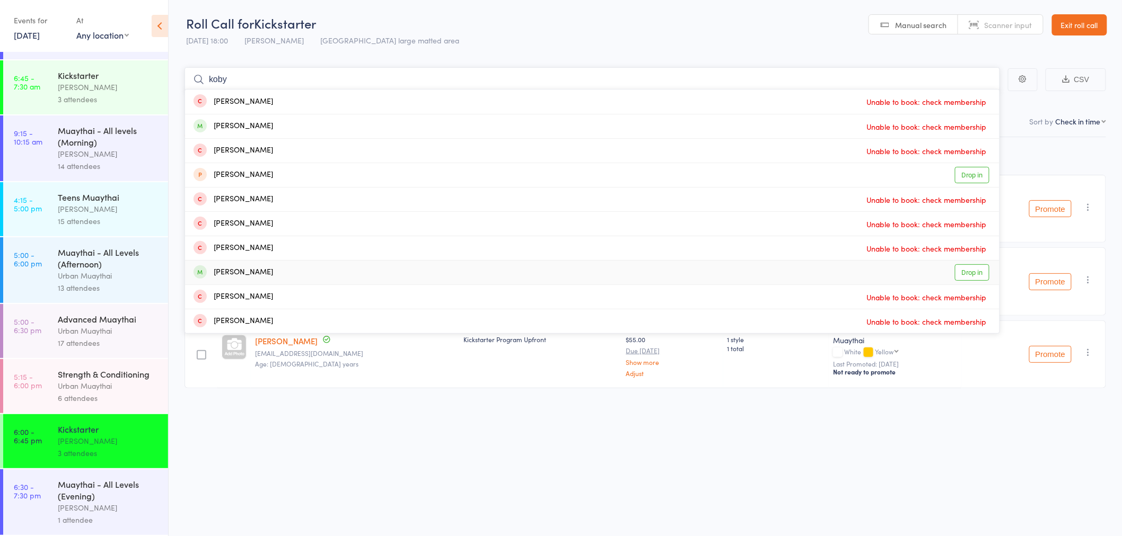
type input "koby"
click at [268, 275] on div "Kobie Trotman Drop in" at bounding box center [592, 273] width 814 height 24
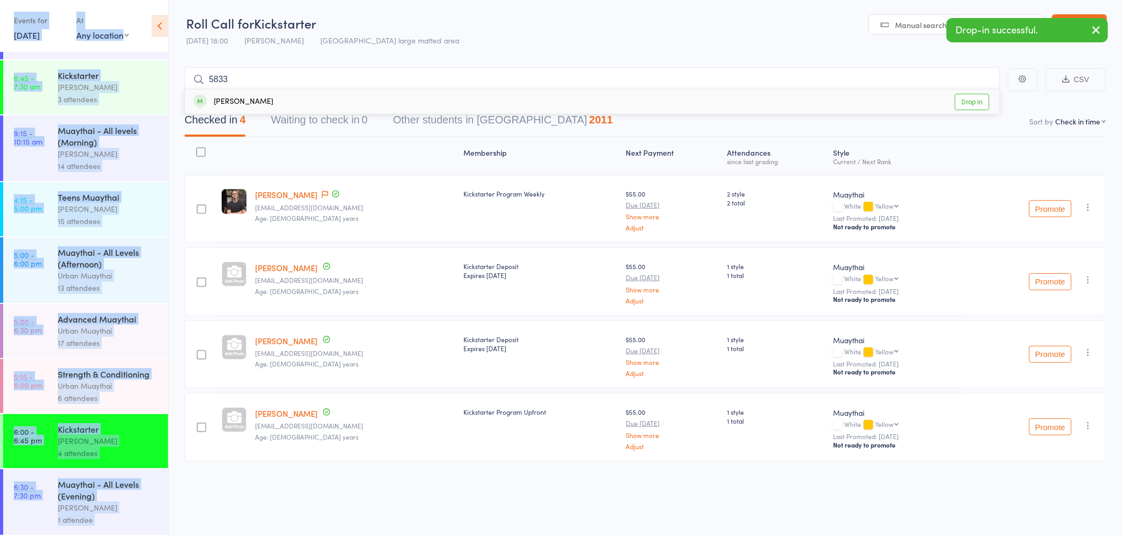
click at [895, 51] on div "Roll Call for Kickstarter 13 Aug 18:00 Richard Walsh Miami large matted area Ma…" at bounding box center [561, 267] width 1122 height 536
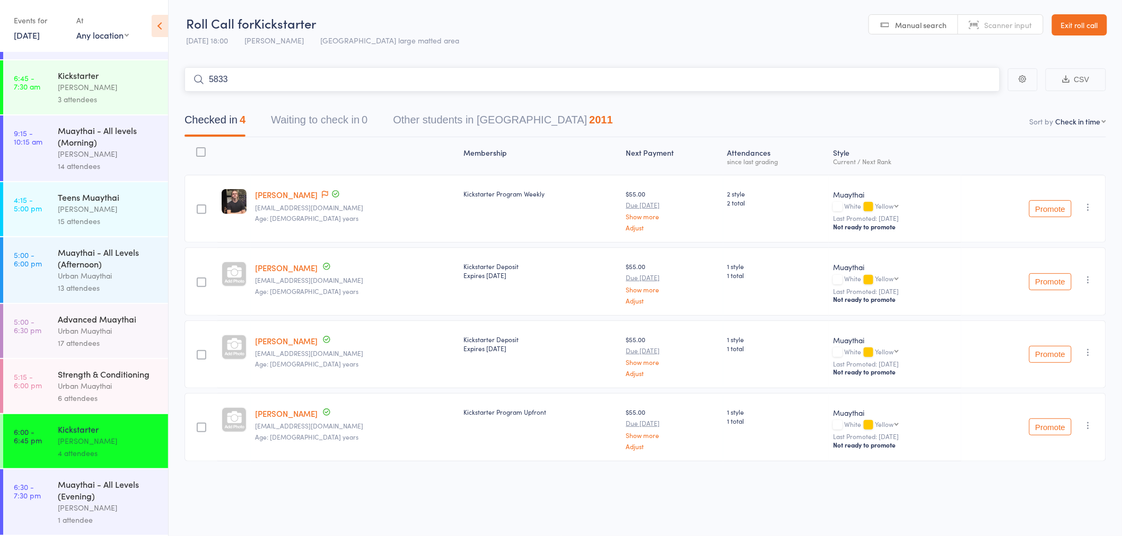
click at [558, 76] on input "5833" at bounding box center [591, 79] width 815 height 24
click at [1009, 28] on span "Scanner input" at bounding box center [1008, 25] width 48 height 11
click at [295, 76] on input "5833" at bounding box center [591, 79] width 815 height 24
type input "5"
type input "5833"
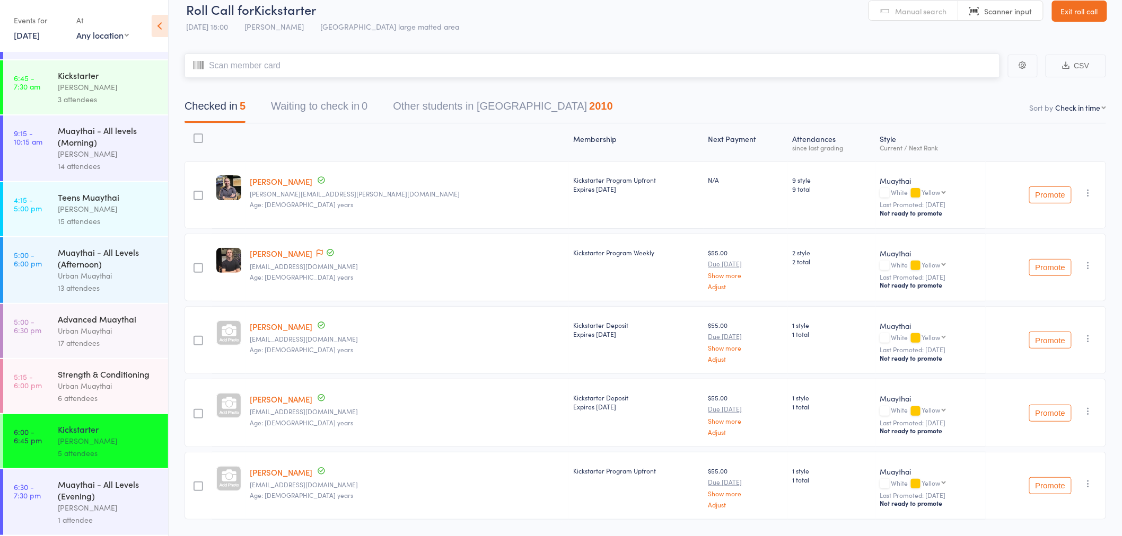
scroll to position [0, 0]
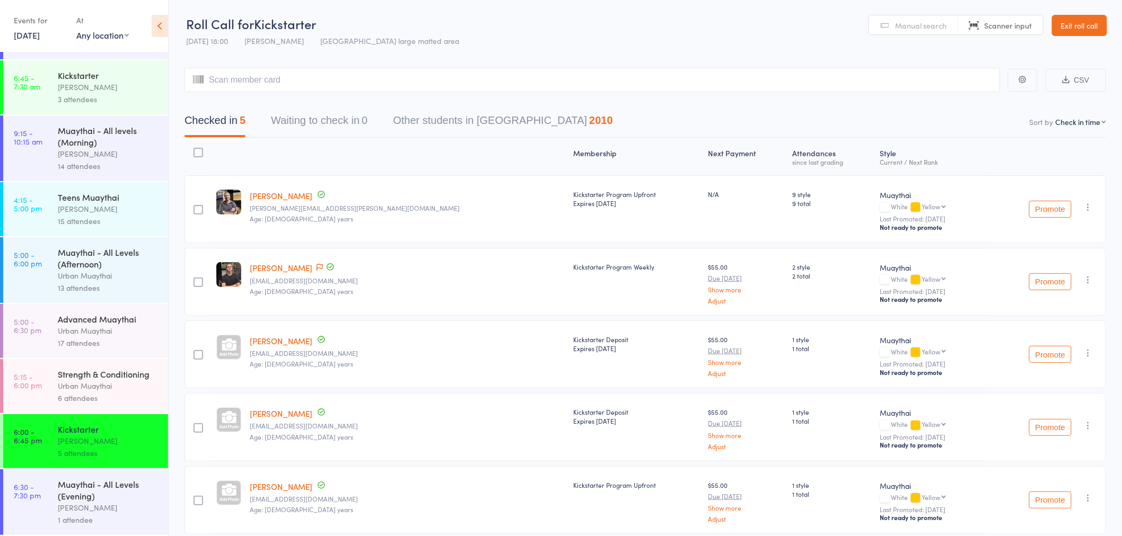
click at [919, 27] on span "Manual search" at bounding box center [920, 25] width 51 height 11
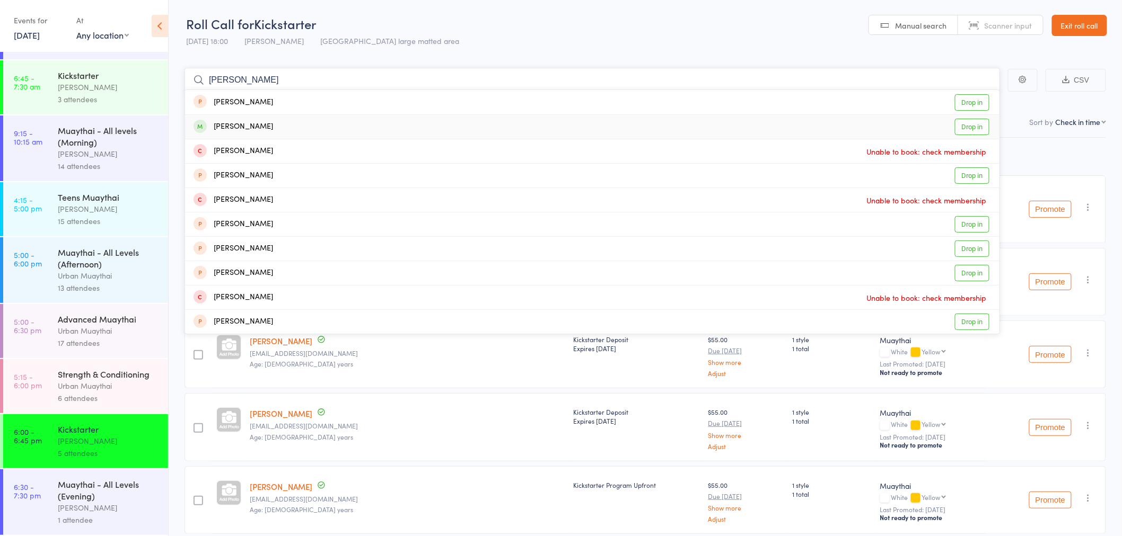
type input "warren"
click at [973, 122] on link "Drop in" at bounding box center [972, 127] width 34 height 16
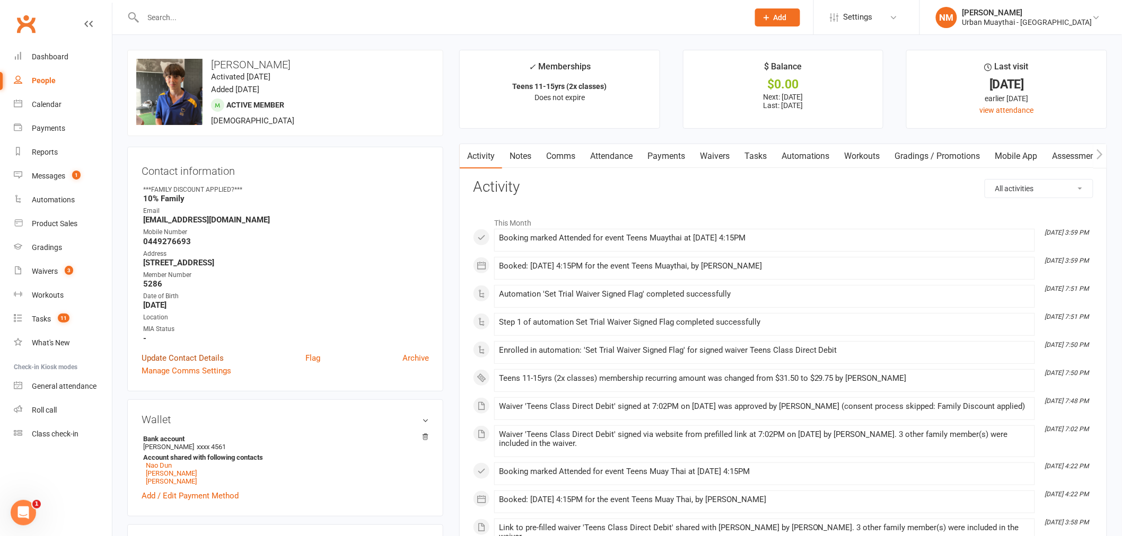
click at [175, 357] on link "Update Contact Details" at bounding box center [183, 358] width 82 height 13
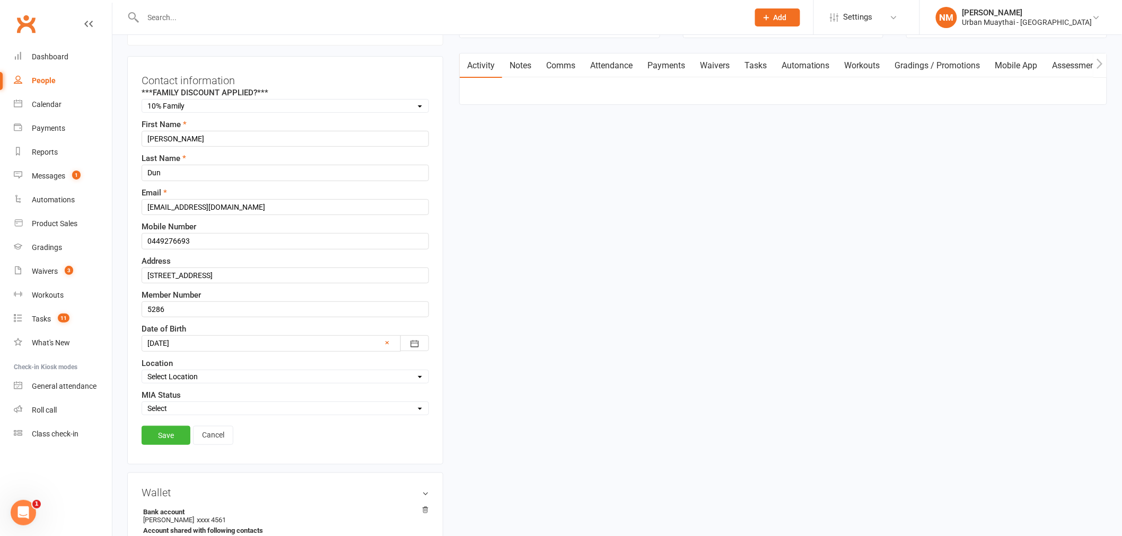
scroll to position [109, 0]
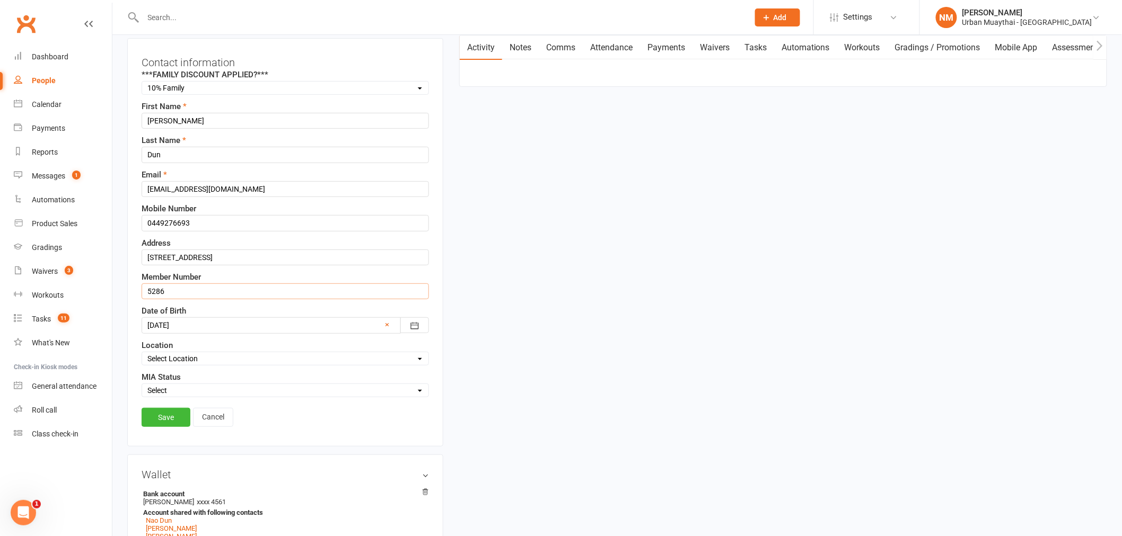
drag, startPoint x: 184, startPoint y: 299, endPoint x: 120, endPoint y: 292, distance: 64.6
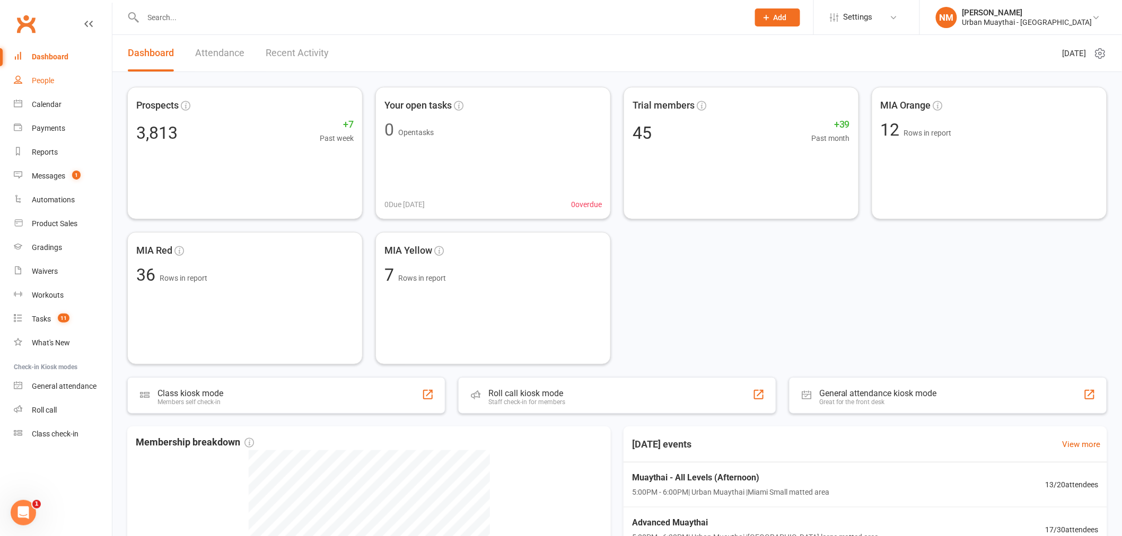
click at [59, 82] on link "People" at bounding box center [63, 81] width 98 height 24
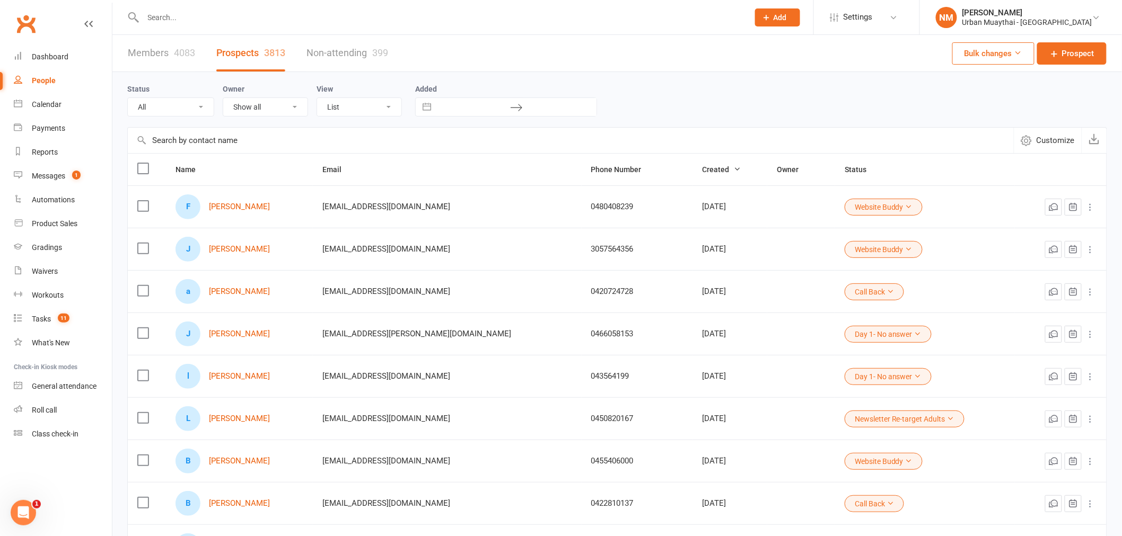
click at [181, 16] on input "text" at bounding box center [441, 17] width 602 height 15
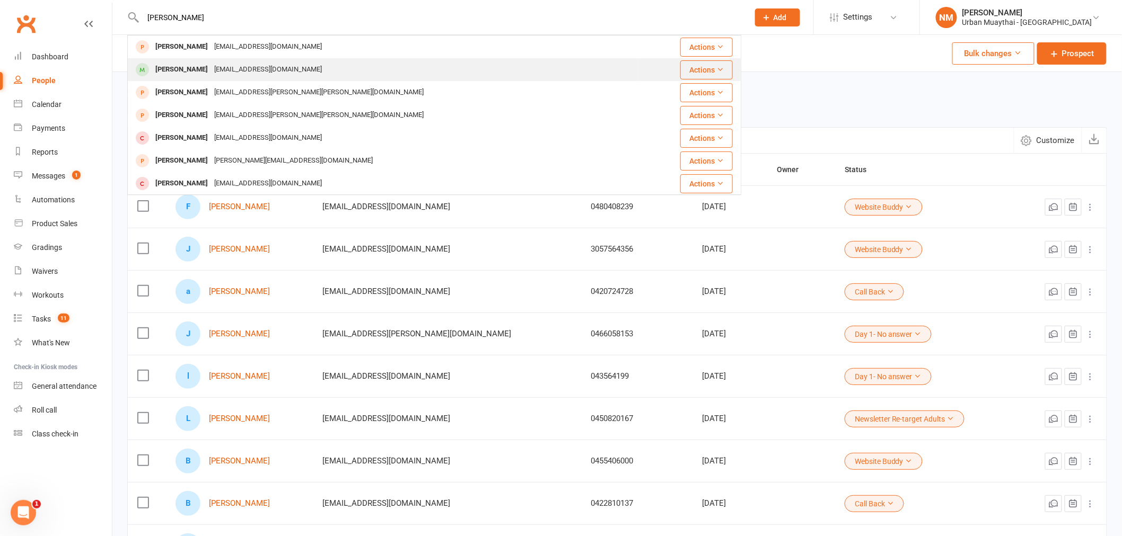
type input "liam"
click at [179, 70] on div "Liam Pace" at bounding box center [181, 69] width 59 height 15
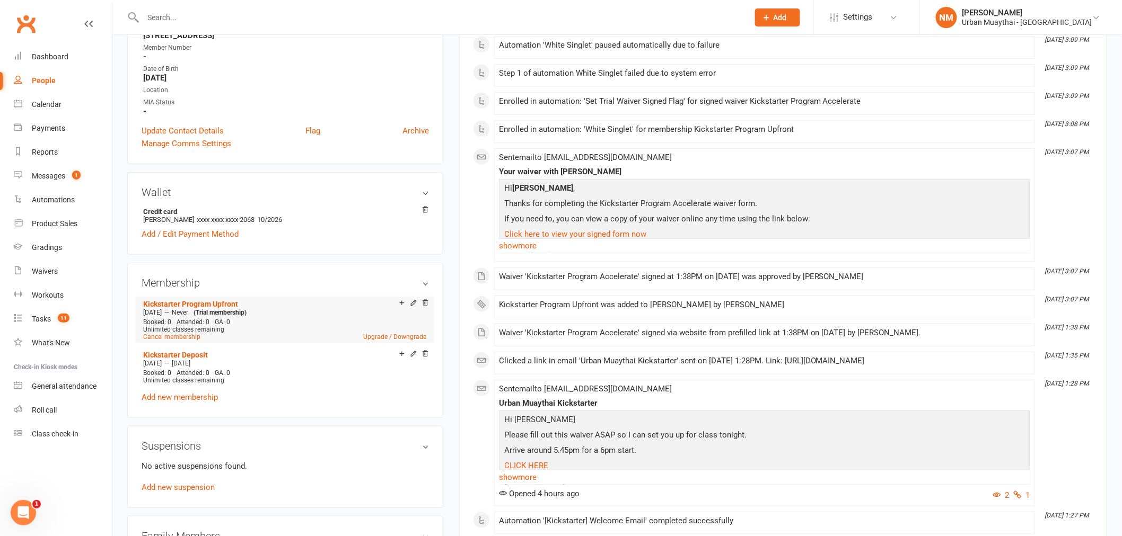
scroll to position [118, 0]
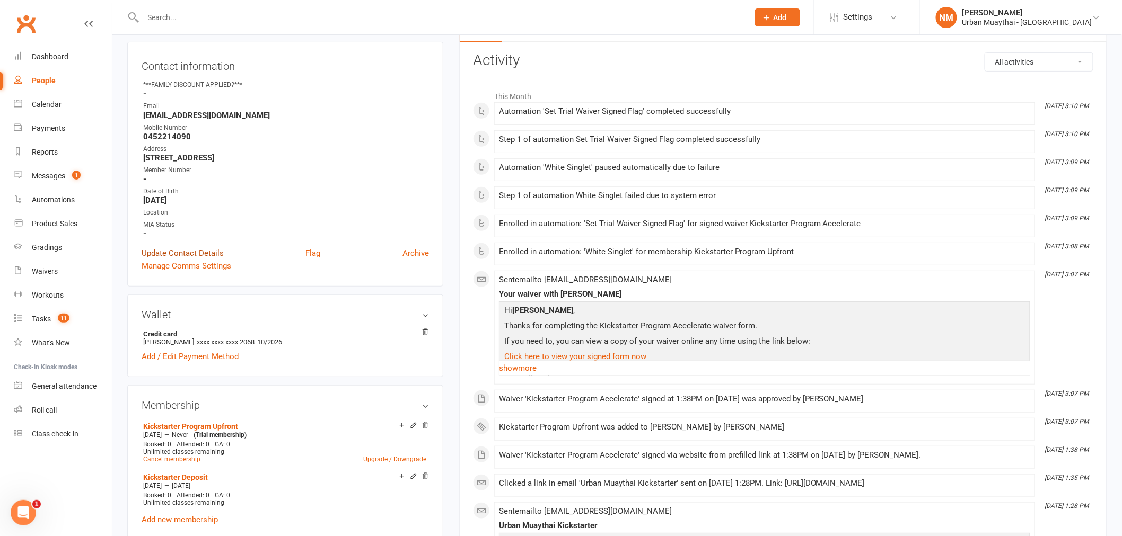
click at [176, 251] on link "Update Contact Details" at bounding box center [183, 253] width 82 height 13
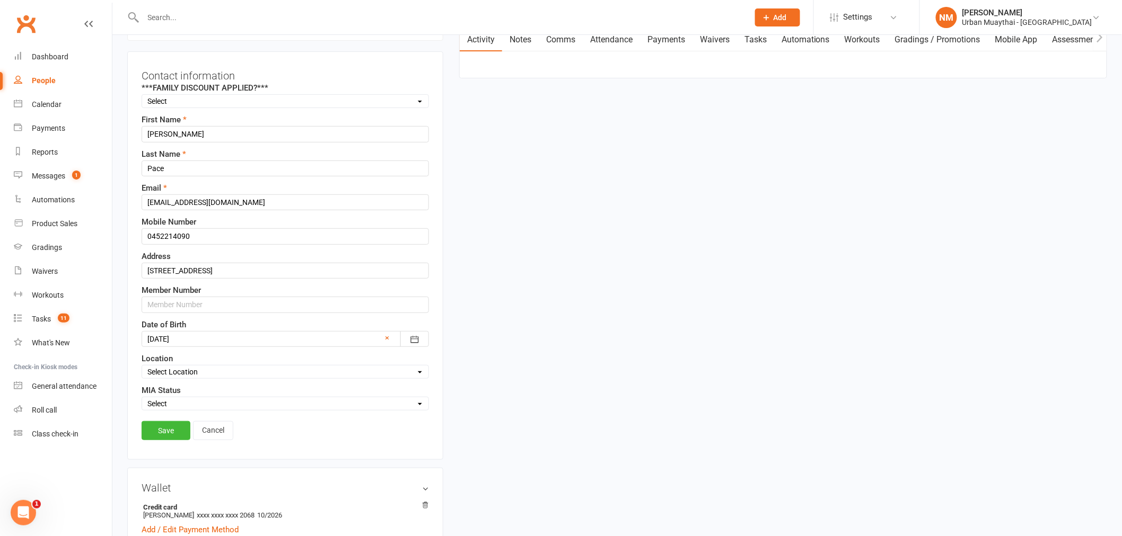
scroll to position [109, 0]
click at [218, 304] on input "text" at bounding box center [285, 304] width 287 height 16
type input "6102"
click at [156, 428] on link "Save" at bounding box center [166, 430] width 49 height 19
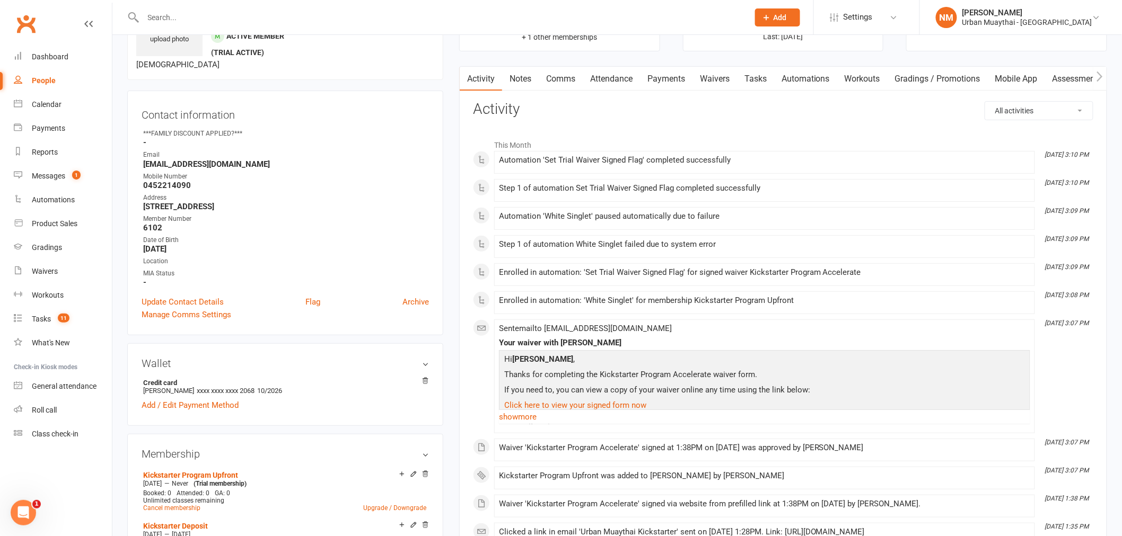
scroll to position [0, 0]
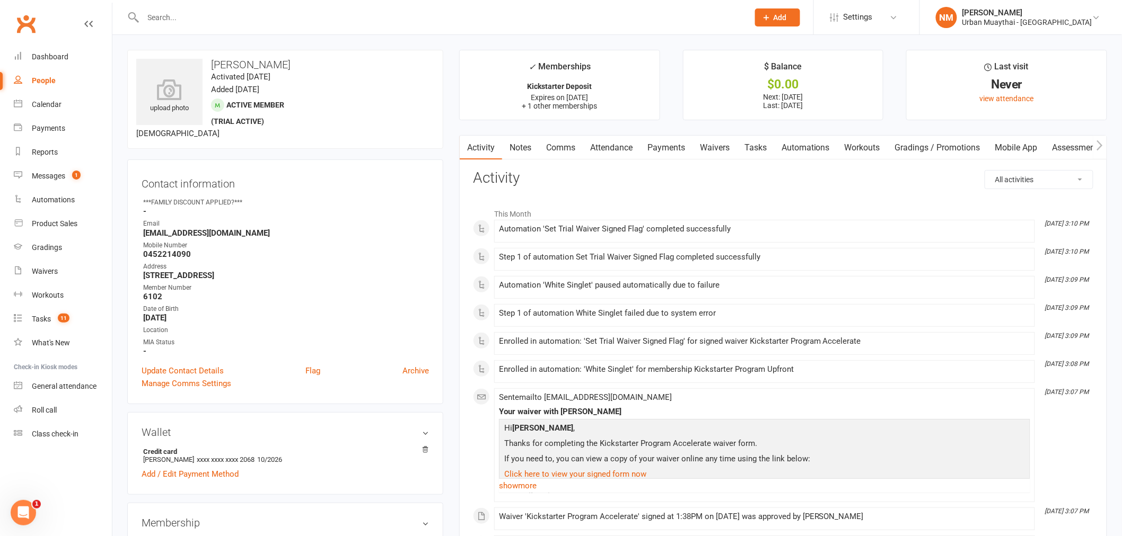
click at [49, 72] on link "People" at bounding box center [63, 81] width 98 height 24
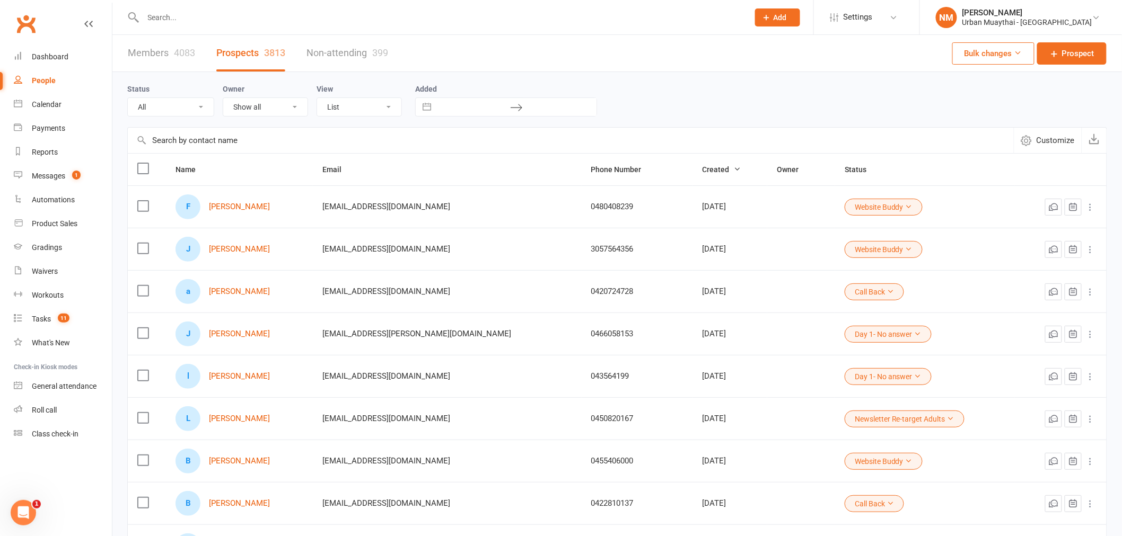
click at [186, 14] on input "text" at bounding box center [441, 17] width 602 height 15
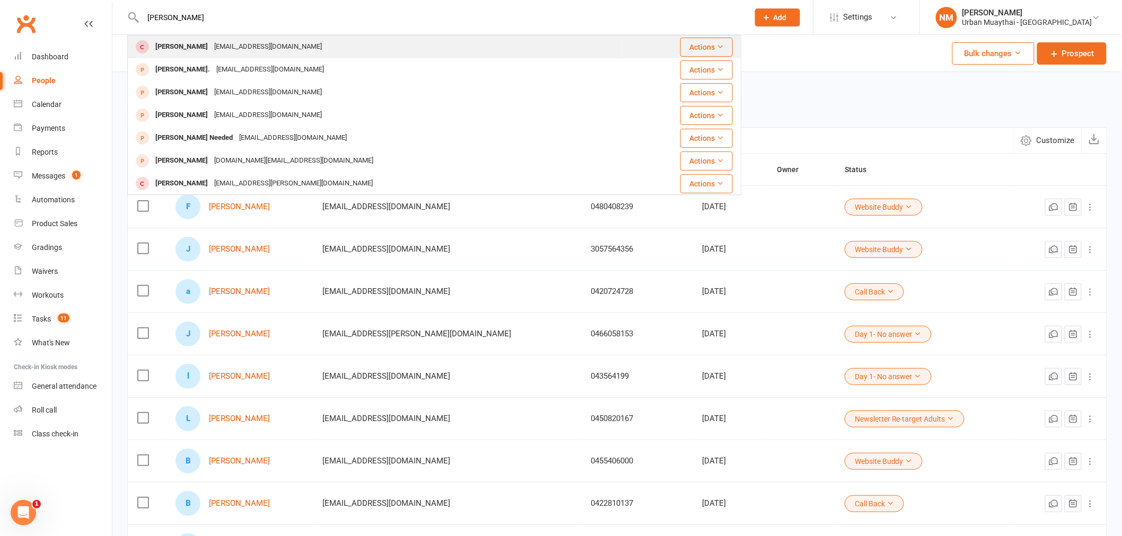
type input "ned camp"
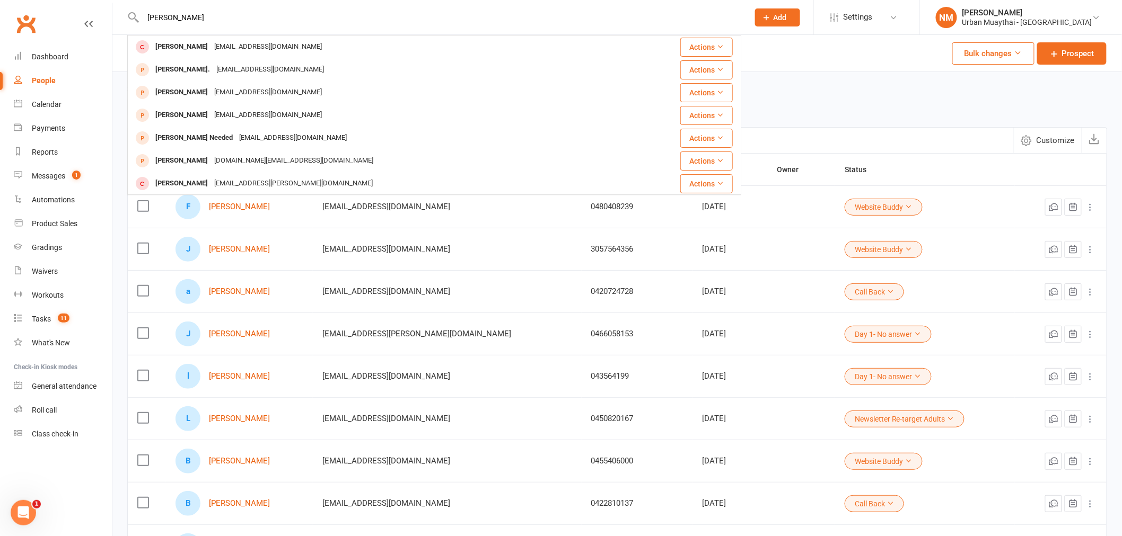
click at [188, 48] on div "Ned Campbell" at bounding box center [181, 46] width 59 height 15
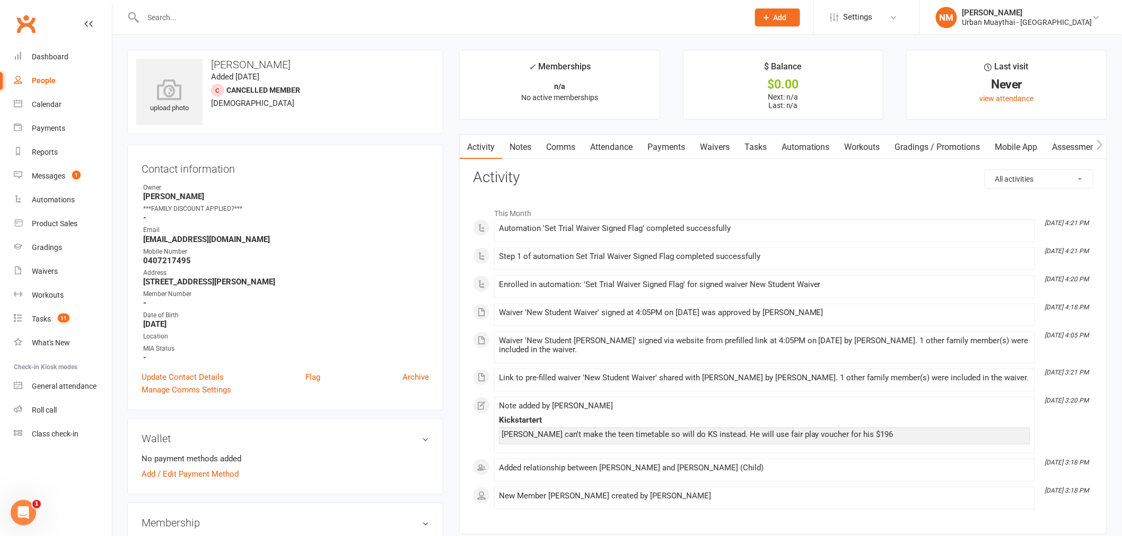
click at [559, 143] on link "Comms" at bounding box center [561, 147] width 44 height 24
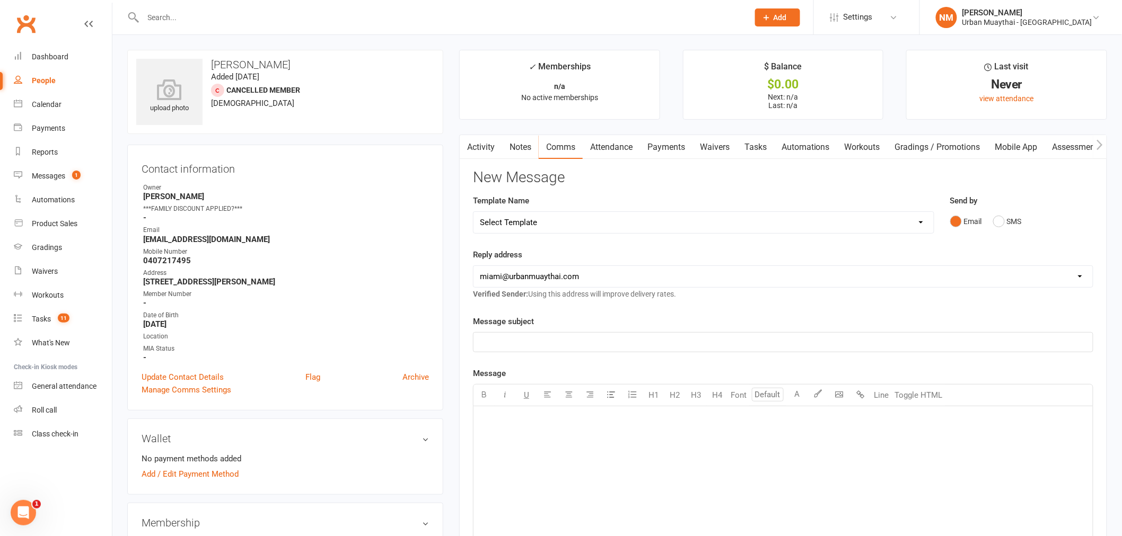
click at [532, 142] on link "Notes" at bounding box center [520, 147] width 37 height 24
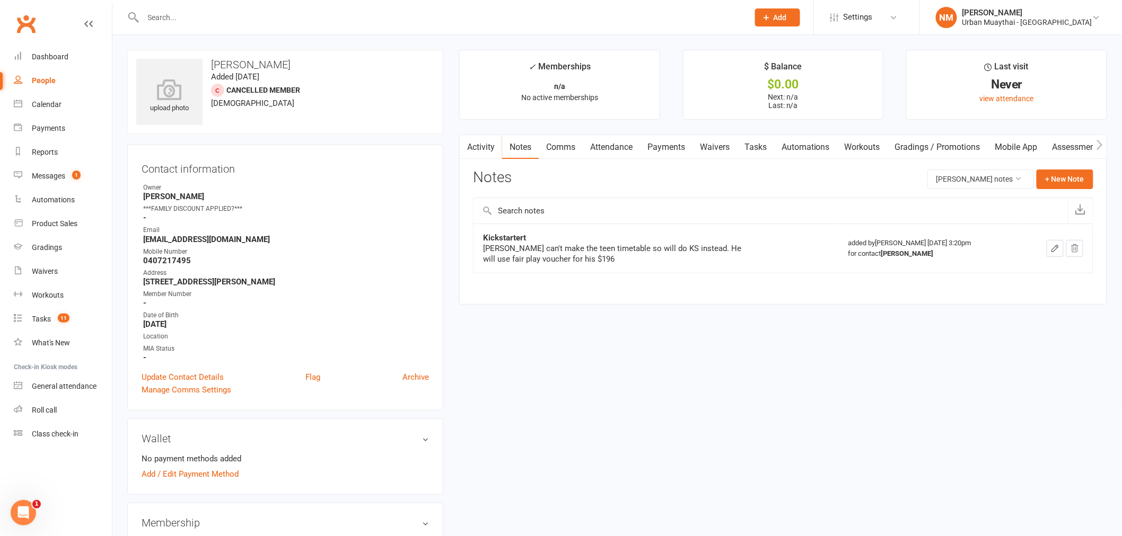
click at [723, 149] on link "Waivers" at bounding box center [714, 147] width 45 height 24
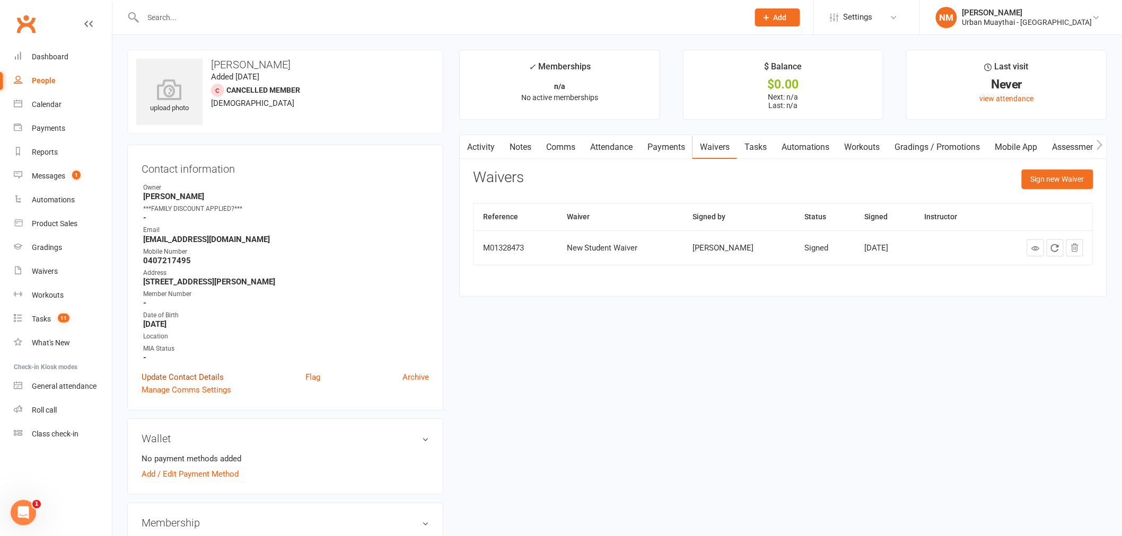
click at [192, 371] on link "Update Contact Details" at bounding box center [183, 377] width 82 height 13
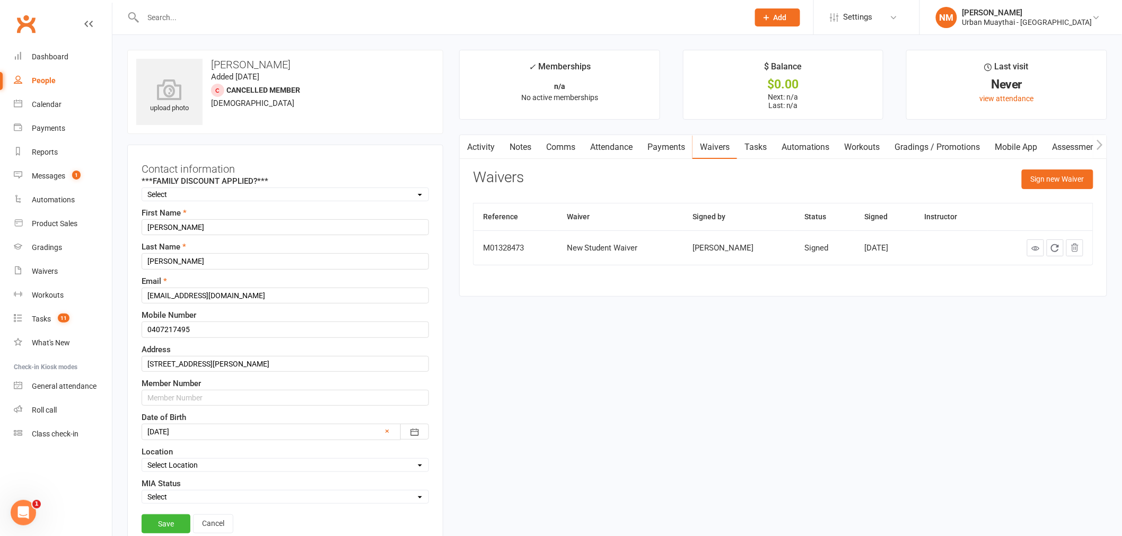
scroll to position [50, 0]
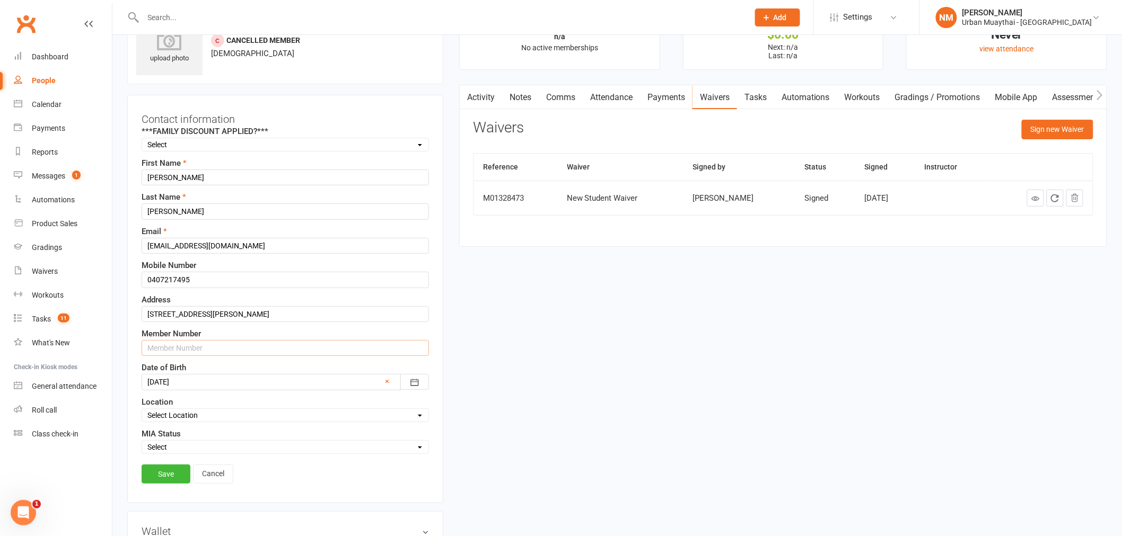
click at [218, 354] on input "text" at bounding box center [285, 348] width 287 height 16
type input "5855"
click at [287, 476] on div "Save Cancel" at bounding box center [285, 477] width 287 height 24
click at [166, 472] on link "Save" at bounding box center [166, 474] width 49 height 19
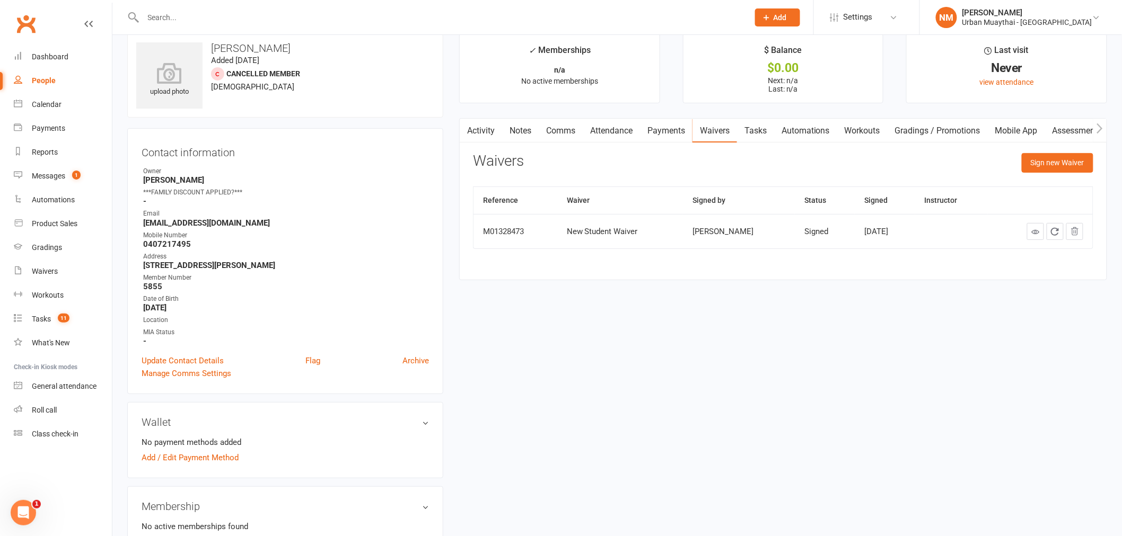
scroll to position [0, 0]
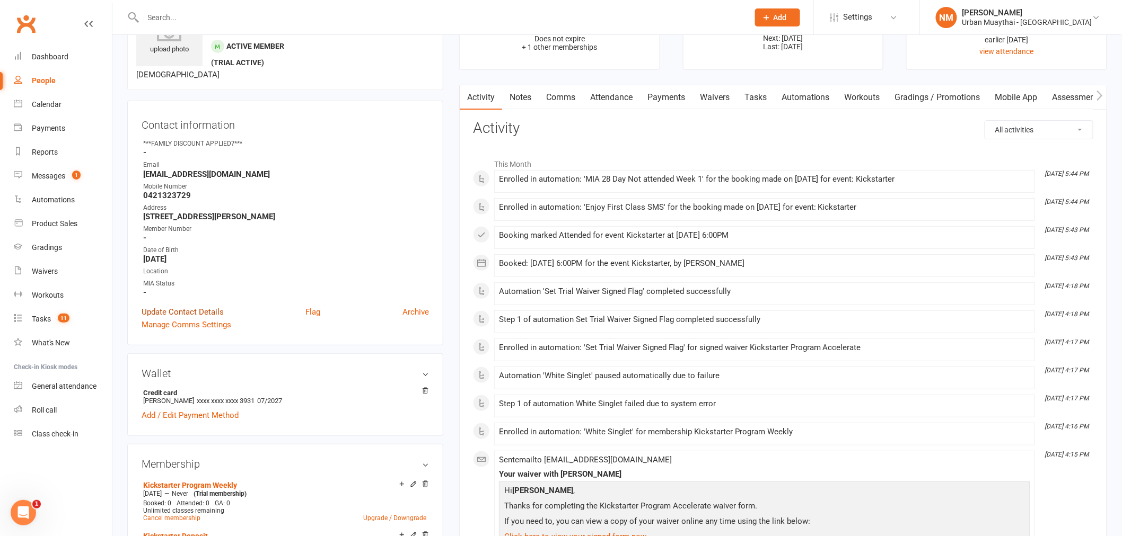
click at [206, 306] on link "Update Contact Details" at bounding box center [183, 312] width 82 height 13
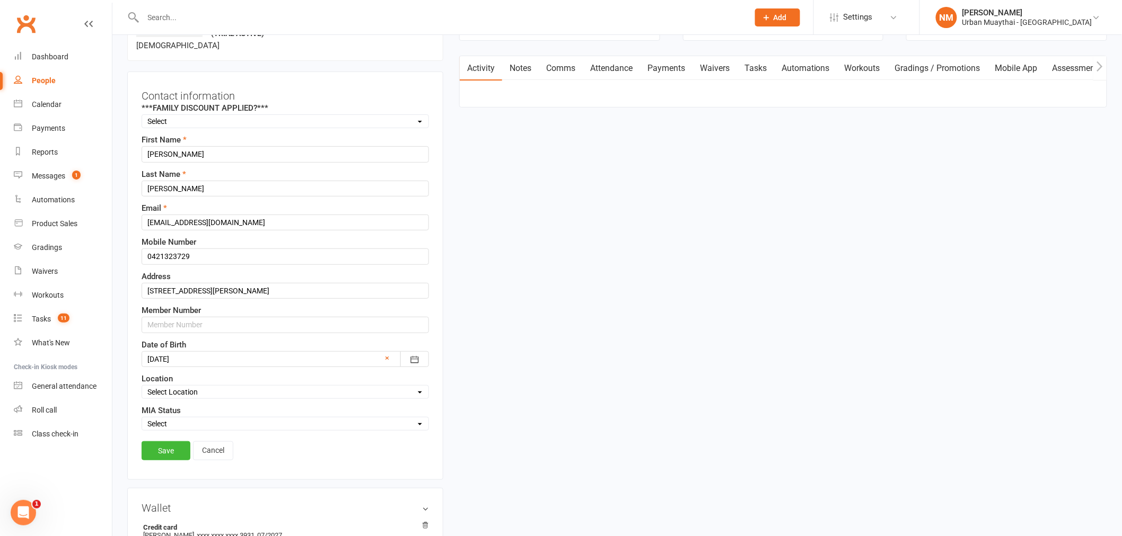
scroll to position [109, 0]
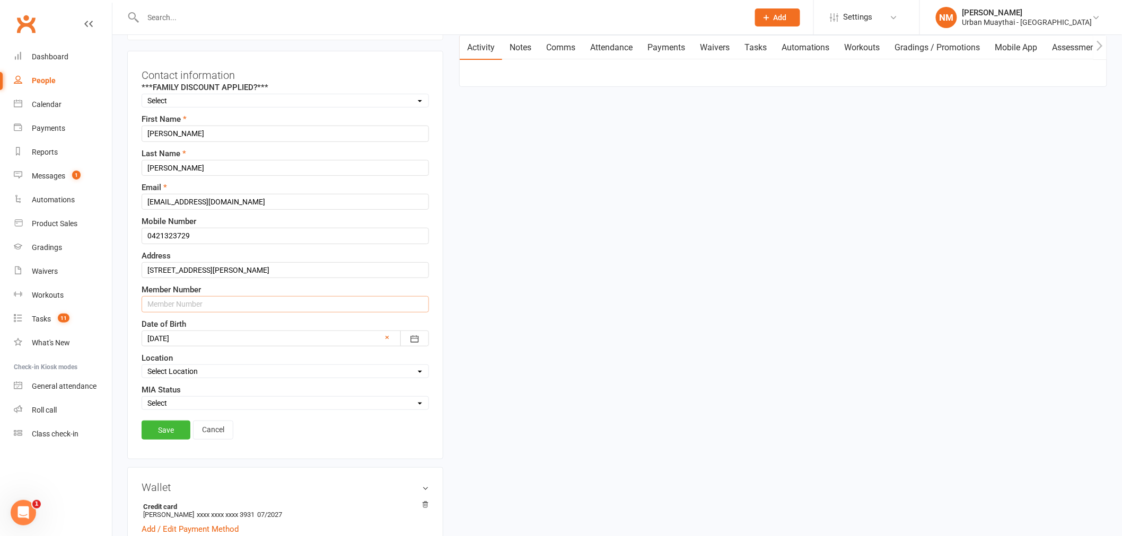
click at [211, 300] on input "text" at bounding box center [285, 304] width 287 height 16
type input "5851"
click at [156, 432] on link "Save" at bounding box center [166, 430] width 49 height 19
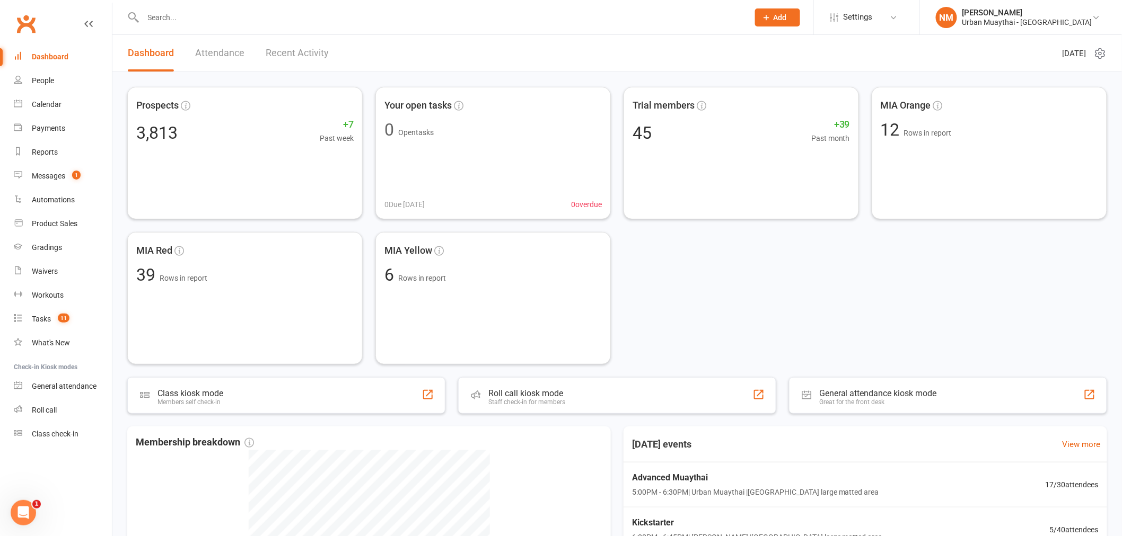
click at [230, 15] on input "text" at bounding box center [441, 17] width 602 height 15
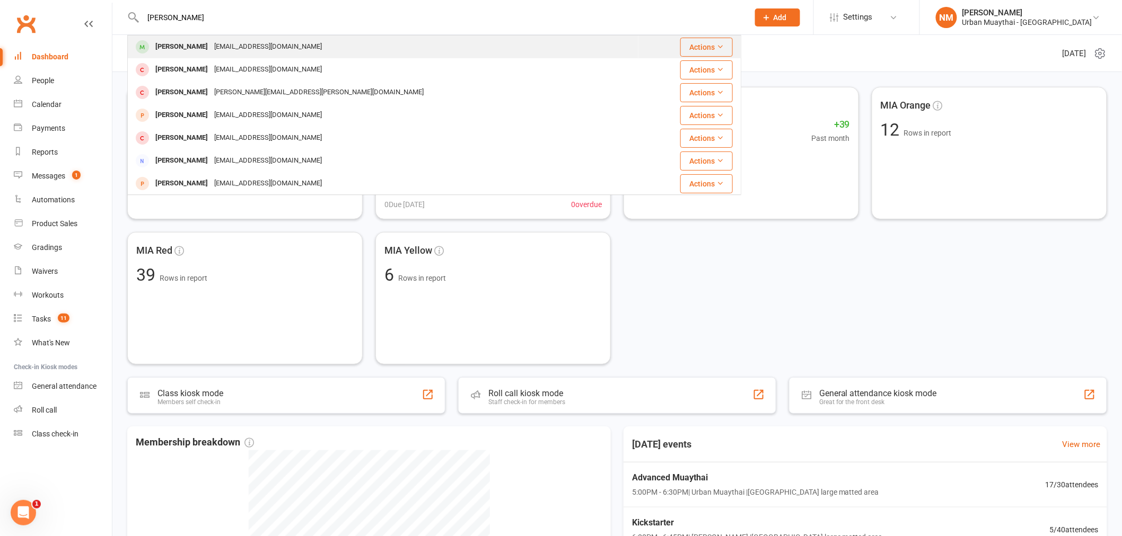
type input "[PERSON_NAME]"
click at [216, 46] on div "[EMAIL_ADDRESS][DOMAIN_NAME]" at bounding box center [268, 46] width 114 height 15
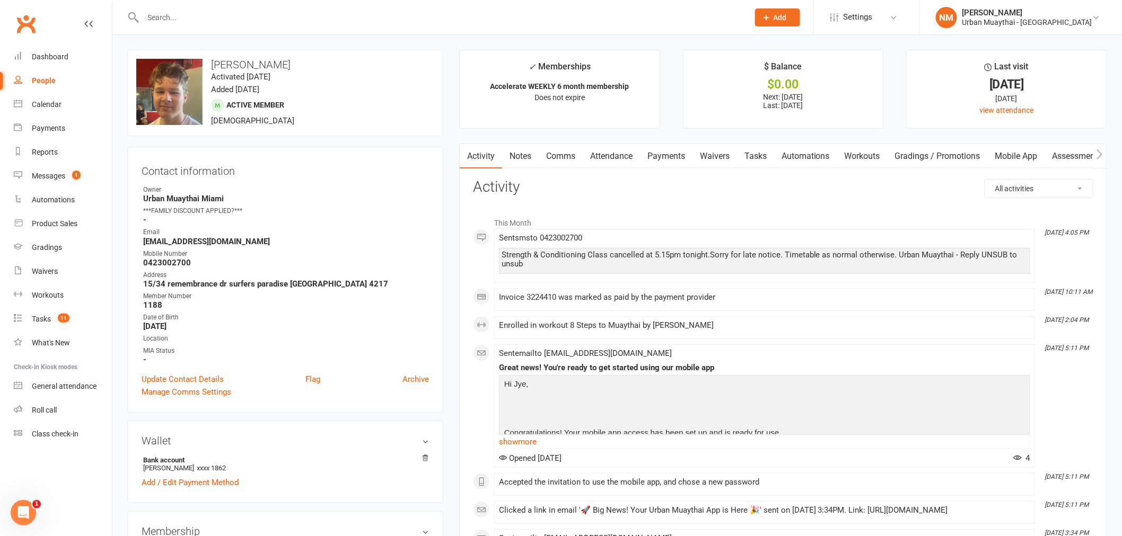
click at [718, 157] on link "Waivers" at bounding box center [714, 156] width 45 height 24
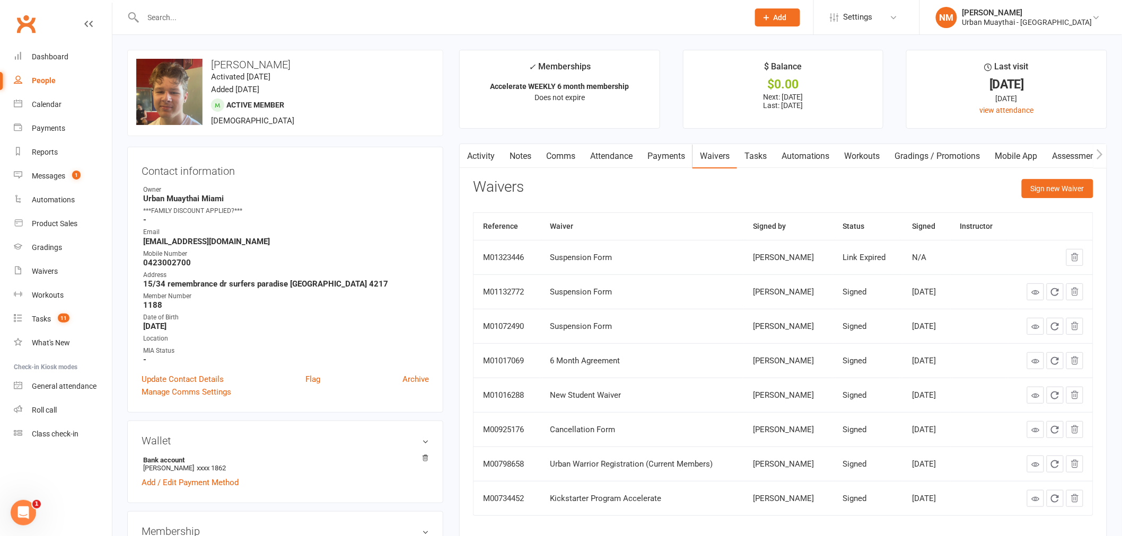
drag, startPoint x: 881, startPoint y: 285, endPoint x: 937, endPoint y: 289, distance: 56.4
click at [934, 289] on td "[DATE]" at bounding box center [926, 292] width 48 height 34
drag, startPoint x: 806, startPoint y: 258, endPoint x: 903, endPoint y: 261, distance: 96.6
click at [901, 261] on tr "M01323446 Suspension Form [PERSON_NAME] Expired N/A" at bounding box center [782, 257] width 619 height 34
click at [912, 258] on div "N/A" at bounding box center [926, 257] width 29 height 9
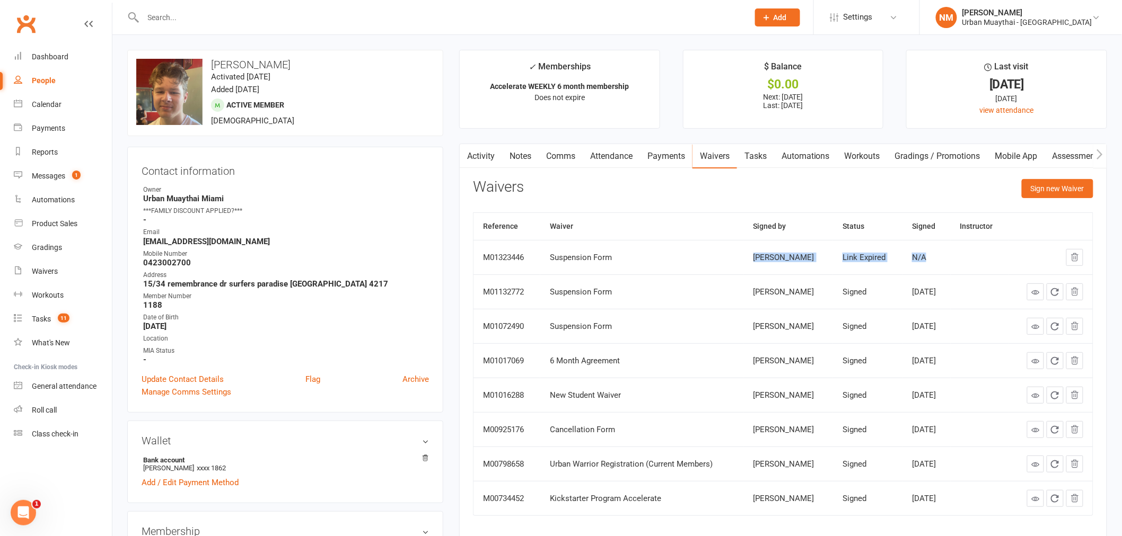
drag, startPoint x: 912, startPoint y: 257, endPoint x: 686, endPoint y: 261, distance: 225.3
click at [686, 261] on tr "M01323446 Suspension Form [PERSON_NAME] Expired N/A" at bounding box center [782, 257] width 619 height 34
click at [650, 260] on div "Suspension Form" at bounding box center [642, 257] width 184 height 9
click at [1045, 187] on button "Sign new Waiver" at bounding box center [1058, 188] width 72 height 19
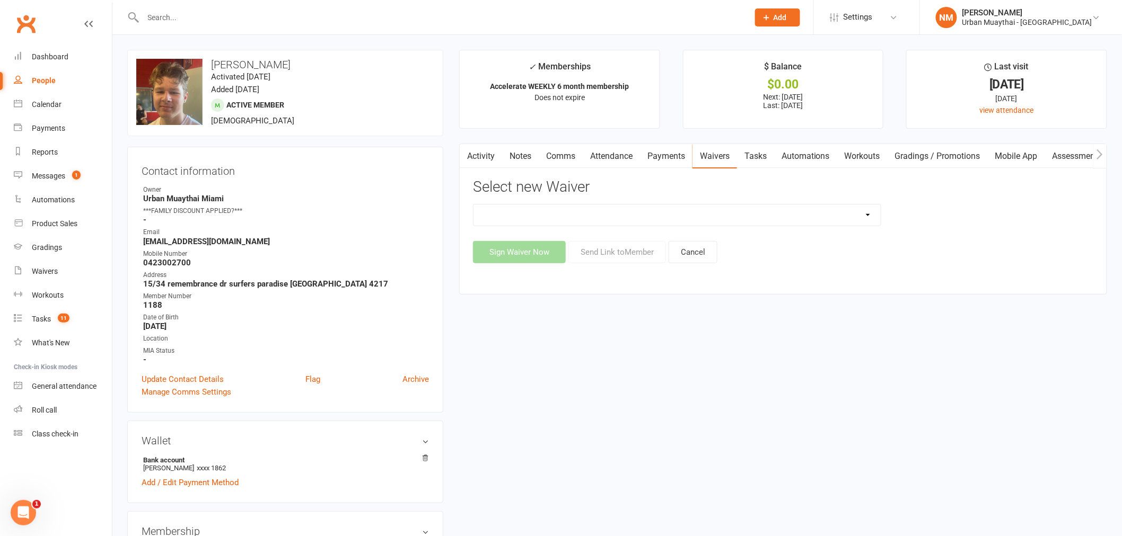
click at [729, 208] on select "12 Month Agreement 15-18 years Kickstarter Program 15-18 years membership 1 Yea…" at bounding box center [676, 215] width 407 height 21
select select "2406"
click at [473, 205] on select "12 Month Agreement 15-18 years Kickstarter Program 15-18 years membership 1 Yea…" at bounding box center [676, 215] width 407 height 21
click at [629, 252] on button "Send Link to Member" at bounding box center [617, 252] width 98 height 22
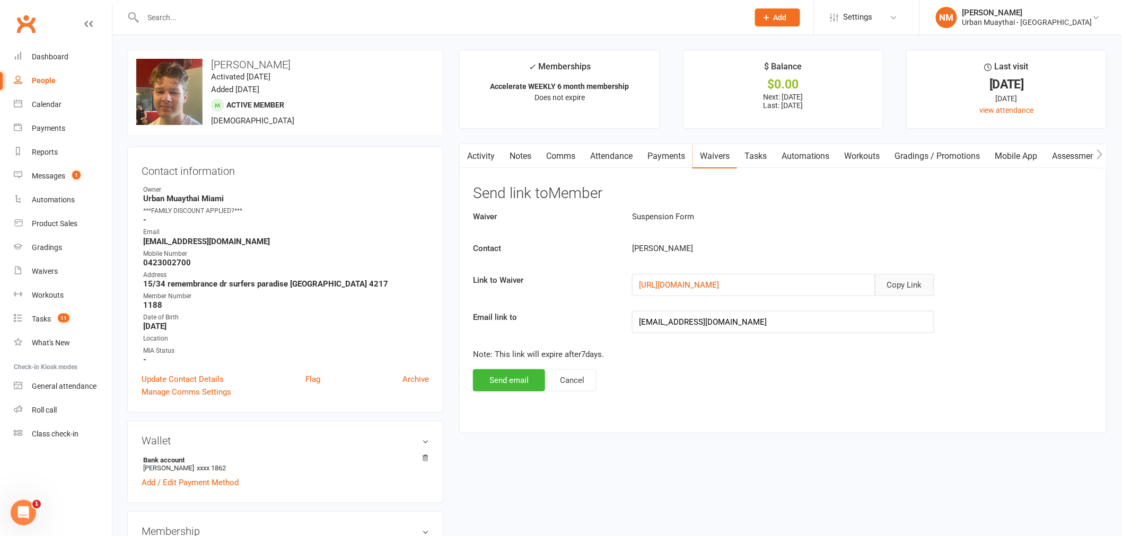
click at [900, 280] on button "Copy Link" at bounding box center [904, 285] width 59 height 22
click at [568, 159] on link "Comms" at bounding box center [561, 156] width 44 height 24
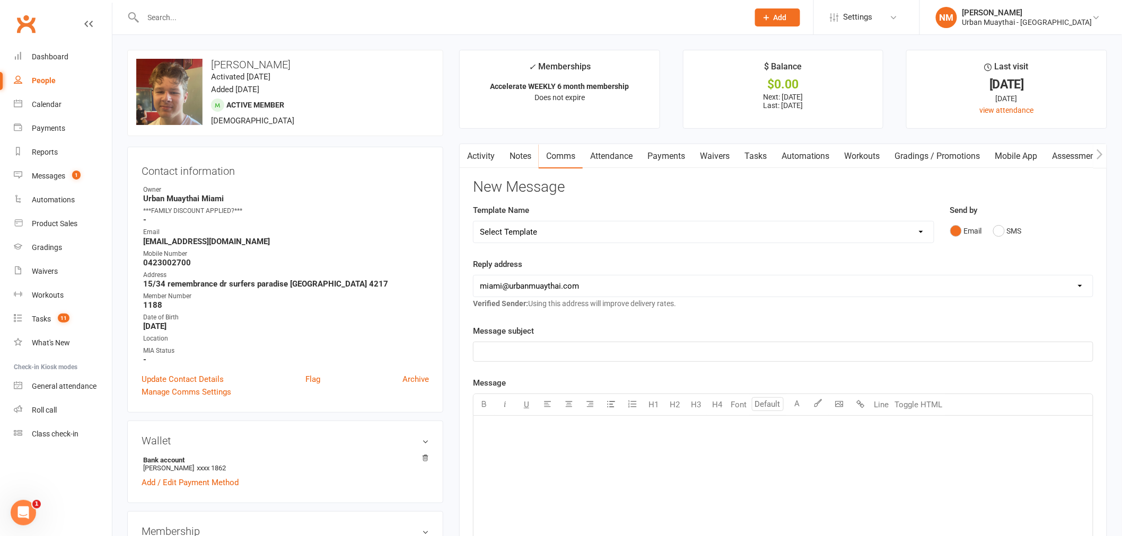
click at [632, 234] on select "Select Template [Email] 2nd Failure [Email] 4th Payment Failure [Email] Cancell…" at bounding box center [703, 232] width 460 height 21
click at [1007, 232] on button "SMS" at bounding box center [1007, 231] width 29 height 20
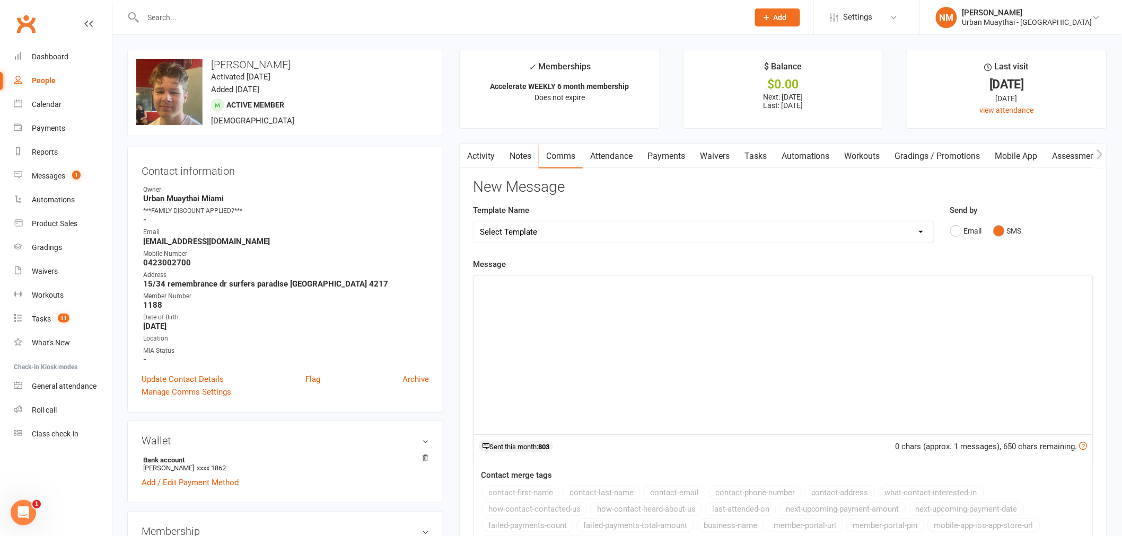
click at [769, 226] on select "Select Template [Email] 2nd Failure [Email] 4th Payment Failure [Email] Cancell…" at bounding box center [703, 232] width 460 height 21
select select "39"
click at [473, 222] on select "Select Template [Email] 2nd Failure [Email] 4th Payment Failure [Email] Cancell…" at bounding box center [703, 232] width 460 height 21
